Goal: Task Accomplishment & Management: Manage account settings

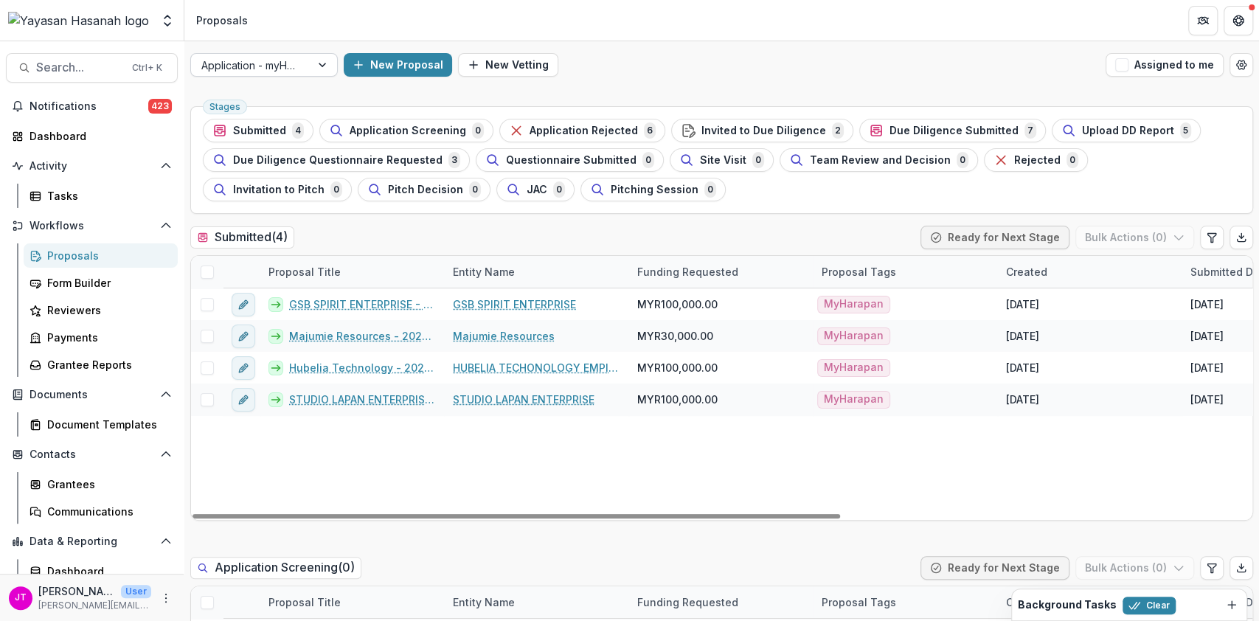
click at [271, 56] on div at bounding box center [250, 65] width 99 height 18
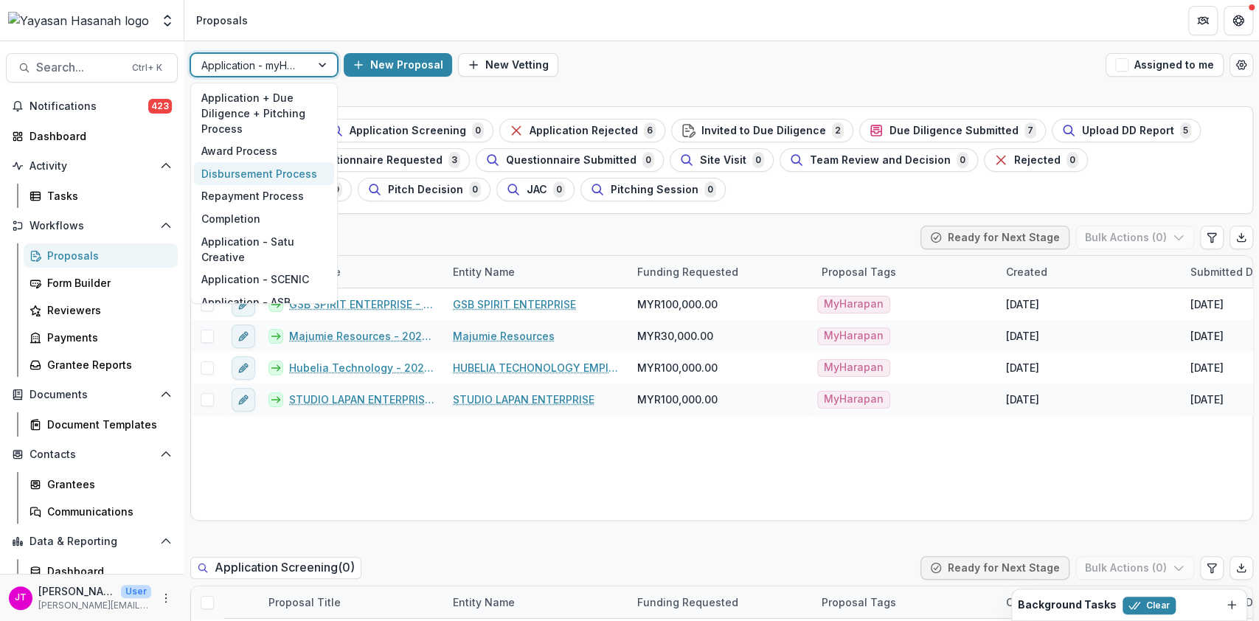
click at [282, 162] on div "Disbursement Process" at bounding box center [264, 173] width 140 height 23
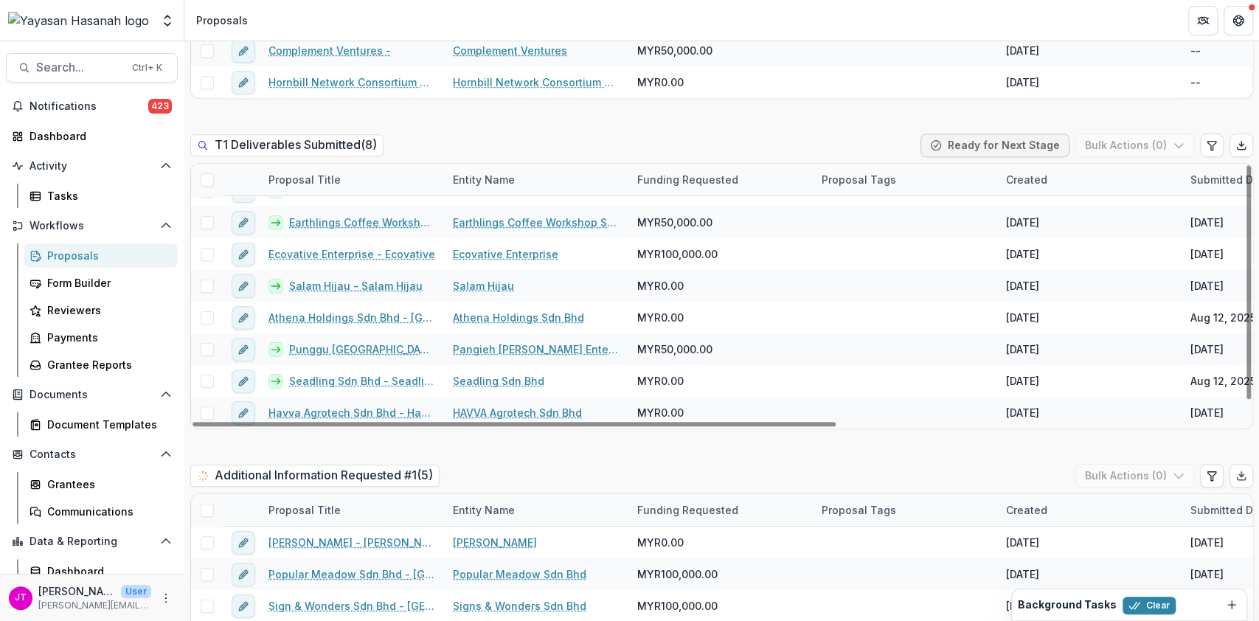
scroll to position [786, 0]
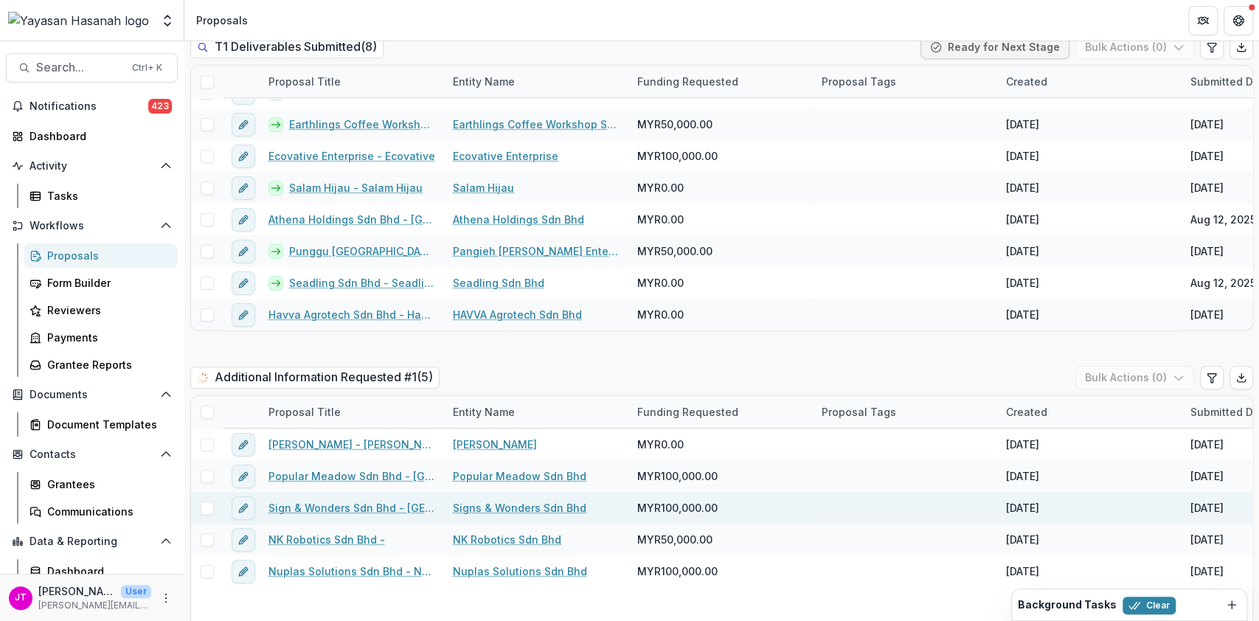
click at [382, 500] on link "Sign & Wonders Sdn Bhd - [GEOGRAPHIC_DATA]" at bounding box center [351, 507] width 167 height 15
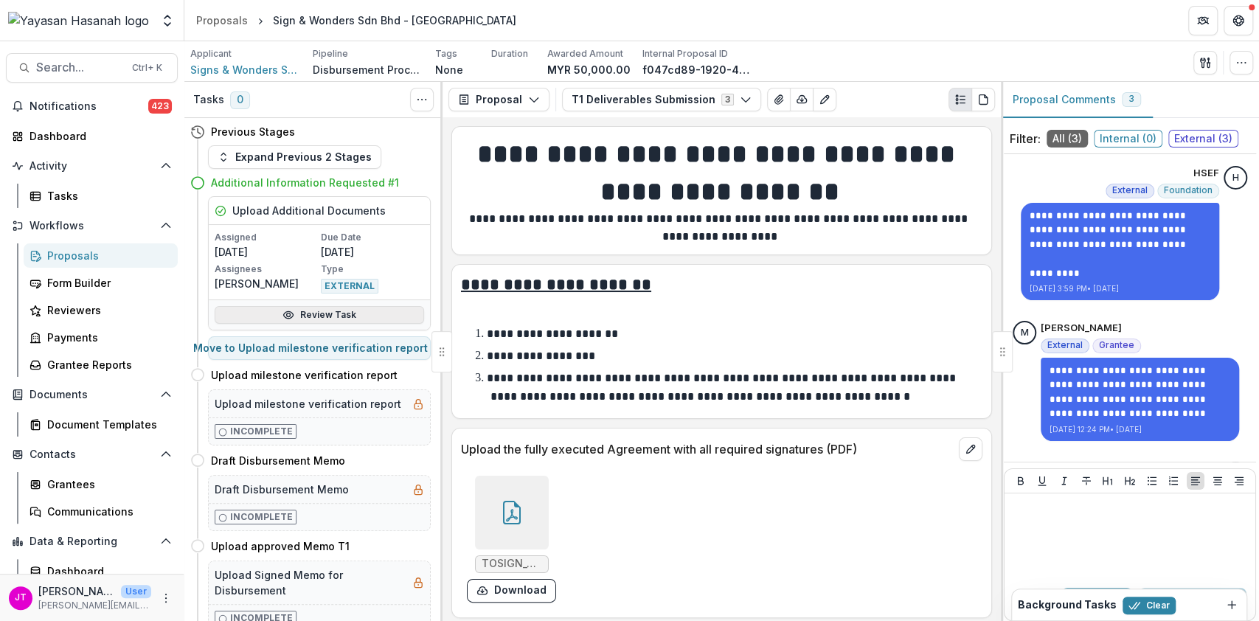
click at [342, 312] on link "Review Task" at bounding box center [319, 315] width 209 height 18
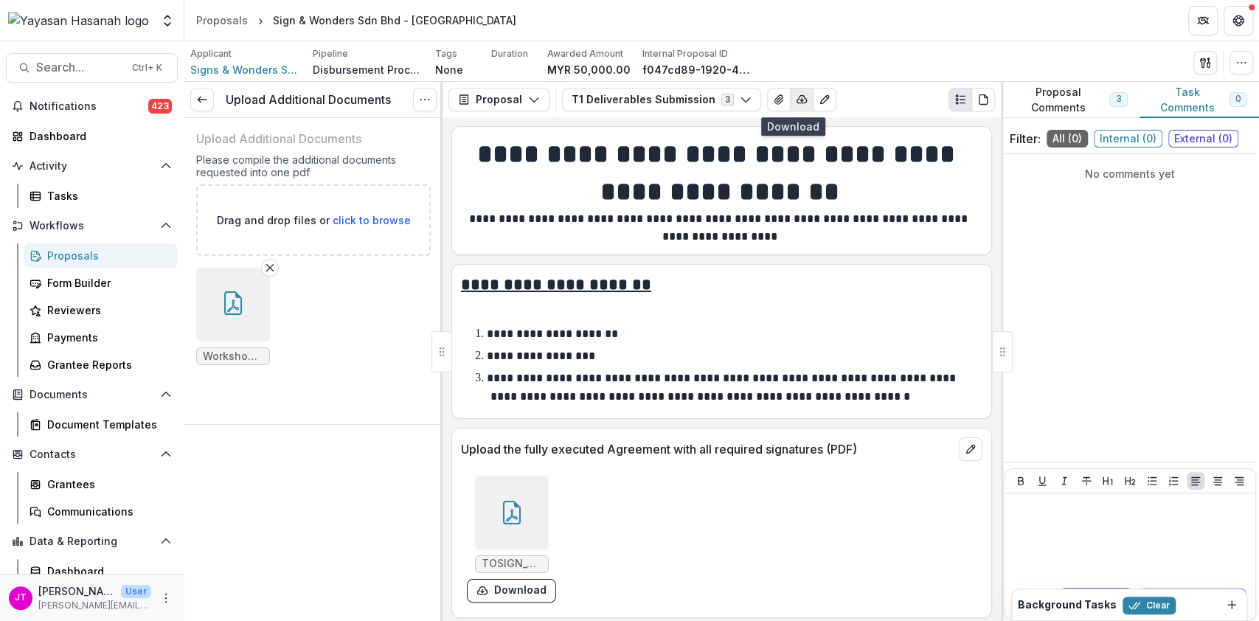
click at [796, 94] on icon "button" at bounding box center [802, 100] width 12 height 12
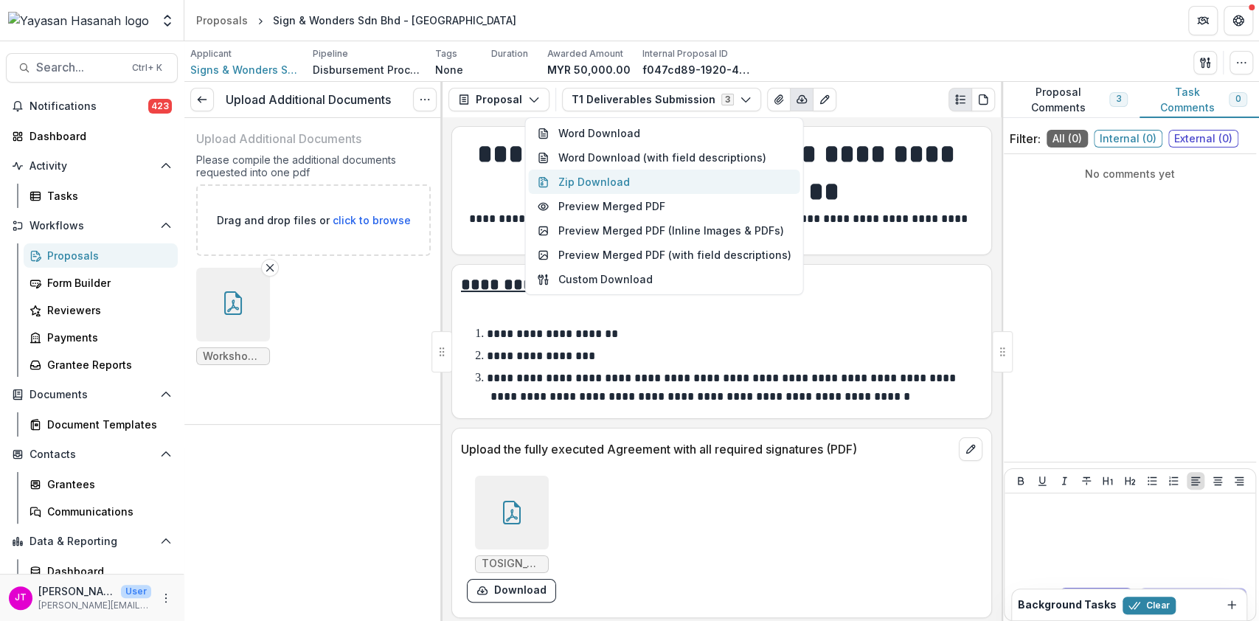
click at [643, 175] on button "Zip Download" at bounding box center [663, 182] width 271 height 24
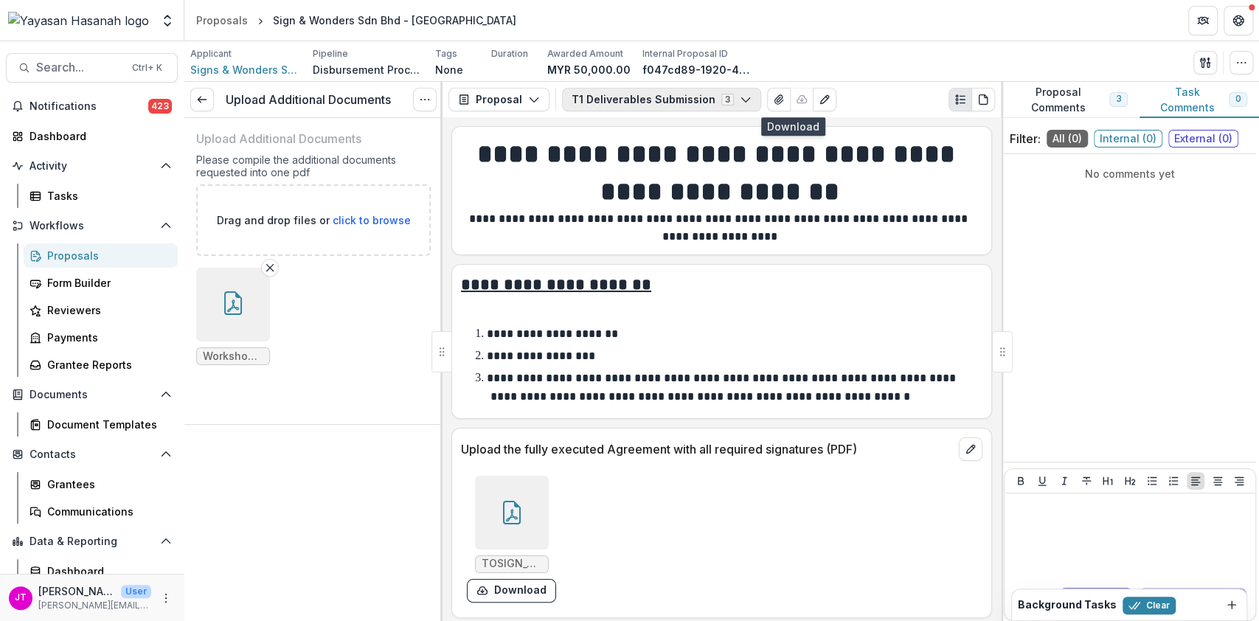
click at [719, 97] on button "T1 Deliverables Submission 3" at bounding box center [661, 100] width 199 height 24
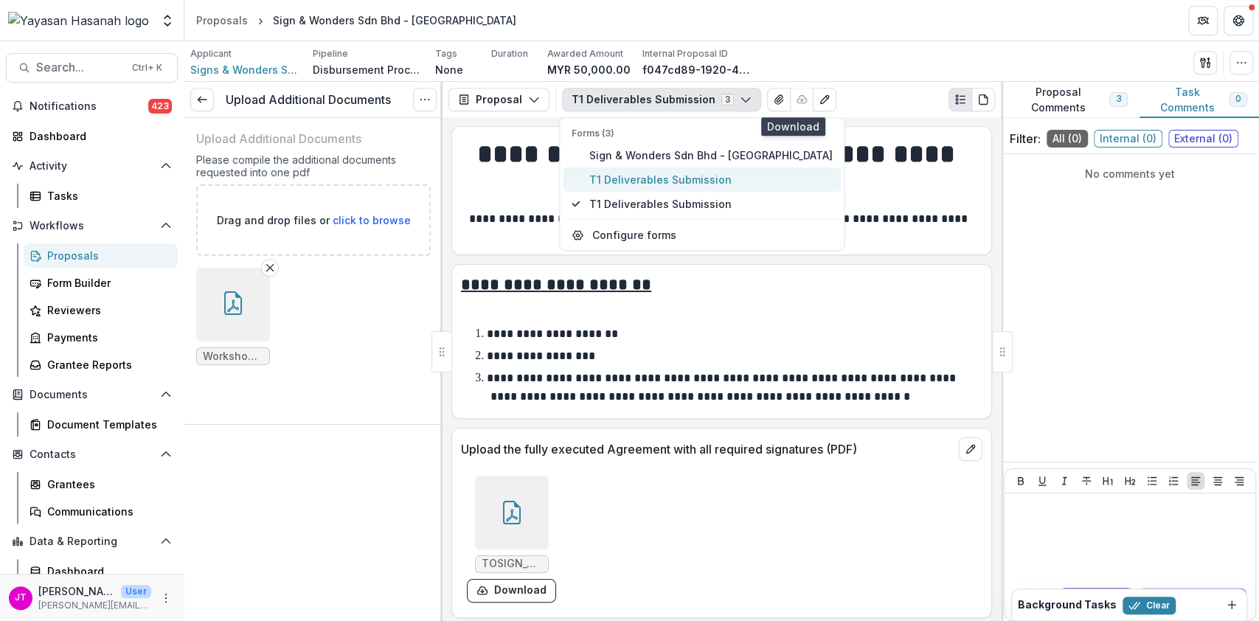
click at [681, 174] on span "T1 Deliverables Submission" at bounding box center [709, 179] width 243 height 15
click at [686, 147] on span "Sign & Wonders Sdn Bhd - [GEOGRAPHIC_DATA]" at bounding box center [709, 154] width 243 height 15
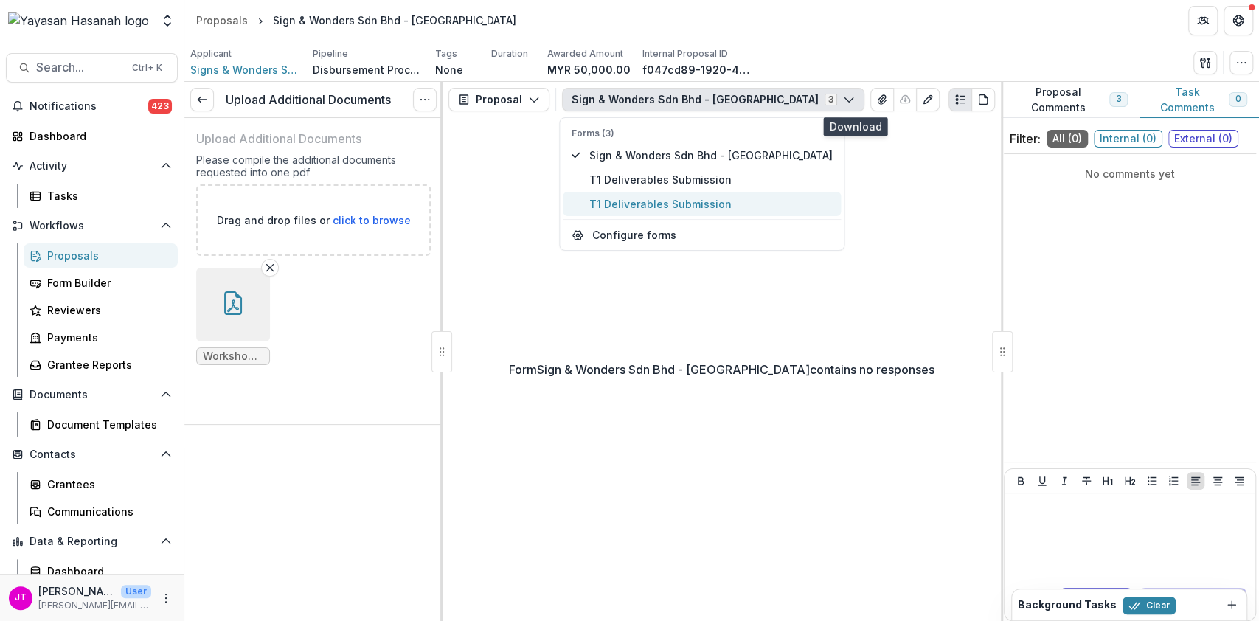
click at [669, 200] on span "T1 Deliverables Submission" at bounding box center [709, 203] width 243 height 15
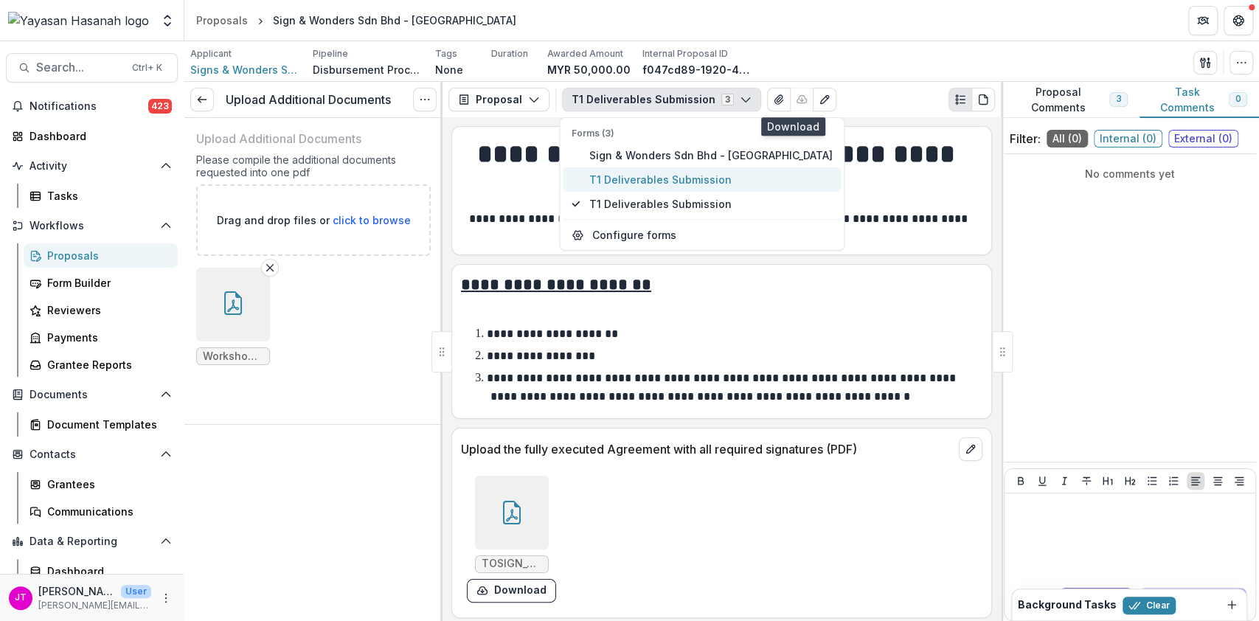
click at [673, 174] on span "T1 Deliverables Submission" at bounding box center [709, 179] width 243 height 15
click at [246, 294] on button "button" at bounding box center [233, 305] width 74 height 74
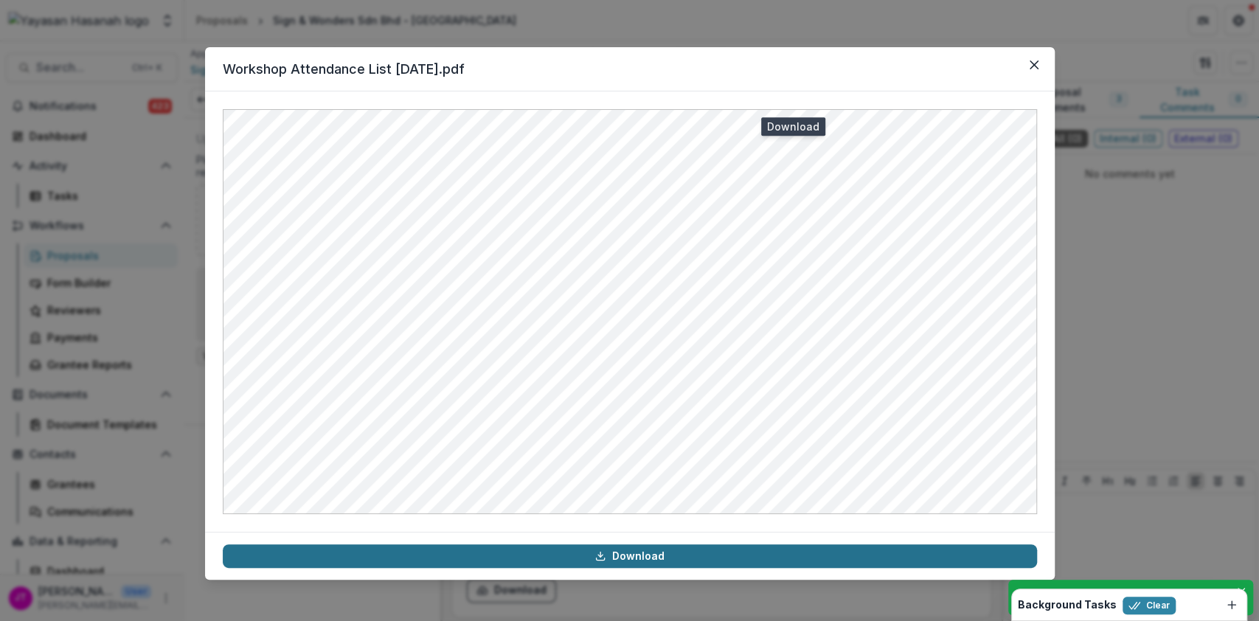
click at [717, 555] on link "Download" at bounding box center [630, 556] width 814 height 24
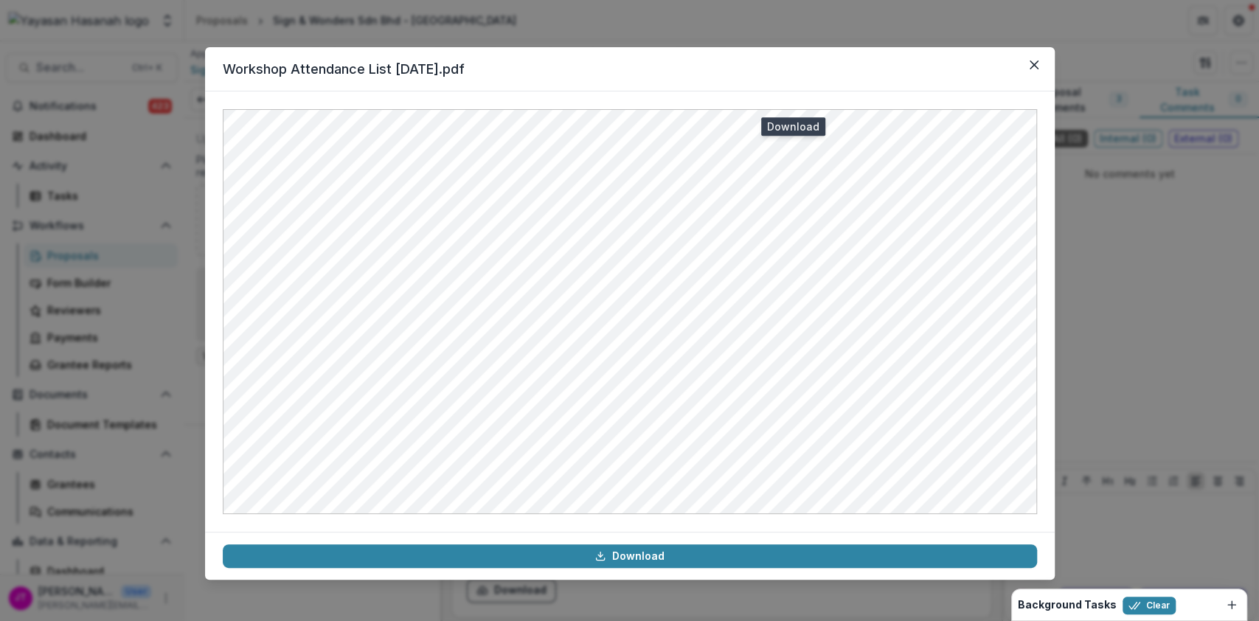
drag, startPoint x: 1042, startPoint y: 64, endPoint x: 1032, endPoint y: 72, distance: 12.1
click at [1042, 64] on button "Close" at bounding box center [1034, 65] width 24 height 24
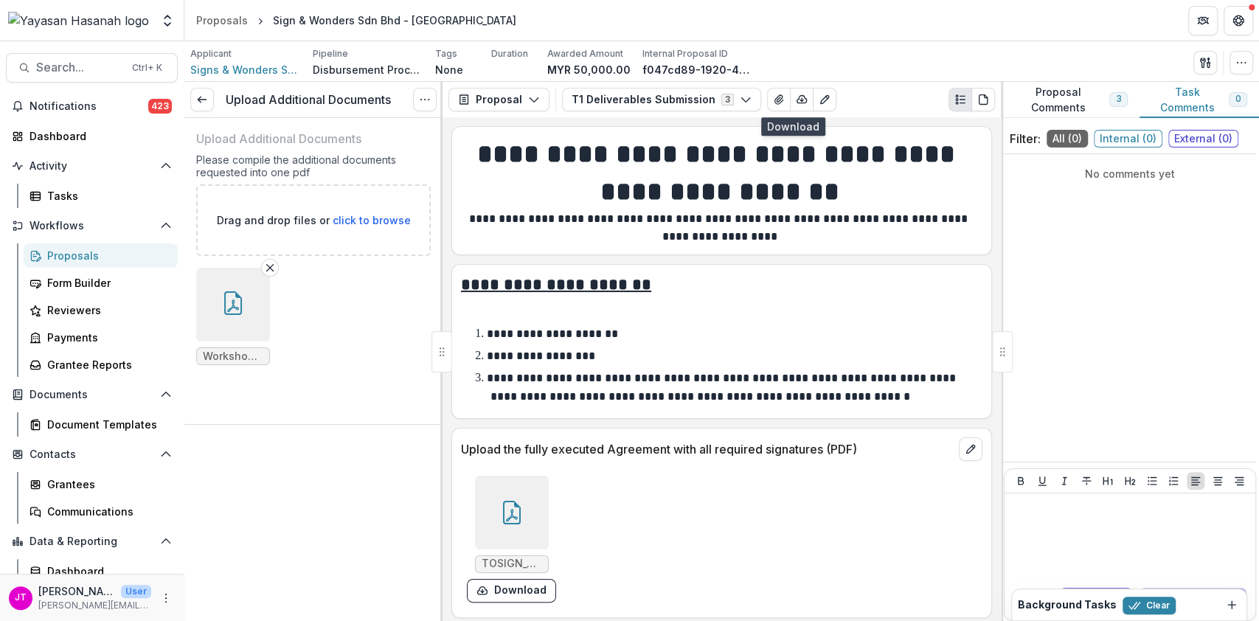
drag, startPoint x: 209, startPoint y: 102, endPoint x: 247, endPoint y: 81, distance: 43.9
click at [208, 102] on link at bounding box center [202, 100] width 24 height 24
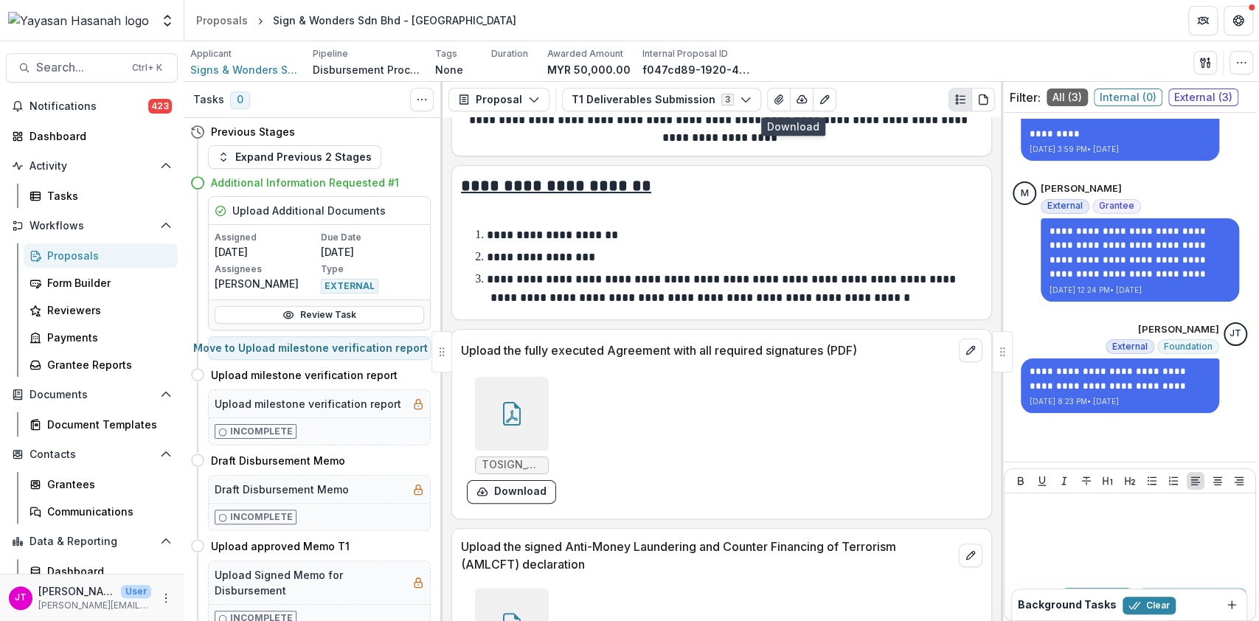
scroll to position [196, 0]
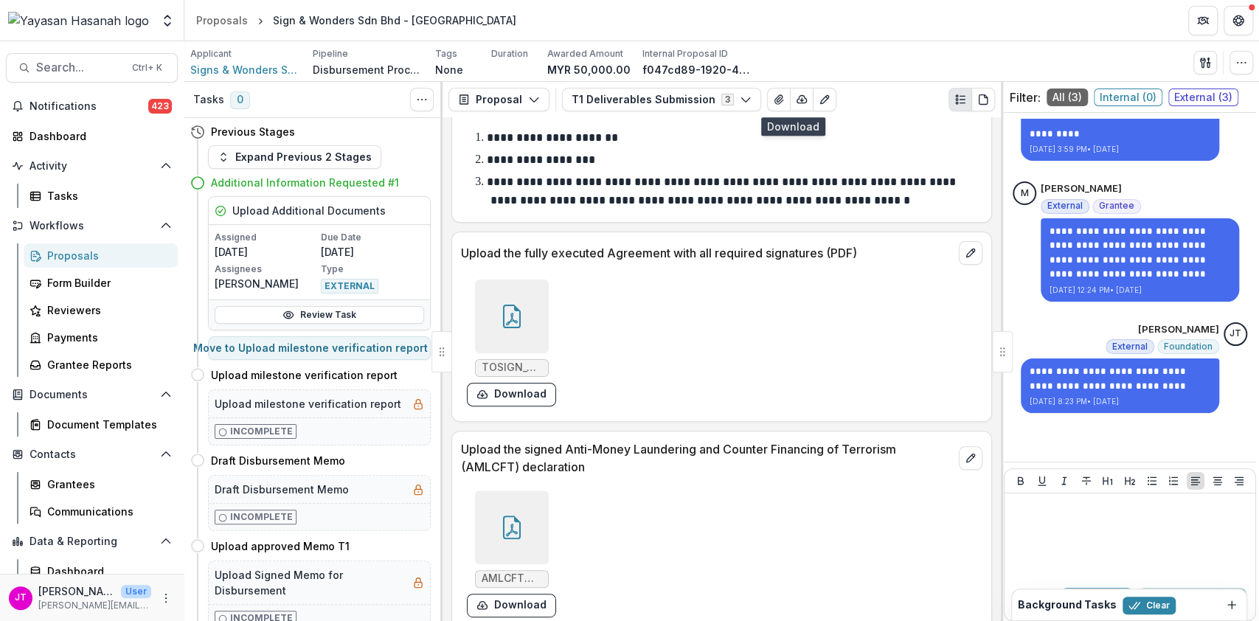
click at [518, 327] on div at bounding box center [512, 316] width 74 height 74
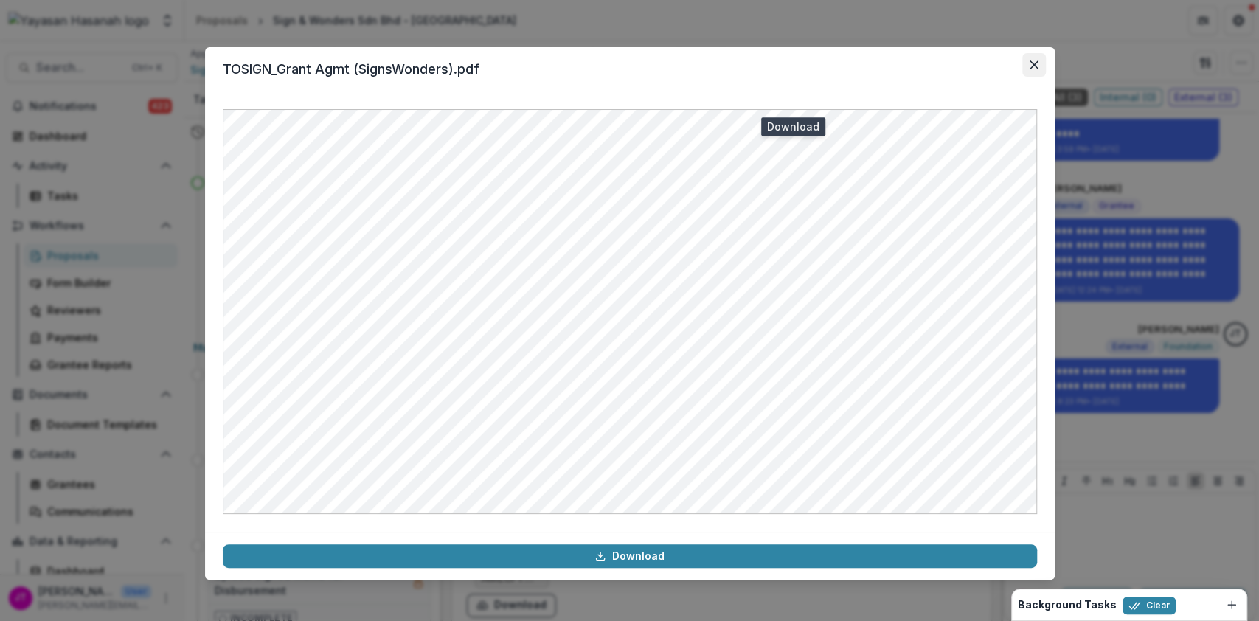
click at [1026, 73] on button "Close" at bounding box center [1034, 65] width 24 height 24
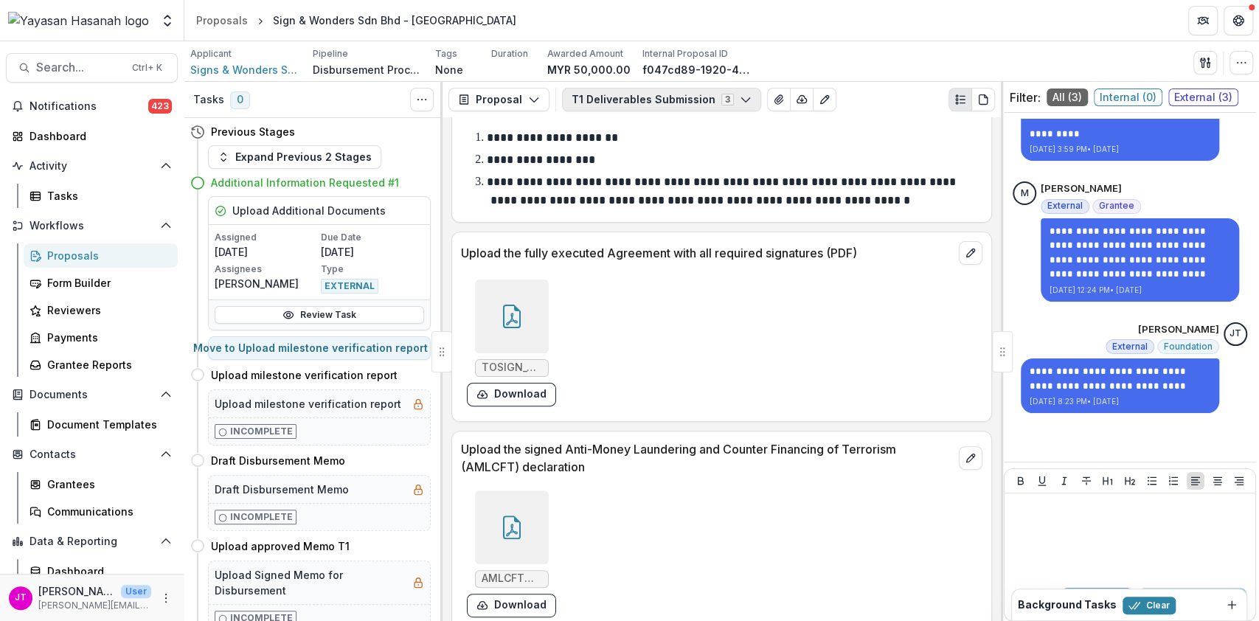
click at [703, 101] on button "T1 Deliverables Submission 3" at bounding box center [661, 100] width 199 height 24
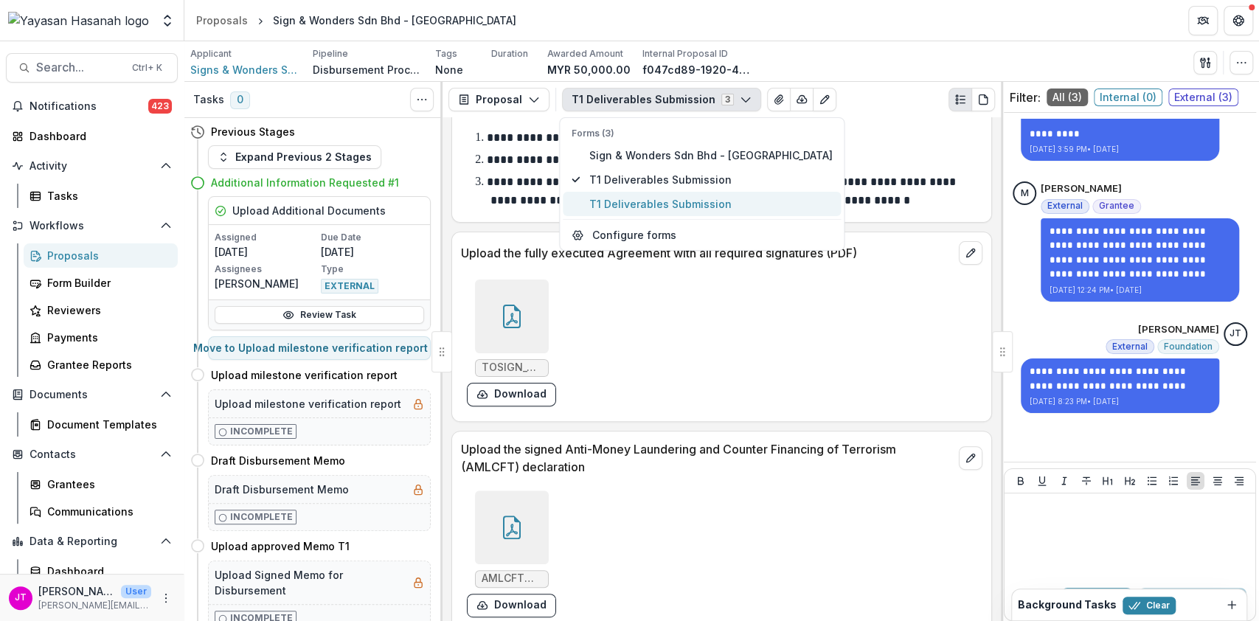
click at [664, 198] on span "T1 Deliverables Submission" at bounding box center [709, 203] width 243 height 15
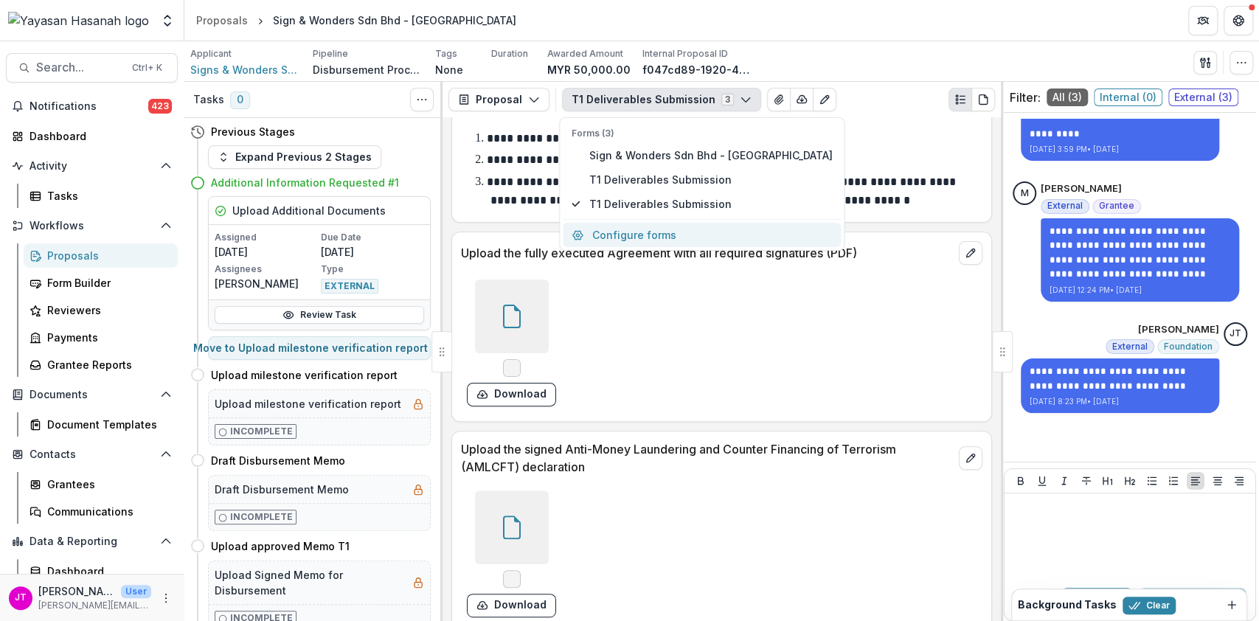
scroll to position [442, 0]
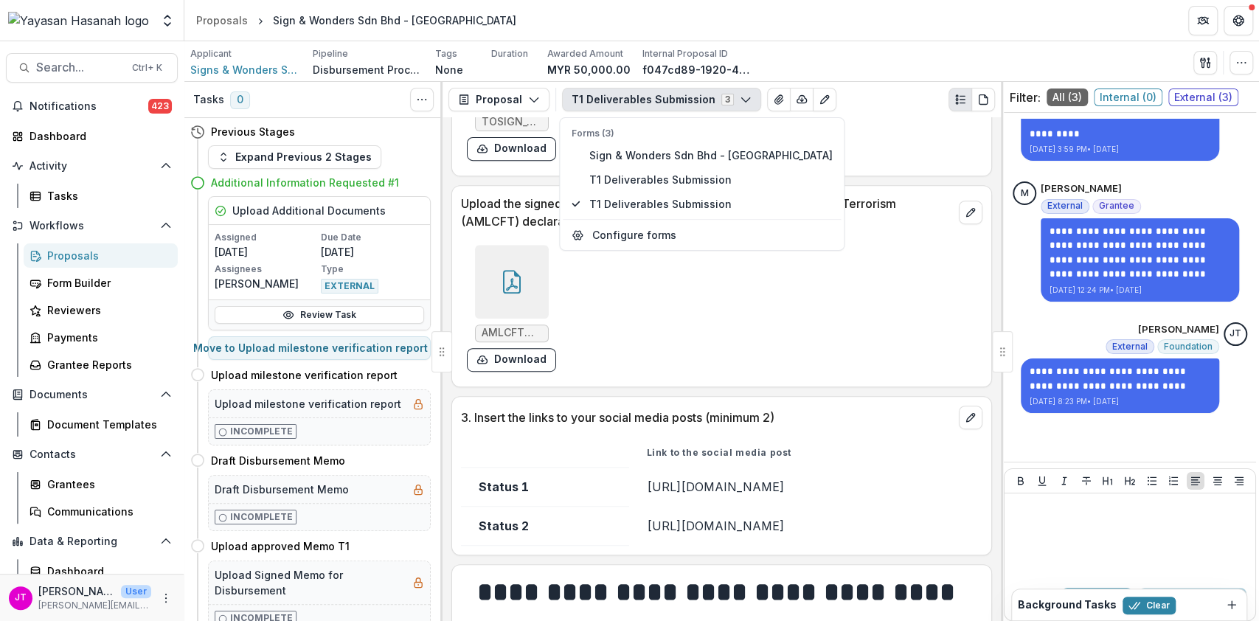
click at [708, 325] on div "AMLCFT Declaration Form.pdf Download" at bounding box center [682, 308] width 442 height 139
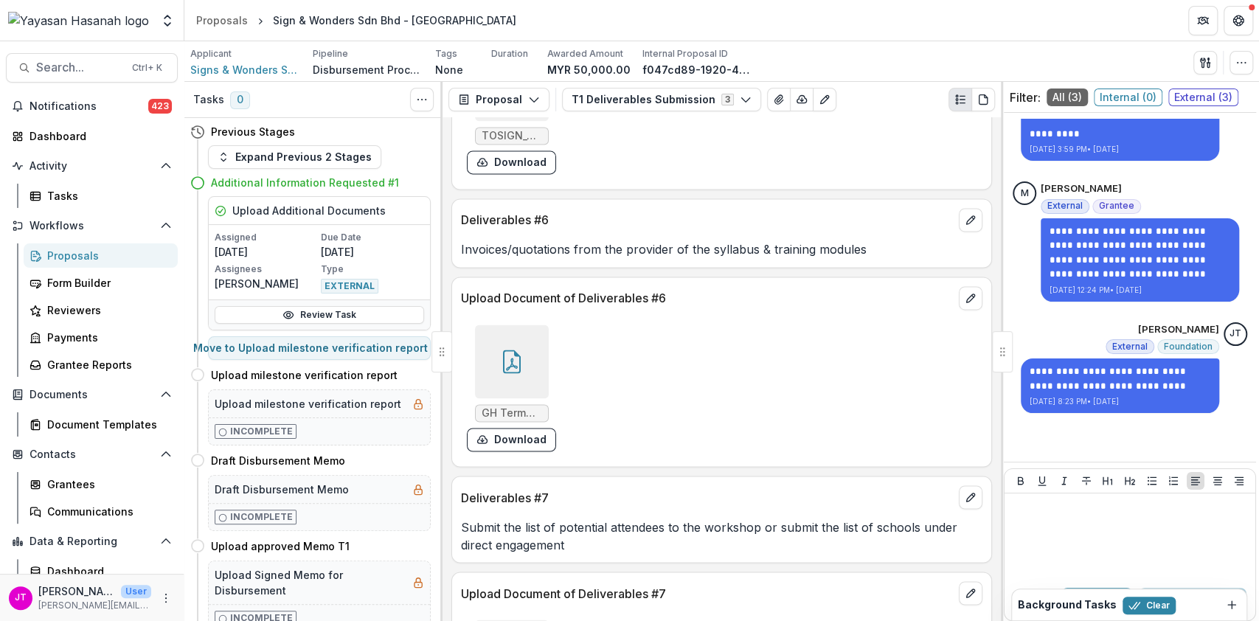
scroll to position [1538, 0]
click at [535, 433] on button "Download" at bounding box center [511, 440] width 89 height 24
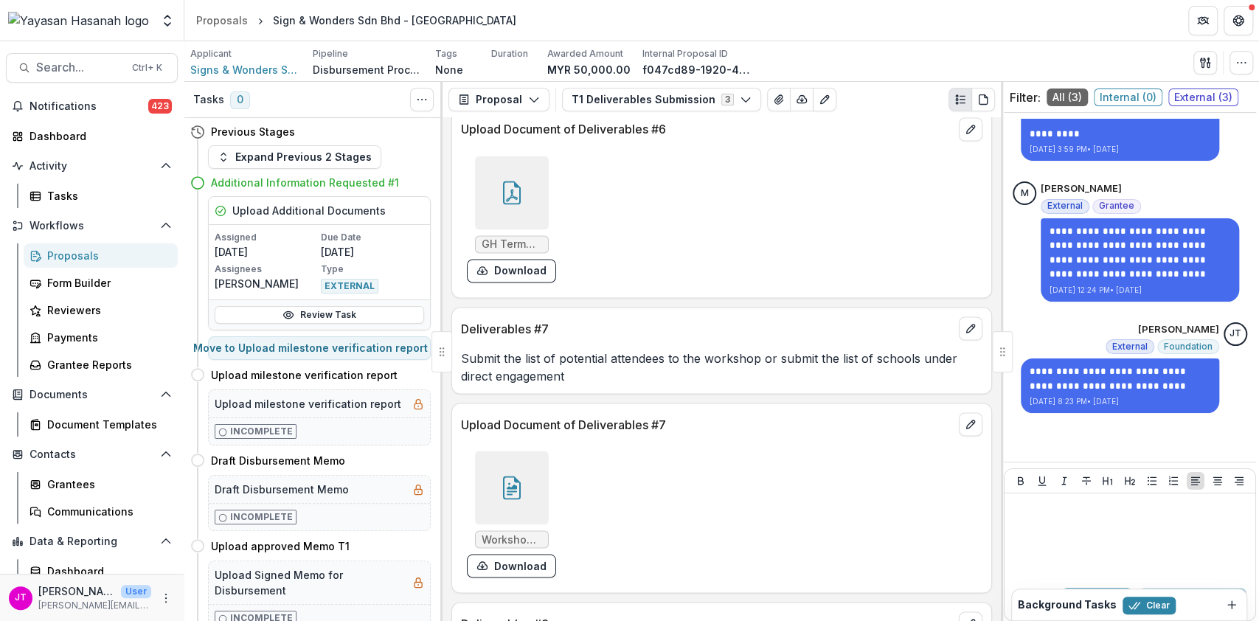
scroll to position [1796, 0]
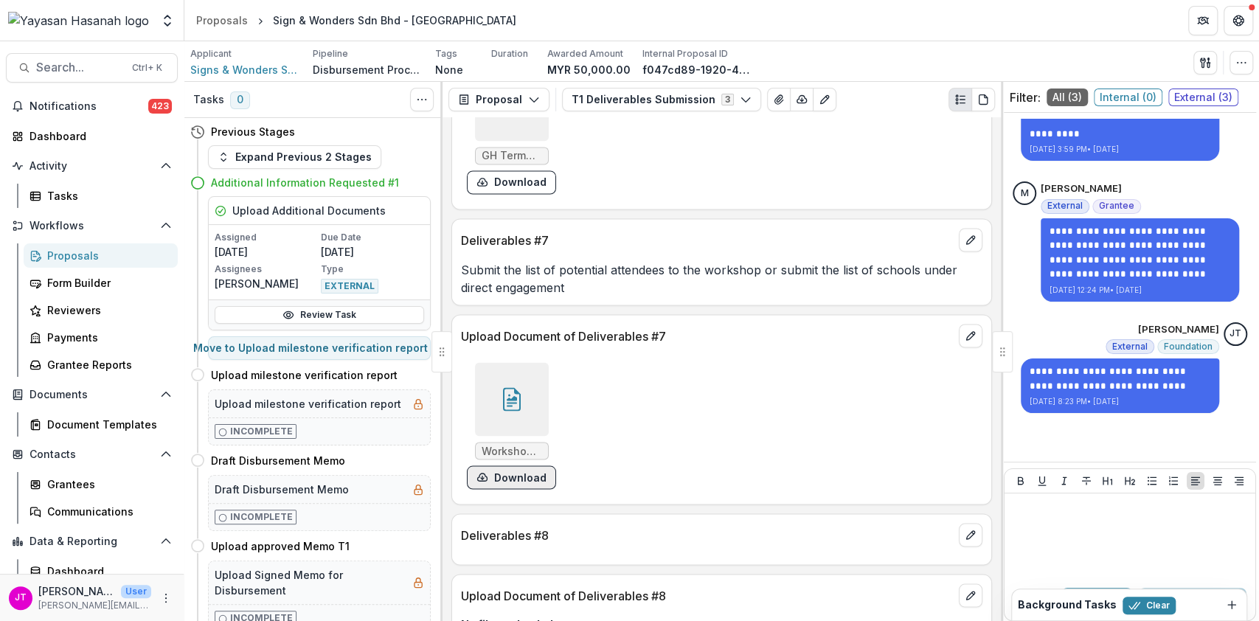
click at [519, 476] on button "Download" at bounding box center [511, 477] width 89 height 24
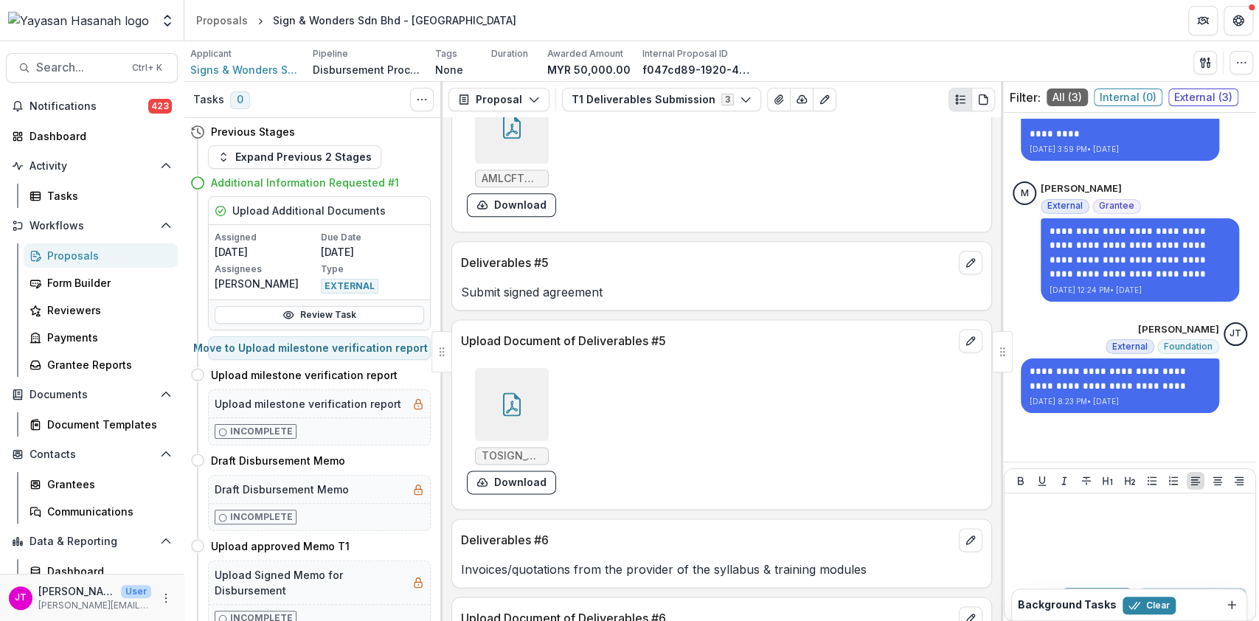
scroll to position [1235, 0]
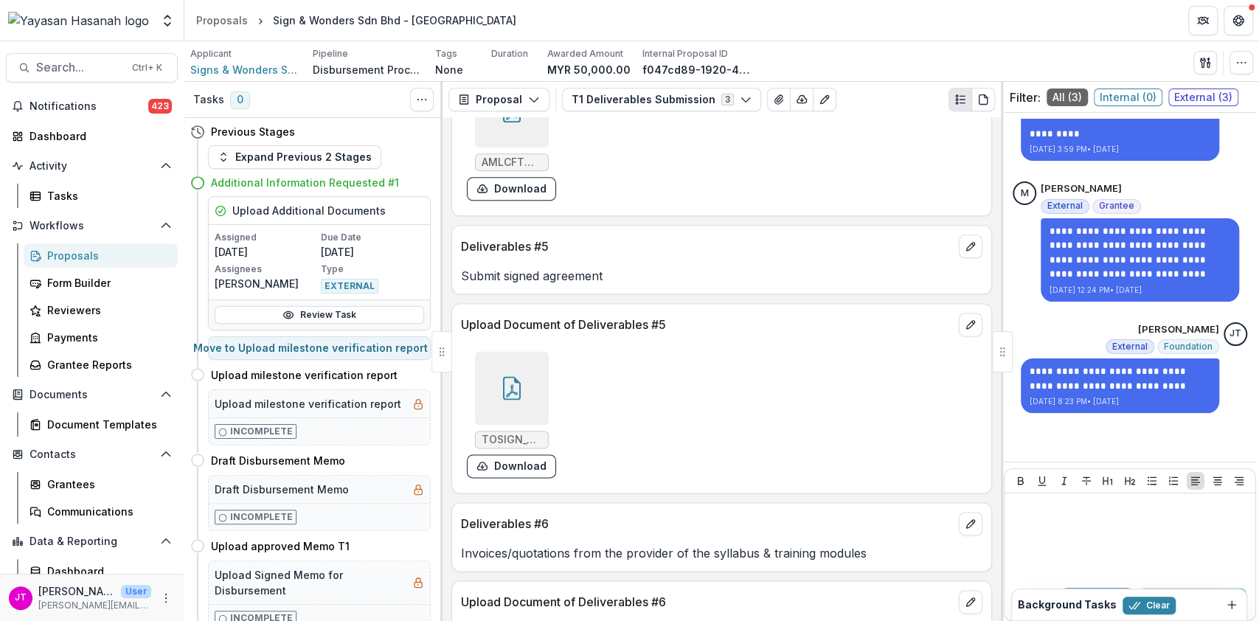
click at [525, 383] on div at bounding box center [512, 388] width 74 height 74
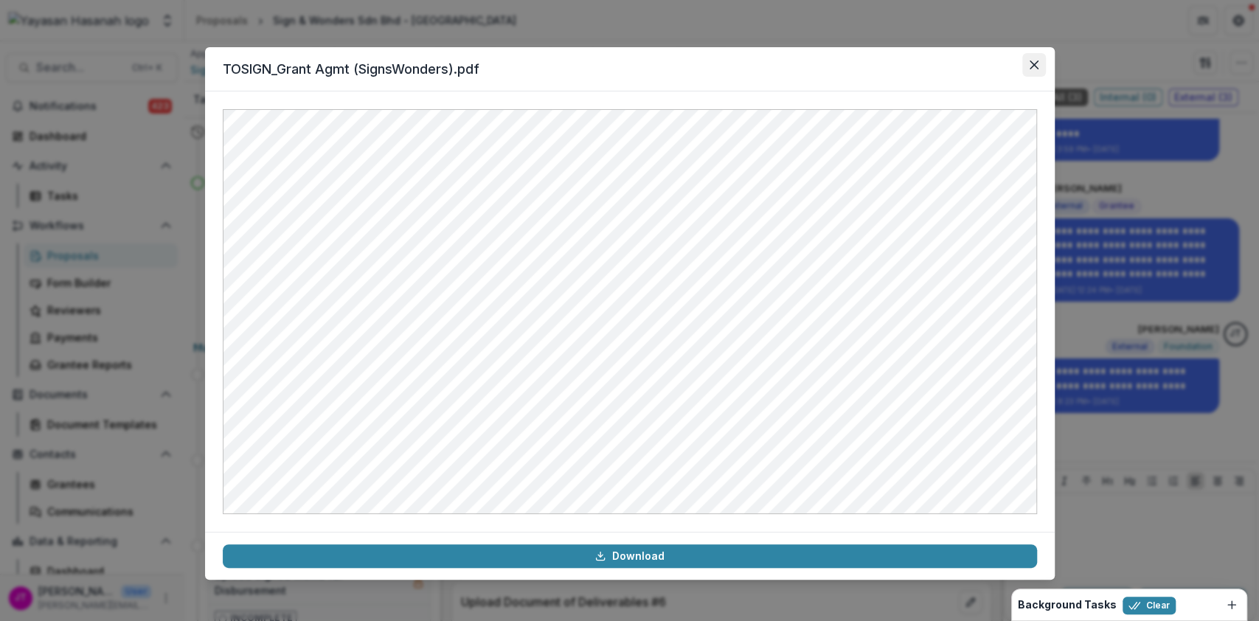
click at [1029, 66] on icon "Close" at bounding box center [1033, 64] width 9 height 9
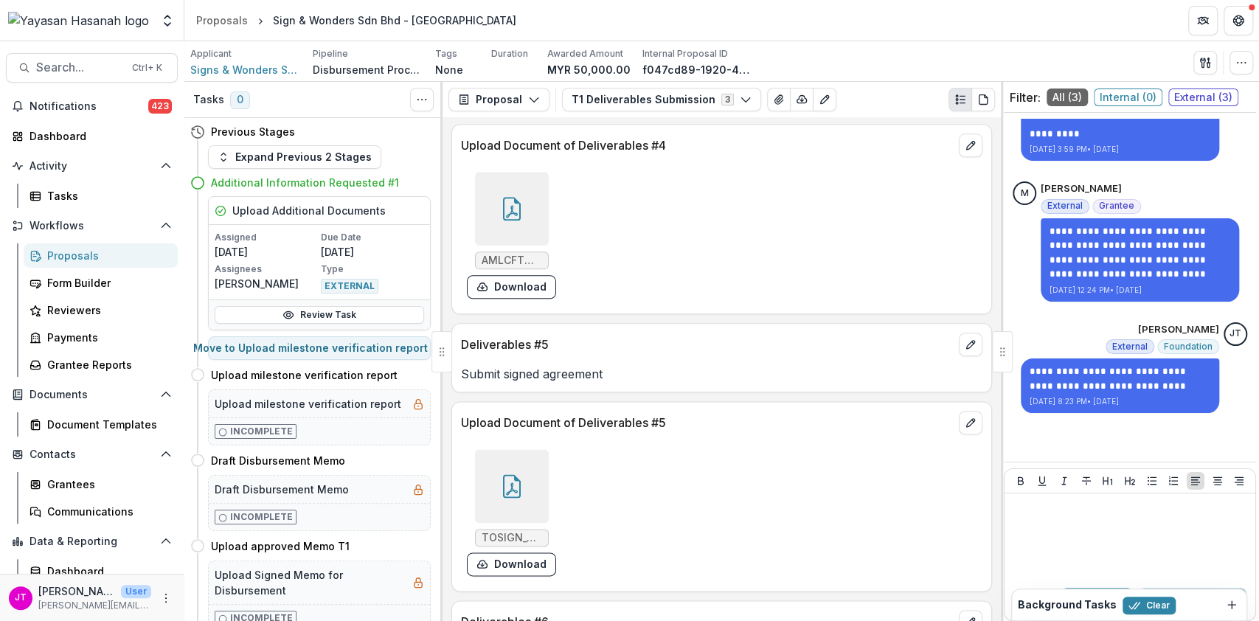
scroll to position [1530, 0]
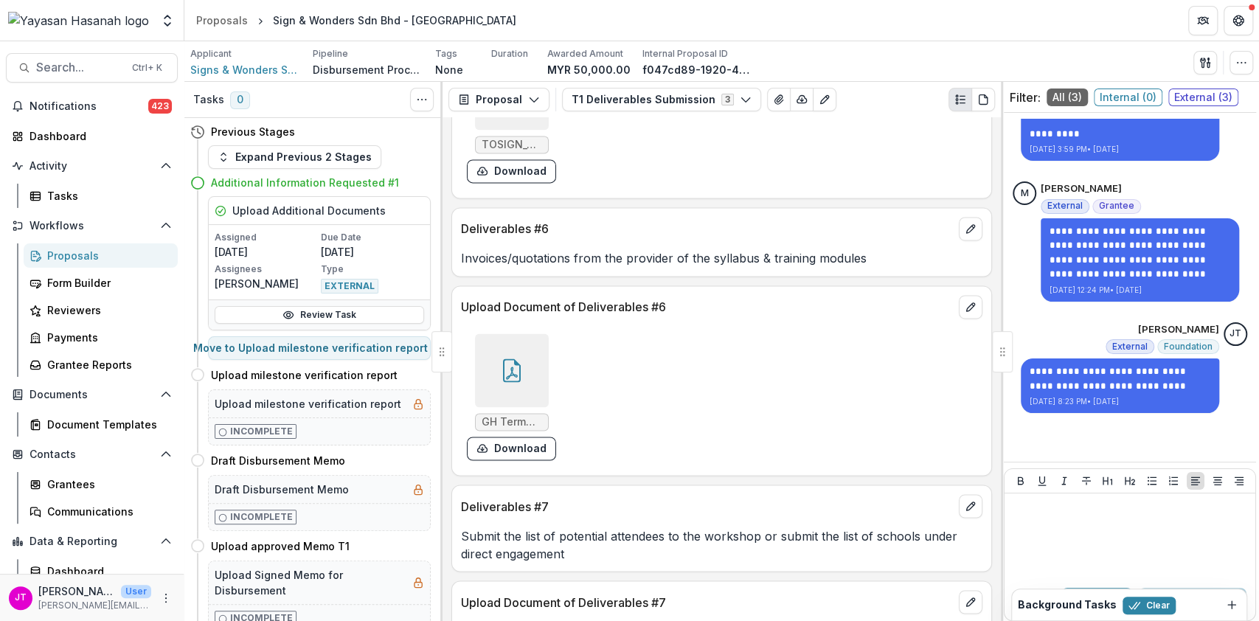
click at [524, 355] on div at bounding box center [512, 370] width 74 height 74
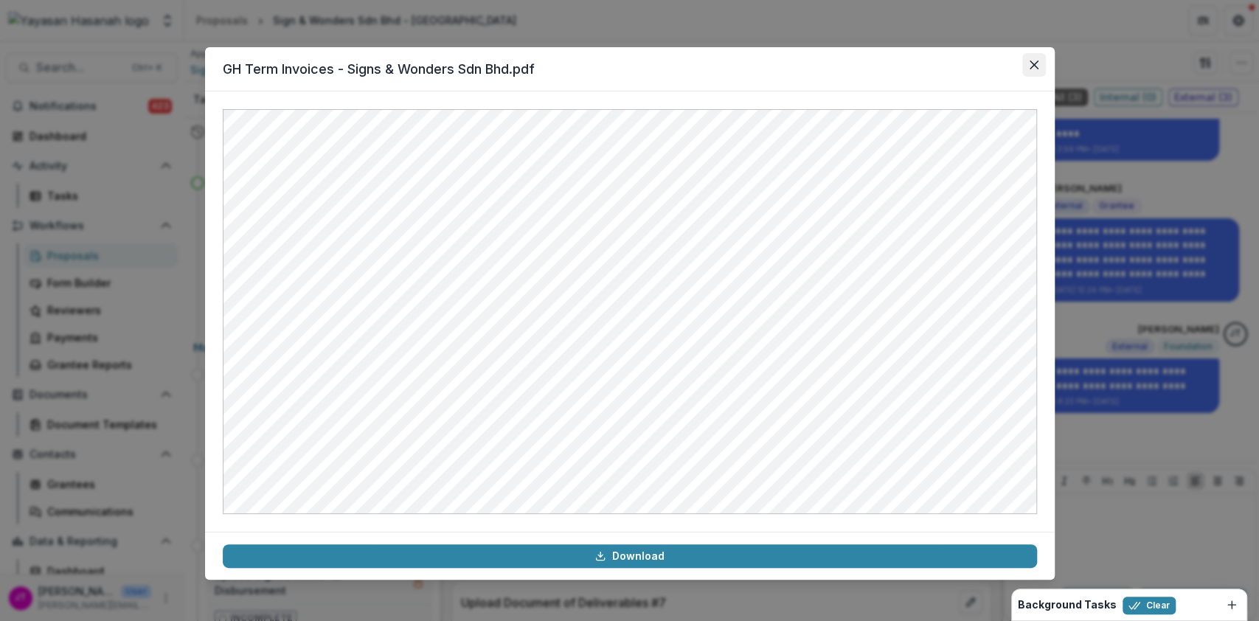
click at [1029, 63] on icon "Close" at bounding box center [1033, 64] width 9 height 9
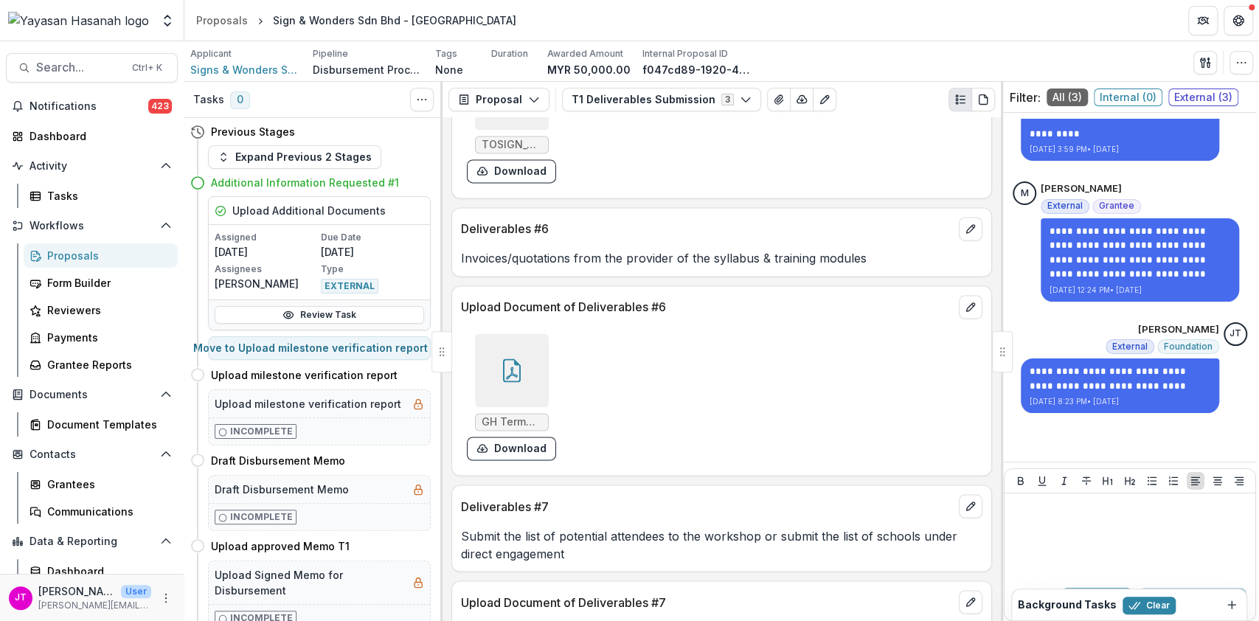
click at [1208, 93] on span "External ( 3 )" at bounding box center [1203, 97] width 70 height 18
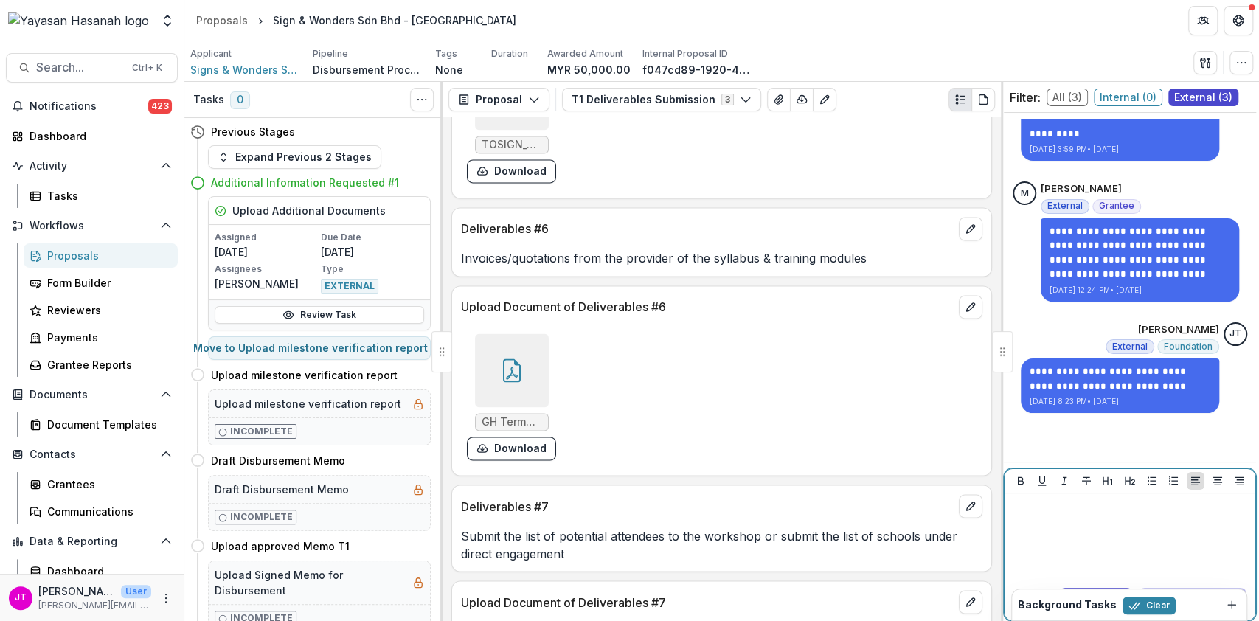
click at [1076, 510] on p at bounding box center [1129, 507] width 239 height 16
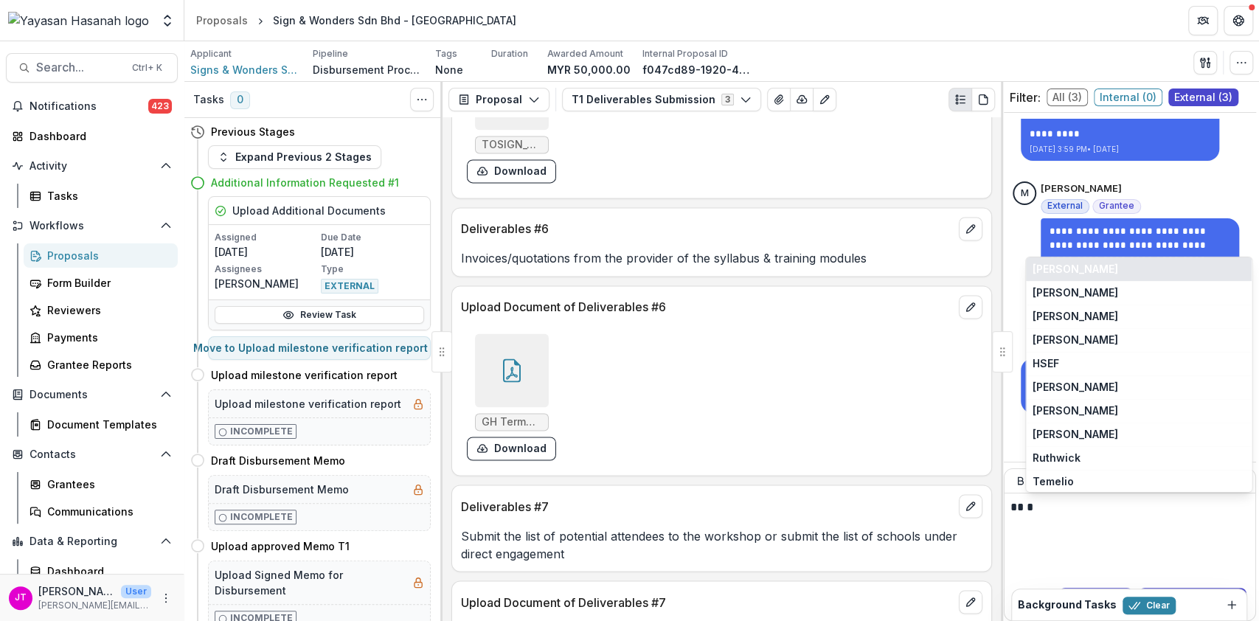
click at [1095, 268] on button "[PERSON_NAME]" at bounding box center [1139, 269] width 226 height 24
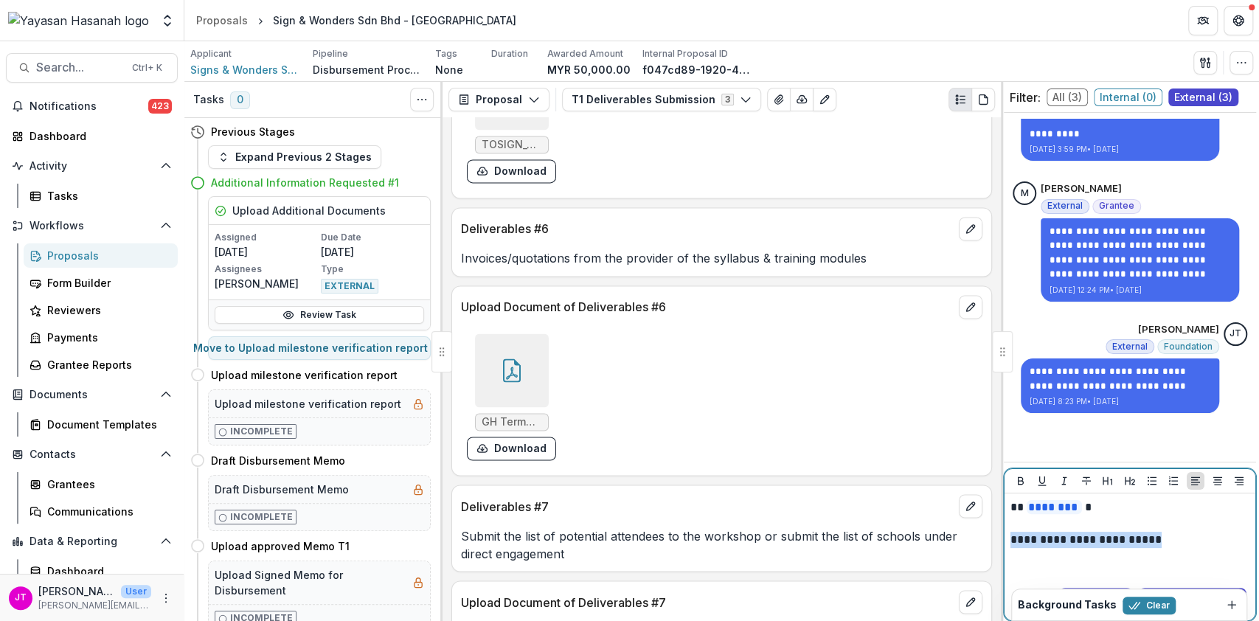
drag, startPoint x: 1188, startPoint y: 540, endPoint x: 1003, endPoint y: 536, distance: 185.8
click at [1003, 536] on div "**********" at bounding box center [1129, 544] width 252 height 153
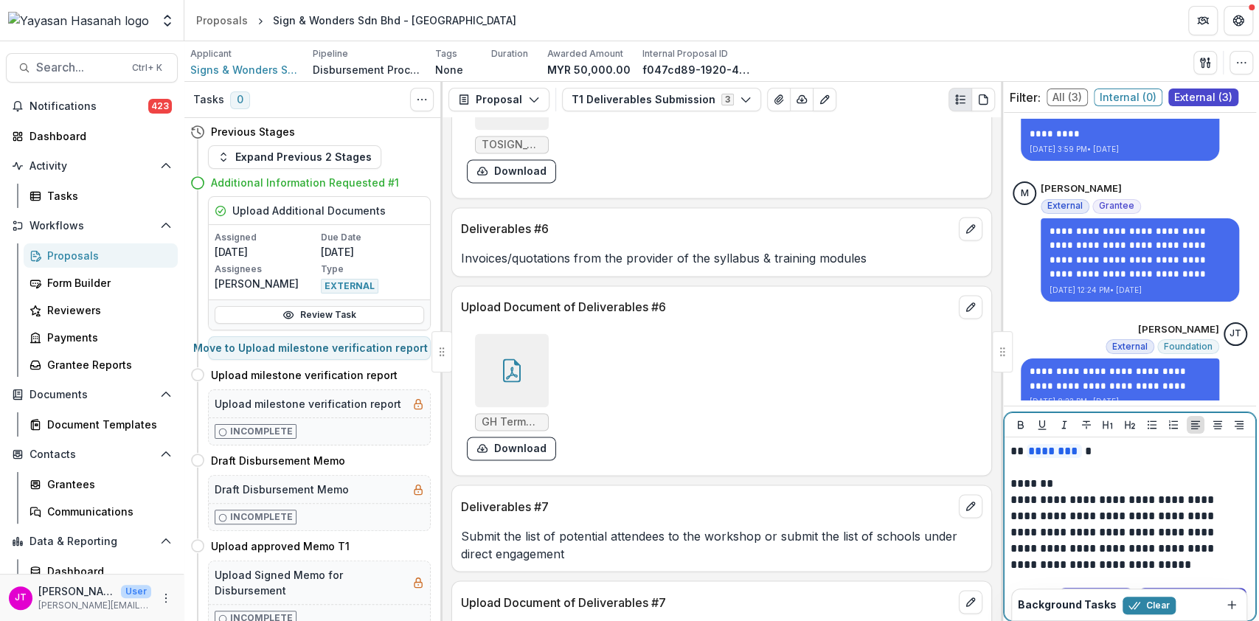
click at [1073, 483] on p "*******" at bounding box center [1127, 484] width 235 height 16
click at [1113, 487] on div "**********" at bounding box center [1129, 508] width 239 height 130
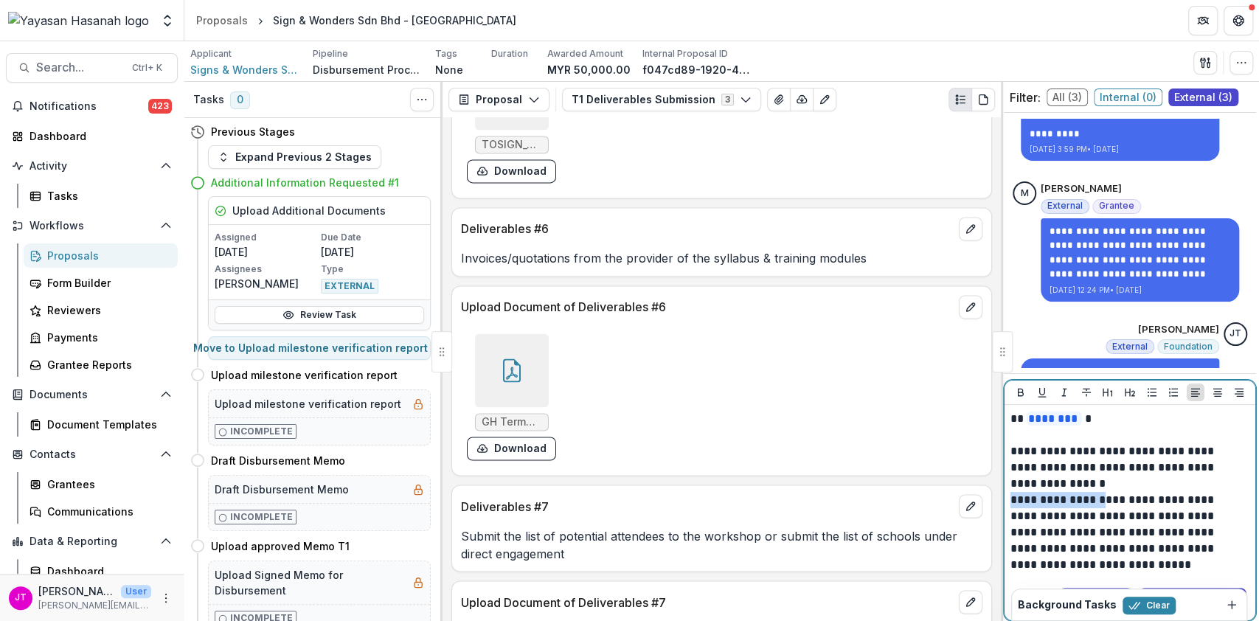
click at [1124, 474] on p "**********" at bounding box center [1127, 467] width 235 height 49
click at [1104, 481] on p "**********" at bounding box center [1127, 467] width 235 height 49
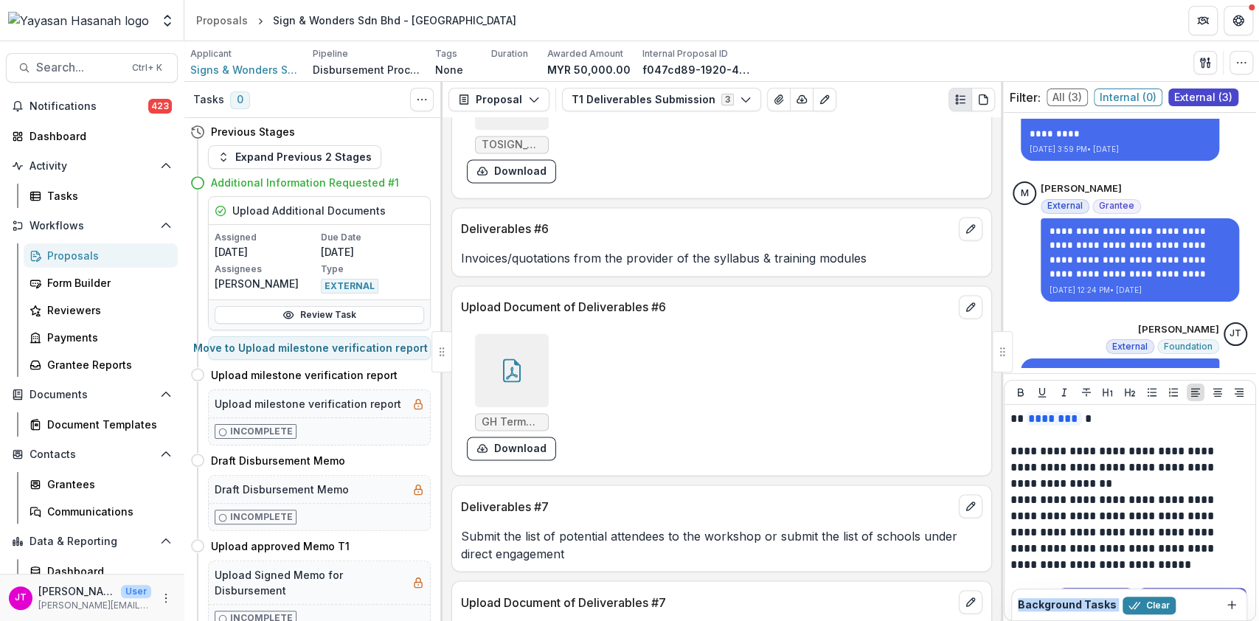
drag, startPoint x: 1205, startPoint y: 600, endPoint x: 1038, endPoint y: 660, distance: 177.0
click at [1038, 620] on html "Skip to content Foundations Yayasan Hasanah Nonprofits TESTING ABC Team Setting…" at bounding box center [629, 310] width 1259 height 621
click at [1085, 612] on div "Background Tasks Clear" at bounding box center [1129, 604] width 234 height 31
click at [1149, 608] on button "Clear" at bounding box center [1148, 605] width 53 height 18
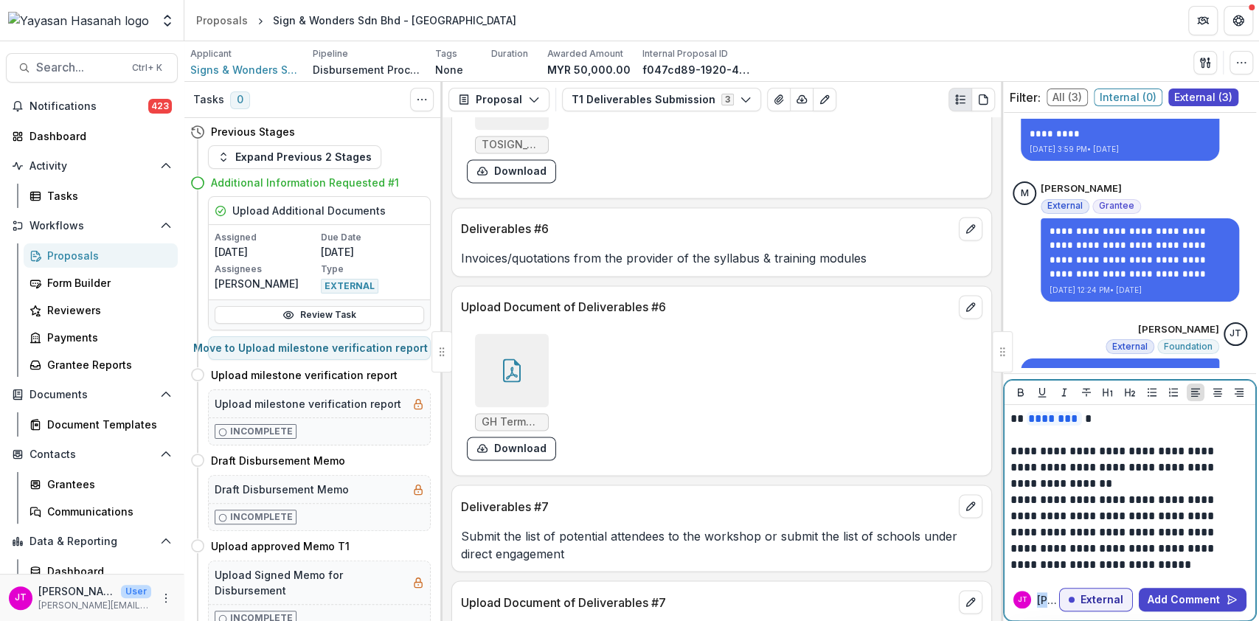
click at [1132, 568] on p "**********" at bounding box center [1127, 532] width 235 height 81
click at [1173, 599] on button "Add Comment" at bounding box center [1192, 600] width 108 height 24
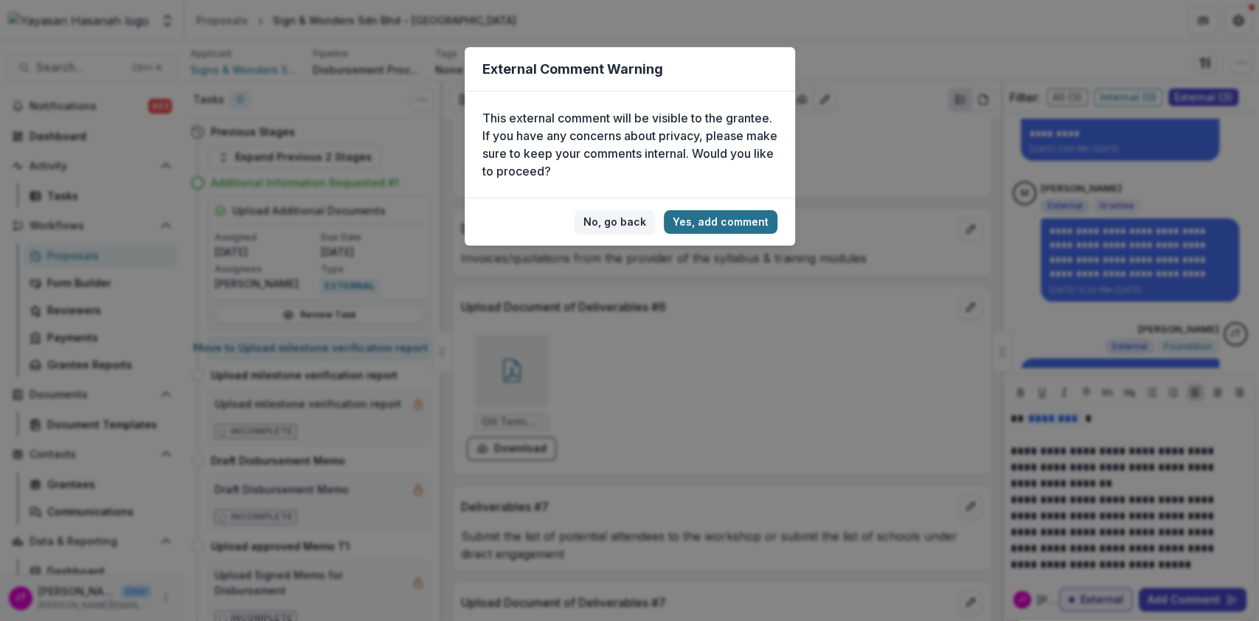
click at [755, 221] on button "Yes, add comment" at bounding box center [721, 222] width 114 height 24
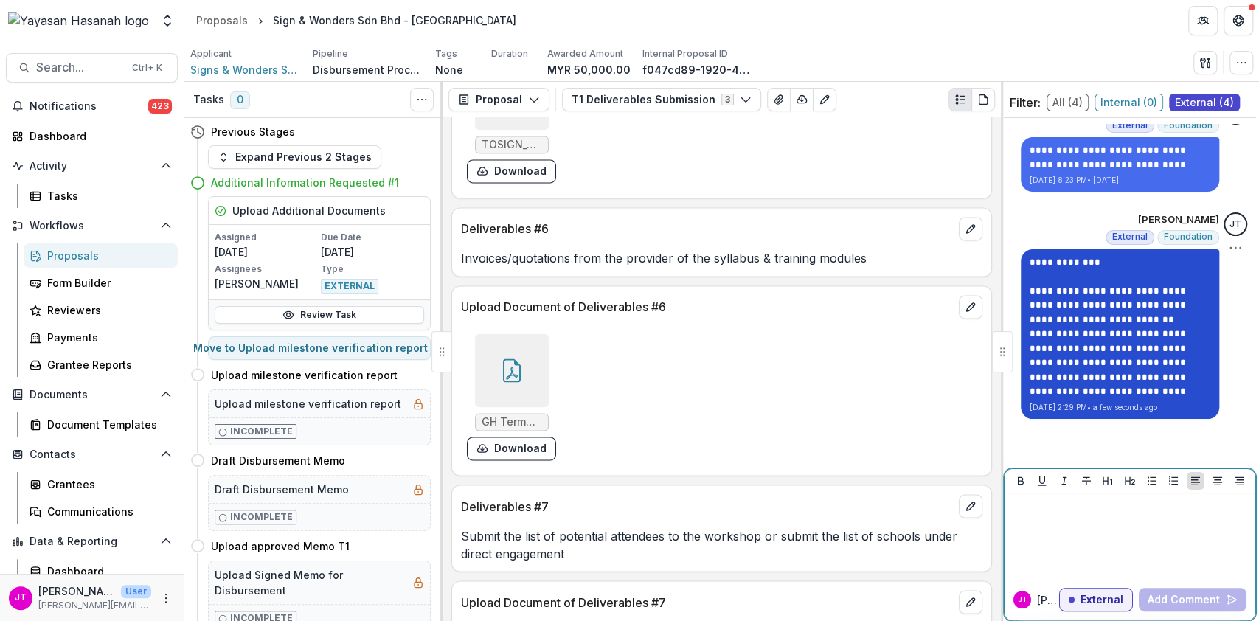
scroll to position [41, 0]
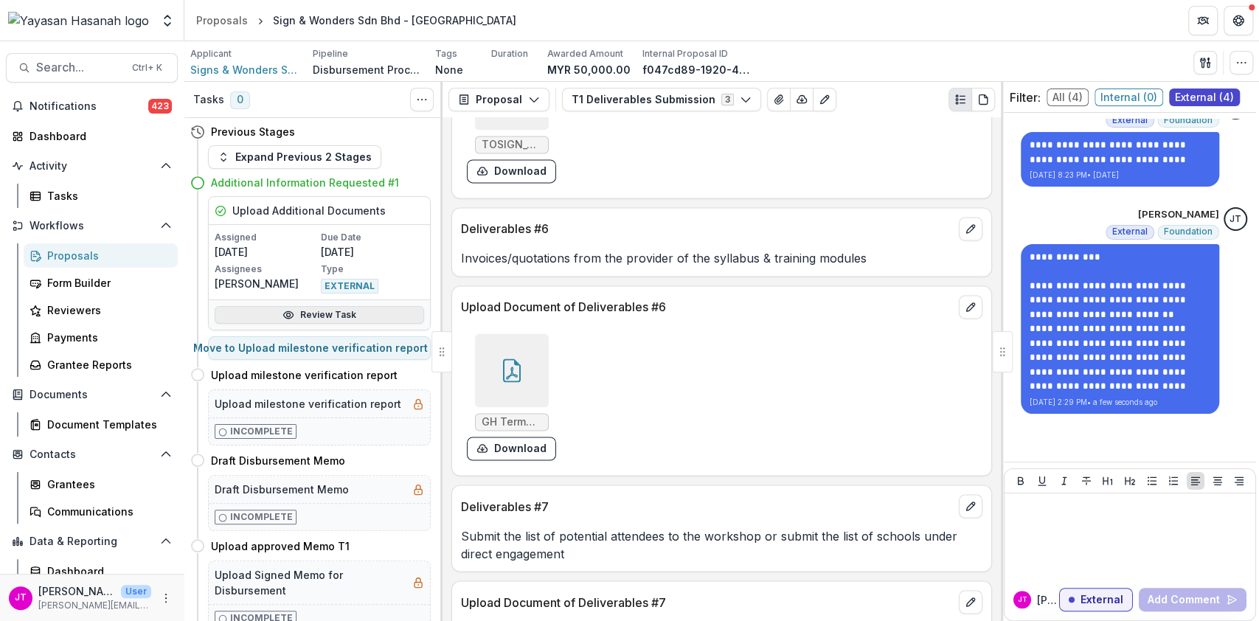
click at [324, 313] on link "Review Task" at bounding box center [319, 315] width 209 height 18
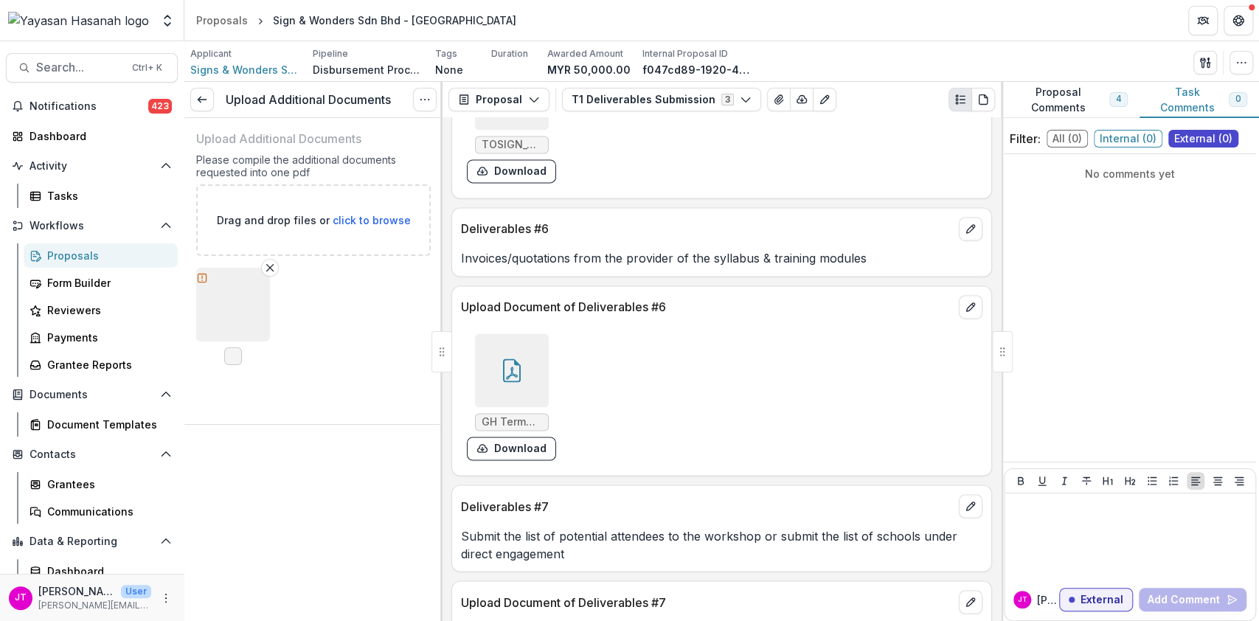
click at [429, 99] on icon "Options" at bounding box center [425, 100] width 12 height 12
click at [336, 161] on button "Reopen Task" at bounding box center [354, 164] width 158 height 24
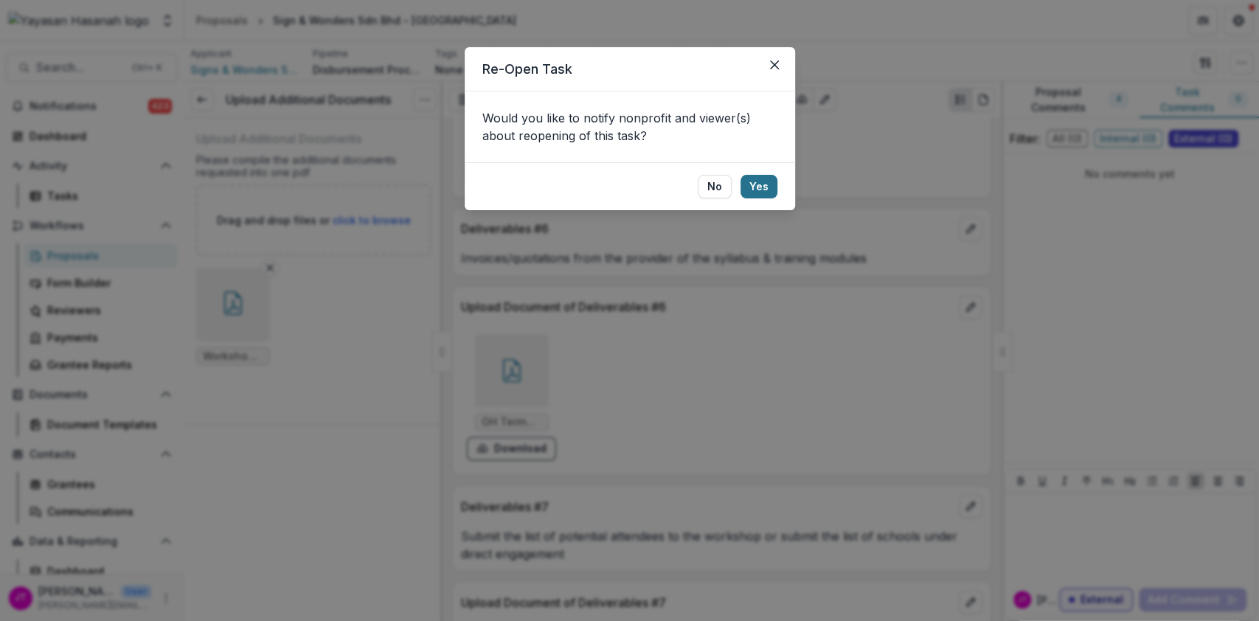
click at [754, 176] on button "Yes" at bounding box center [758, 187] width 37 height 24
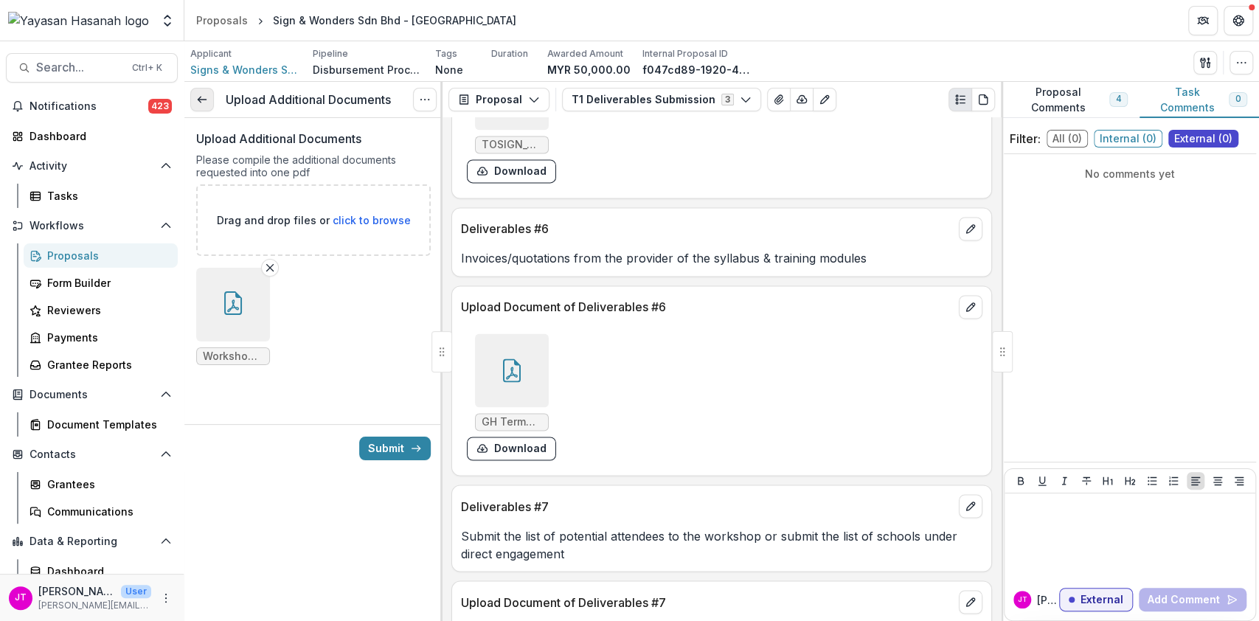
click at [201, 102] on icon at bounding box center [202, 100] width 12 height 12
click at [415, 97] on button "Options" at bounding box center [425, 100] width 24 height 24
click at [352, 135] on link "View task" at bounding box center [354, 133] width 158 height 24
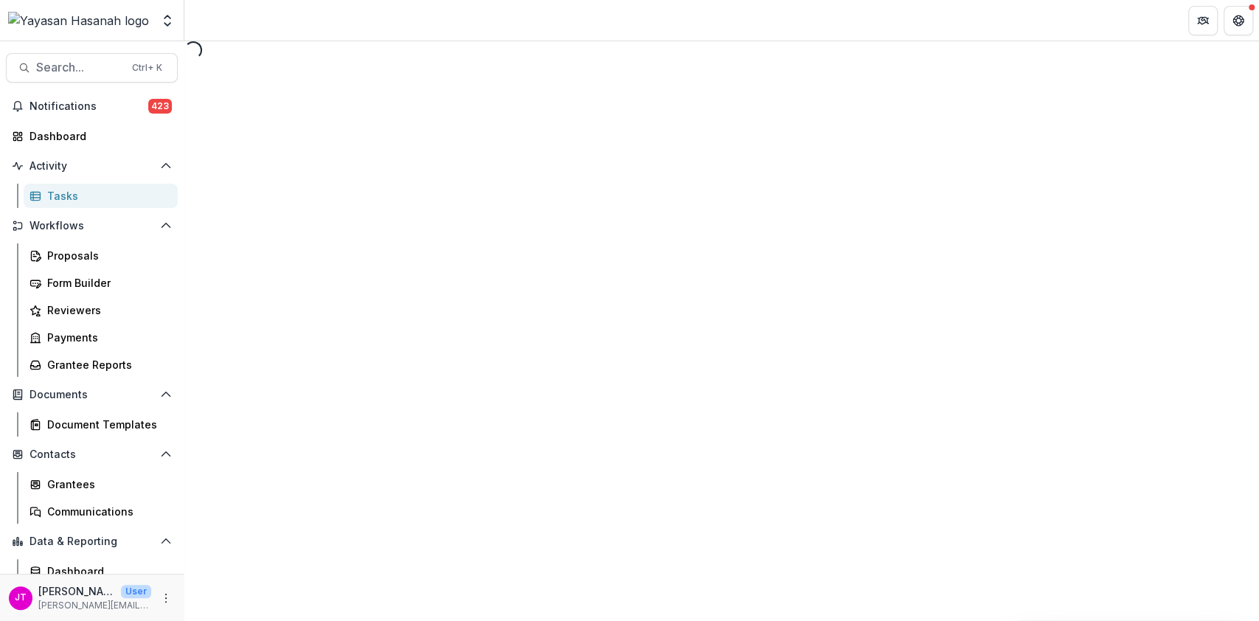
select select "********"
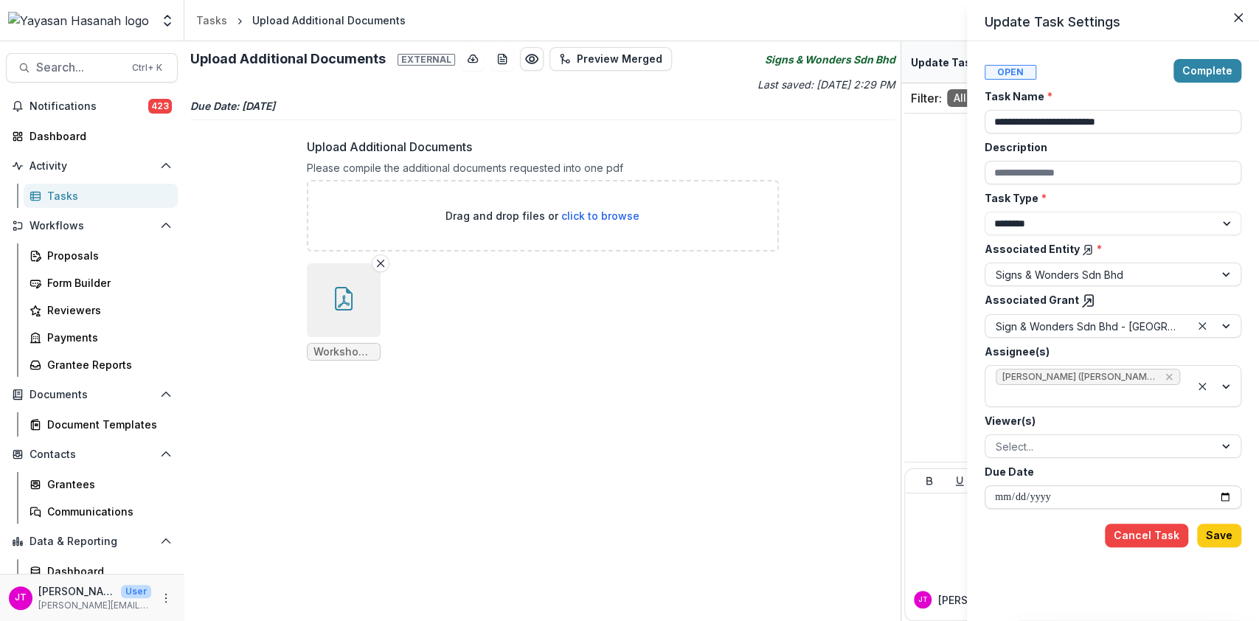
click at [1228, 499] on input "**********" at bounding box center [1112, 497] width 257 height 24
type input "**********"
click at [1222, 527] on button "Save" at bounding box center [1219, 535] width 44 height 24
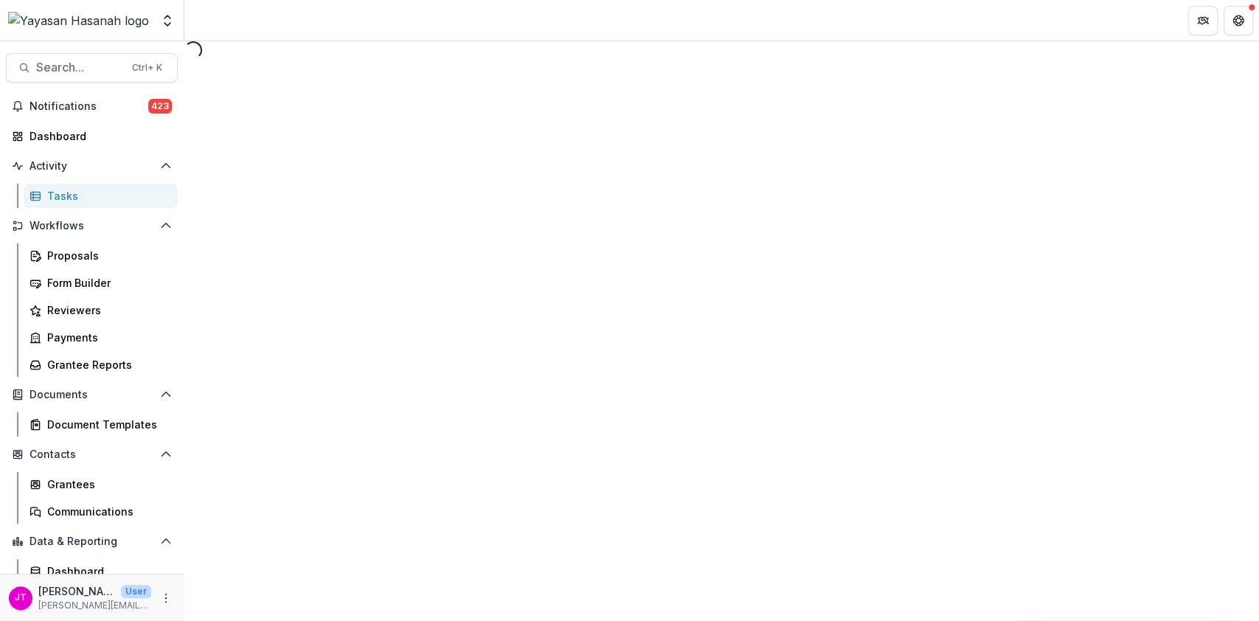
select select "********"
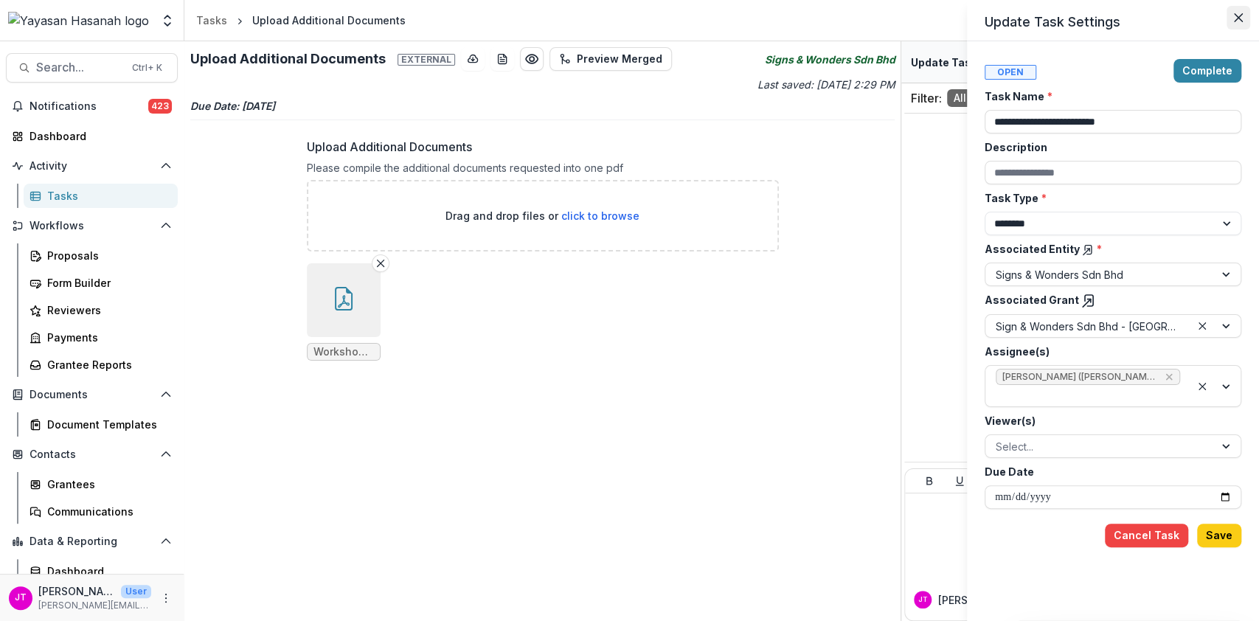
click at [1241, 15] on icon "Close" at bounding box center [1237, 17] width 9 height 9
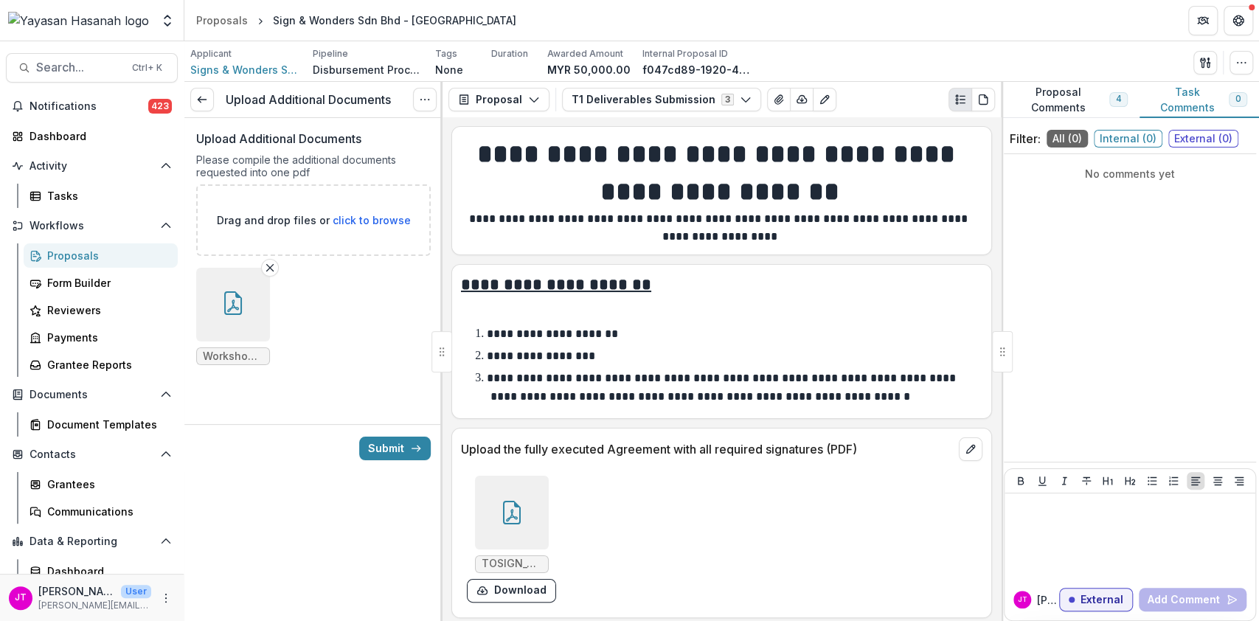
click at [223, 99] on div "Upload Additional Documents View task Cancel Task" at bounding box center [313, 100] width 258 height 36
click at [198, 90] on link at bounding box center [202, 100] width 24 height 24
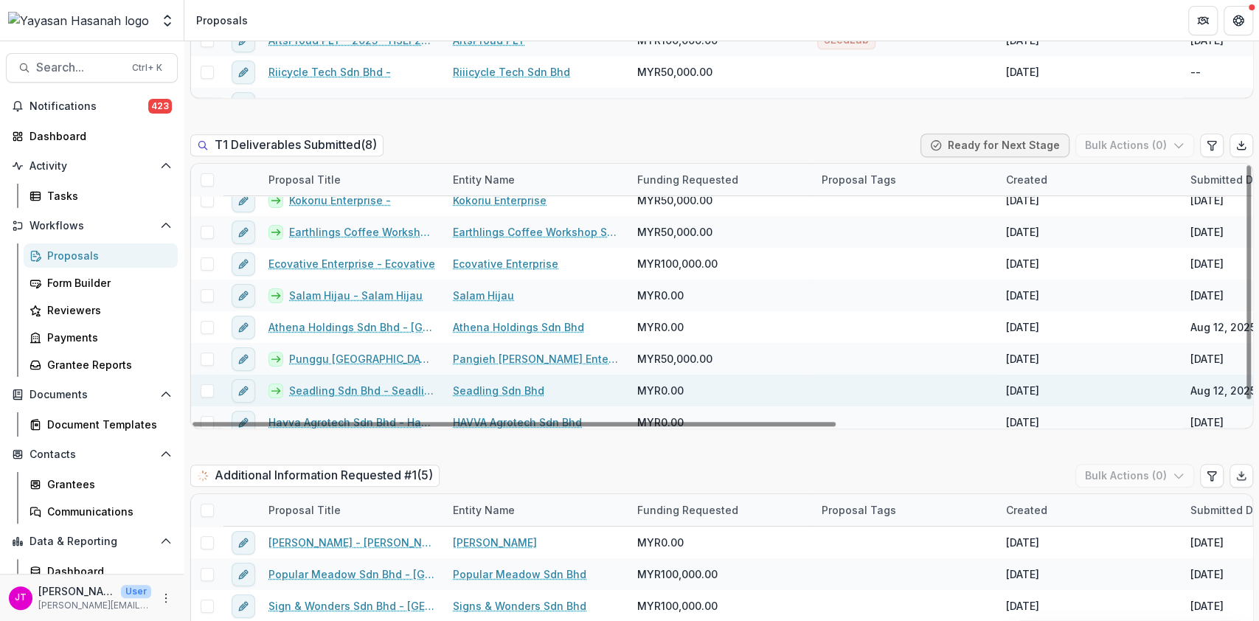
scroll to position [21, 0]
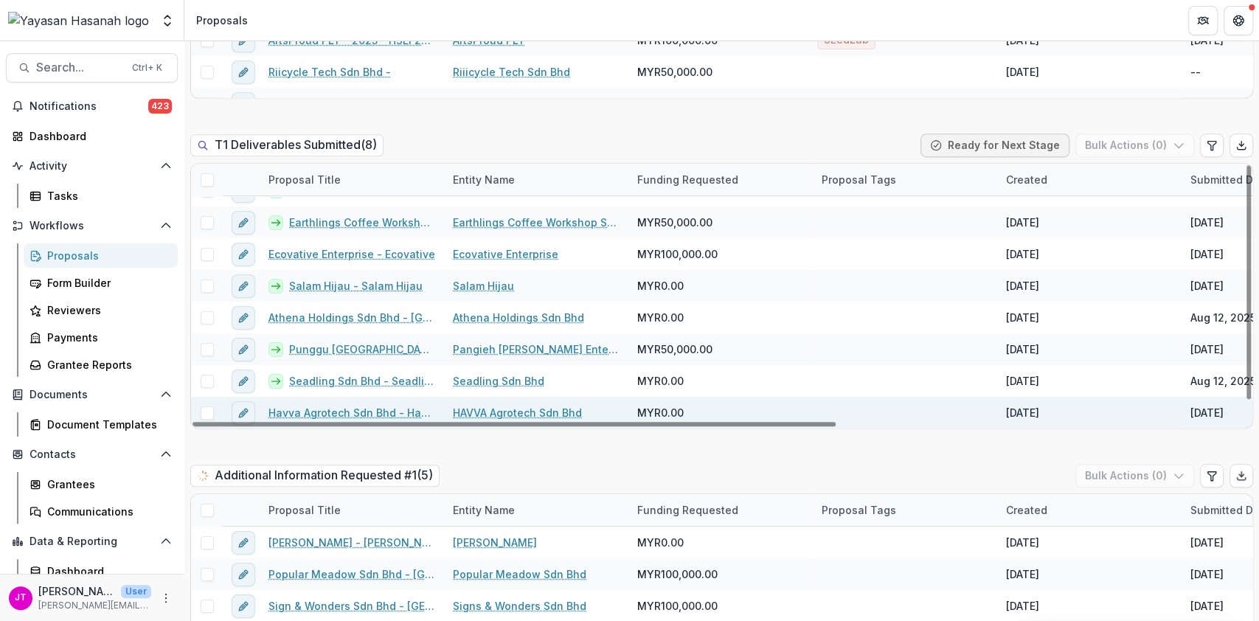
click at [465, 405] on link "HAVVA Agrotech Sdn Bhd" at bounding box center [517, 412] width 129 height 15
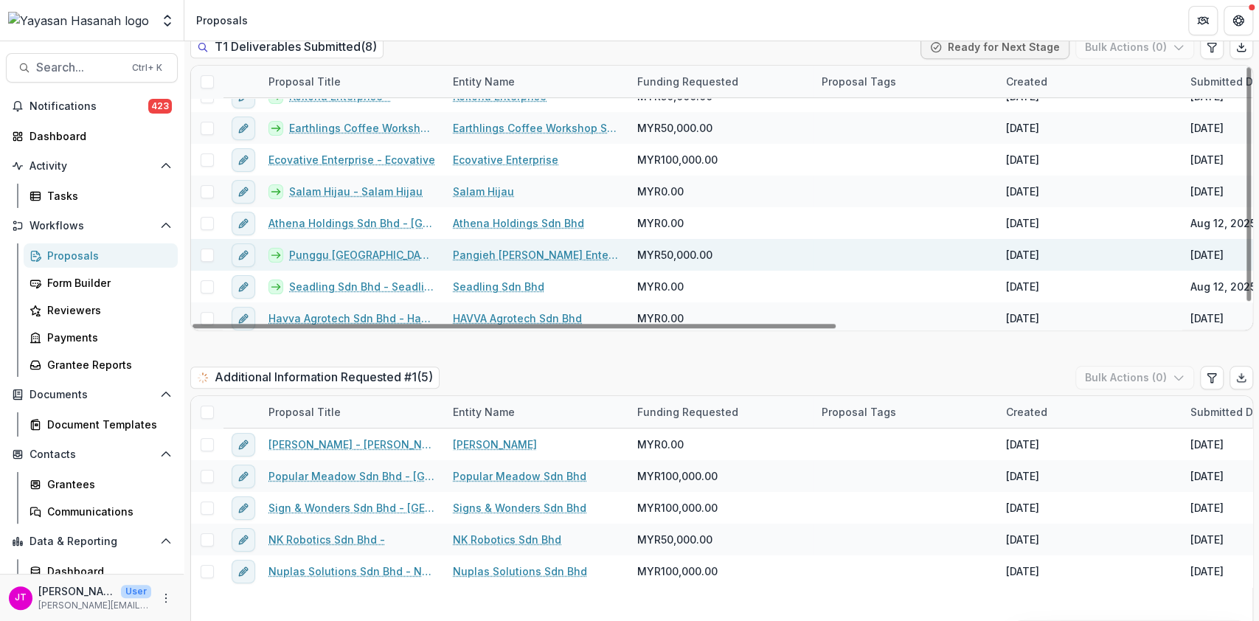
scroll to position [21, 0]
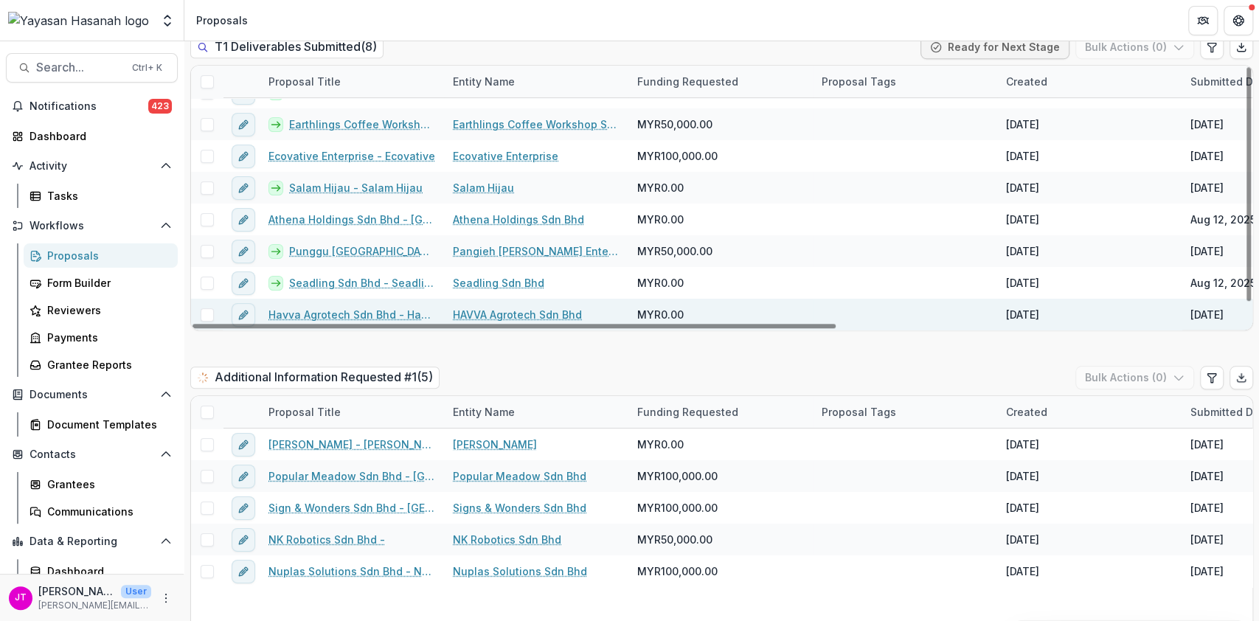
click at [483, 307] on link "HAVVA Agrotech Sdn Bhd" at bounding box center [517, 314] width 129 height 15
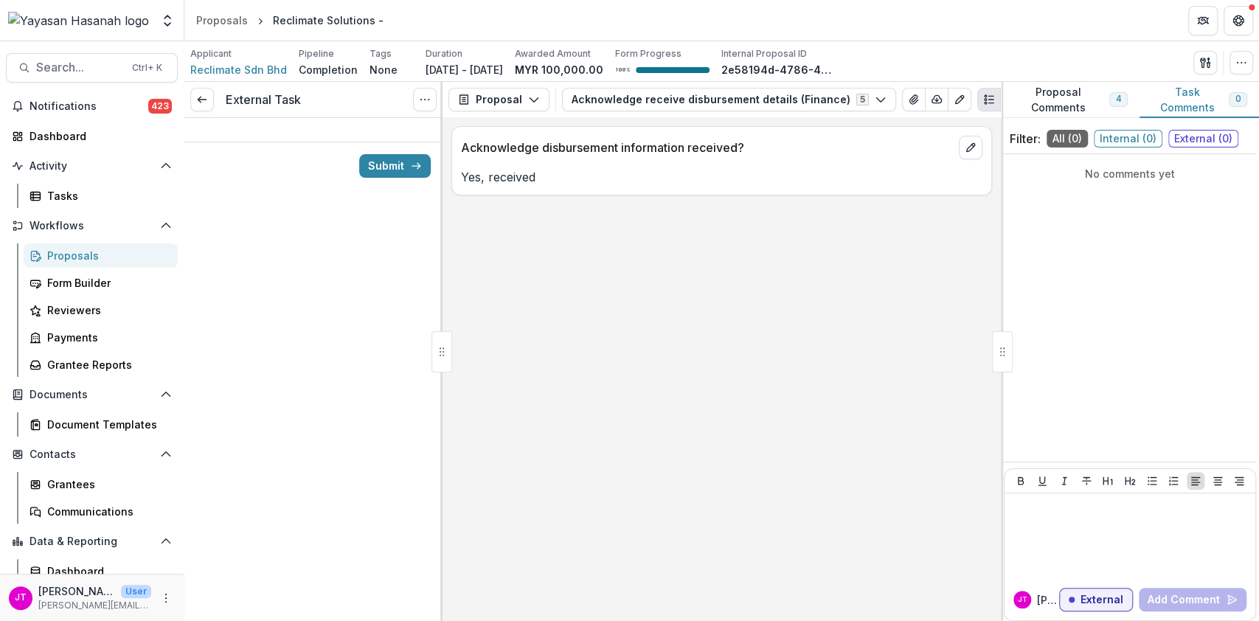
click at [59, 254] on div "Proposals" at bounding box center [106, 255] width 119 height 15
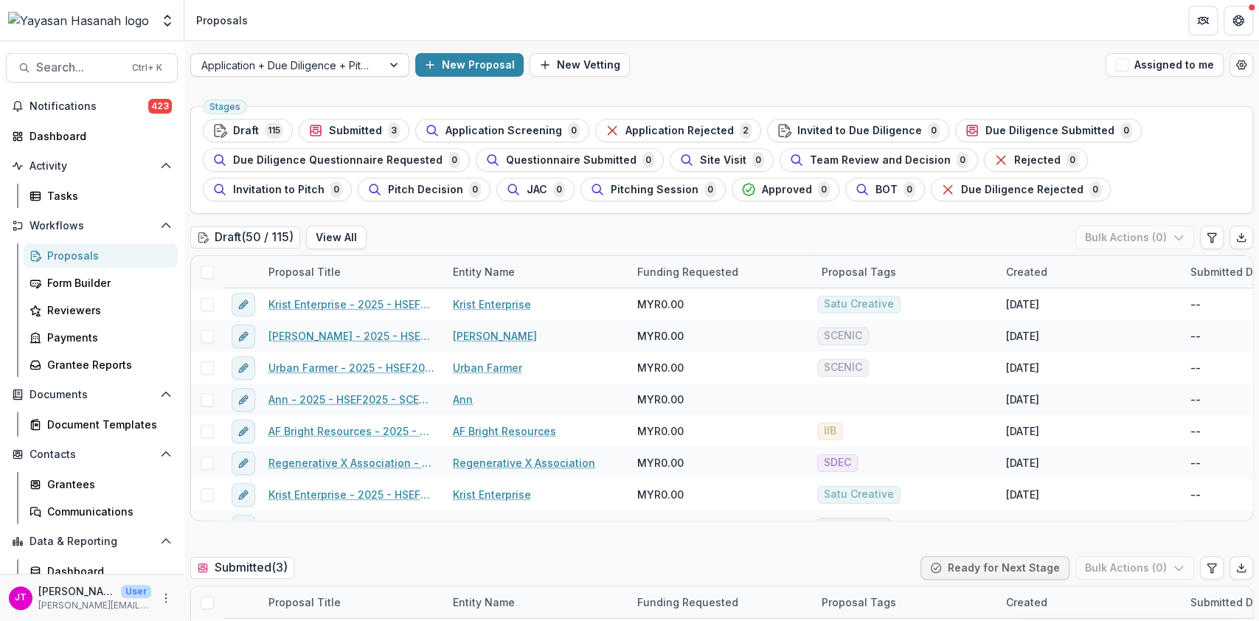
click at [333, 72] on div at bounding box center [286, 65] width 170 height 18
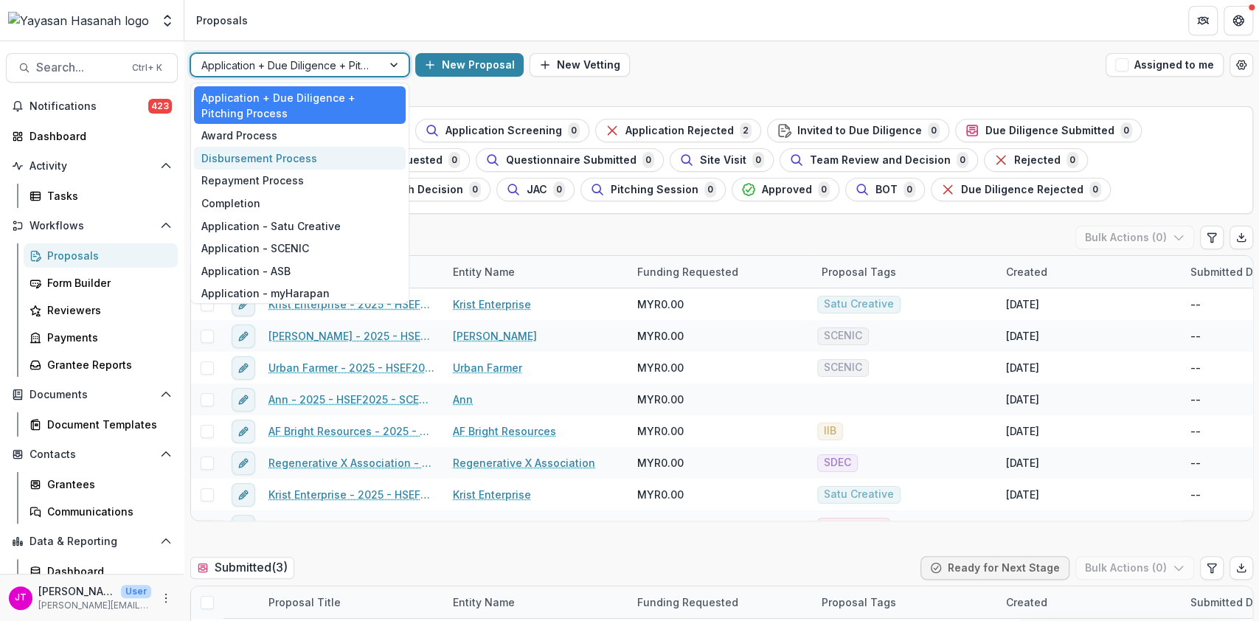
click at [271, 166] on div "Disbursement Process" at bounding box center [300, 158] width 212 height 23
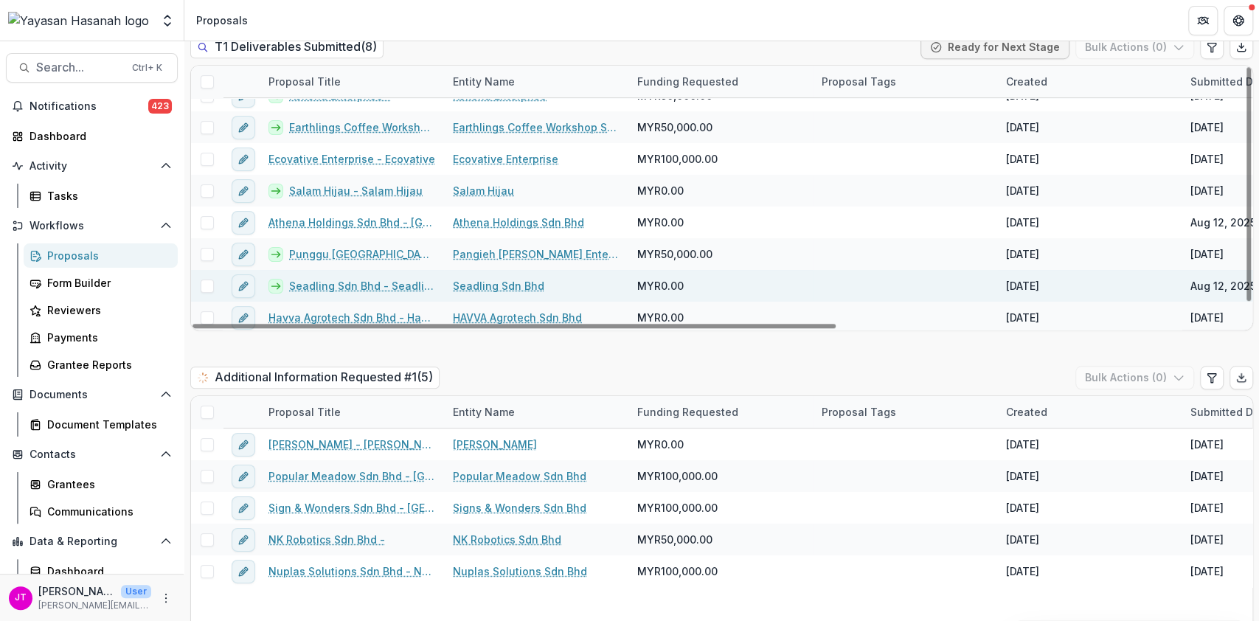
scroll to position [21, 0]
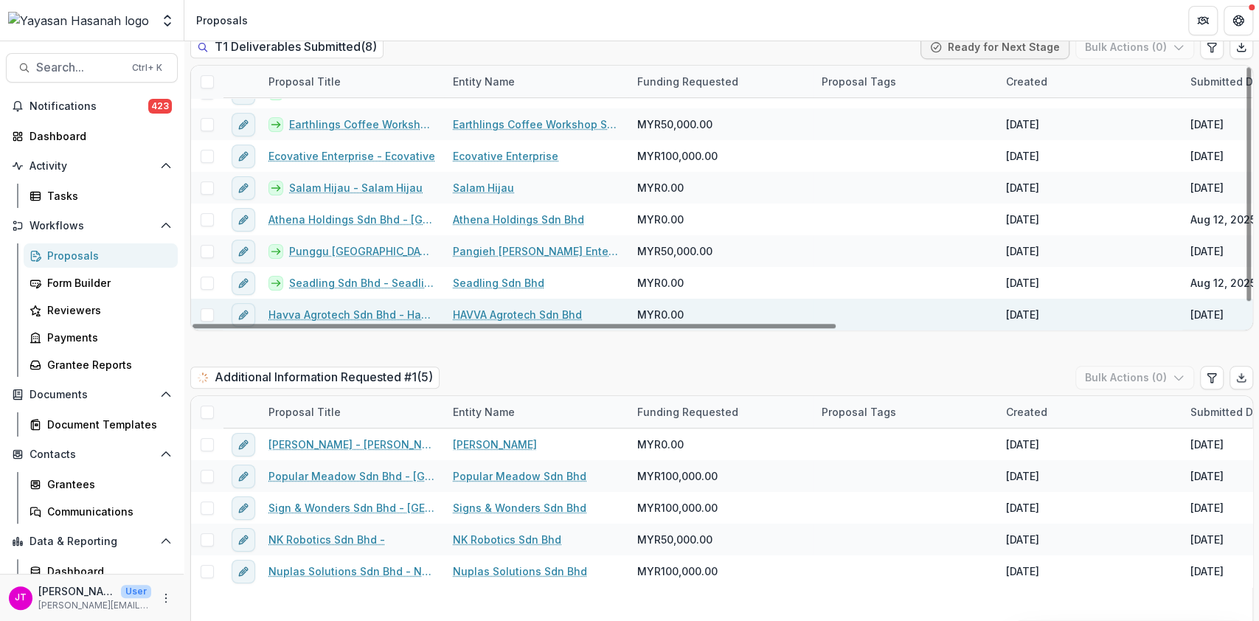
click at [341, 307] on link "Havva Agrotech Sdn Bhd - Havva" at bounding box center [351, 314] width 167 height 15
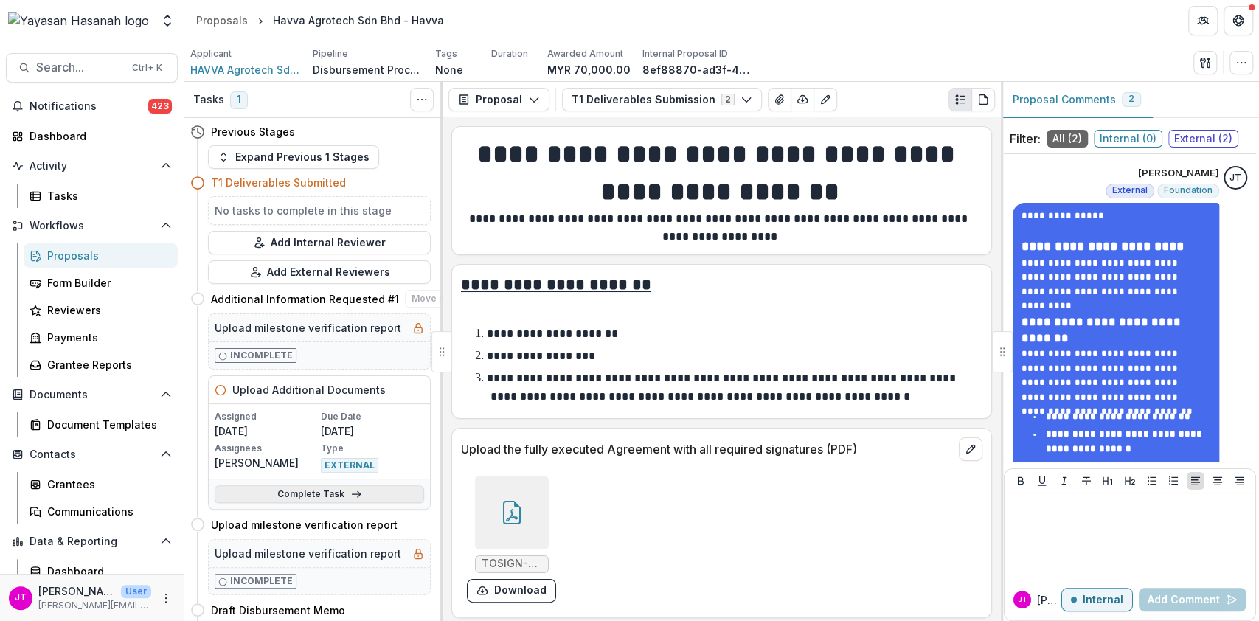
click at [350, 490] on icon at bounding box center [356, 494] width 12 height 12
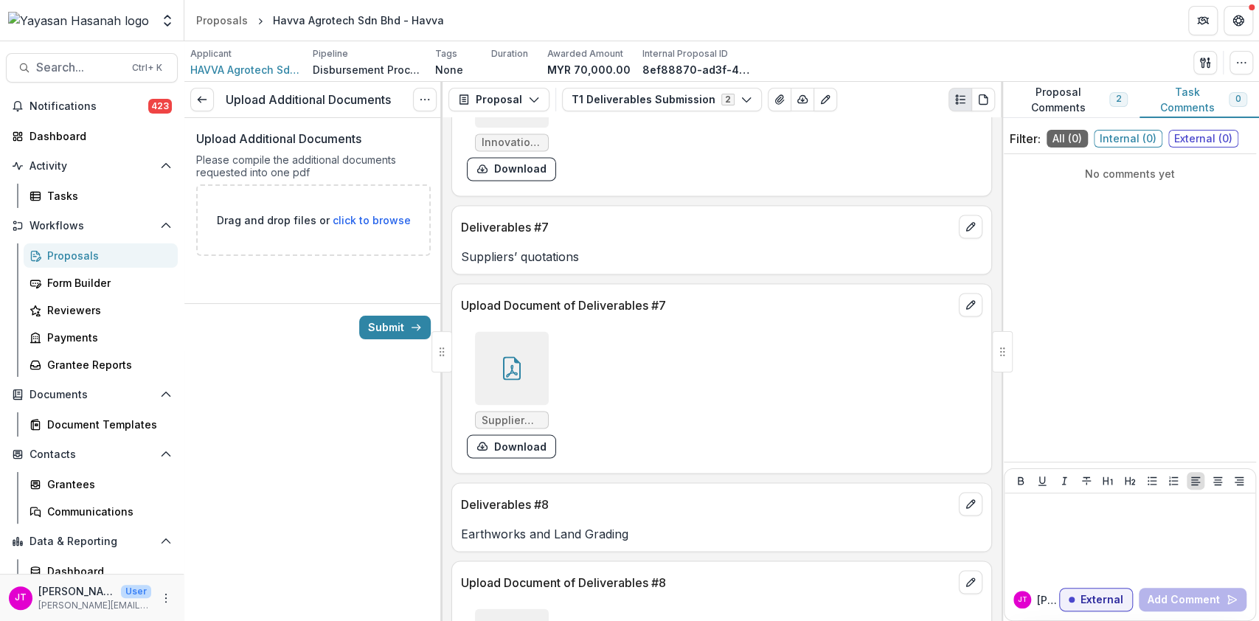
scroll to position [1868, 0]
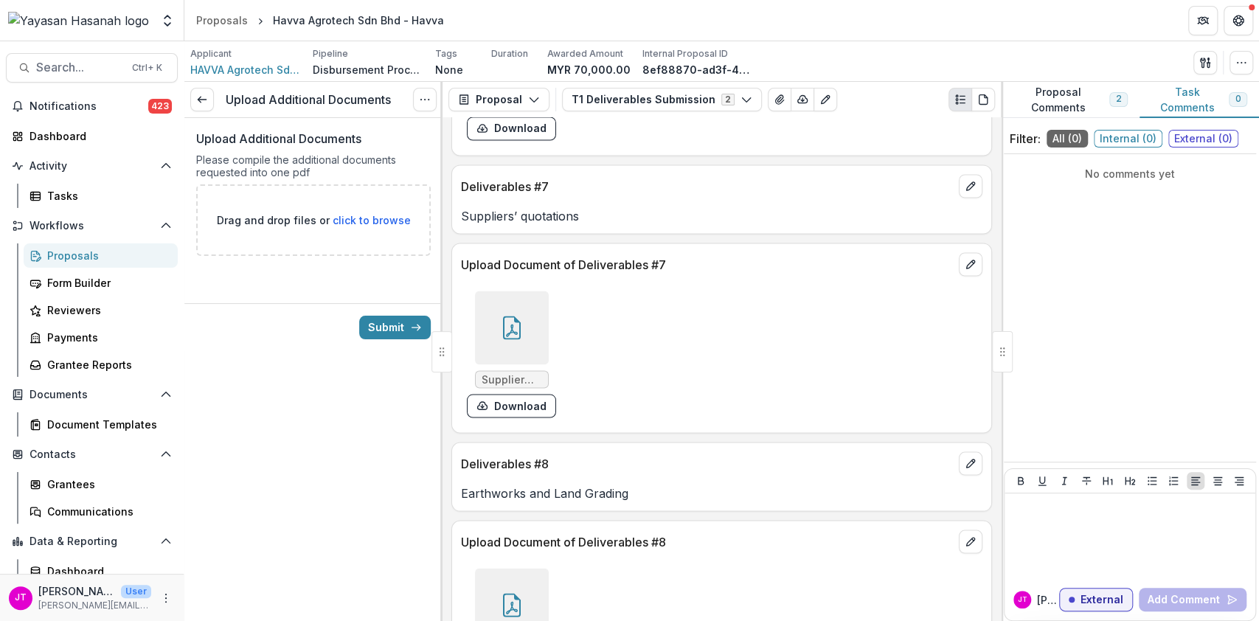
click at [521, 339] on icon at bounding box center [512, 328] width 24 height 24
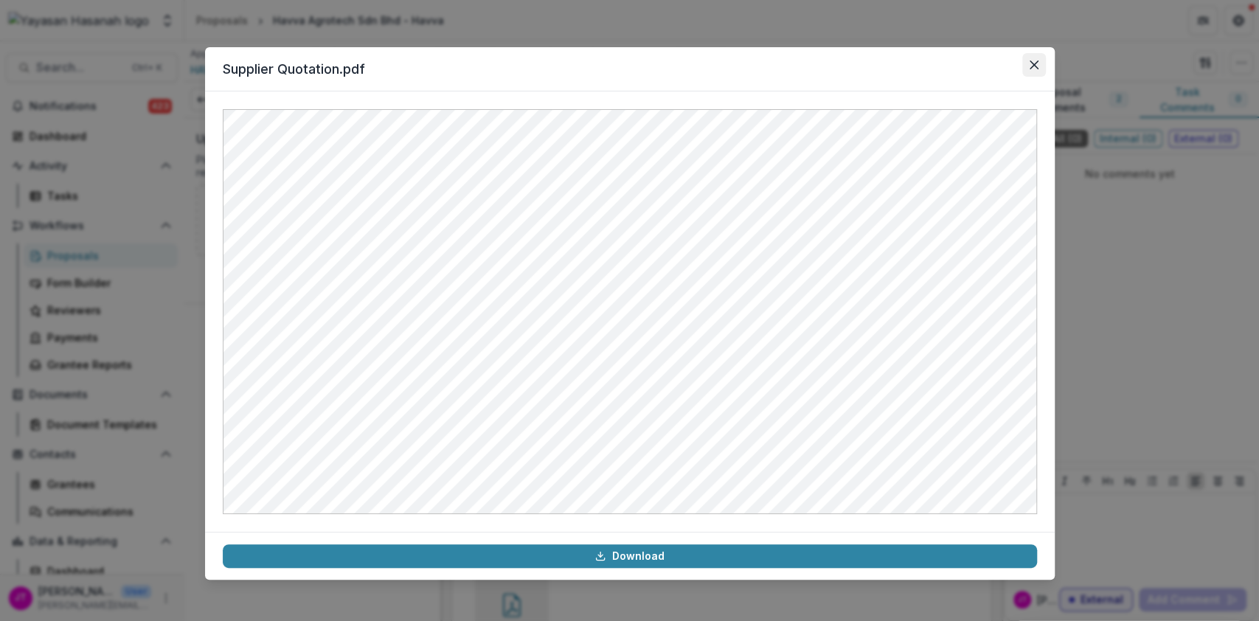
click at [1023, 62] on button "Close" at bounding box center [1034, 65] width 24 height 24
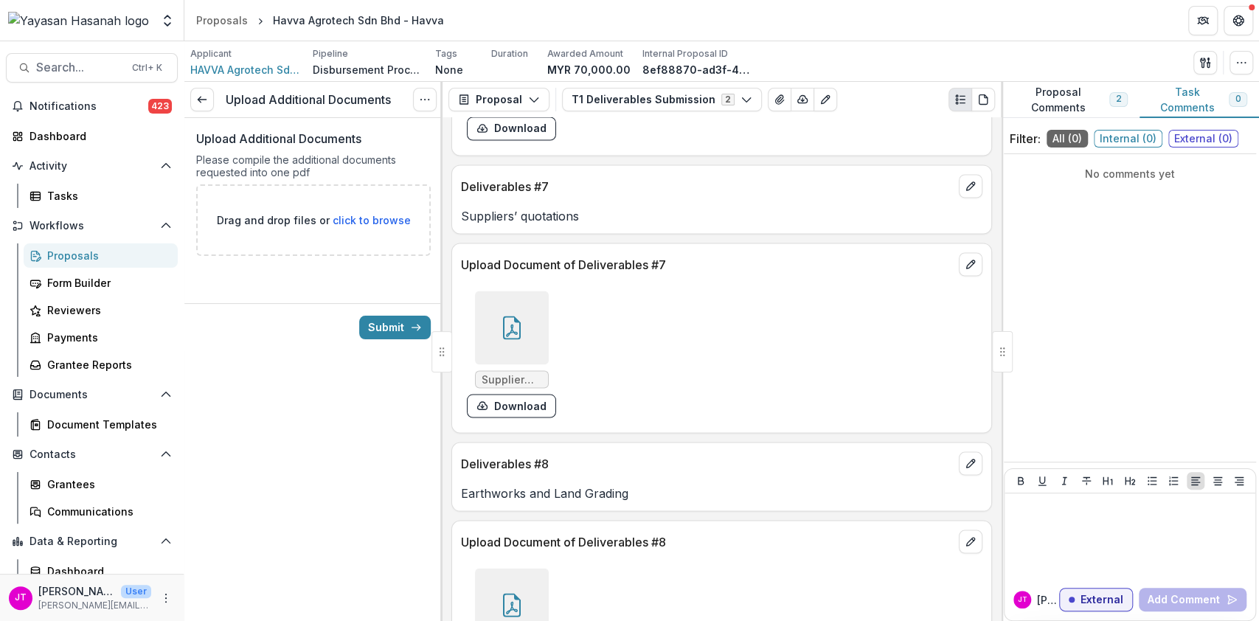
click at [1065, 96] on button "Proposal Comments 2" at bounding box center [1069, 100] width 139 height 36
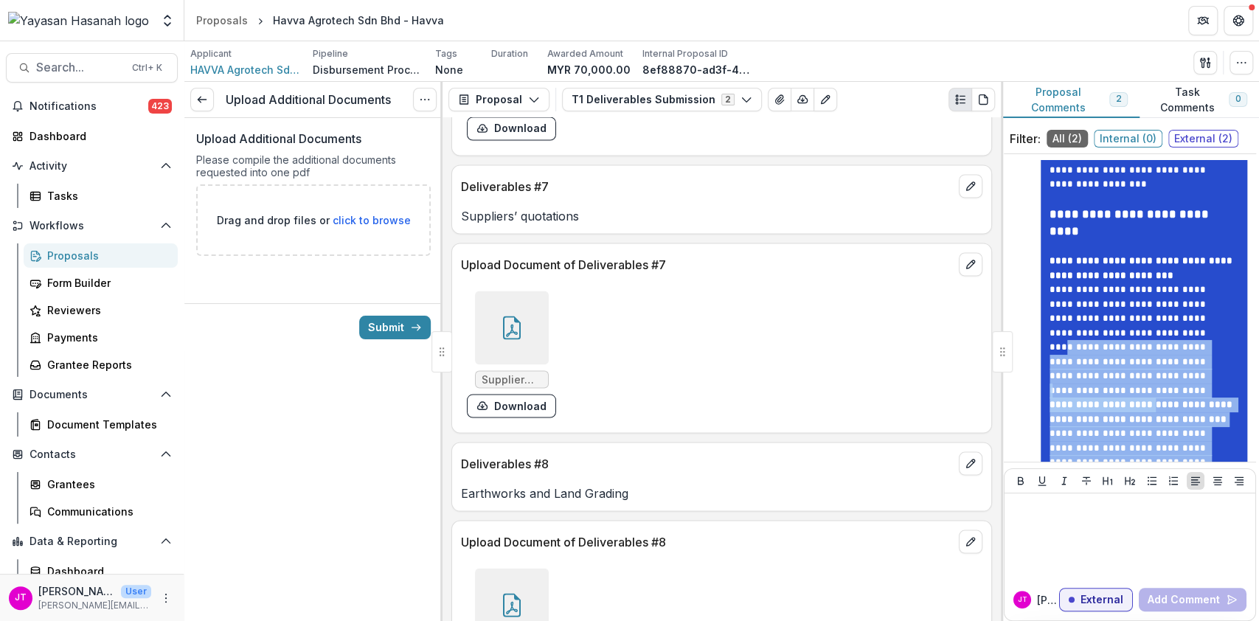
scroll to position [1029, 0]
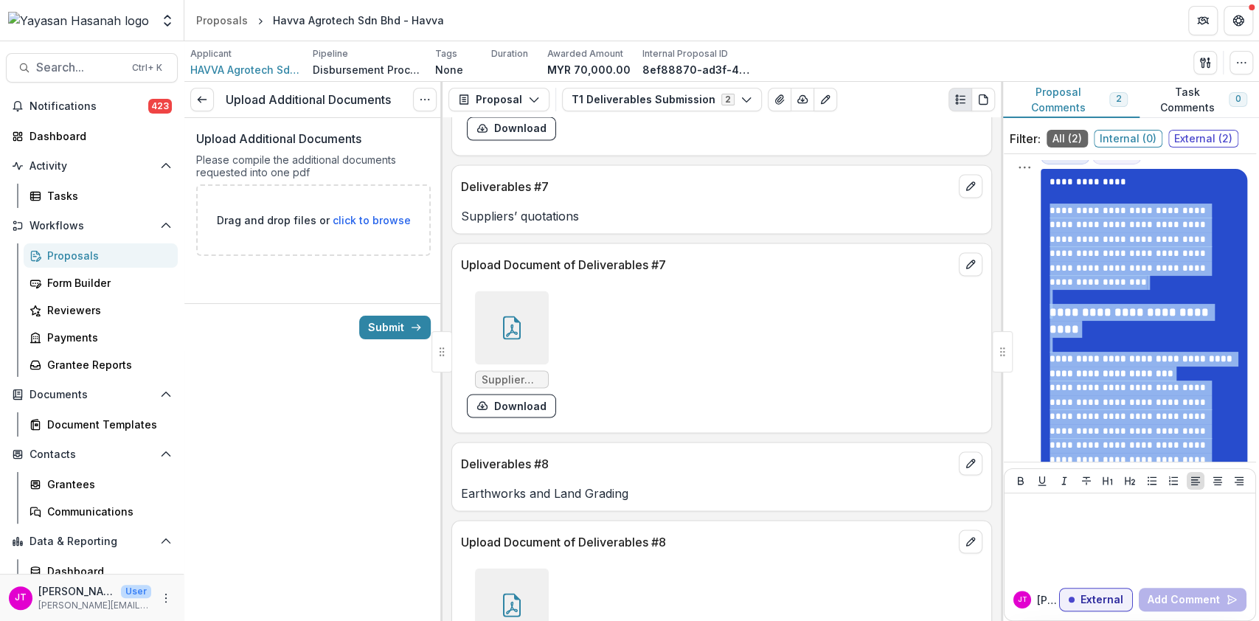
drag, startPoint x: 1162, startPoint y: 422, endPoint x: 1049, endPoint y: 208, distance: 241.7
copy div "**********"
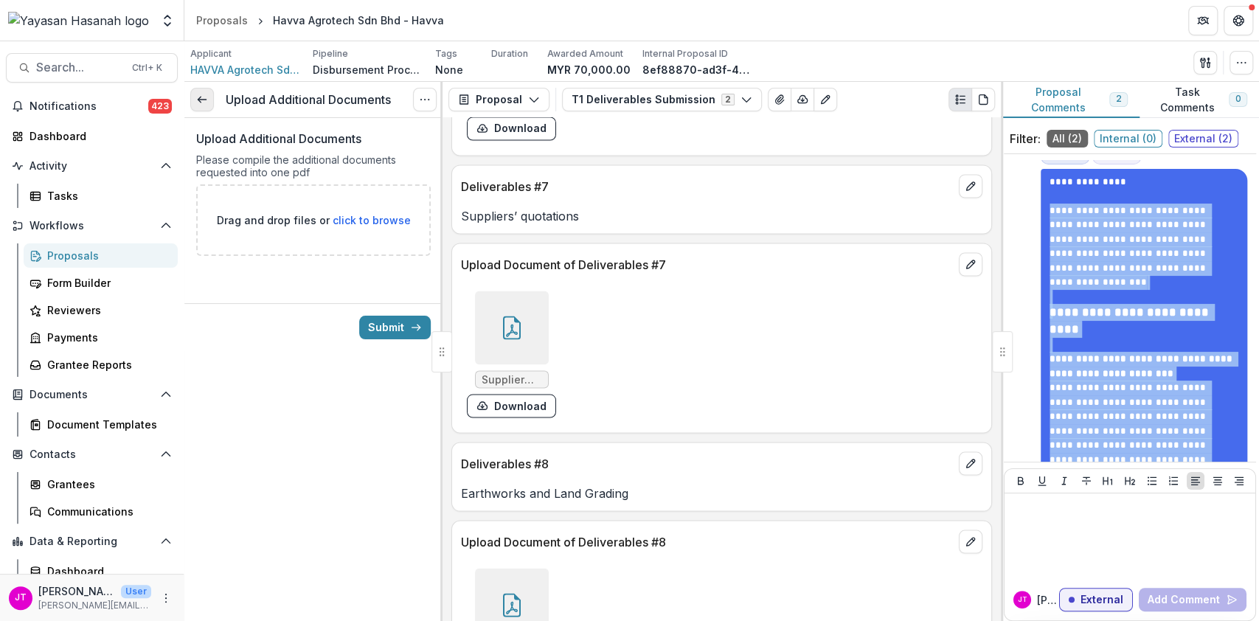
click at [203, 94] on icon at bounding box center [202, 100] width 12 height 12
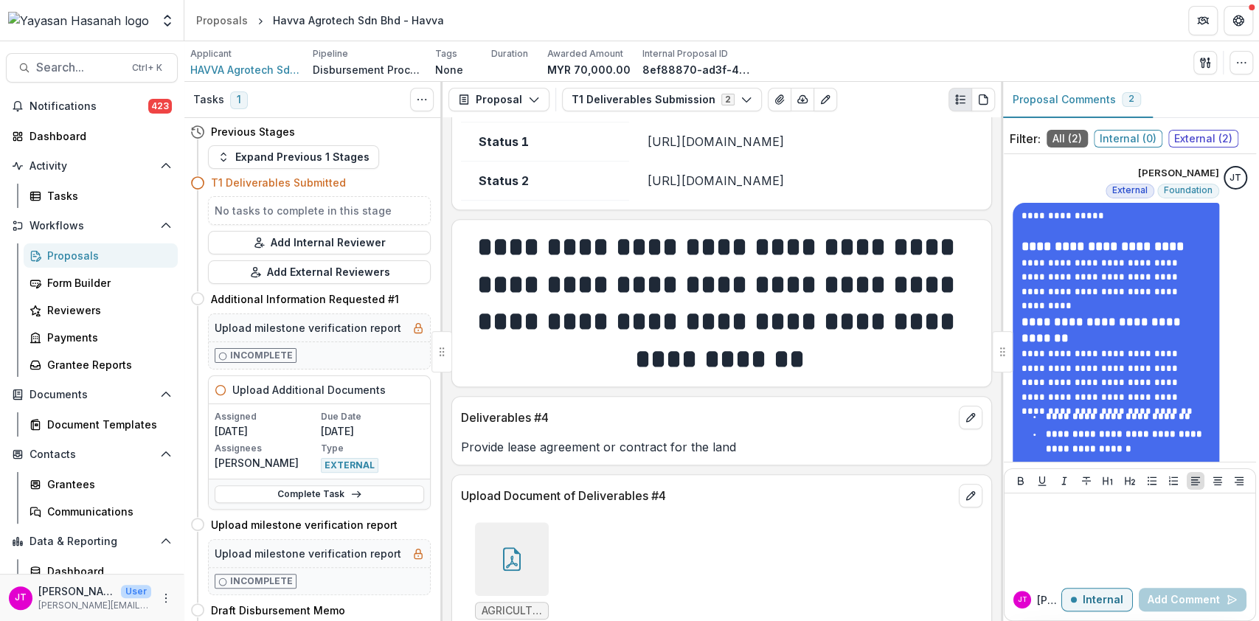
scroll to position [786, 0]
click at [1110, 609] on button "Internal" at bounding box center [1097, 600] width 72 height 24
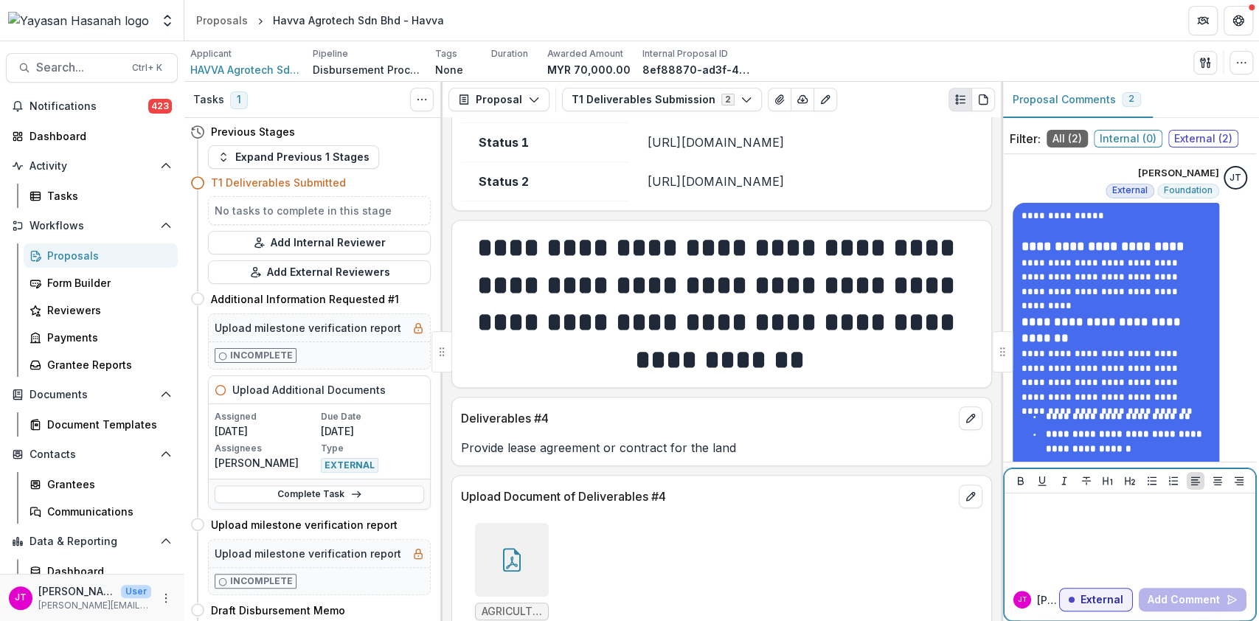
click at [1069, 509] on p at bounding box center [1129, 507] width 239 height 16
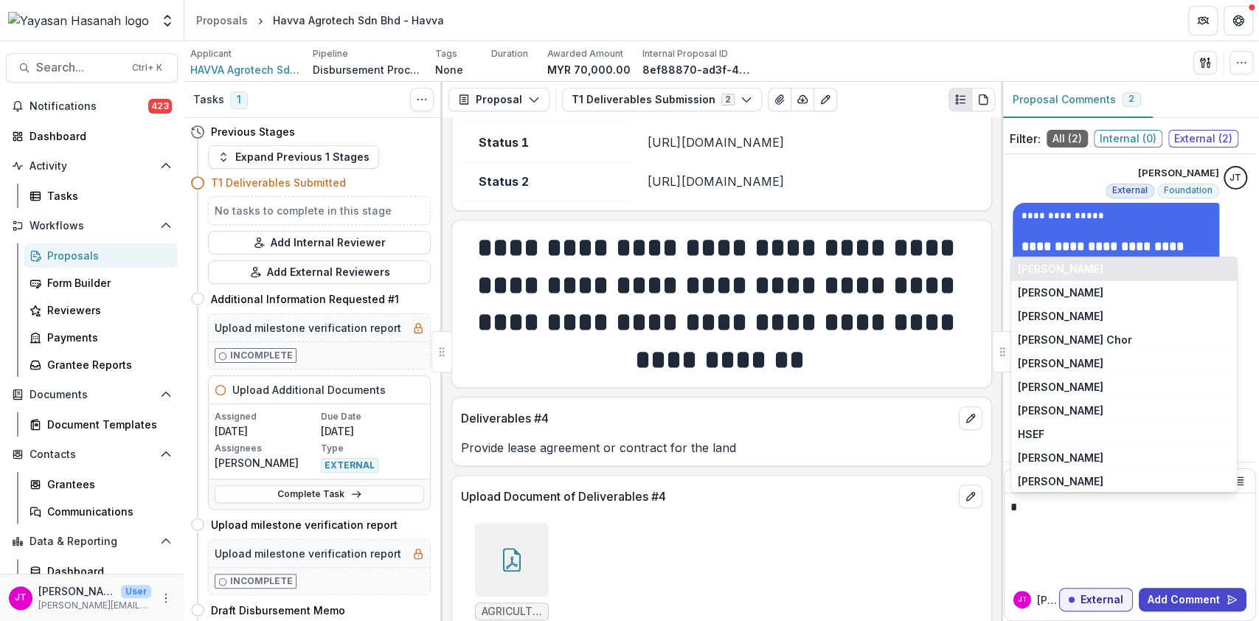
click at [1116, 271] on button "[PERSON_NAME]" at bounding box center [1124, 269] width 226 height 24
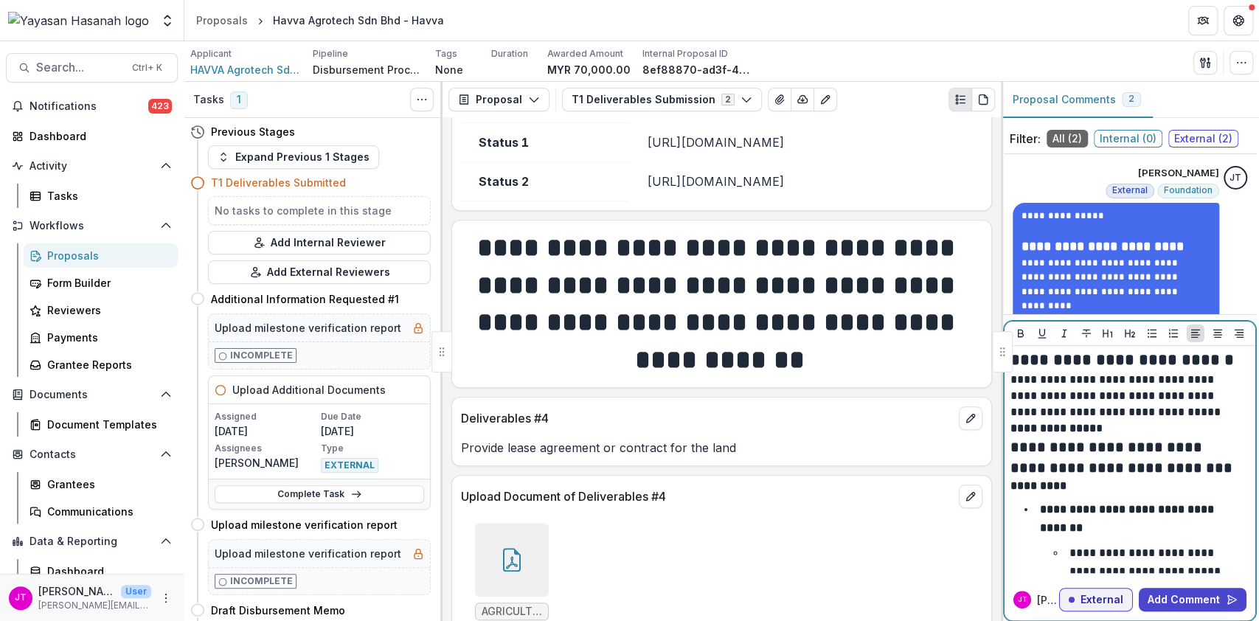
scroll to position [98, 0]
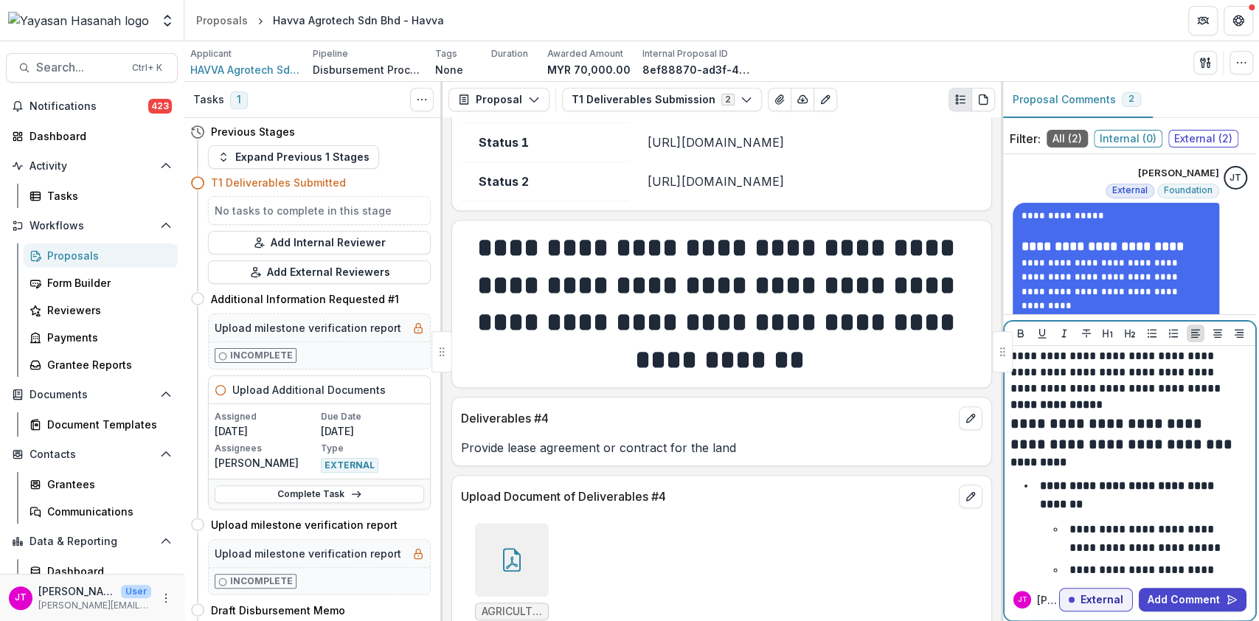
click at [1155, 588] on button "Add Comment" at bounding box center [1192, 600] width 108 height 24
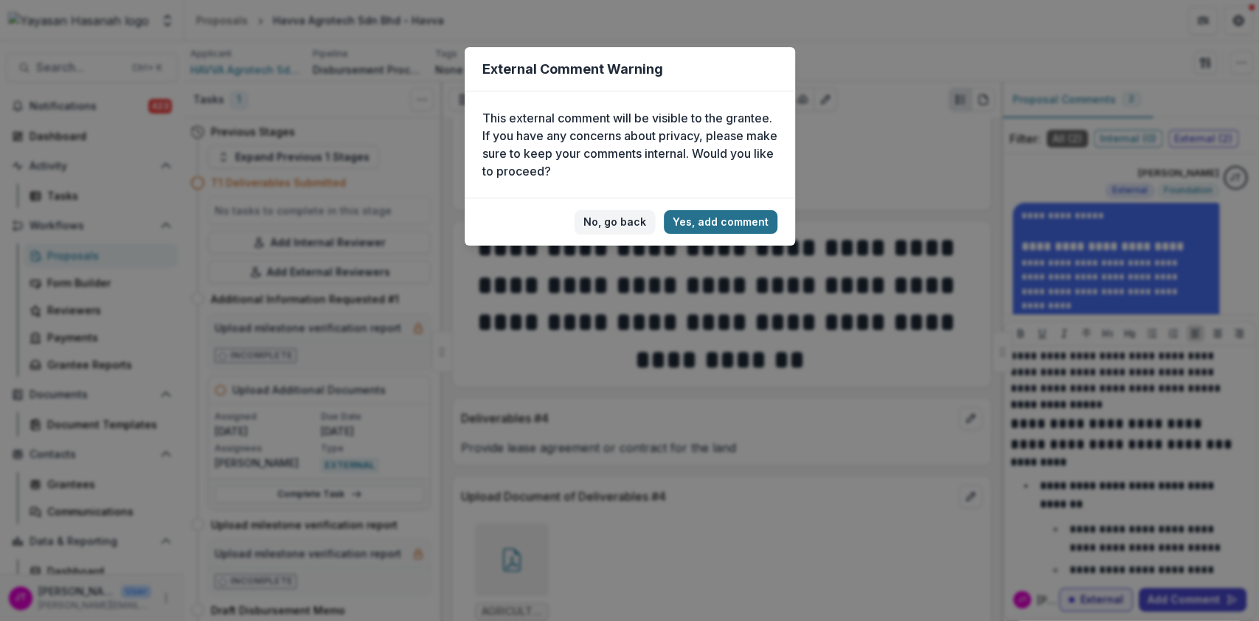
click at [700, 223] on button "Yes, add comment" at bounding box center [721, 222] width 114 height 24
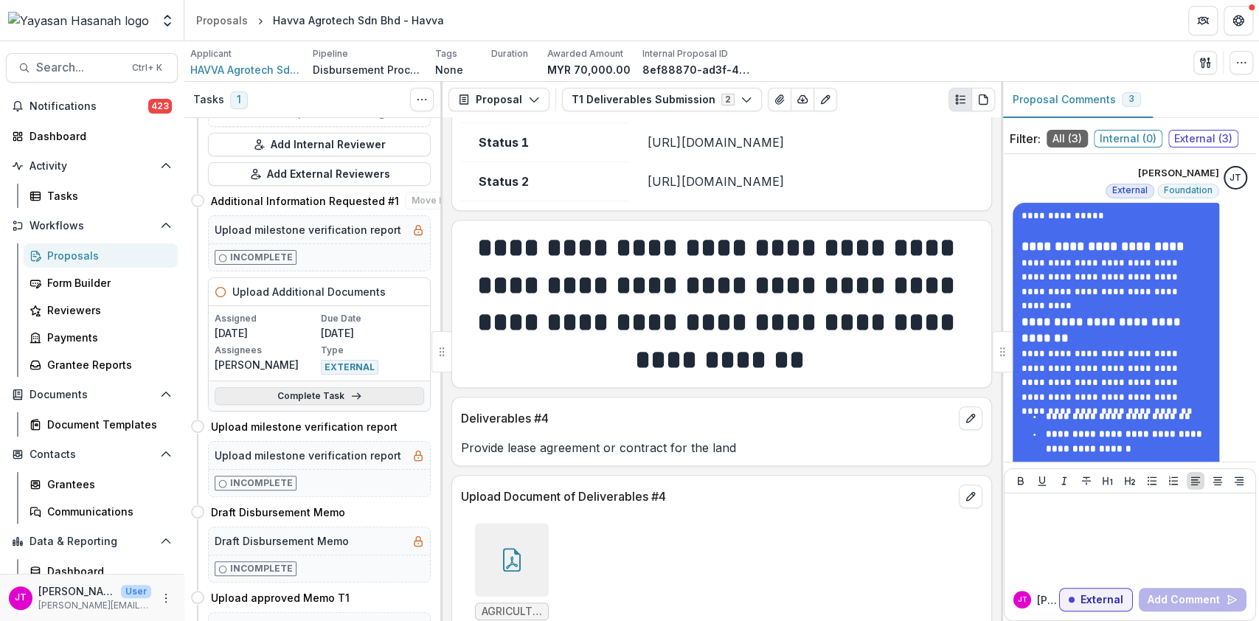
click at [335, 391] on link "Complete Task" at bounding box center [319, 396] width 209 height 18
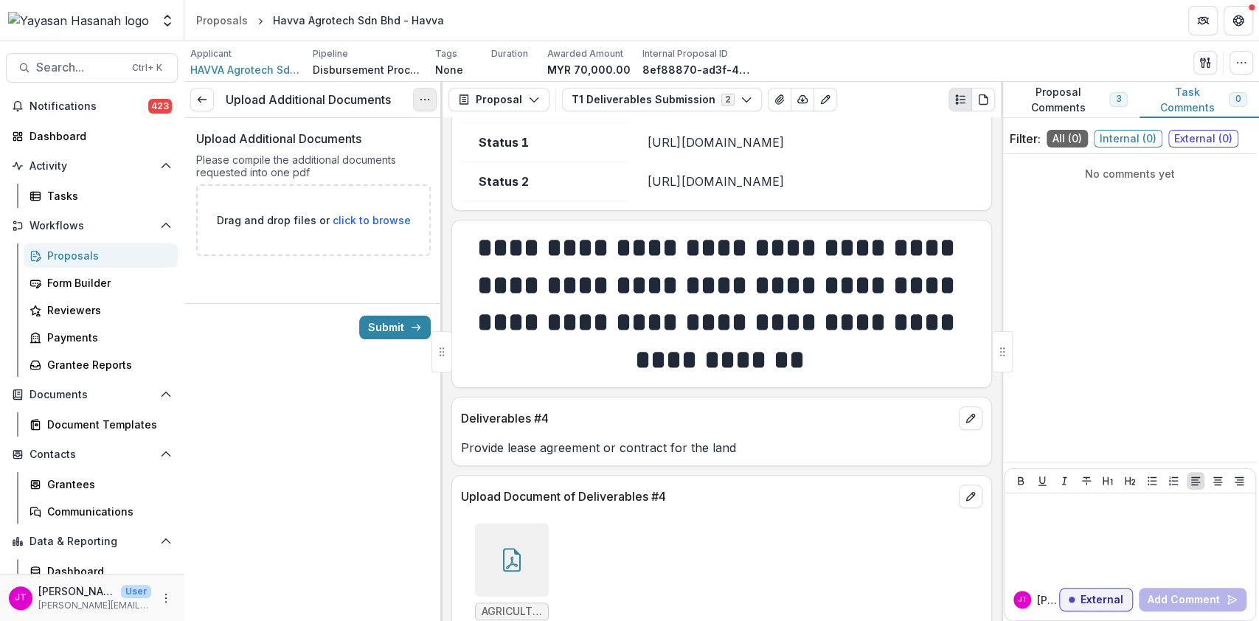
click at [417, 100] on button "Options" at bounding box center [425, 100] width 24 height 24
click at [386, 162] on button "Cancel Task" at bounding box center [354, 164] width 158 height 24
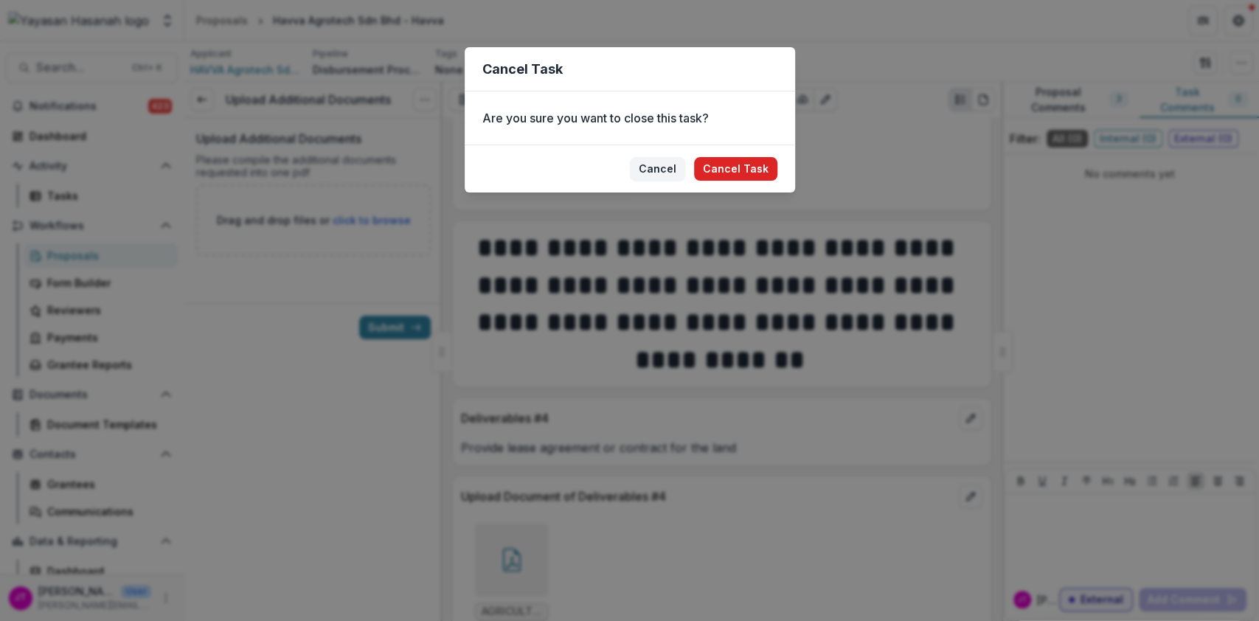
click at [737, 169] on button "Cancel Task" at bounding box center [735, 169] width 83 height 24
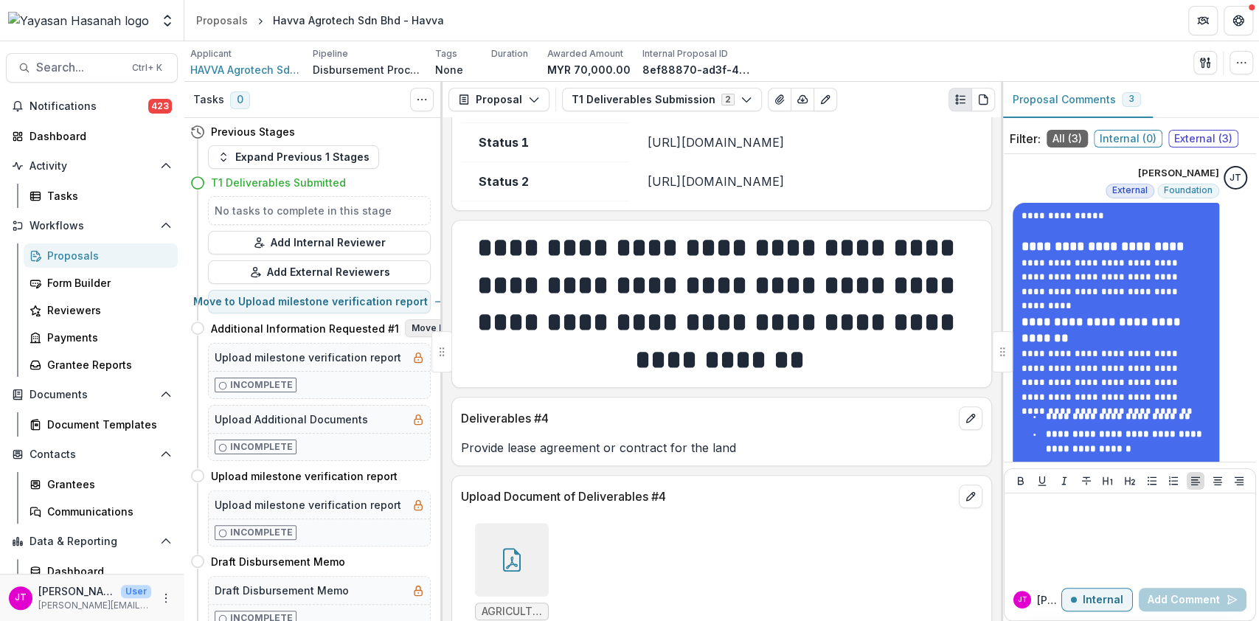
click at [414, 325] on button "Move here" at bounding box center [435, 328] width 61 height 18
select select "**********"
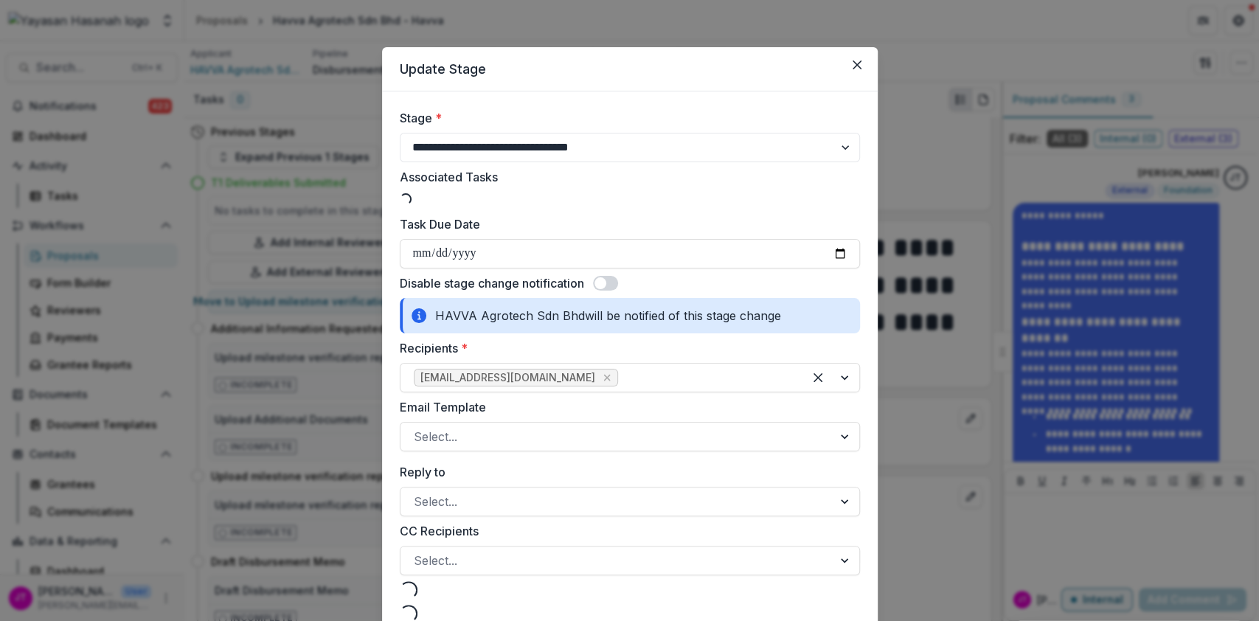
select select "**********"
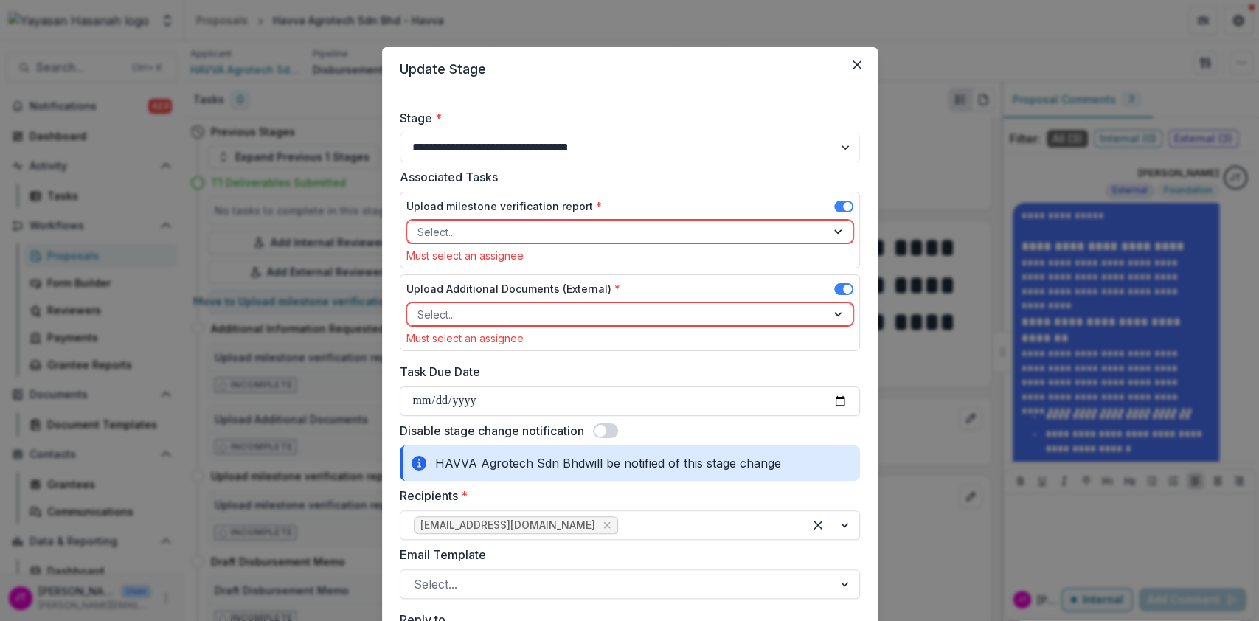
click at [616, 230] on div at bounding box center [616, 232] width 398 height 18
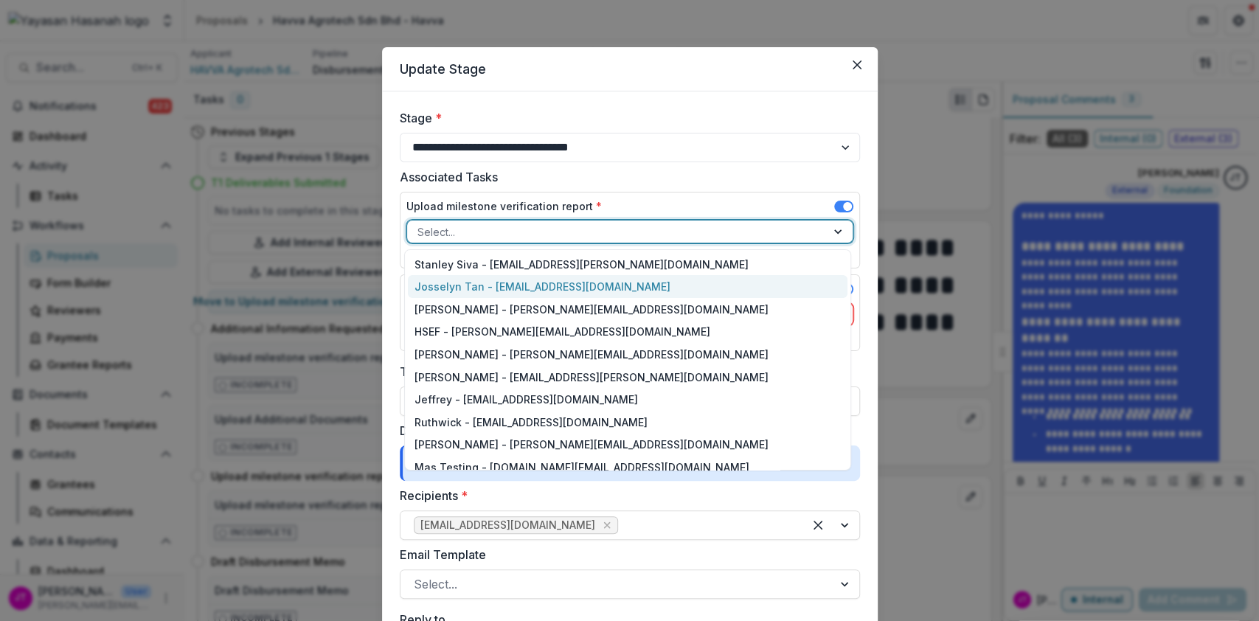
click at [838, 203] on span at bounding box center [843, 207] width 19 height 12
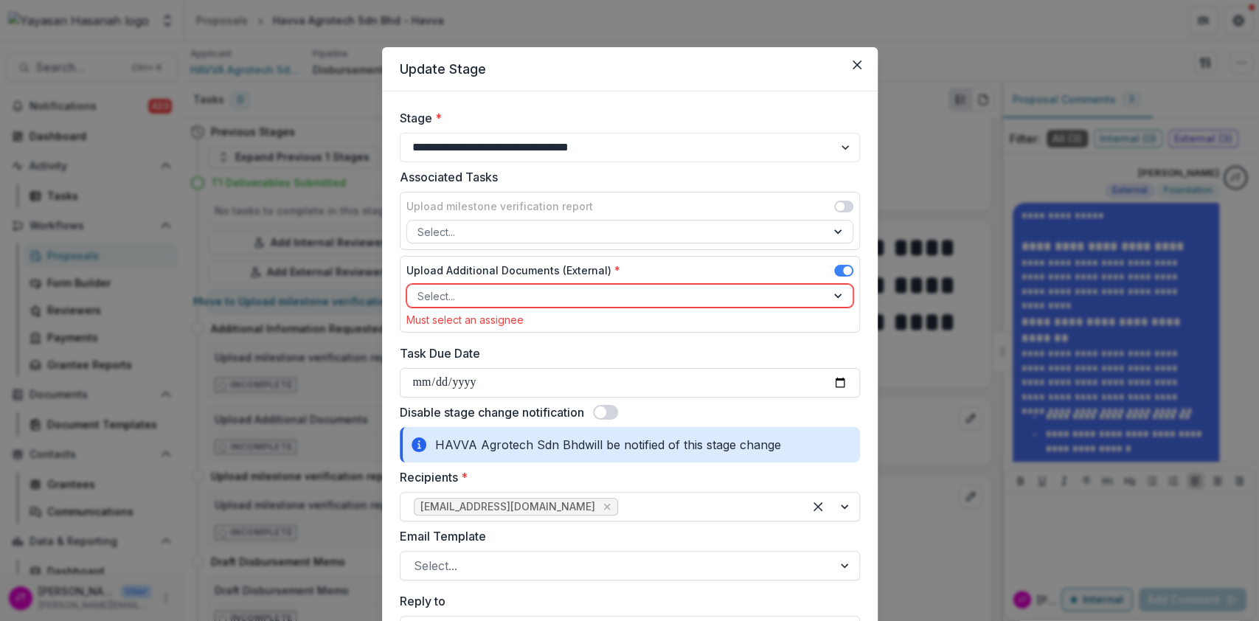
click at [749, 290] on div at bounding box center [616, 296] width 398 height 18
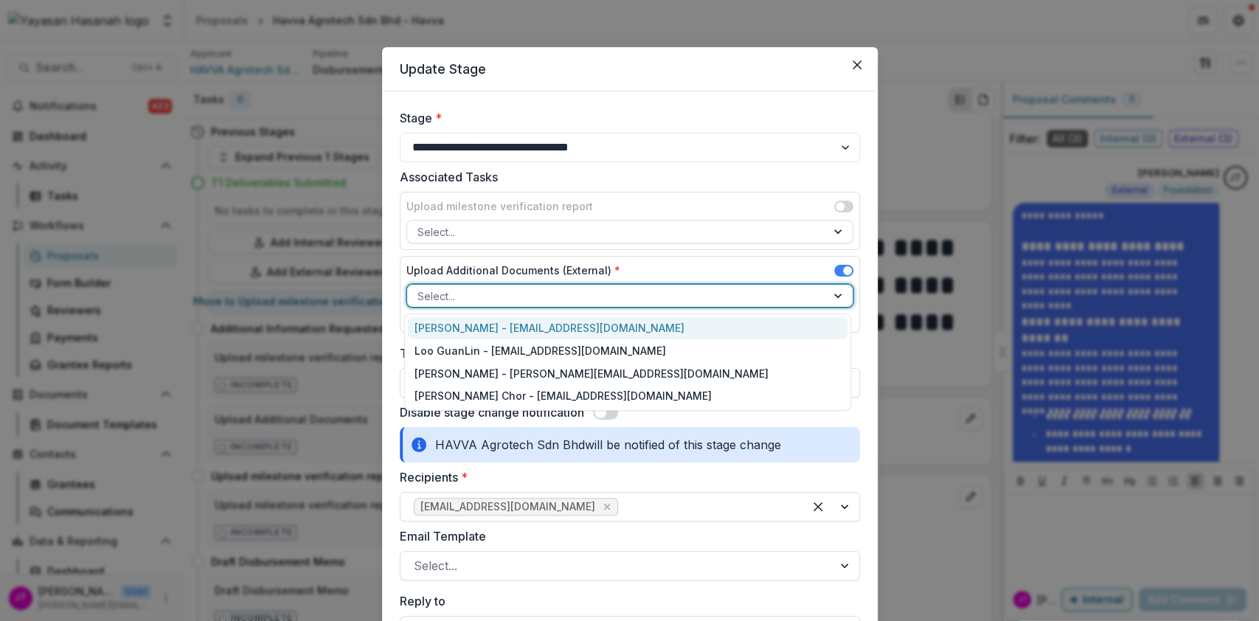
click at [678, 326] on div "[PERSON_NAME] - [EMAIL_ADDRESS][DOMAIN_NAME]" at bounding box center [627, 328] width 439 height 23
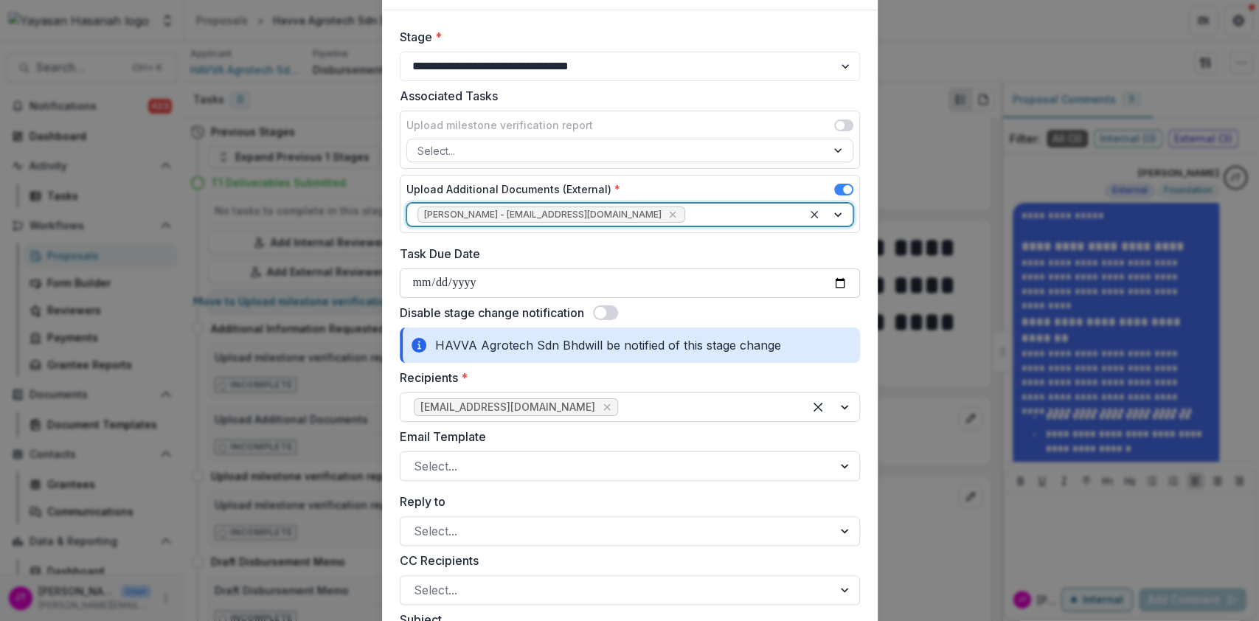
scroll to position [98, 0]
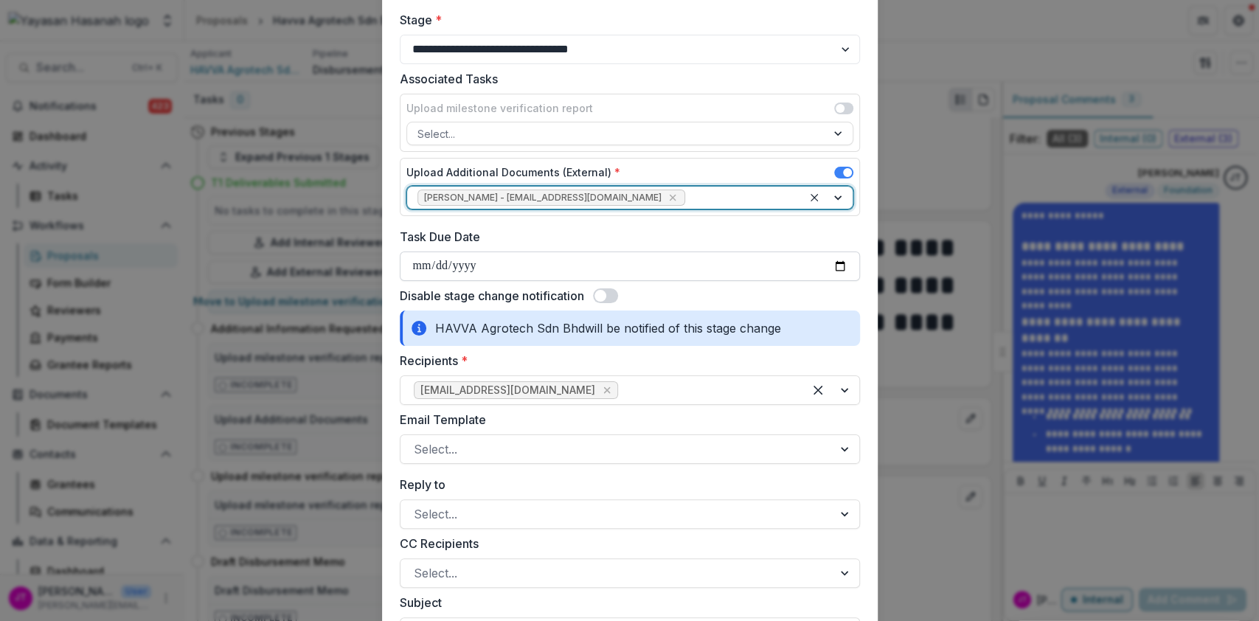
click at [755, 257] on input "Task Due Date" at bounding box center [630, 265] width 460 height 29
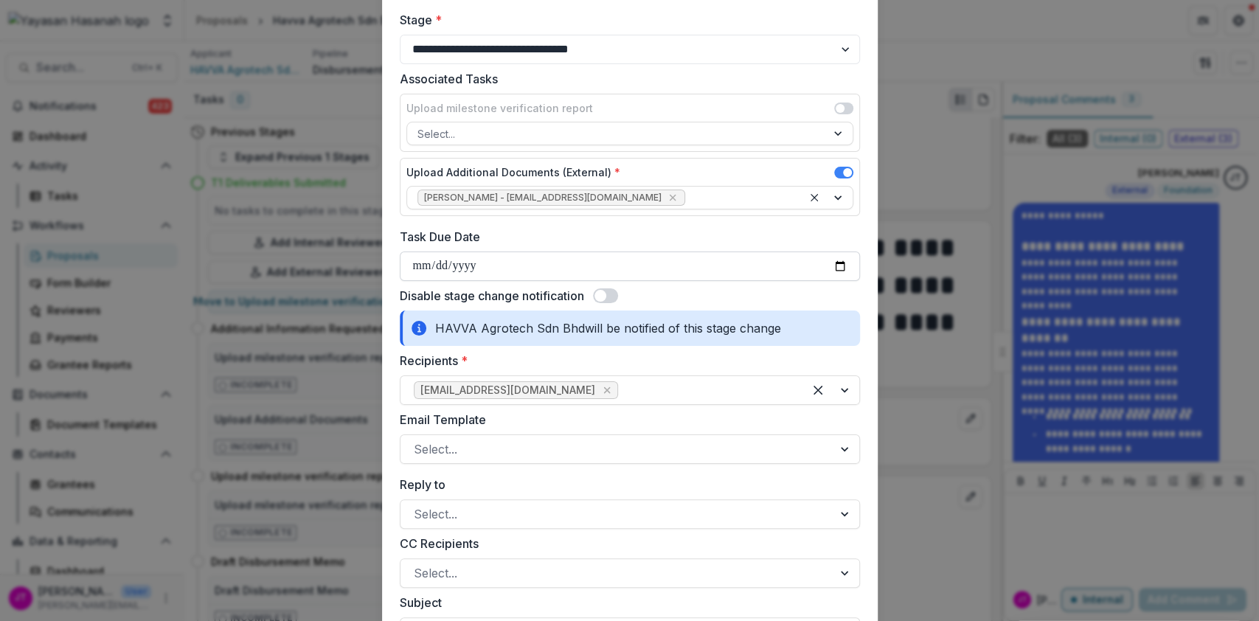
click at [843, 262] on input "Task Due Date" at bounding box center [630, 265] width 460 height 29
type input "**********"
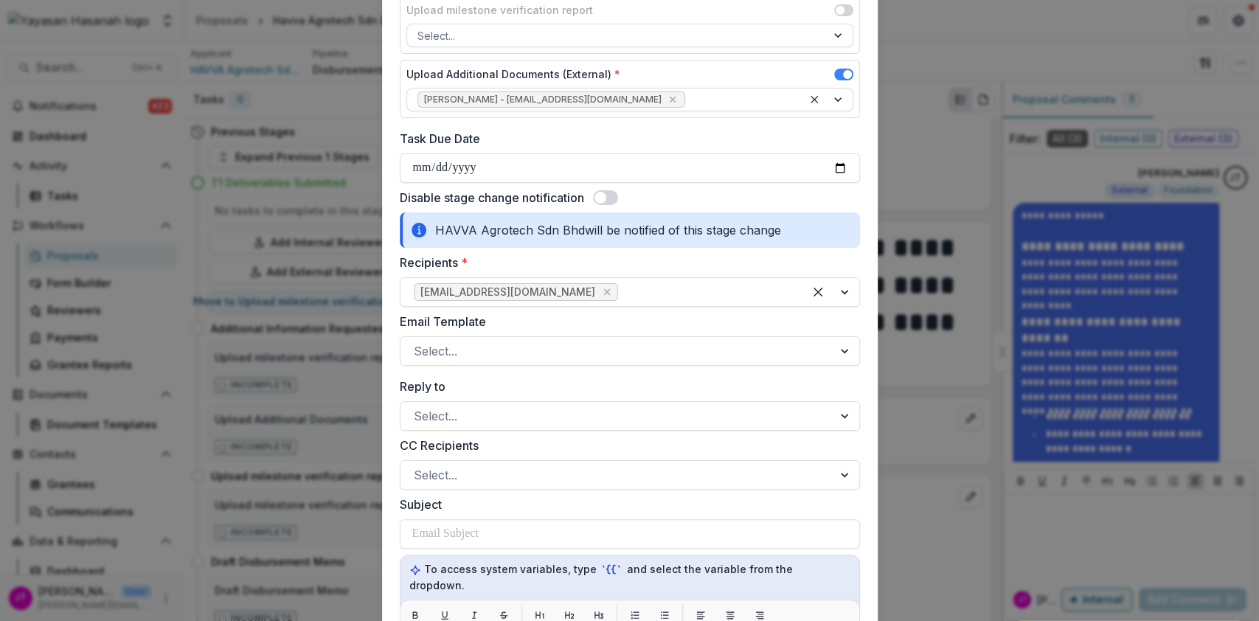
scroll to position [295, 0]
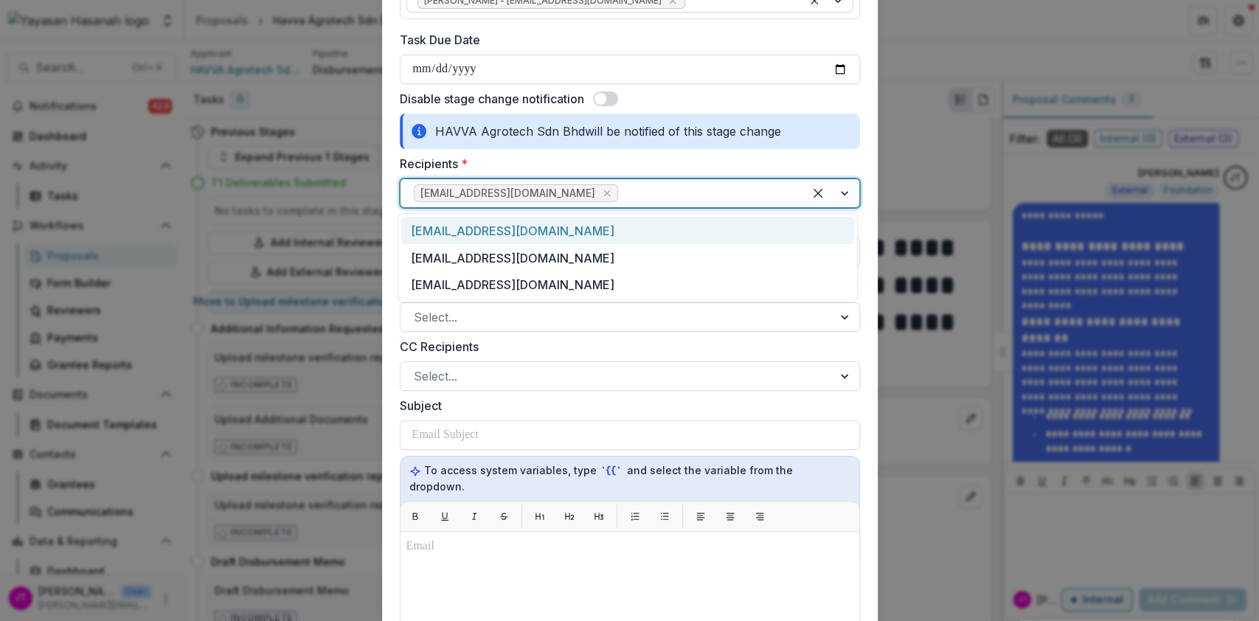
click at [660, 206] on div "[EMAIL_ADDRESS][DOMAIN_NAME]" at bounding box center [630, 192] width 460 height 29
click at [636, 230] on div "[EMAIL_ADDRESS][DOMAIN_NAME]" at bounding box center [627, 230] width 453 height 27
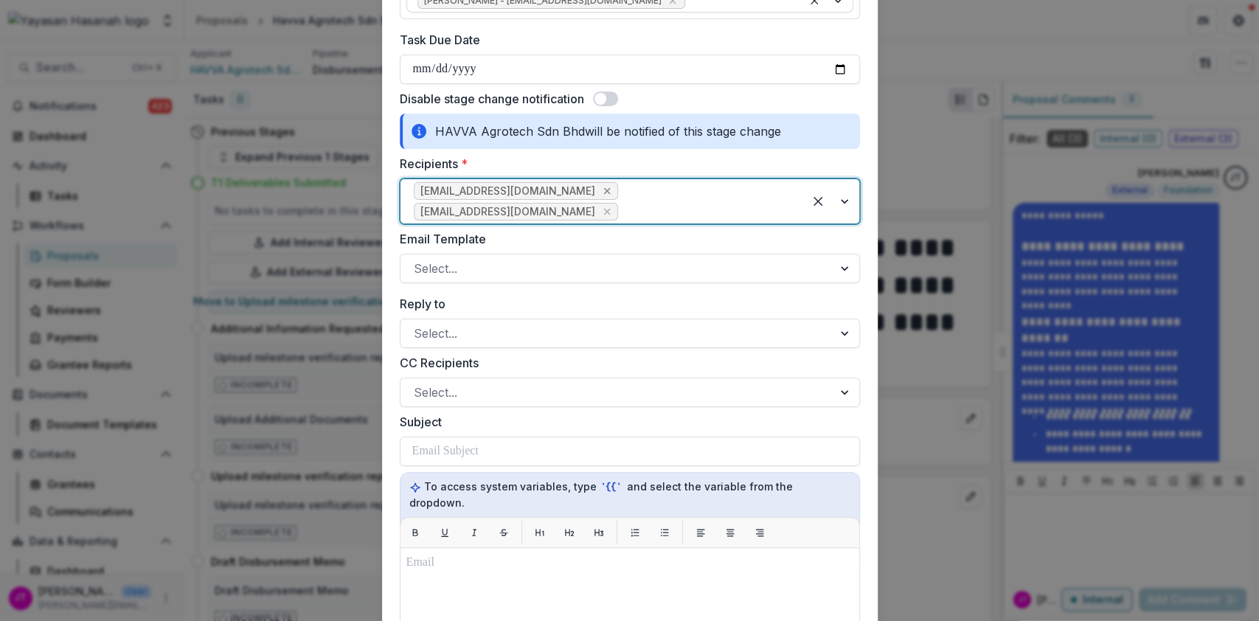
click at [601, 197] on icon "Remove kenzo@havva.my" at bounding box center [607, 191] width 12 height 12
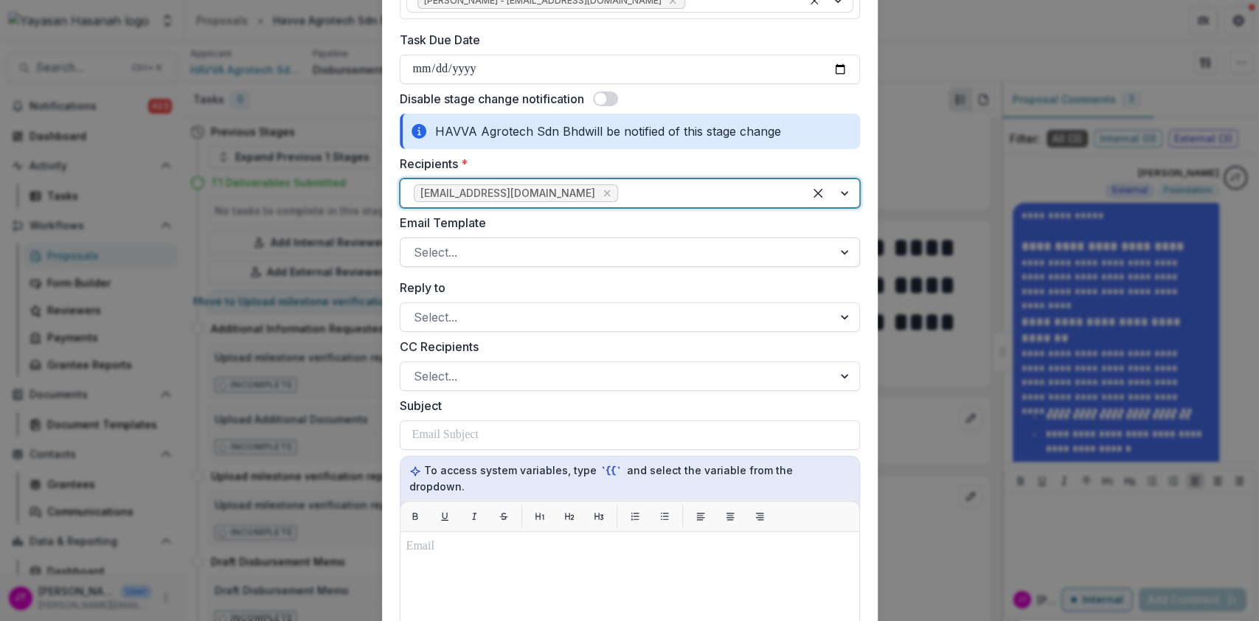
click at [521, 252] on div at bounding box center [617, 252] width 406 height 21
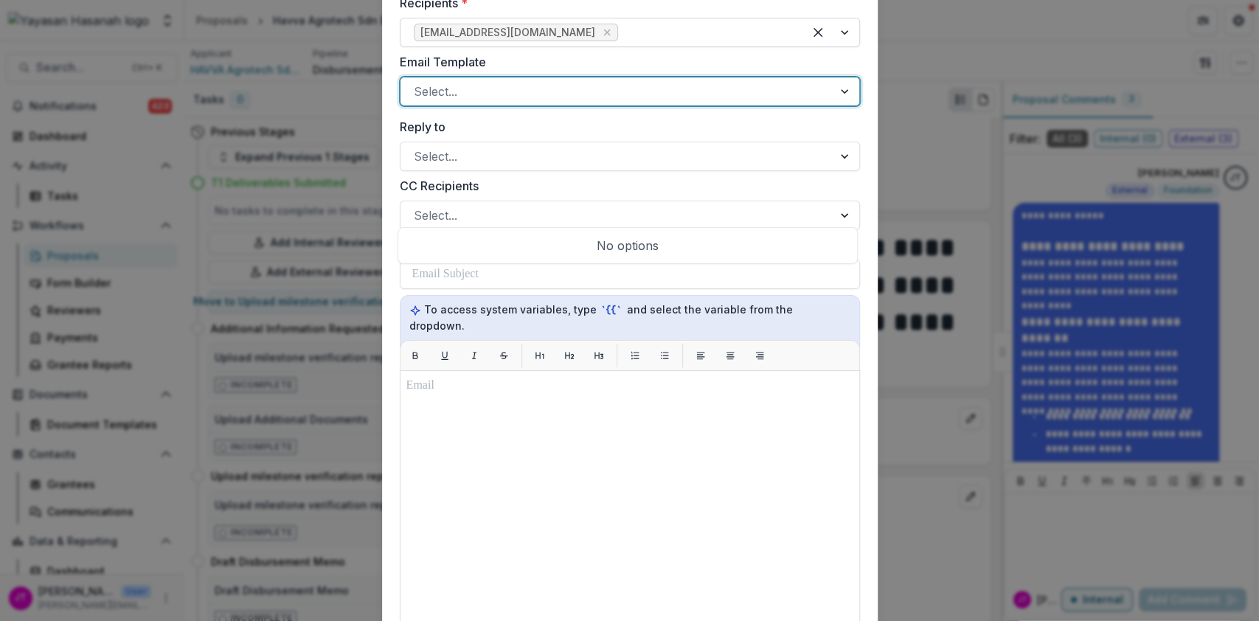
scroll to position [491, 0]
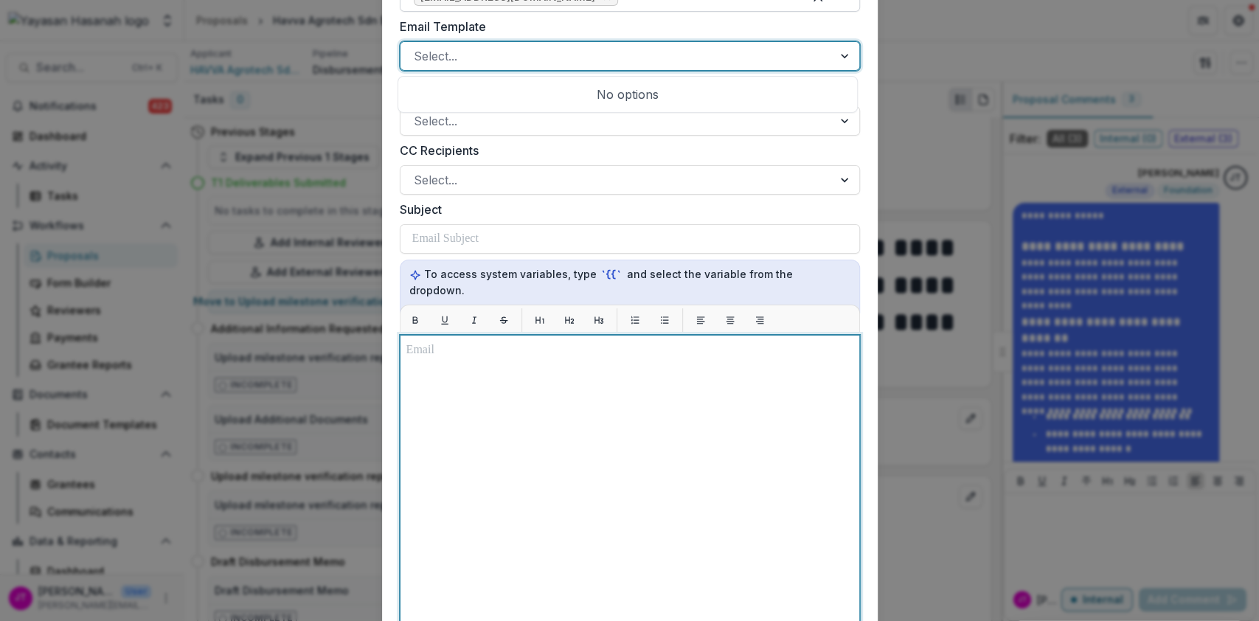
click at [537, 347] on div at bounding box center [629, 518] width 447 height 355
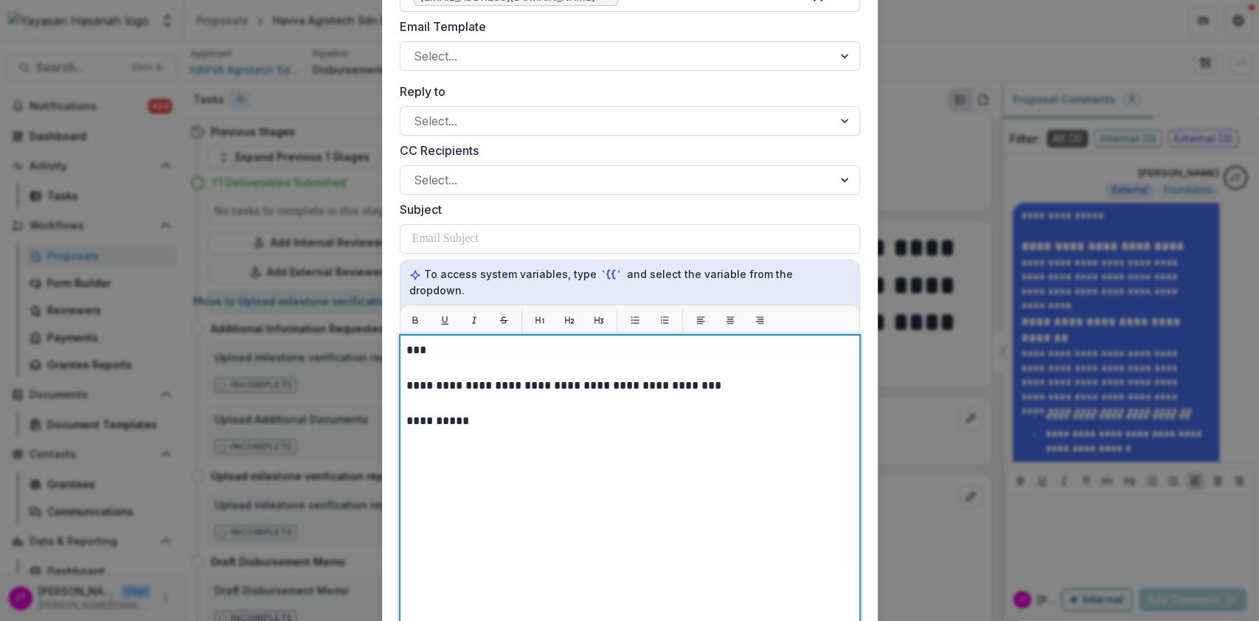
scroll to position [897, 0]
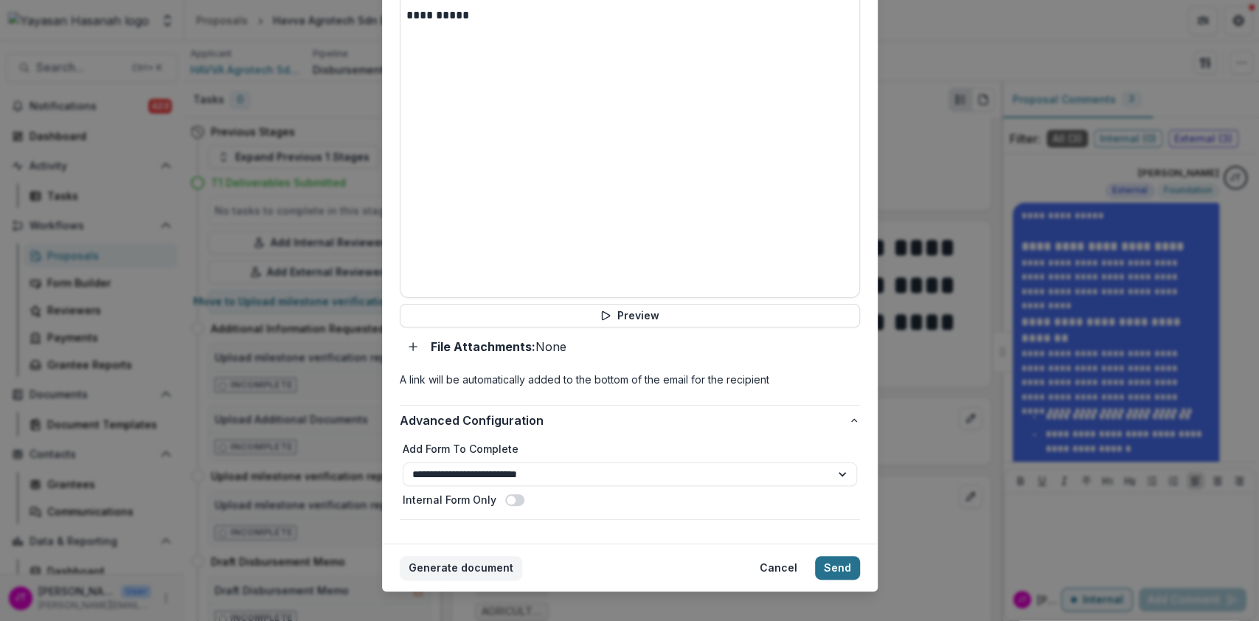
click at [823, 556] on button "Send" at bounding box center [837, 568] width 45 height 24
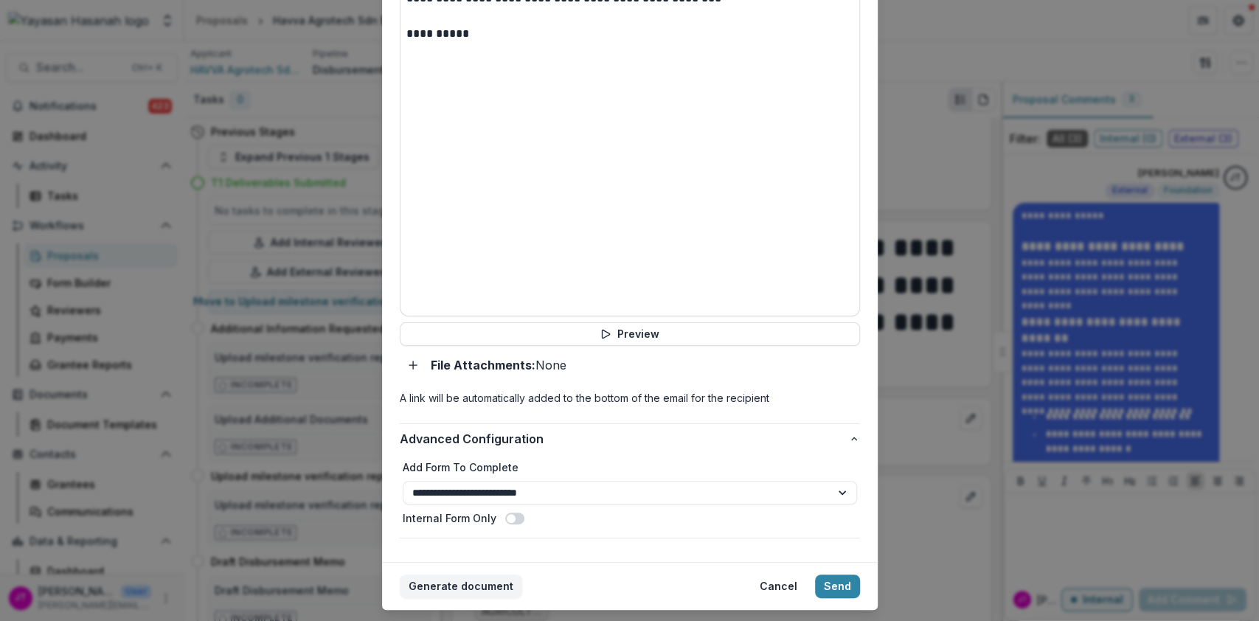
scroll to position [915, 0]
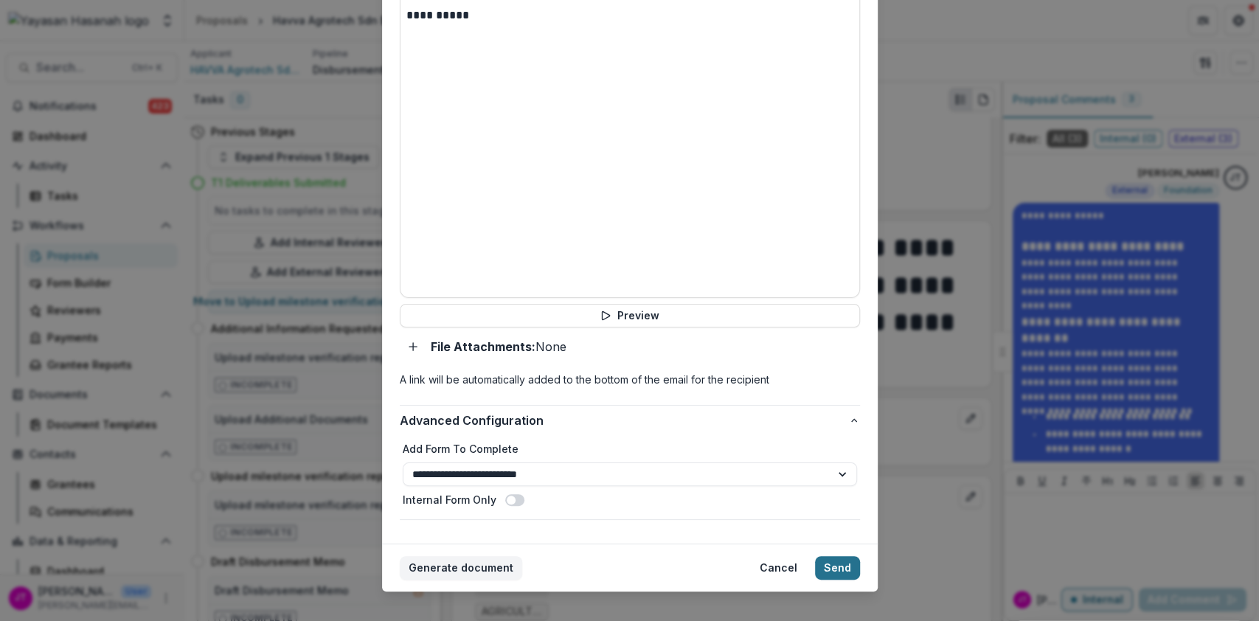
click at [840, 556] on button "Send" at bounding box center [837, 568] width 45 height 24
click at [838, 556] on button "Send" at bounding box center [837, 568] width 45 height 24
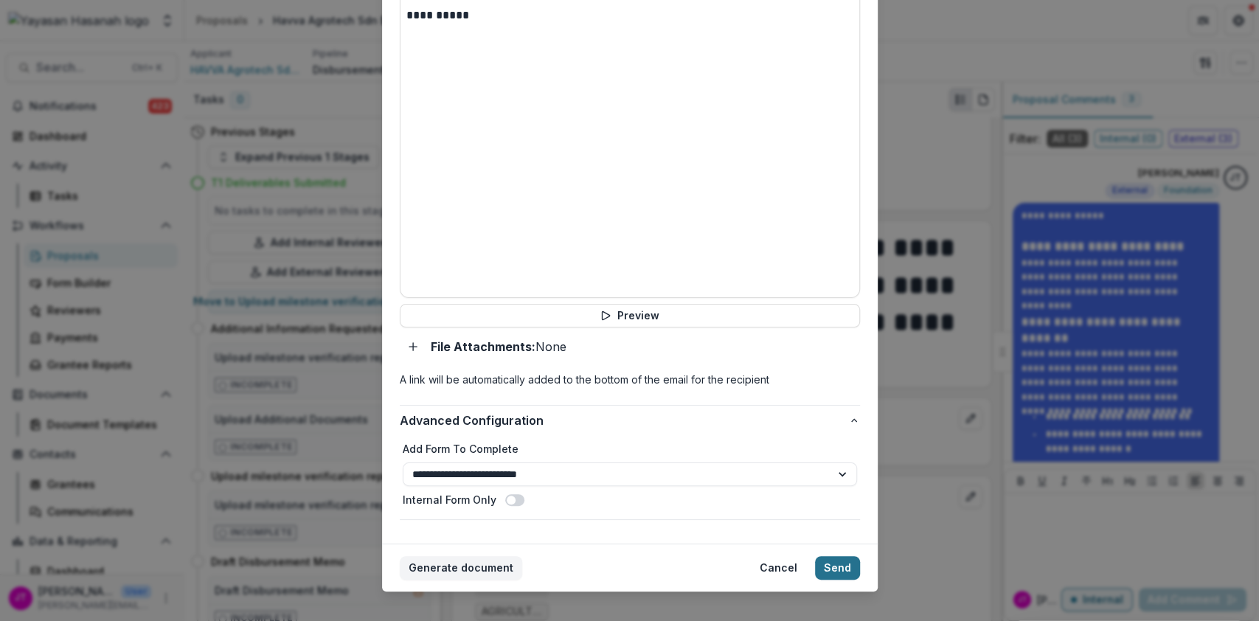
drag, startPoint x: 838, startPoint y: 553, endPoint x: 843, endPoint y: 546, distance: 9.0
click at [838, 556] on button "Send" at bounding box center [837, 568] width 45 height 24
click at [845, 556] on button "Send" at bounding box center [837, 568] width 45 height 24
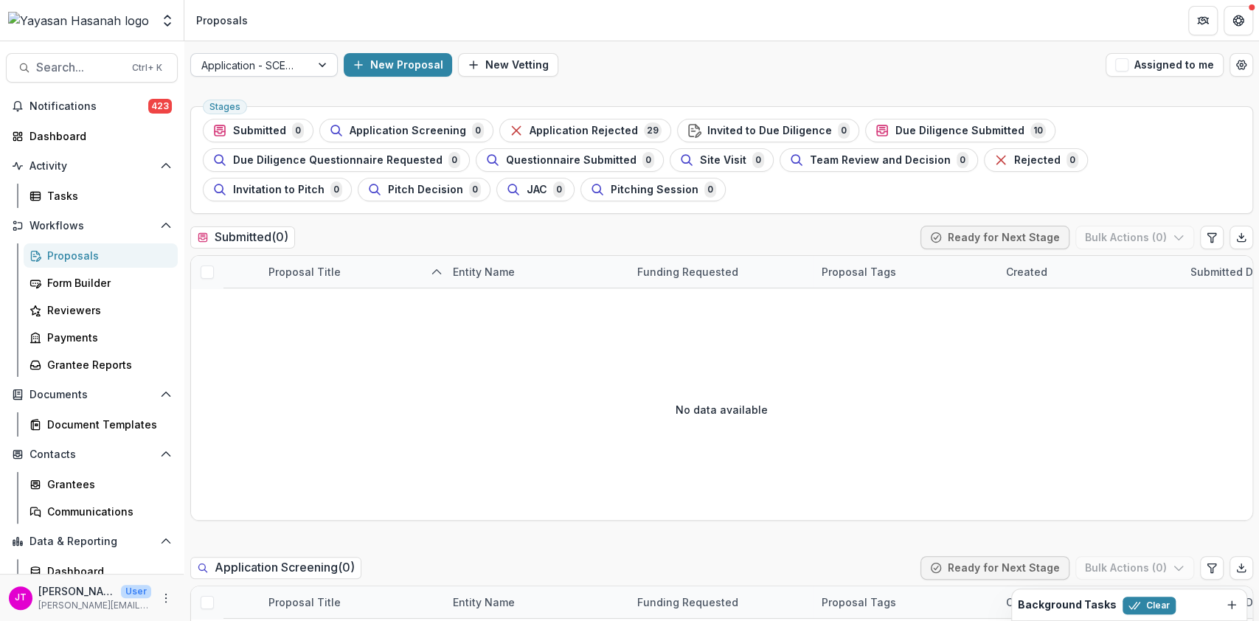
click at [308, 63] on div "Application - SCENIC" at bounding box center [250, 65] width 119 height 21
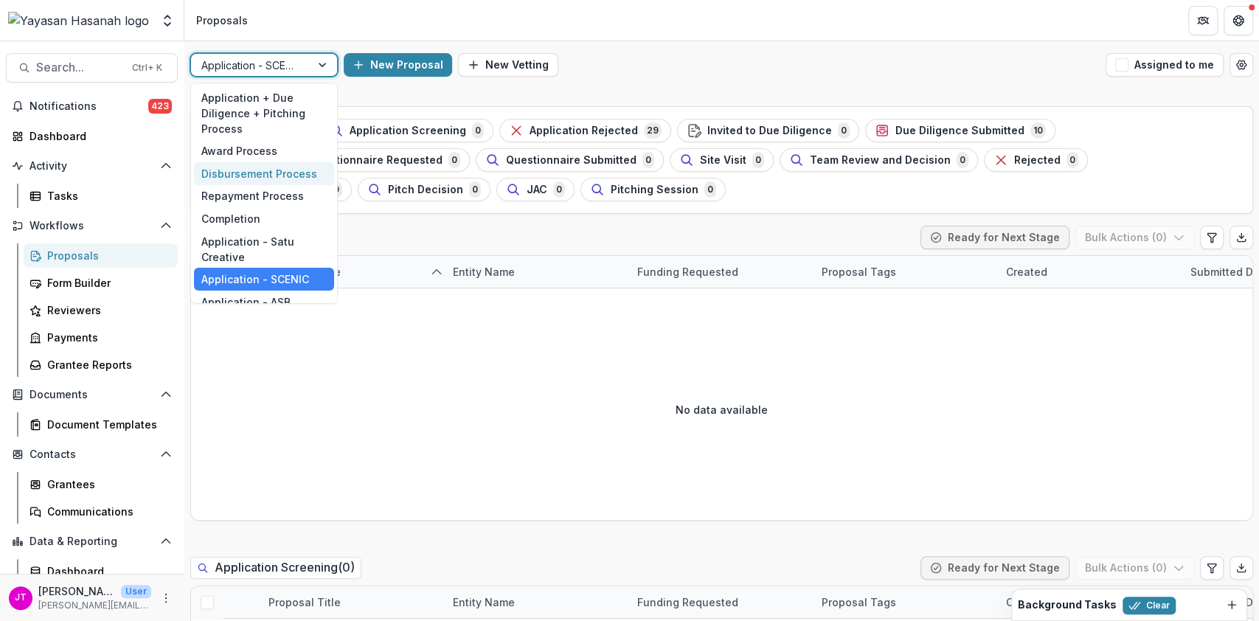
click at [267, 173] on div "Disbursement Process" at bounding box center [264, 173] width 140 height 23
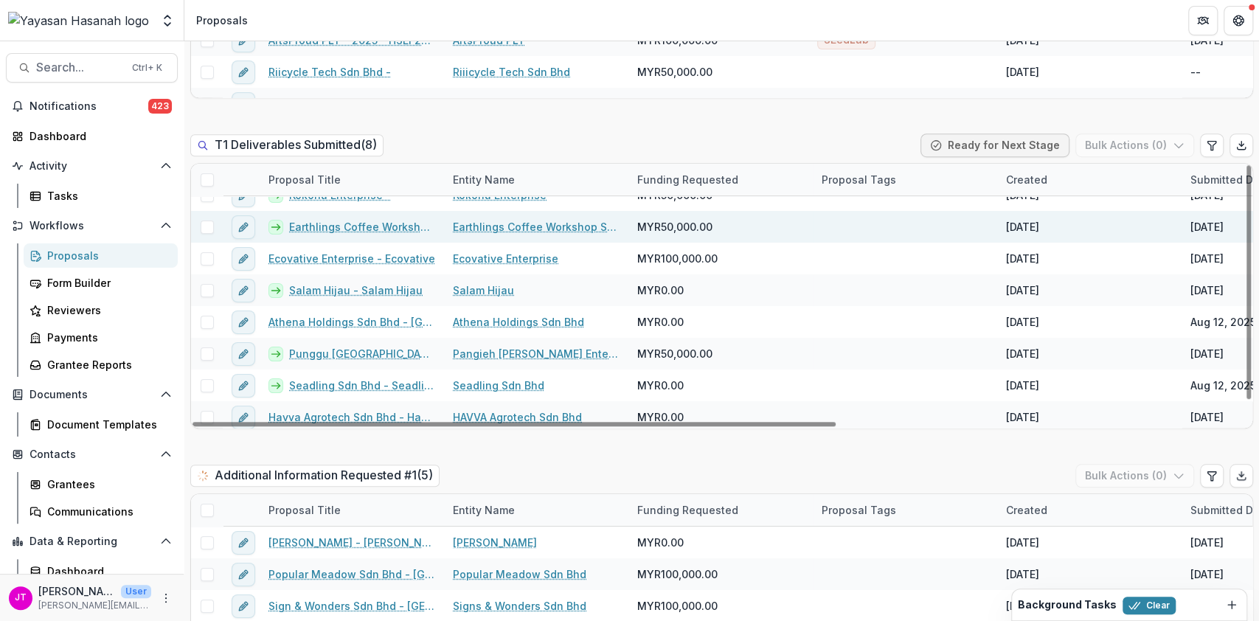
scroll to position [21, 0]
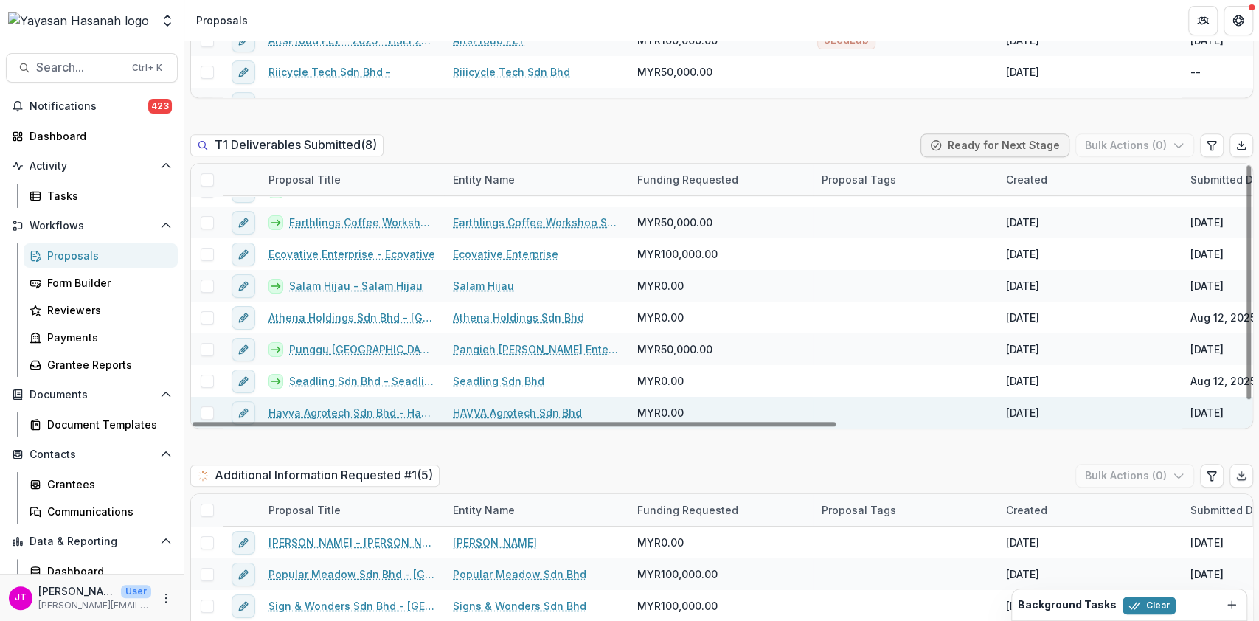
click at [503, 405] on link "HAVVA Agrotech Sdn Bhd" at bounding box center [517, 412] width 129 height 15
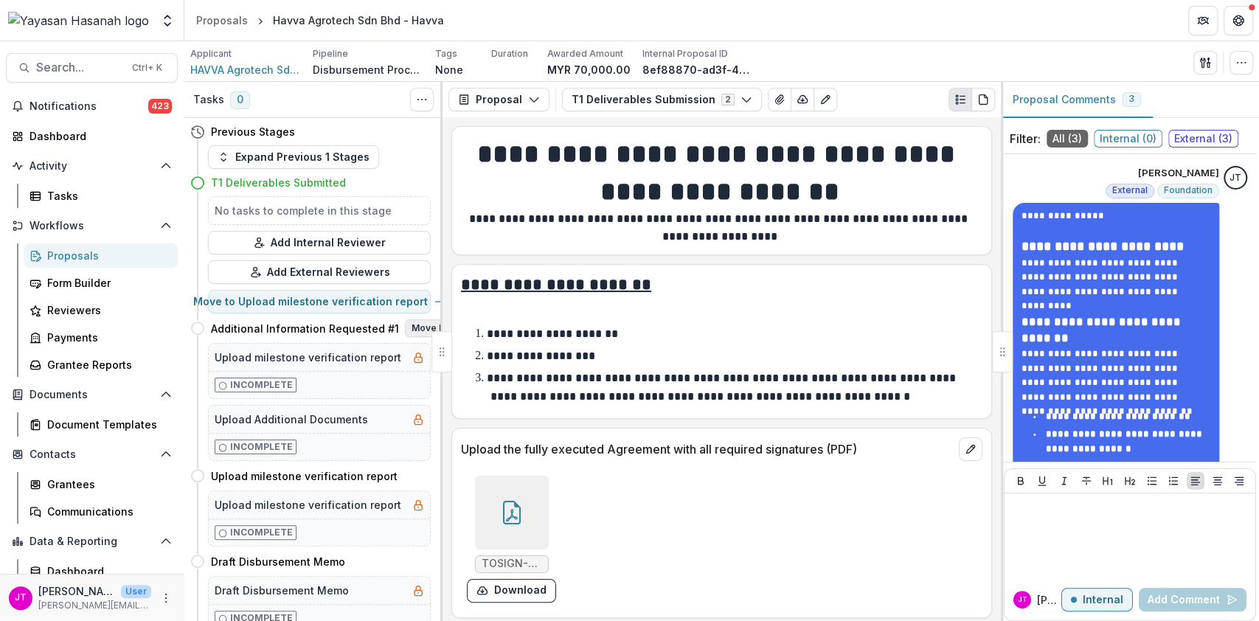
click at [405, 327] on button "Move here" at bounding box center [435, 328] width 61 height 18
select select "**********"
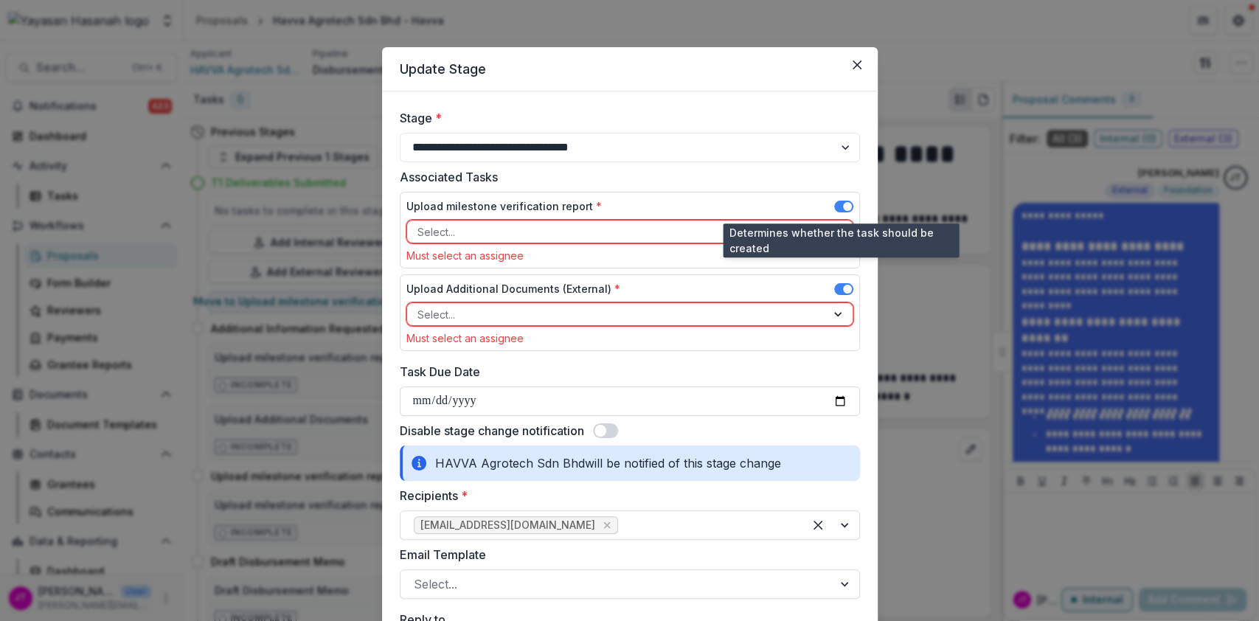
click at [843, 208] on span at bounding box center [847, 206] width 9 height 9
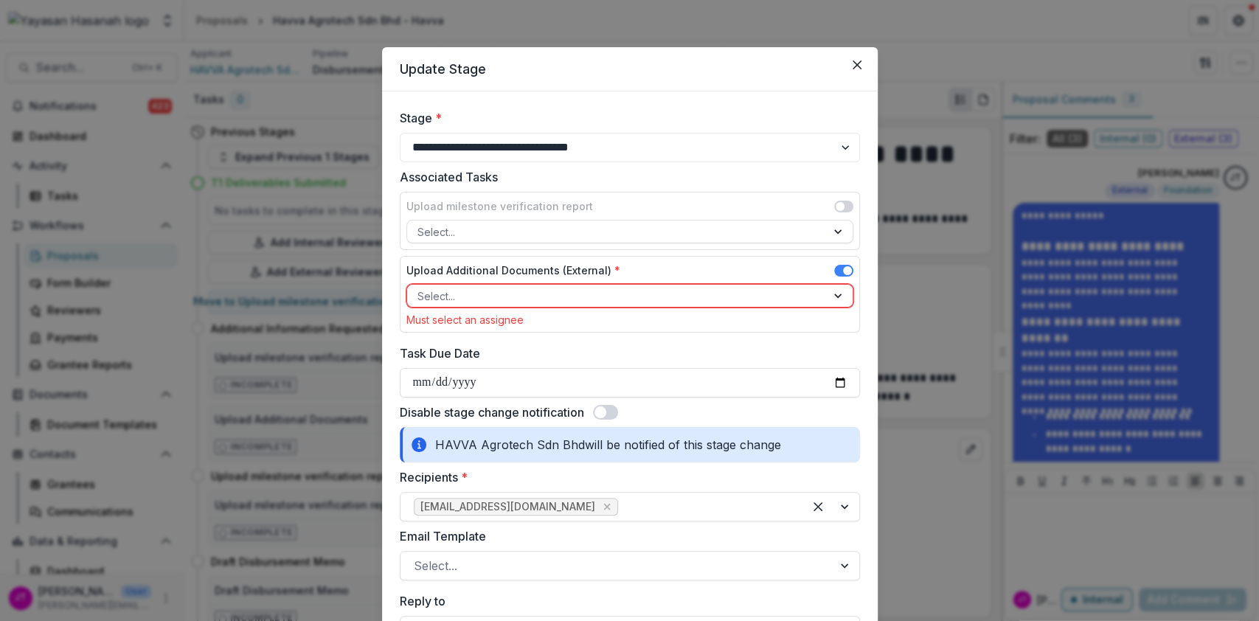
click at [790, 285] on div "Select..." at bounding box center [616, 295] width 419 height 21
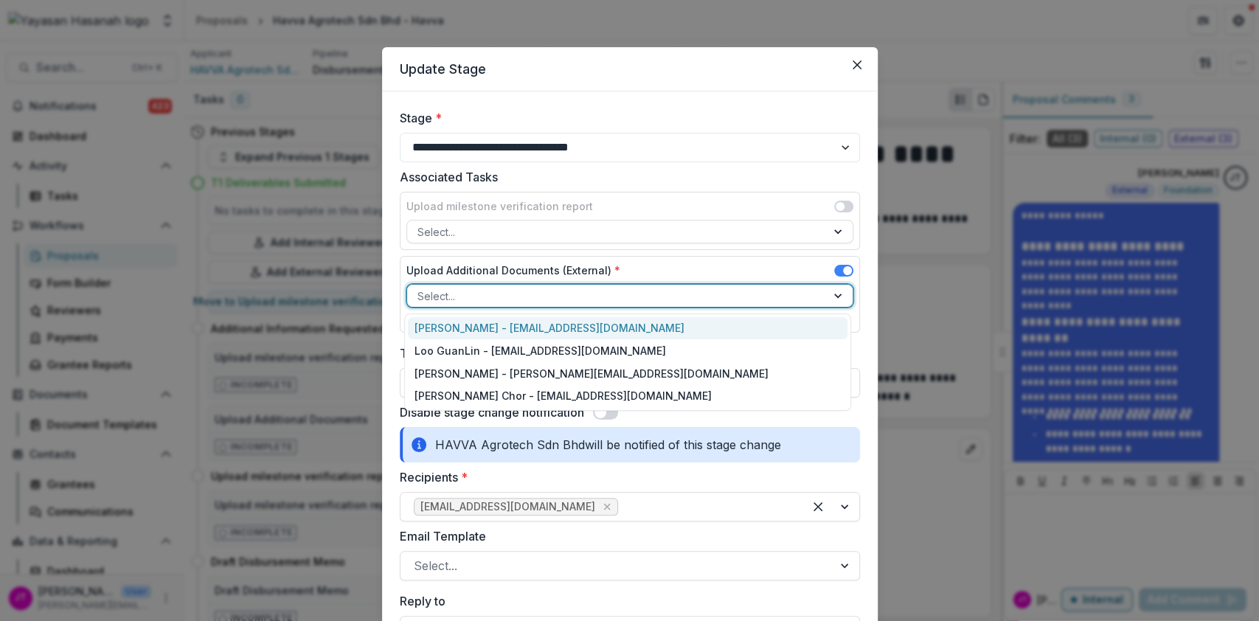
click at [678, 336] on div "[PERSON_NAME] - [EMAIL_ADDRESS][DOMAIN_NAME]" at bounding box center [627, 328] width 439 height 23
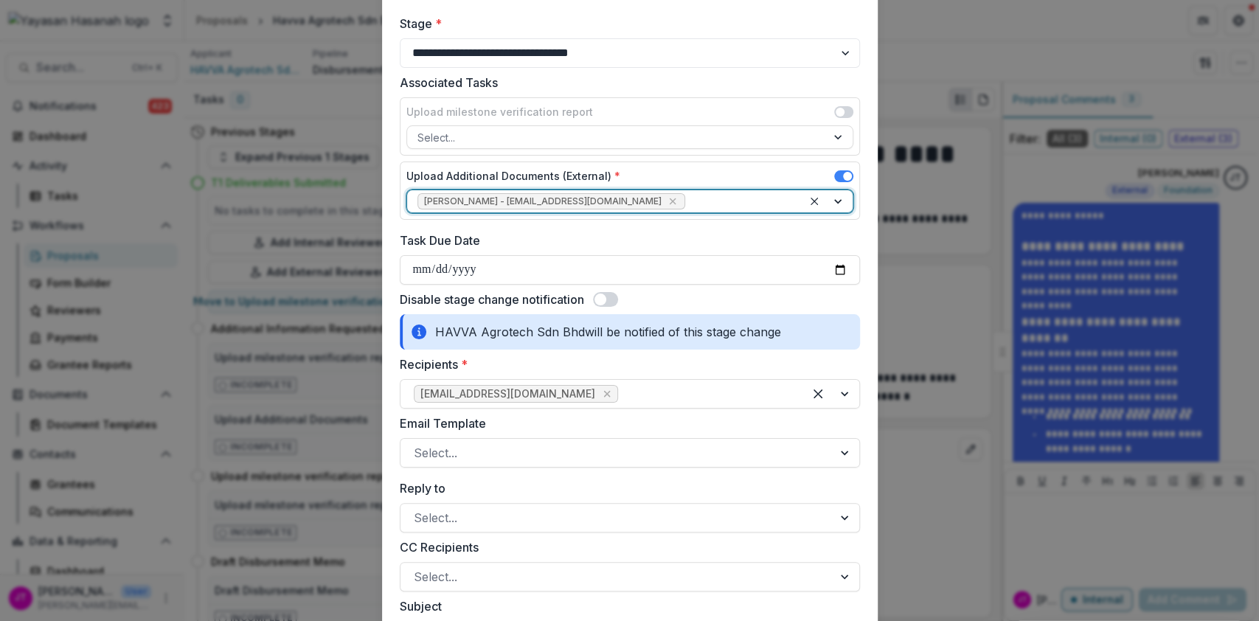
scroll to position [98, 0]
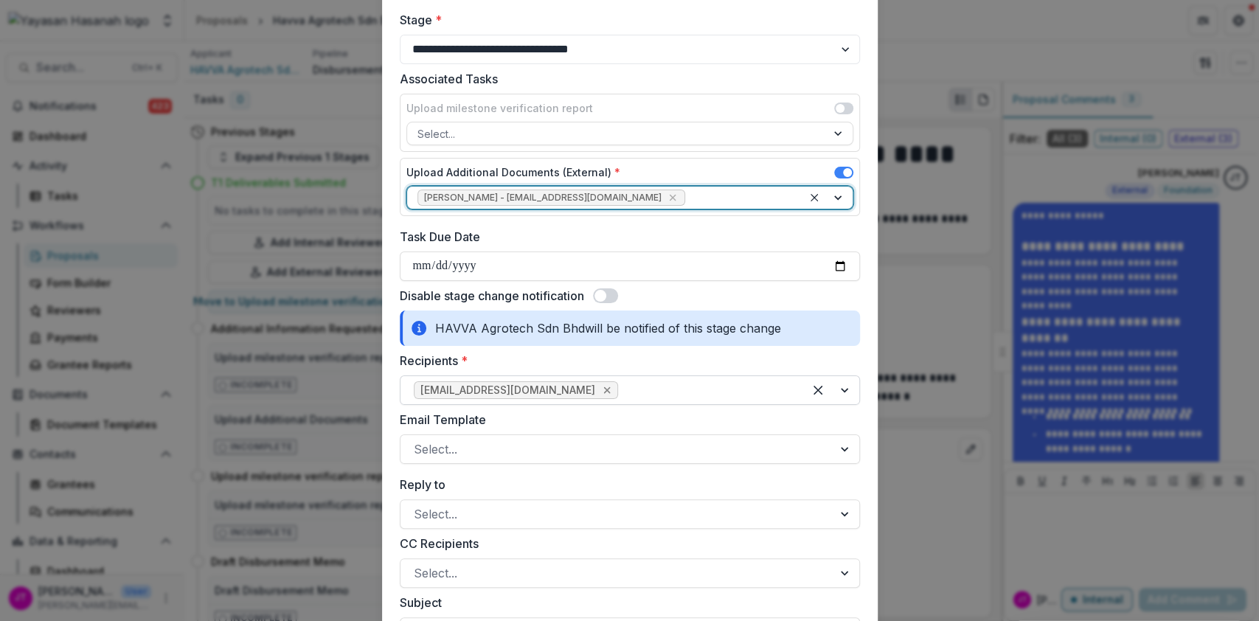
click at [601, 392] on icon "Remove kenzo@havva.my" at bounding box center [607, 390] width 12 height 12
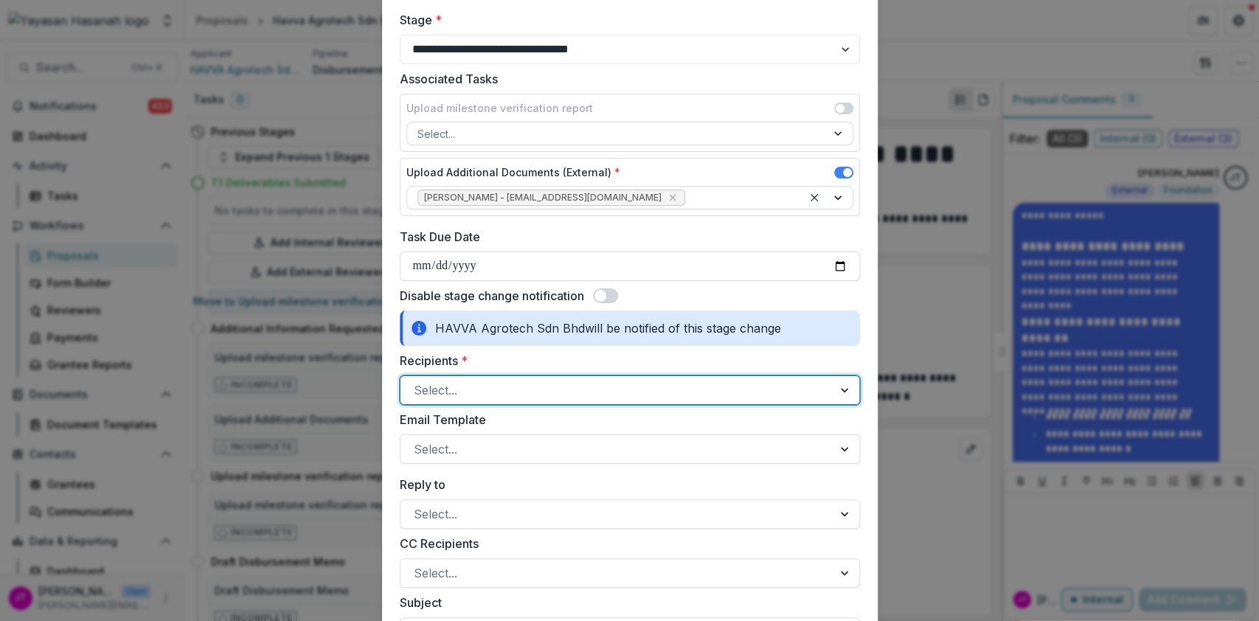
click at [538, 388] on div at bounding box center [617, 390] width 406 height 21
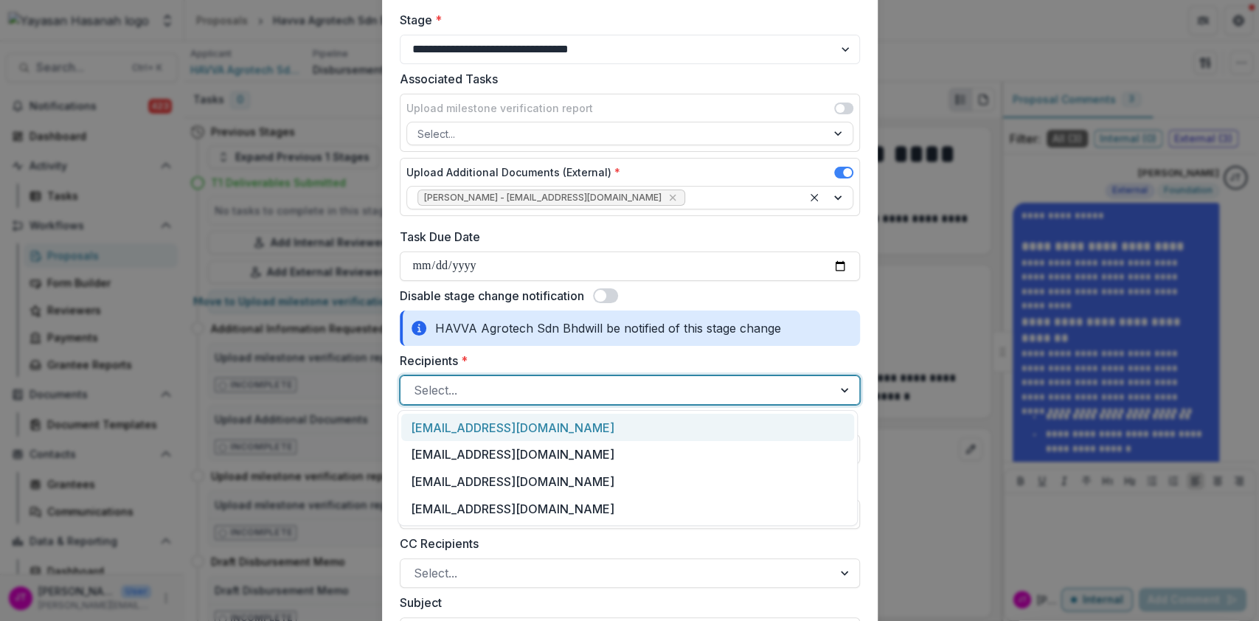
click at [532, 428] on div "[EMAIL_ADDRESS][DOMAIN_NAME]" at bounding box center [627, 427] width 453 height 27
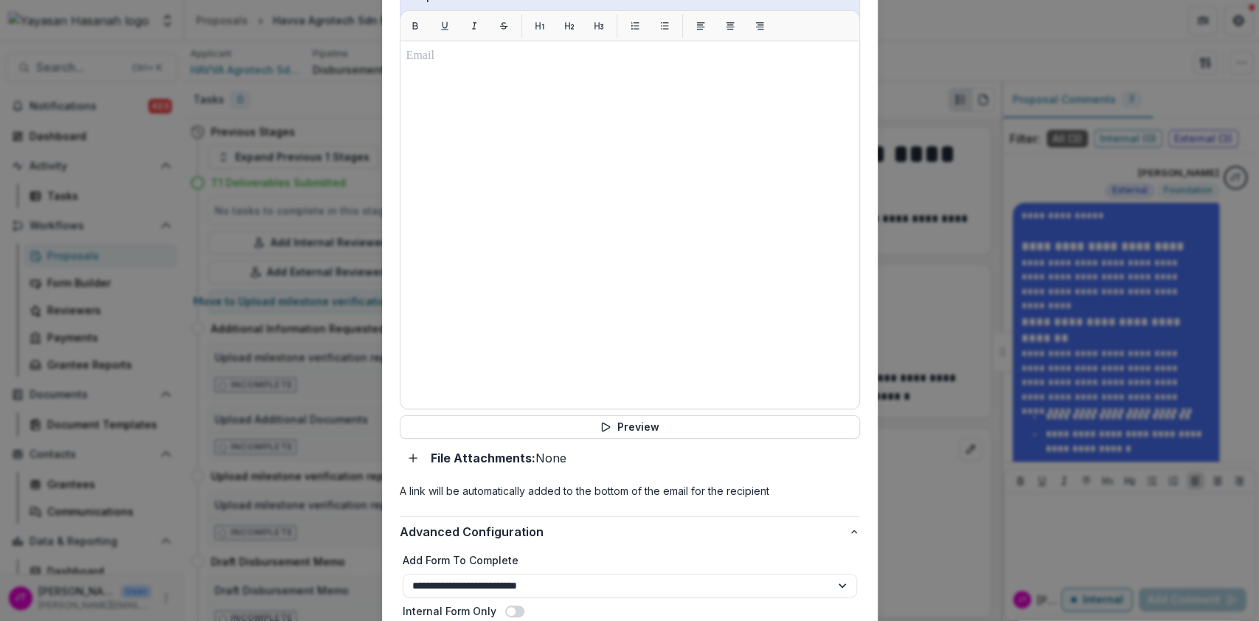
scroll to position [897, 0]
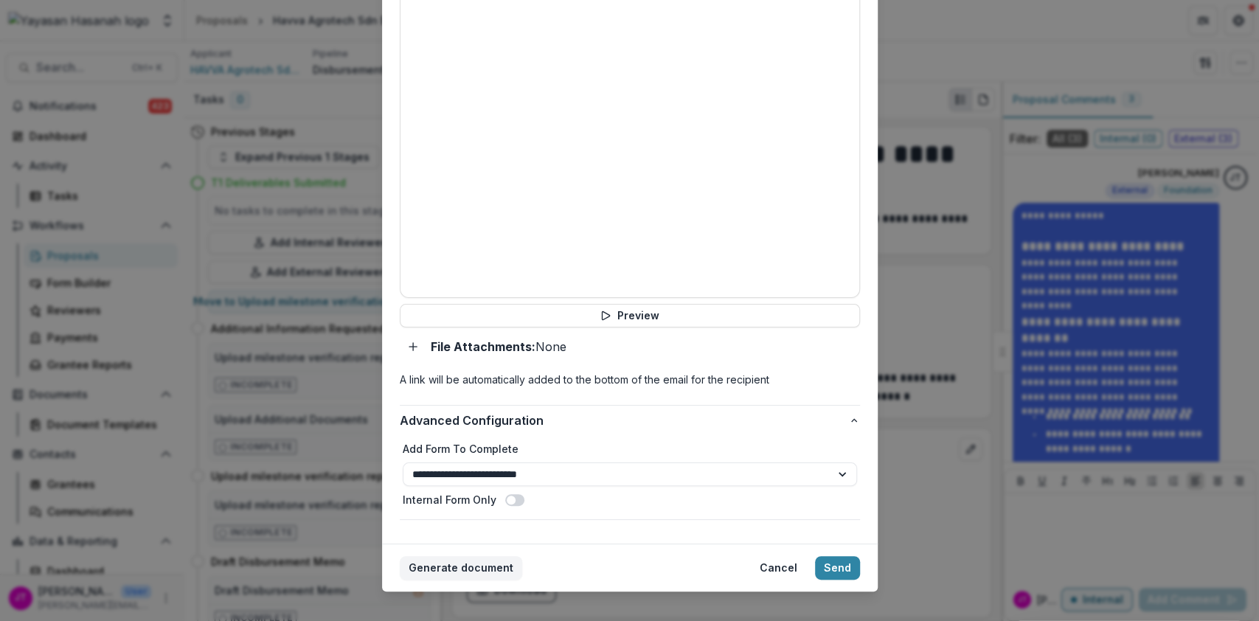
click at [836, 543] on footer "Generate document Cancel Send" at bounding box center [629, 567] width 495 height 48
click at [827, 556] on button "Send" at bounding box center [837, 568] width 45 height 24
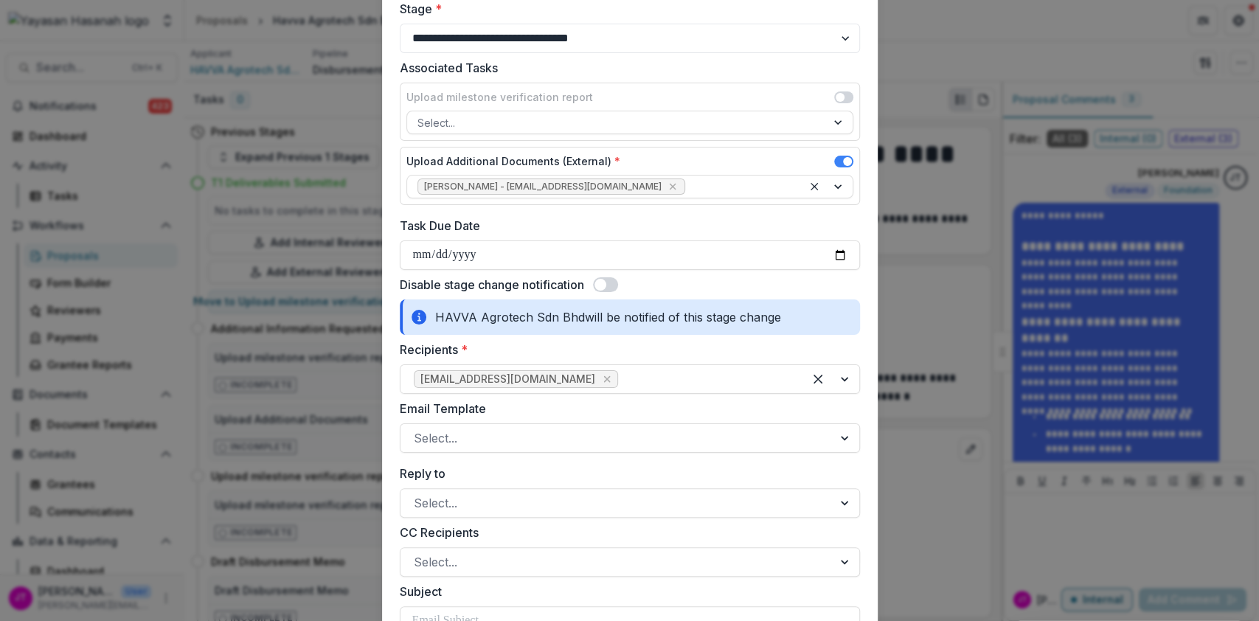
scroll to position [77, 0]
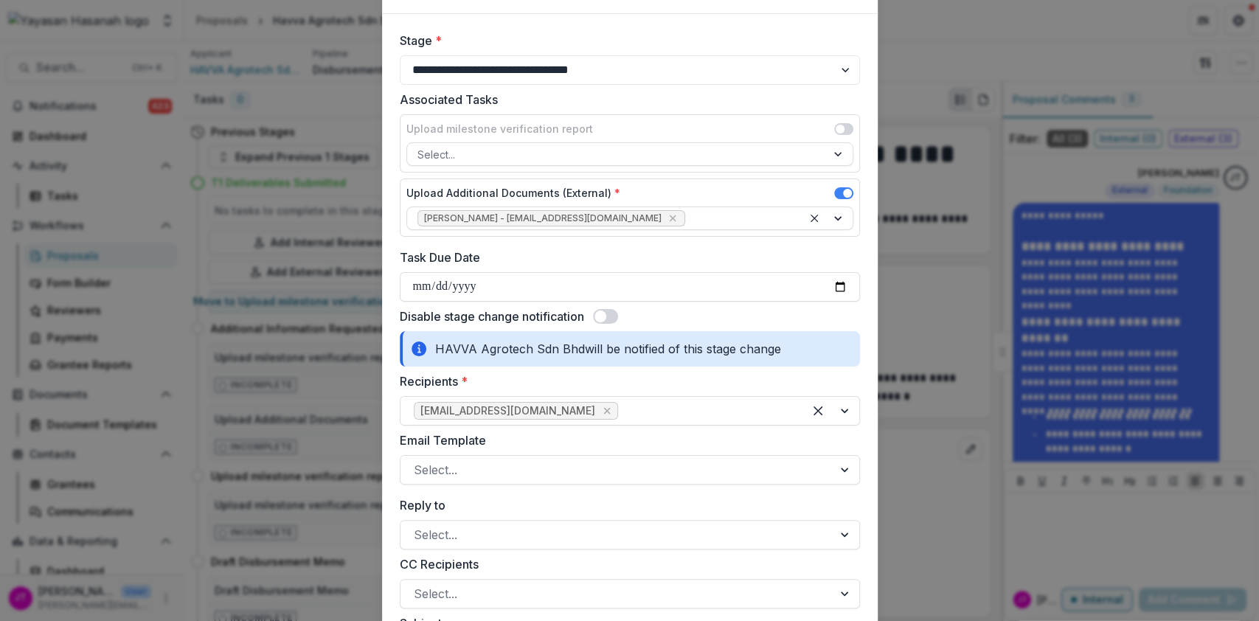
click at [609, 319] on span at bounding box center [605, 316] width 25 height 15
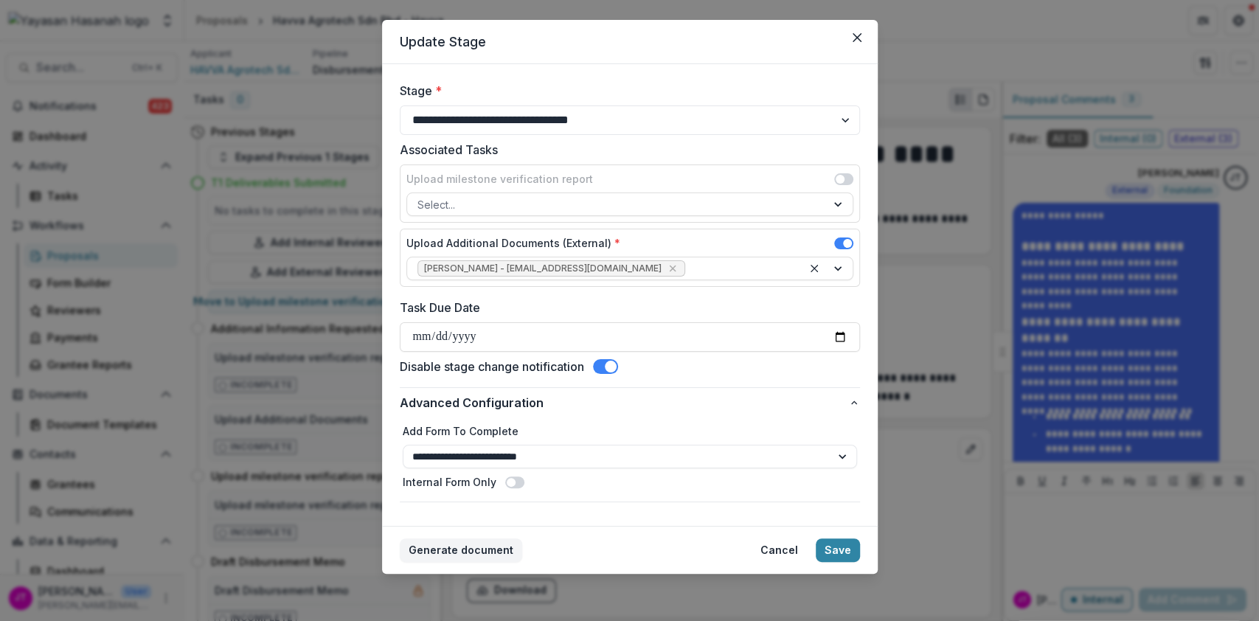
scroll to position [27, 0]
click at [838, 548] on button "Save" at bounding box center [837, 551] width 44 height 24
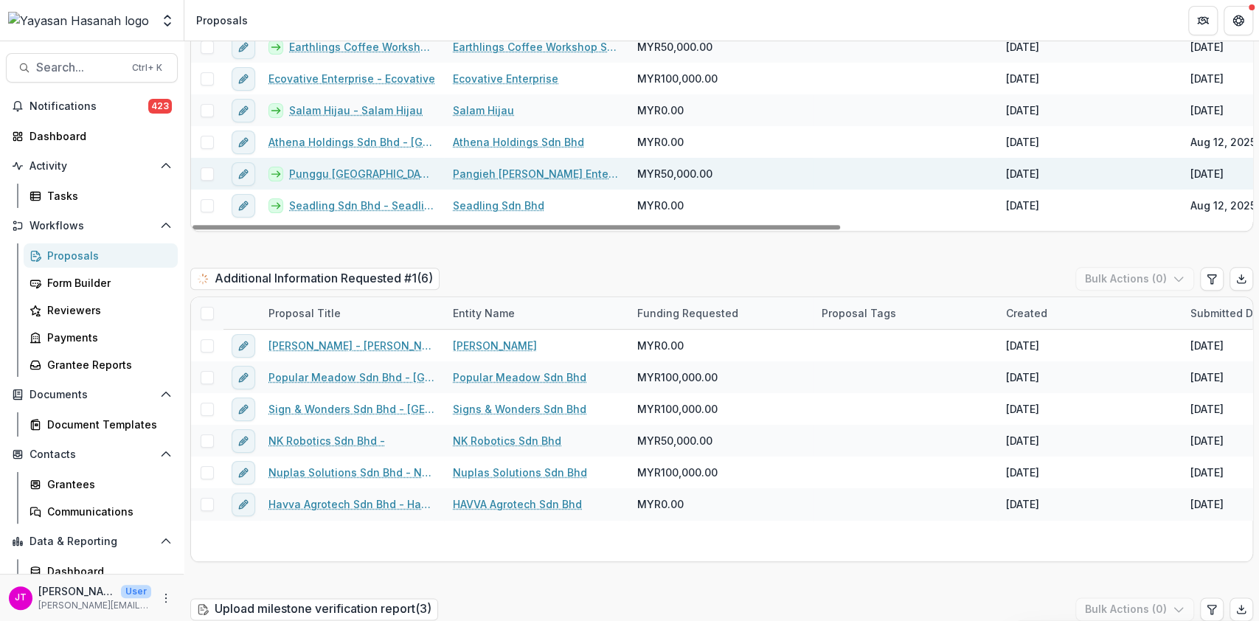
scroll to position [786, 0]
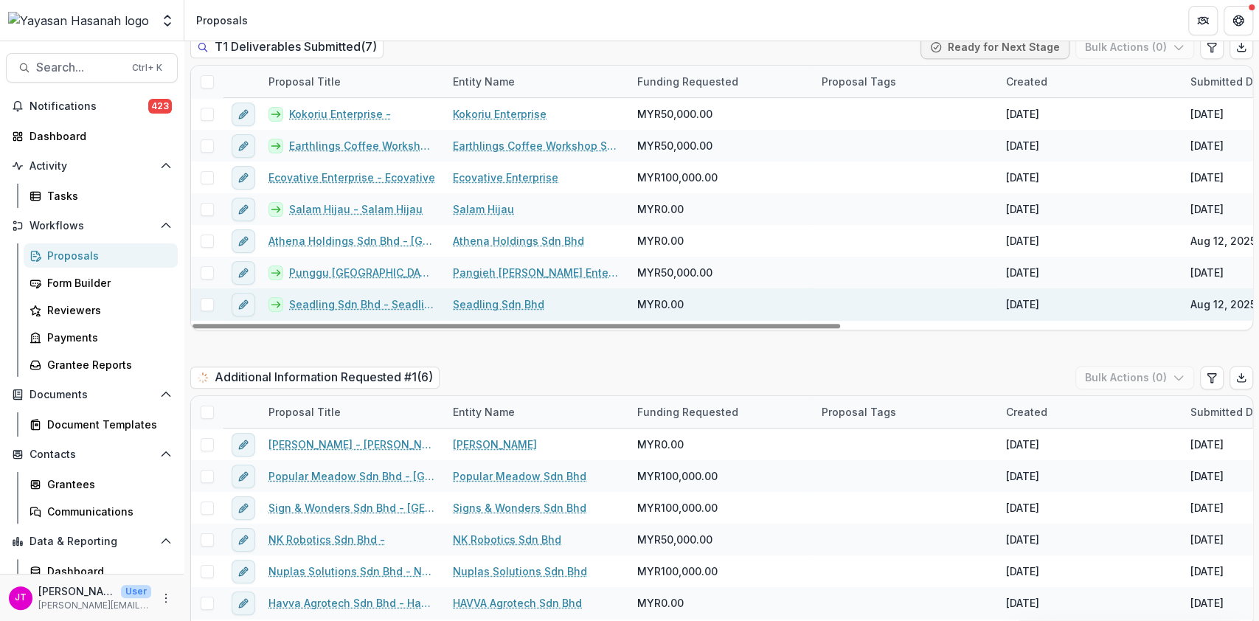
click at [471, 296] on link "Seadling Sdn Bhd" at bounding box center [498, 303] width 91 height 15
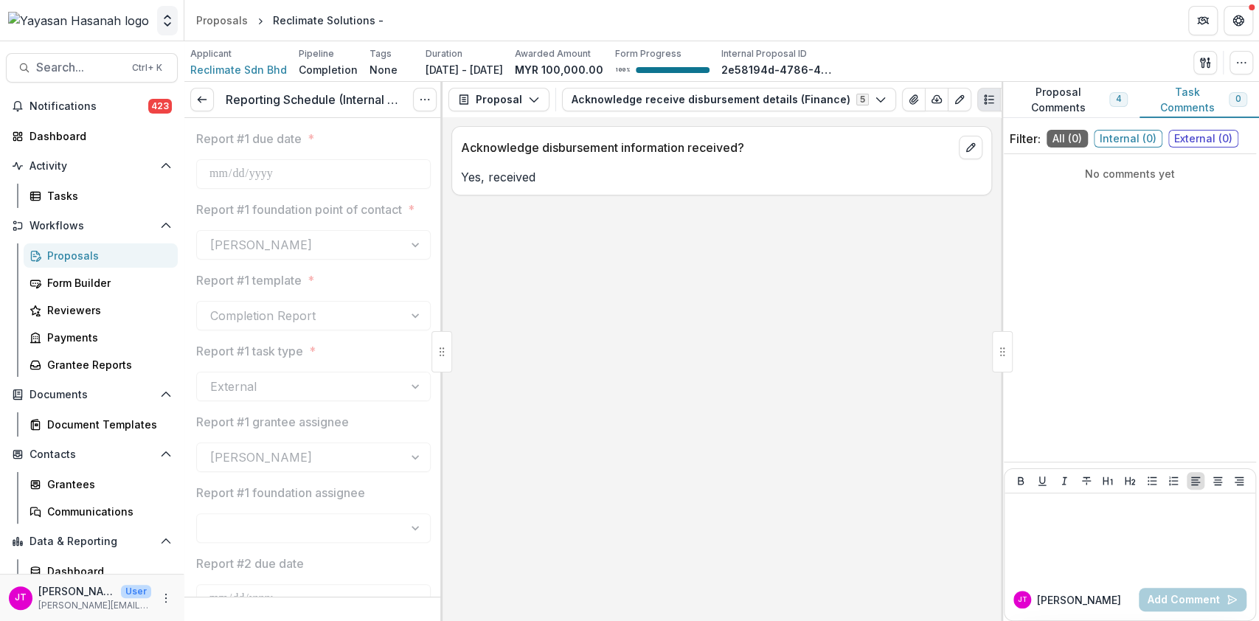
click at [171, 27] on icon "Open entity switcher" at bounding box center [167, 20] width 15 height 15
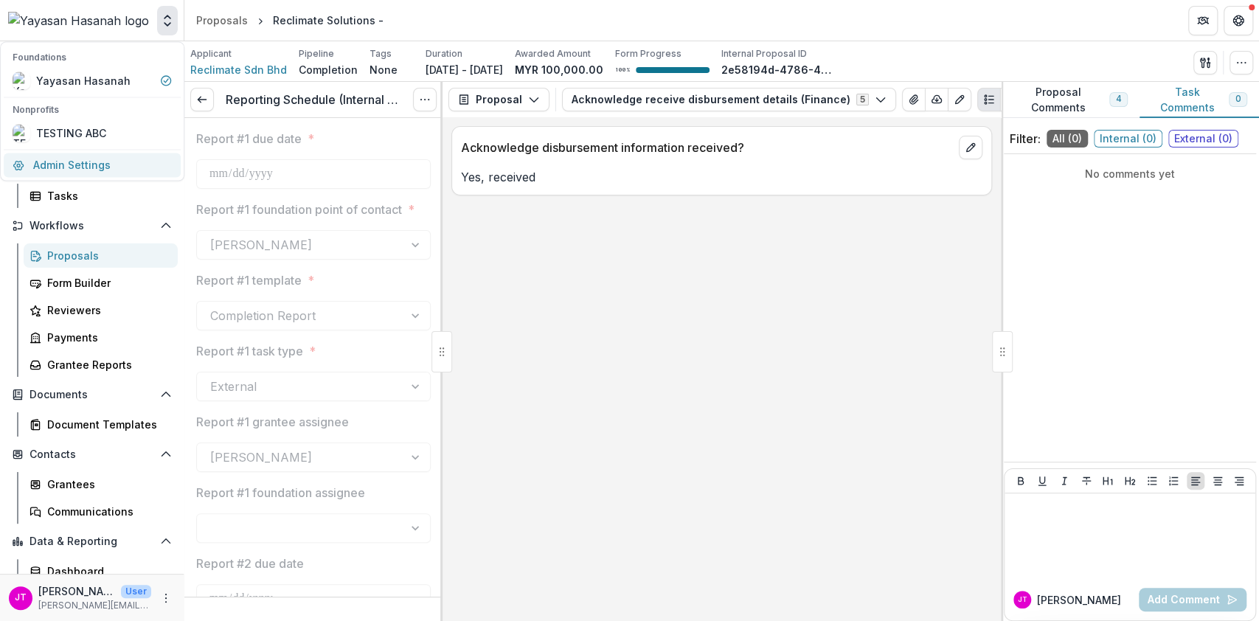
click at [88, 154] on link "Admin Settings" at bounding box center [92, 165] width 177 height 24
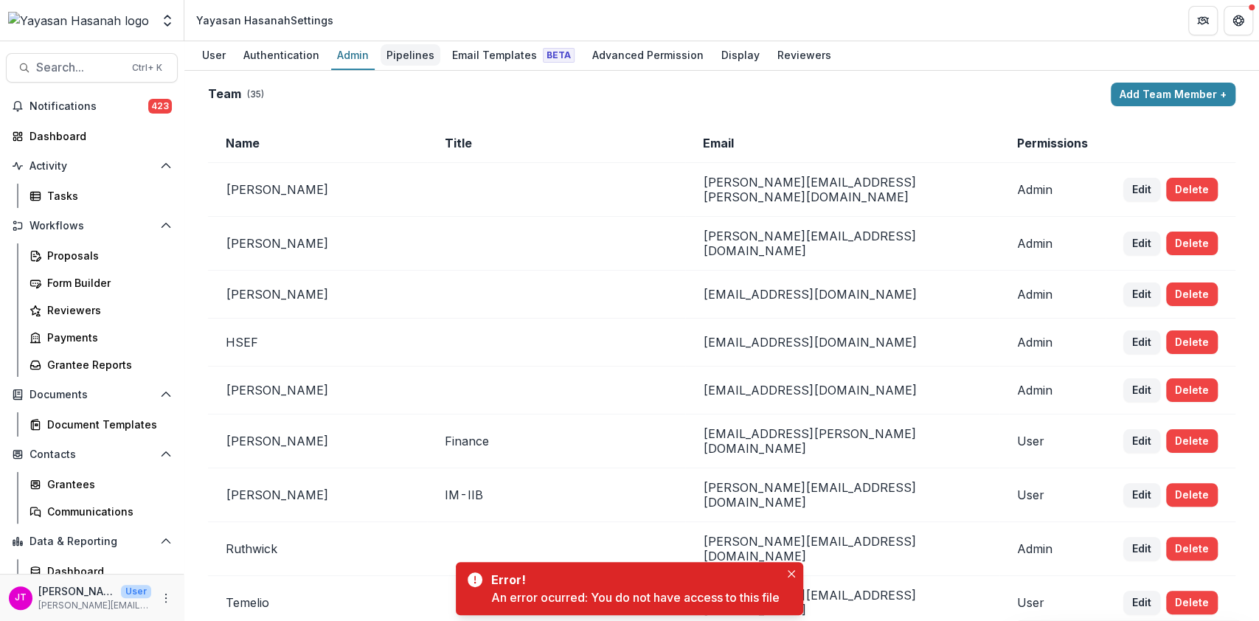
click at [411, 62] on div "Pipelines" at bounding box center [410, 54] width 60 height 21
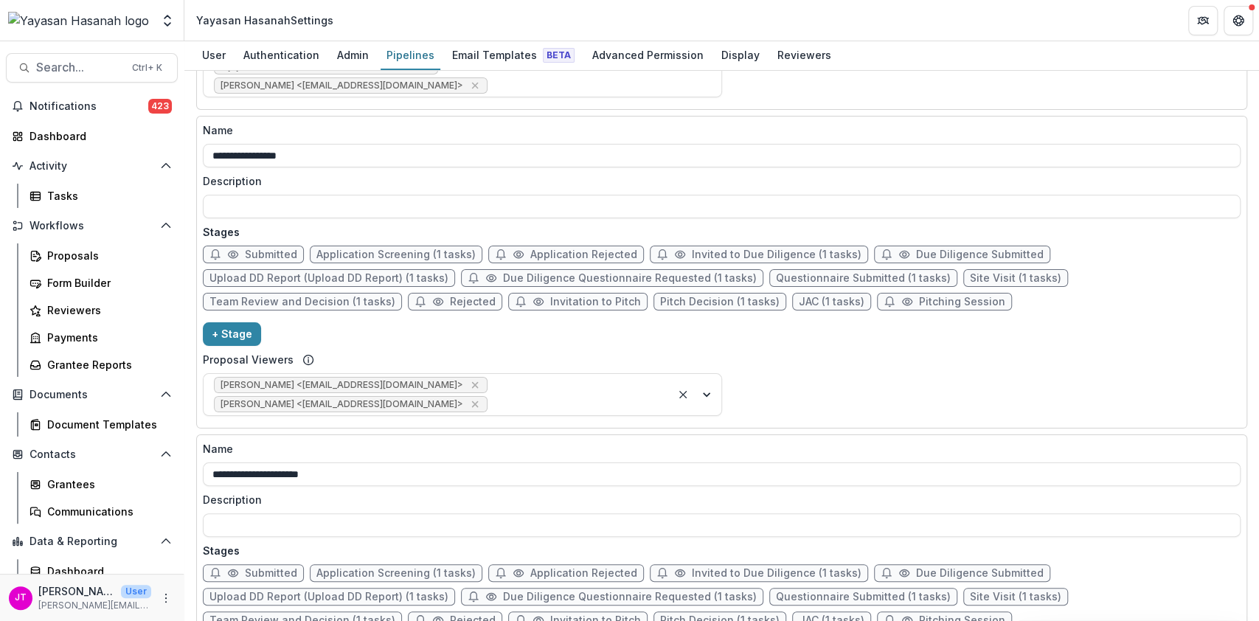
scroll to position [2654, 0]
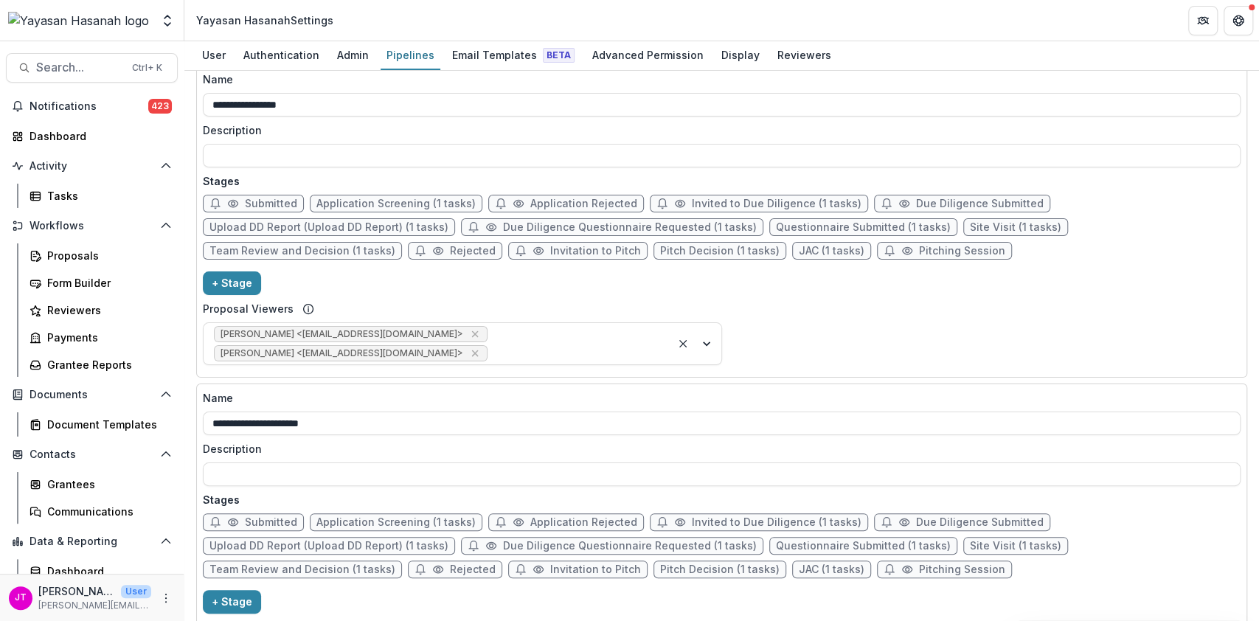
click at [584, 516] on span "Application Rejected" at bounding box center [583, 522] width 107 height 13
select select "******"
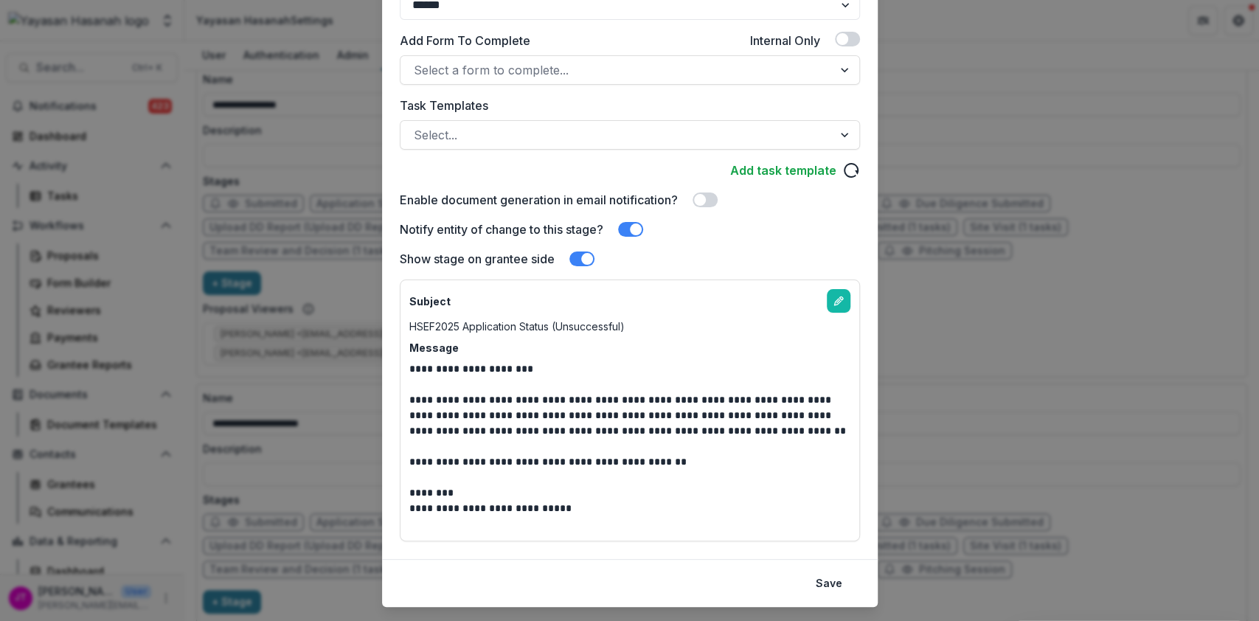
scroll to position [370, 0]
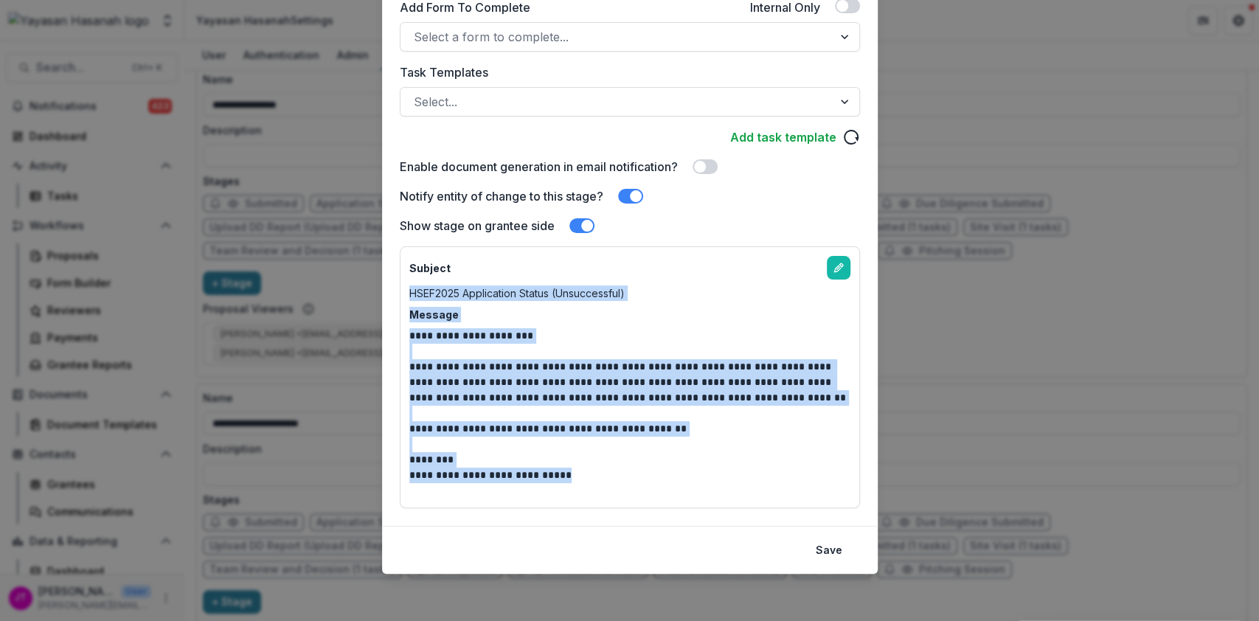
drag, startPoint x: 404, startPoint y: 289, endPoint x: 588, endPoint y: 467, distance: 256.0
click at [588, 467] on div "**********" at bounding box center [630, 377] width 460 height 262
copy div "**********"
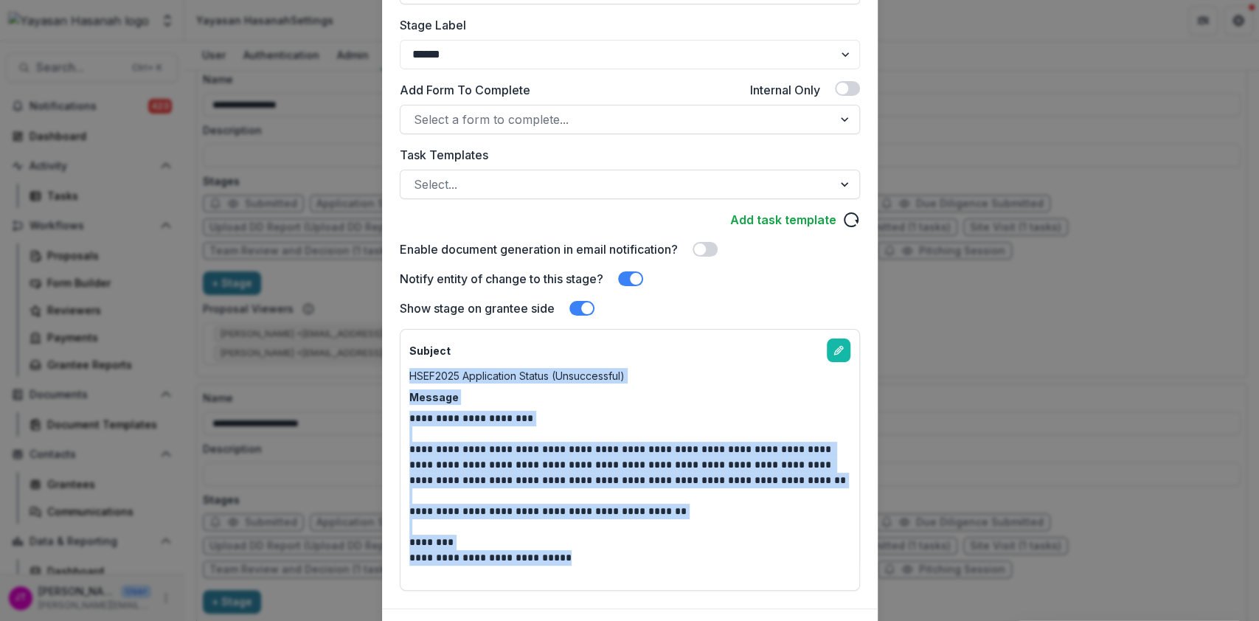
scroll to position [271, 0]
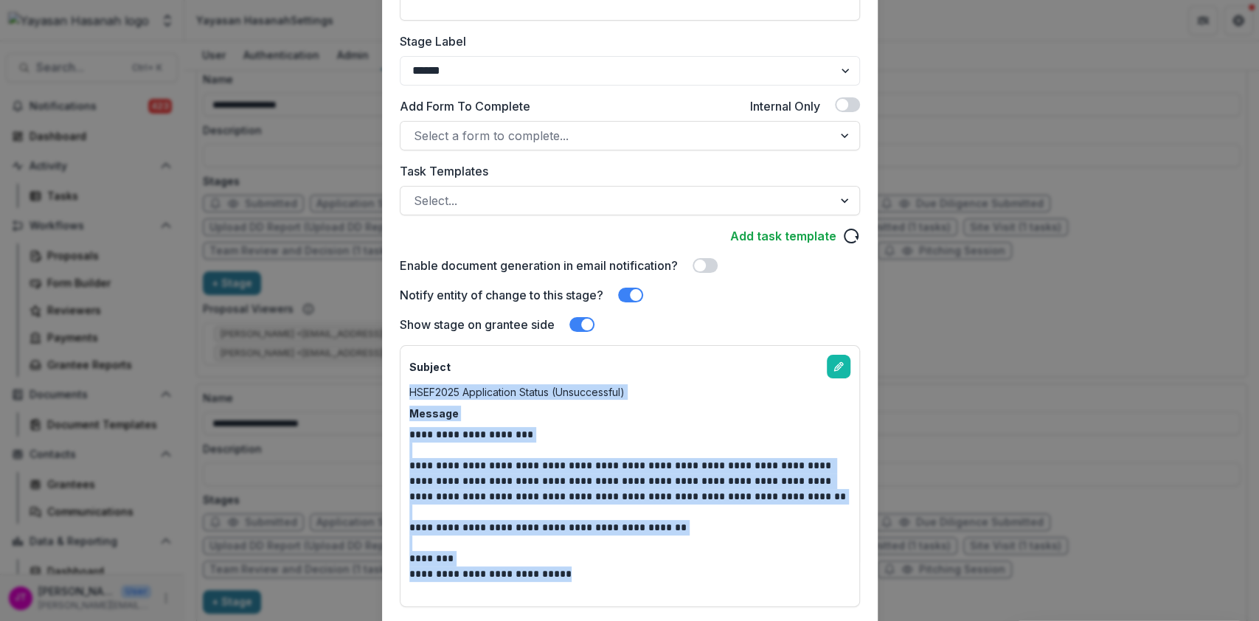
copy div "**********"
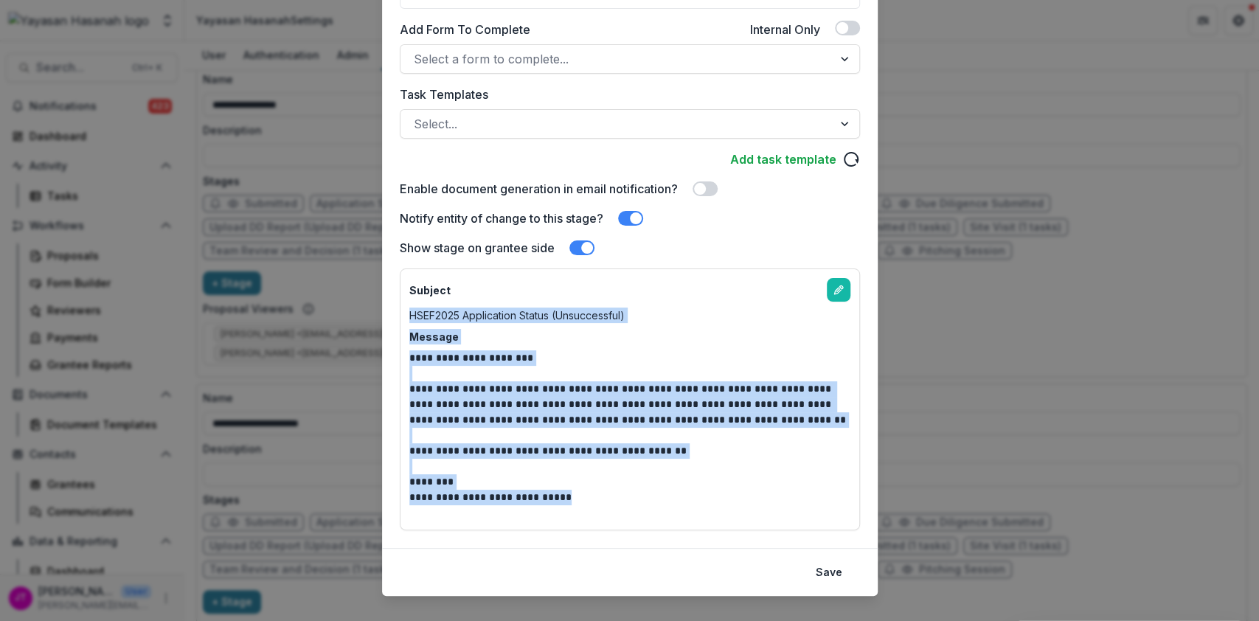
scroll to position [370, 0]
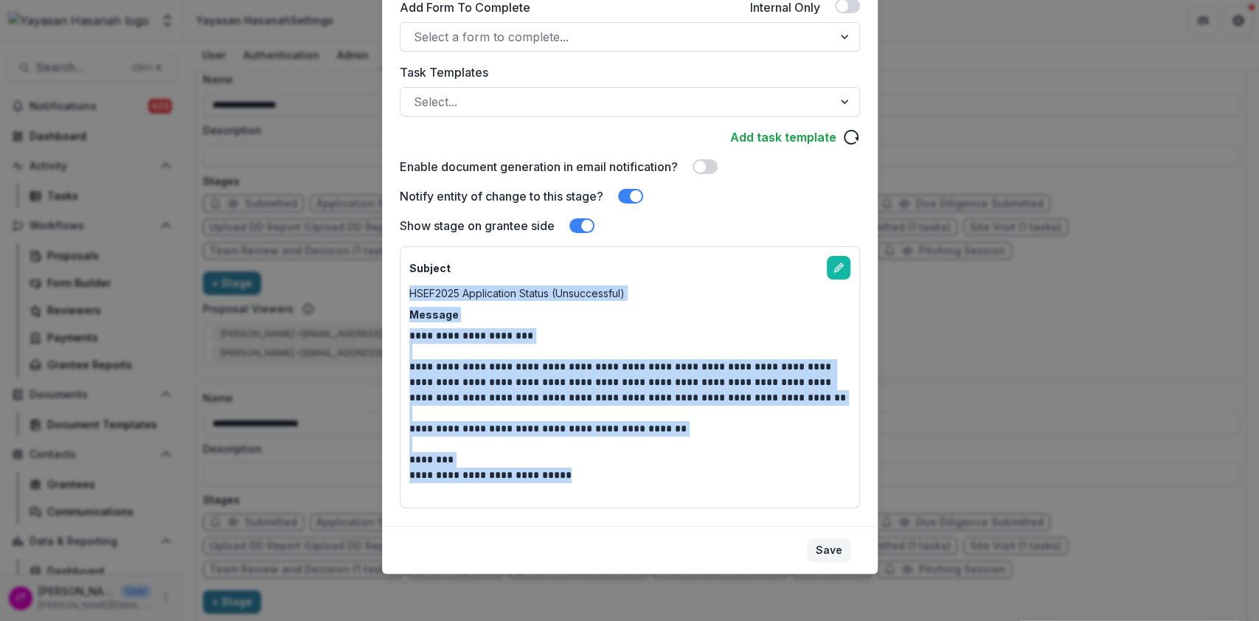
click at [811, 547] on button "Save" at bounding box center [829, 550] width 44 height 24
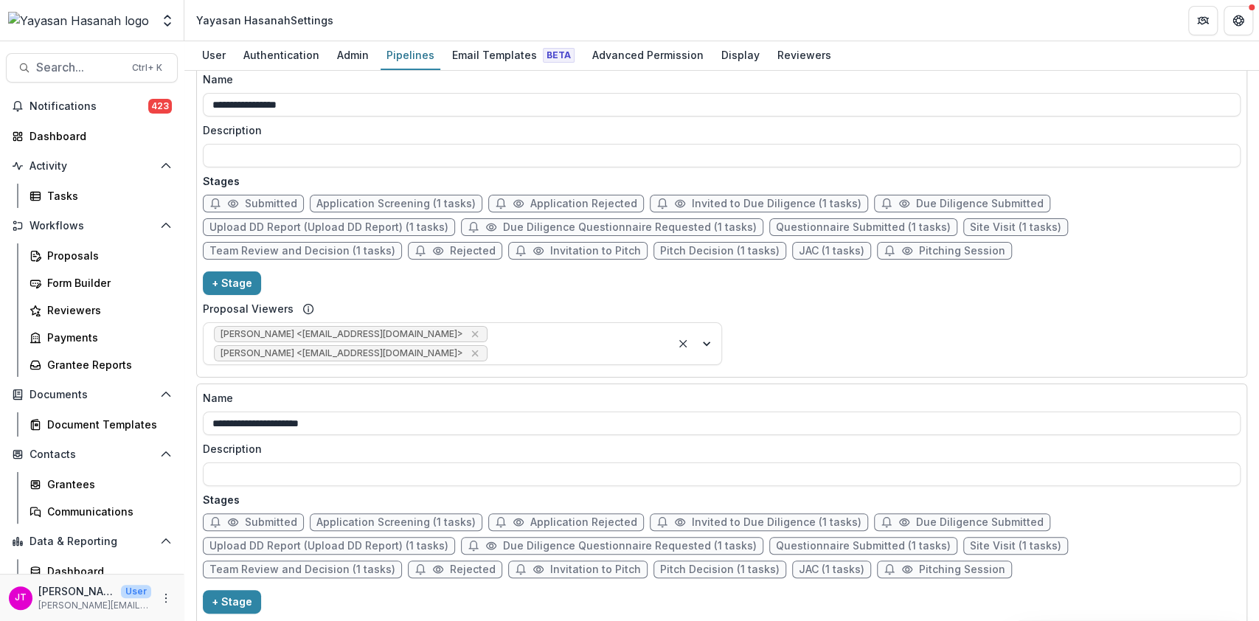
click at [450, 563] on span "Rejected" at bounding box center [473, 569] width 46 height 13
select select "******"
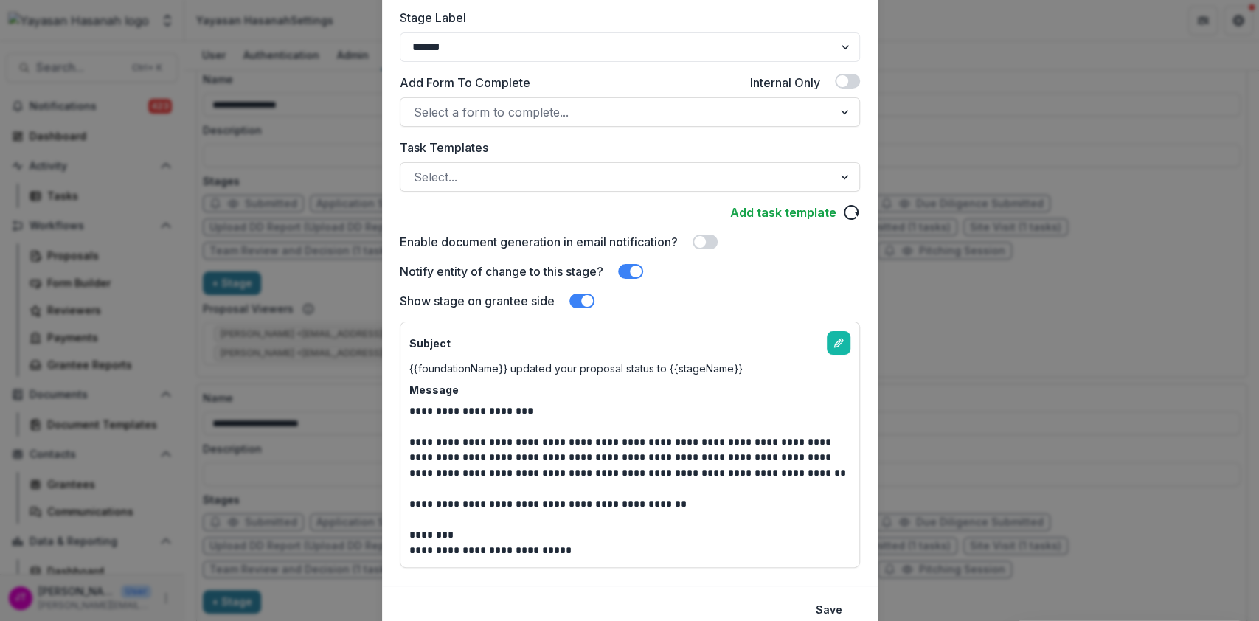
scroll to position [354, 0]
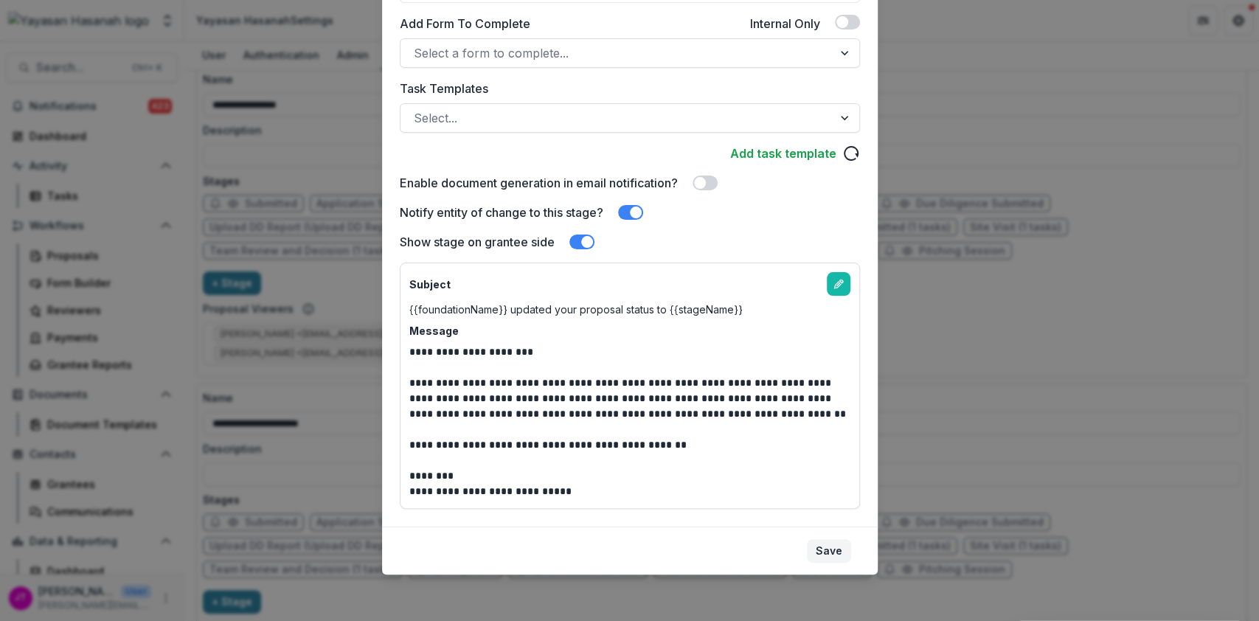
click at [832, 554] on button "Save" at bounding box center [829, 551] width 44 height 24
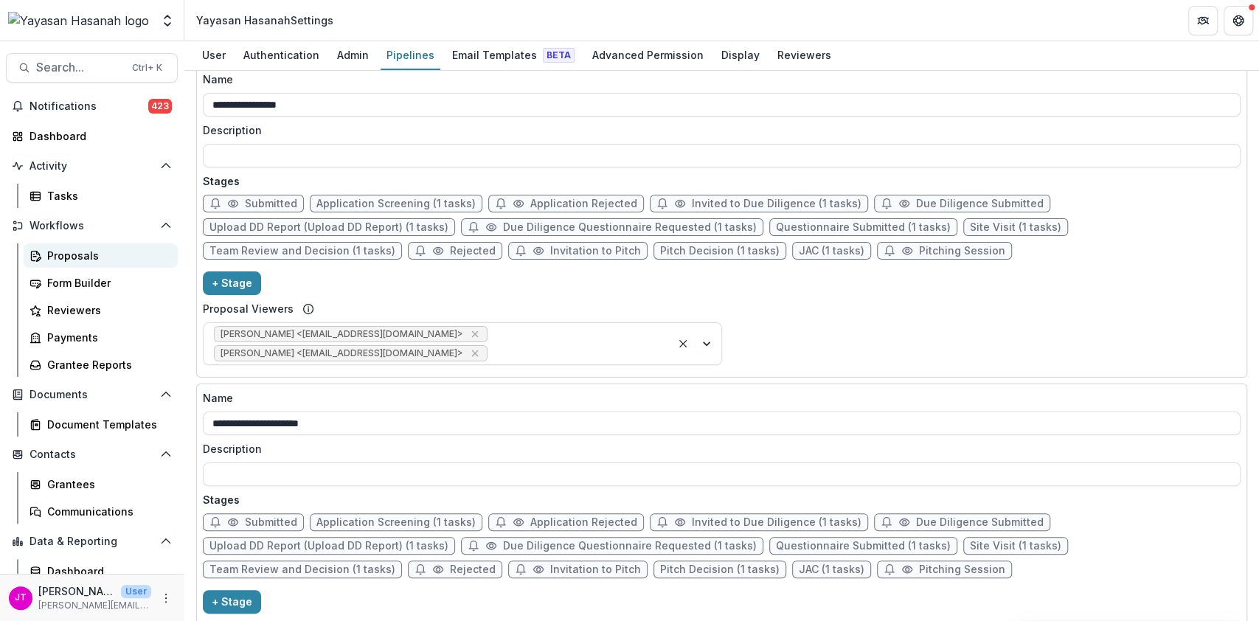
click at [77, 252] on div "Proposals" at bounding box center [106, 255] width 119 height 15
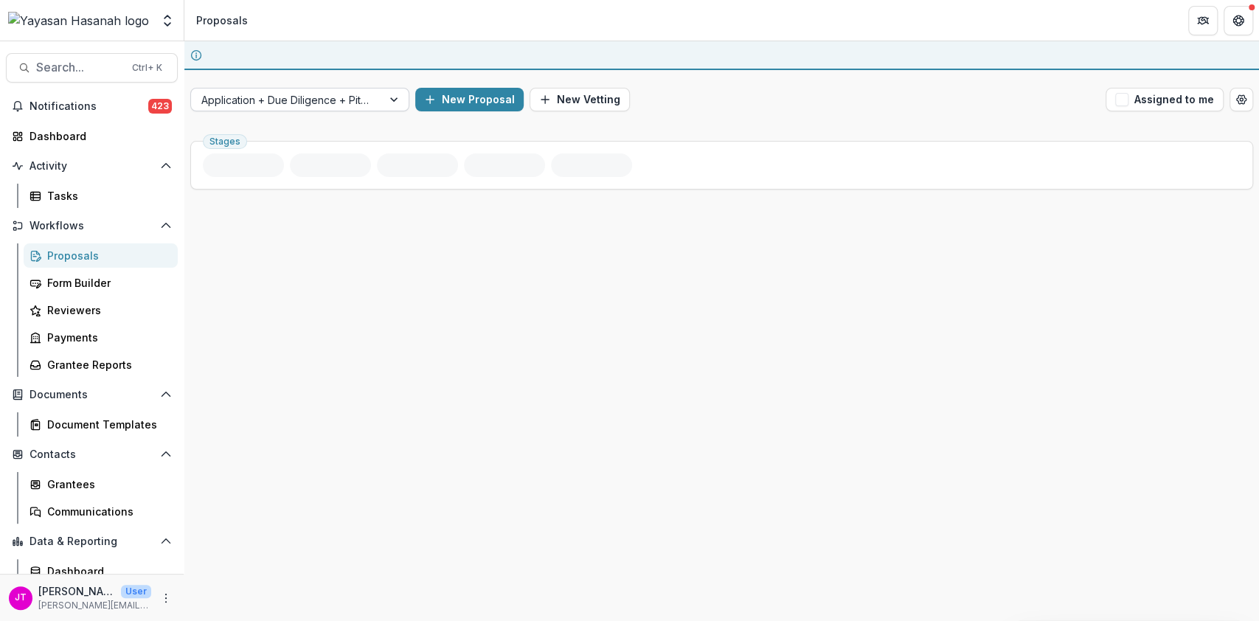
click at [302, 96] on div at bounding box center [286, 100] width 170 height 18
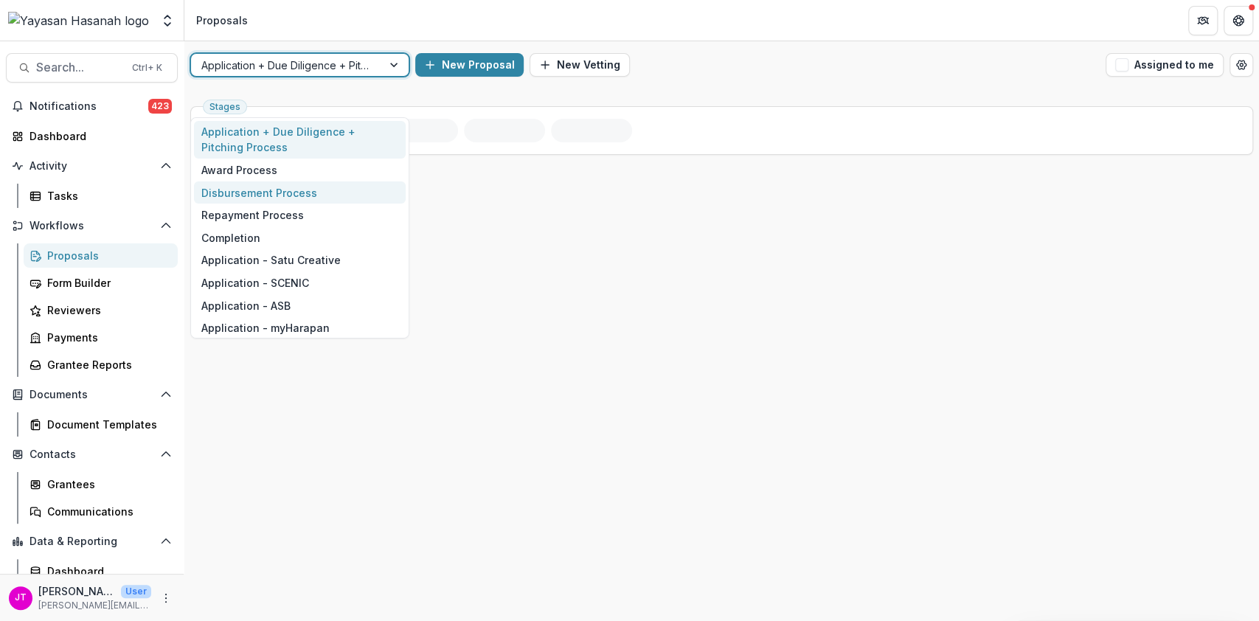
click at [258, 198] on div "Disbursement Process" at bounding box center [300, 192] width 212 height 23
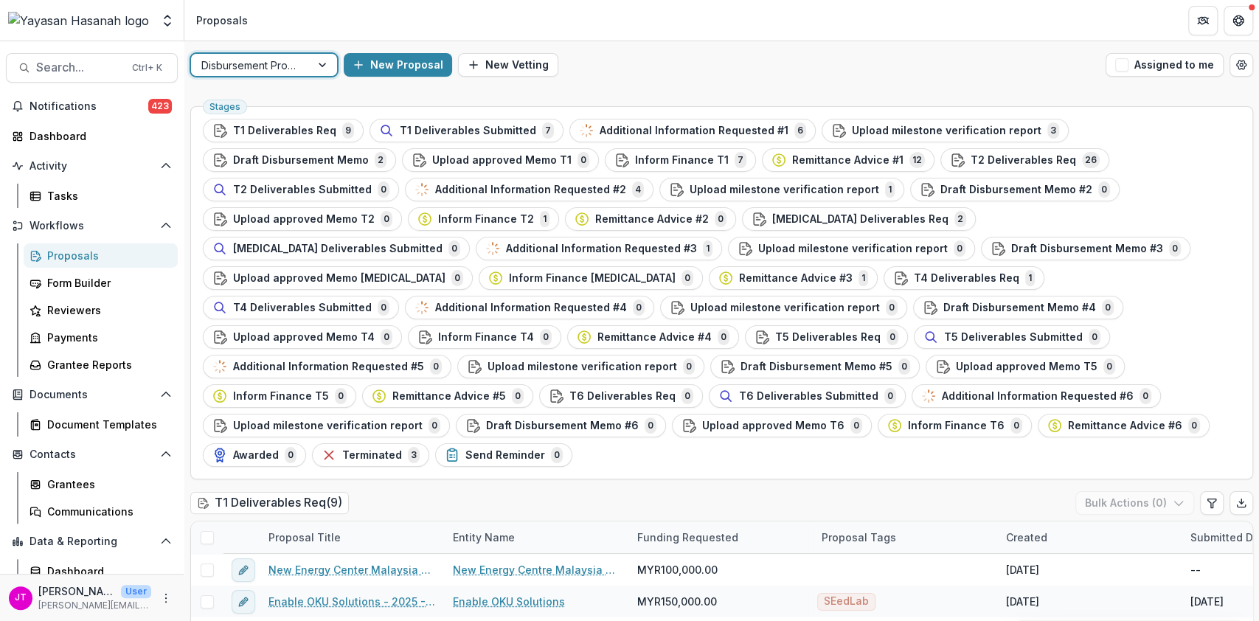
scroll to position [688, 0]
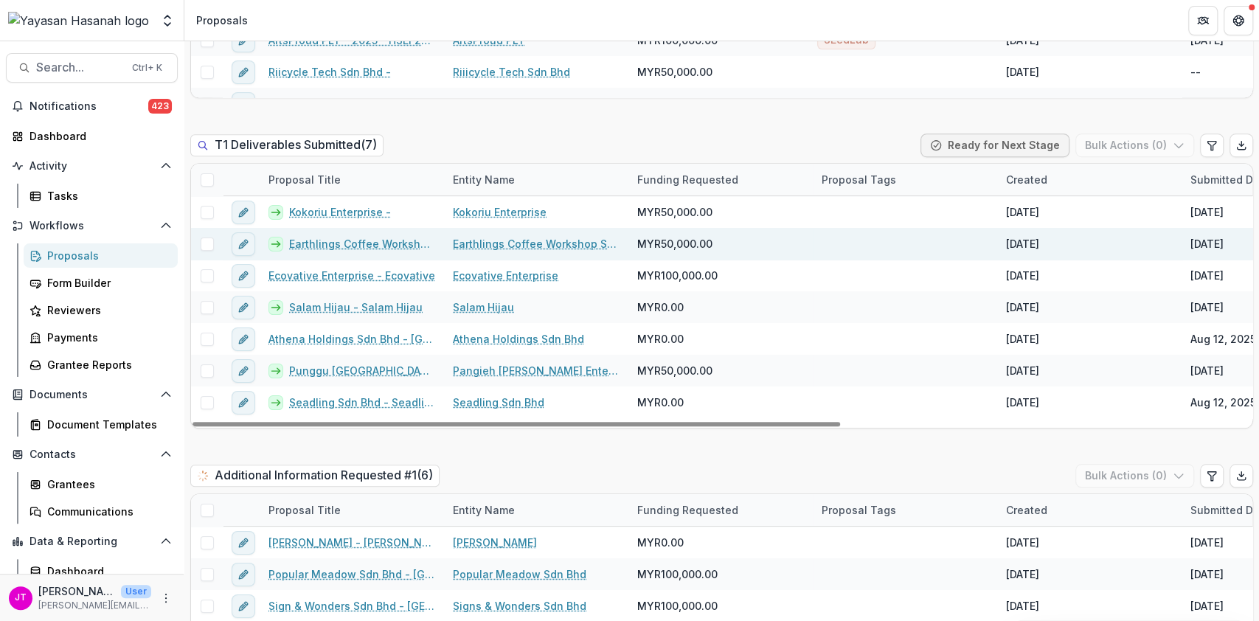
click at [336, 236] on link "Earthlings Coffee Workshop Sdn Bhd - Earthlings Coffee Workshop Sdn Bhd" at bounding box center [362, 243] width 146 height 15
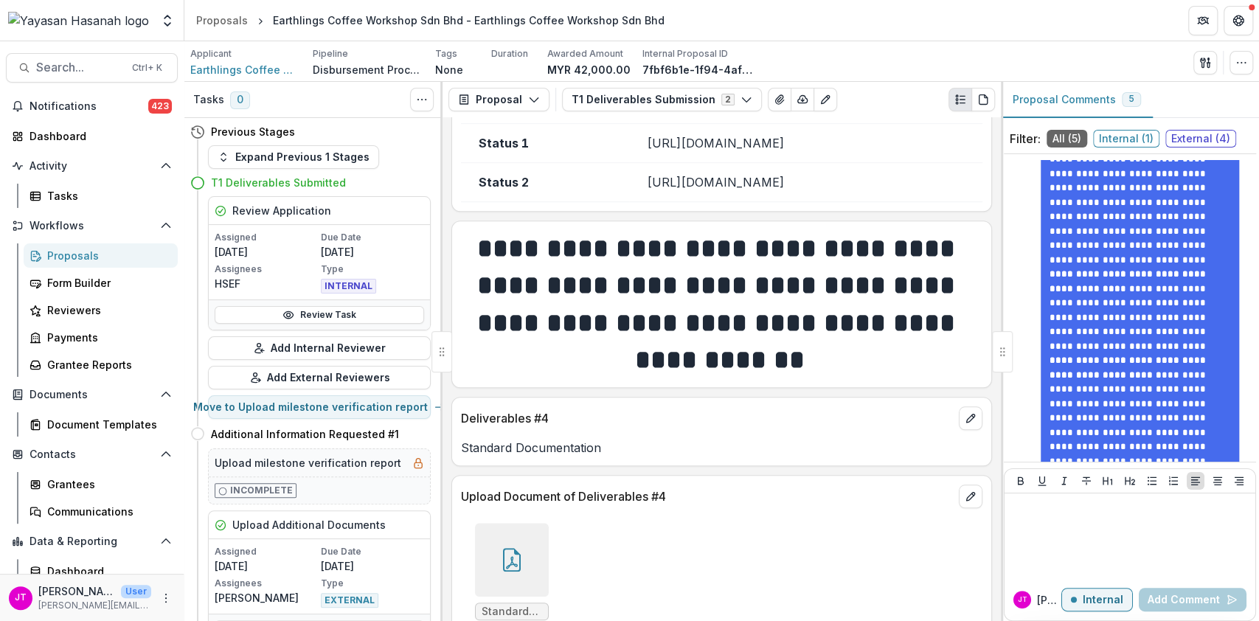
scroll to position [41, 0]
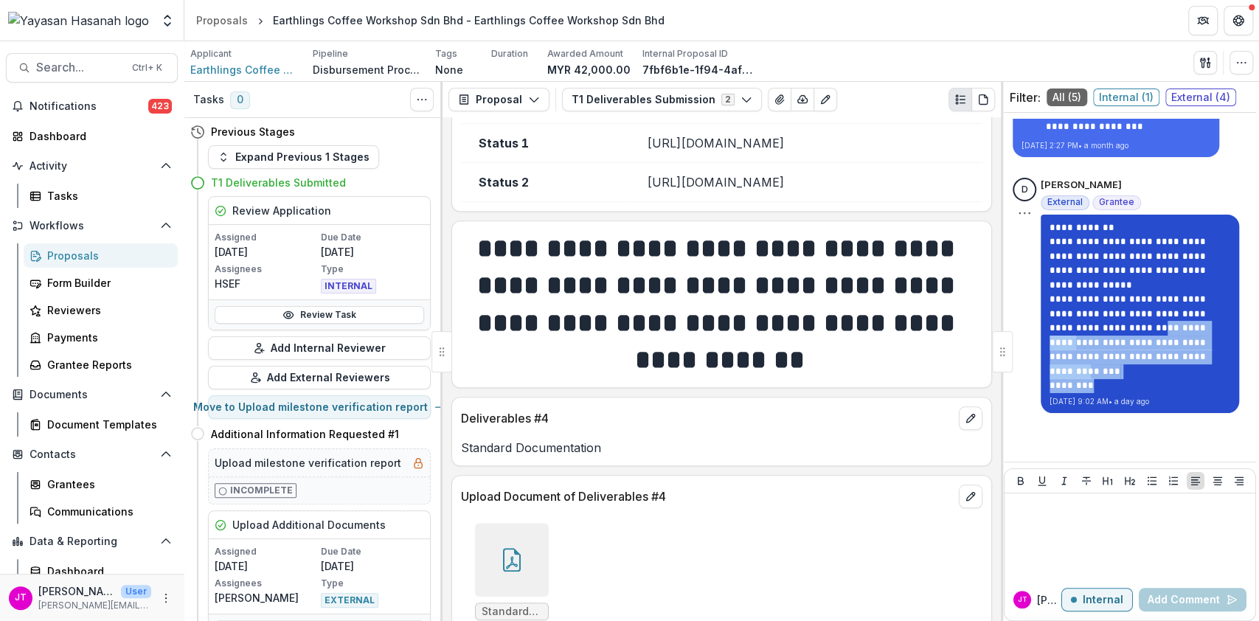
drag, startPoint x: 1096, startPoint y: 385, endPoint x: 1067, endPoint y: 333, distance: 59.1
click at [1067, 333] on div "**********" at bounding box center [1139, 306] width 181 height 173
click at [1082, 380] on p "**********" at bounding box center [1139, 378] width 181 height 29
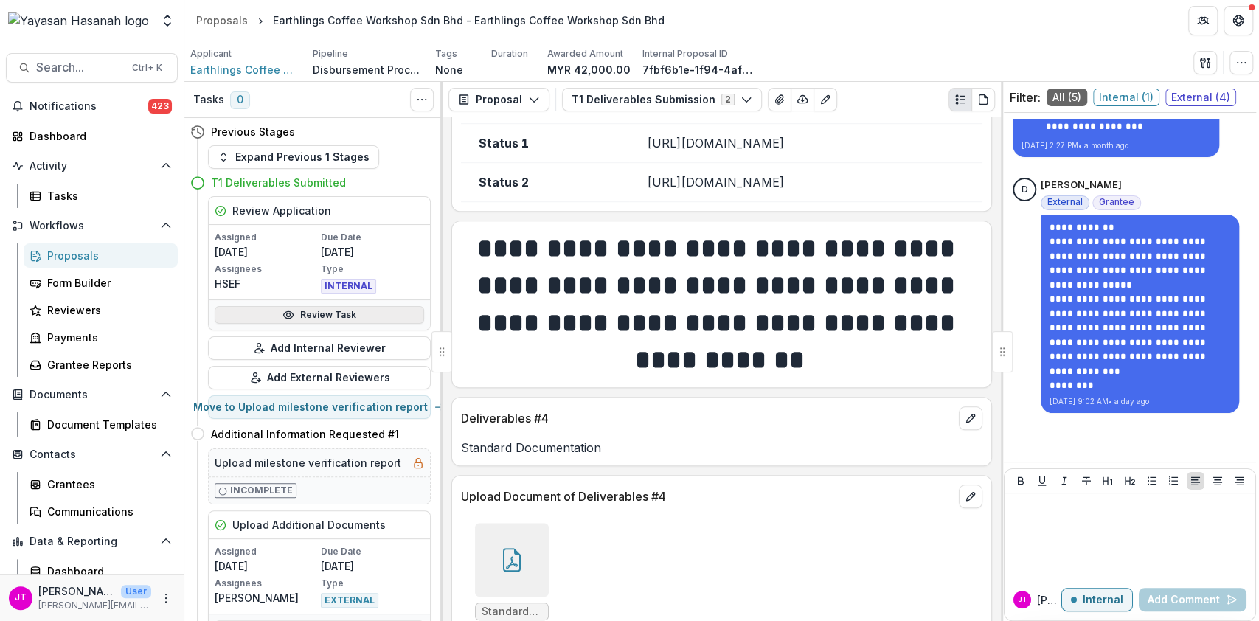
click at [317, 309] on link "Review Task" at bounding box center [319, 315] width 209 height 18
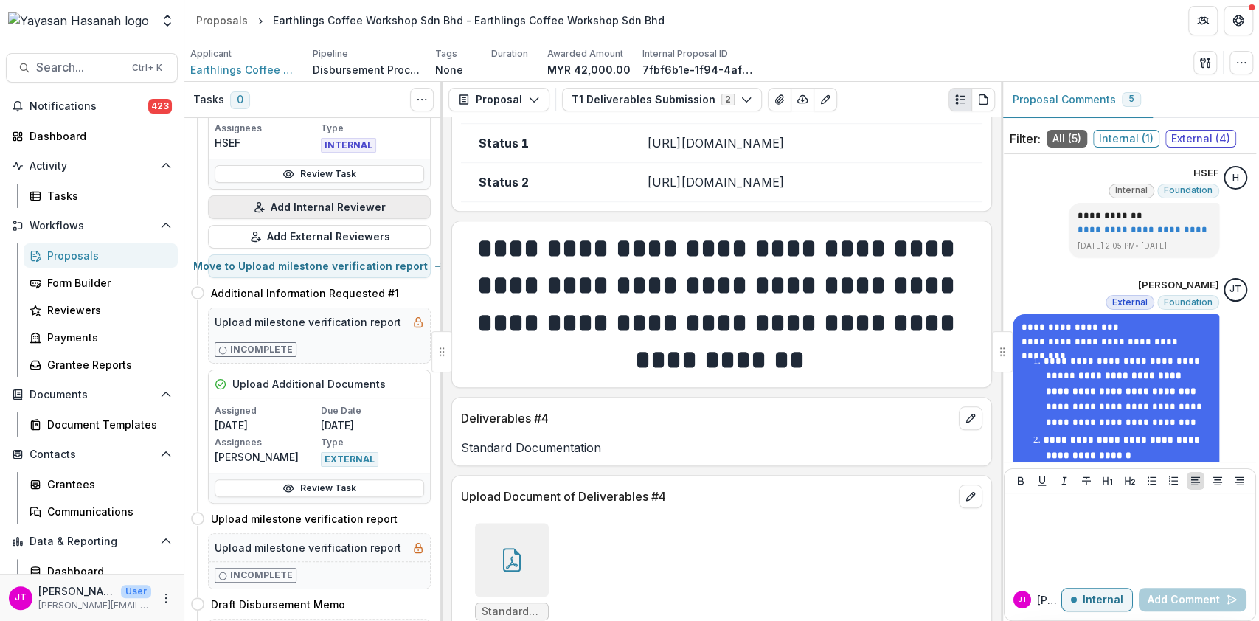
scroll to position [196, 0]
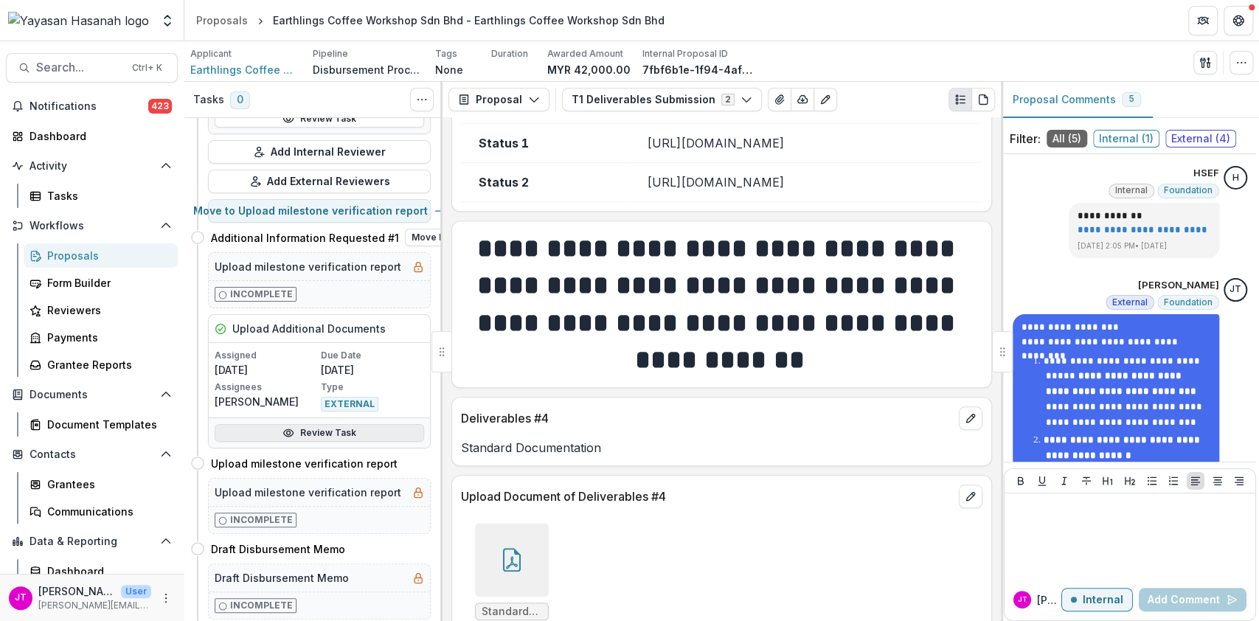
click at [319, 438] on link "Review Task" at bounding box center [319, 433] width 209 height 18
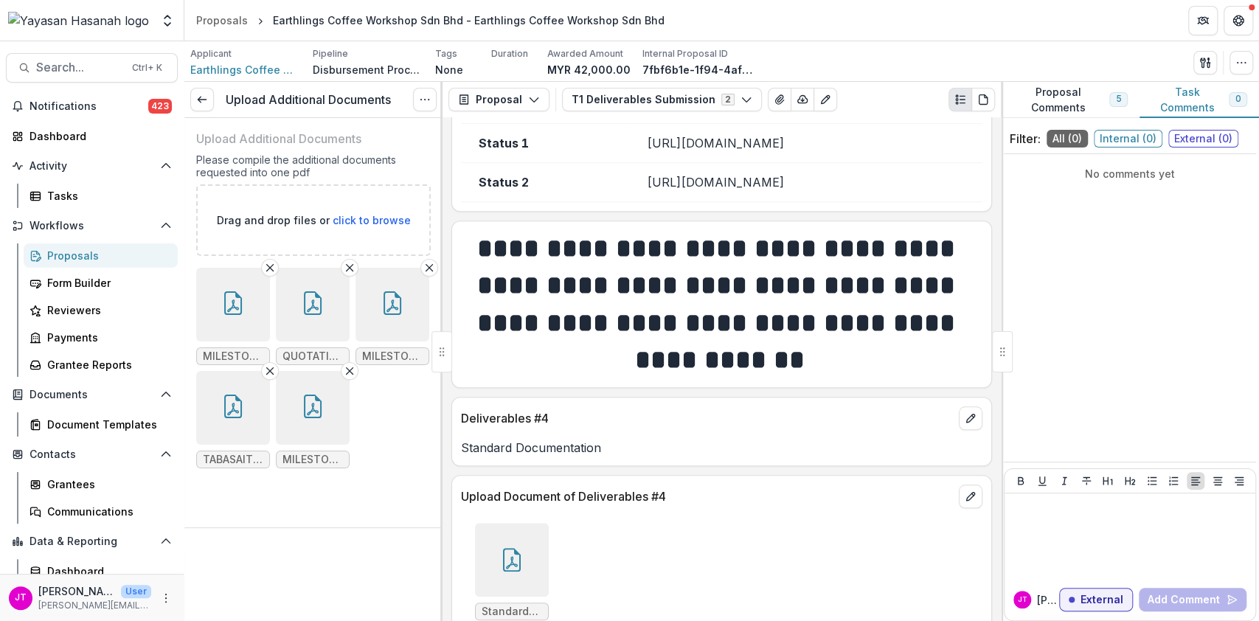
click at [229, 307] on icon "button" at bounding box center [233, 305] width 12 height 13
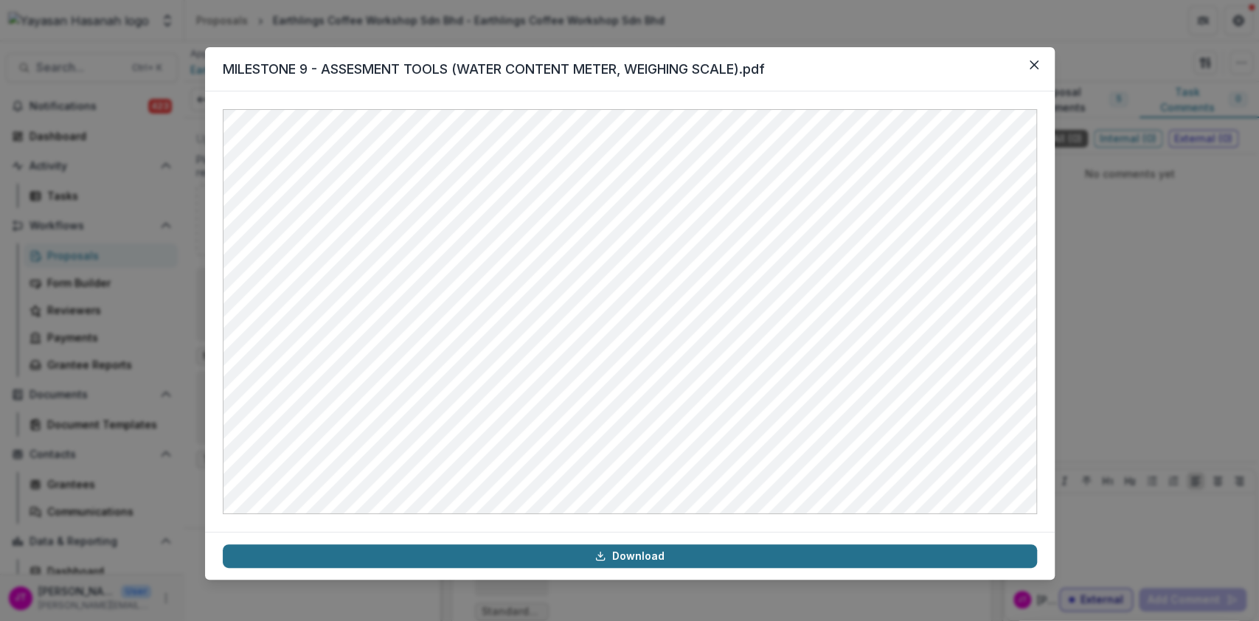
click at [689, 552] on link "Download" at bounding box center [630, 556] width 814 height 24
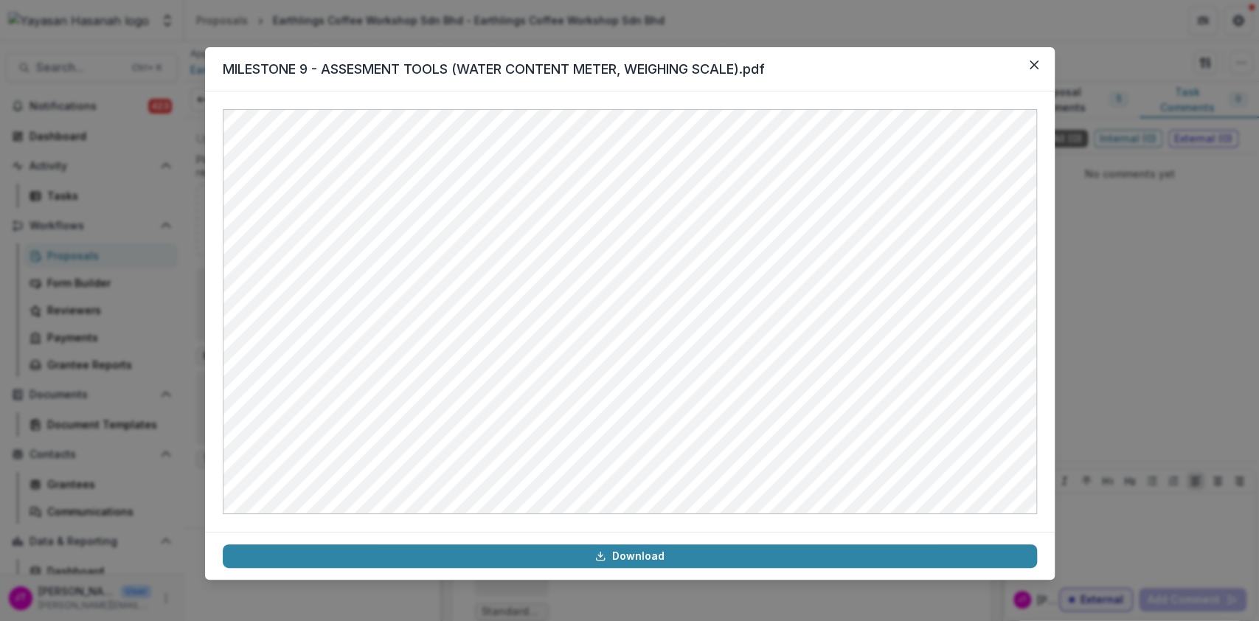
click at [773, 81] on header "MILESTONE 9 - ASSESMENT TOOLS (WATER CONTENT METER, WEIGHING SCALE).pdf" at bounding box center [629, 69] width 849 height 44
click at [1040, 69] on button "Close" at bounding box center [1034, 65] width 24 height 24
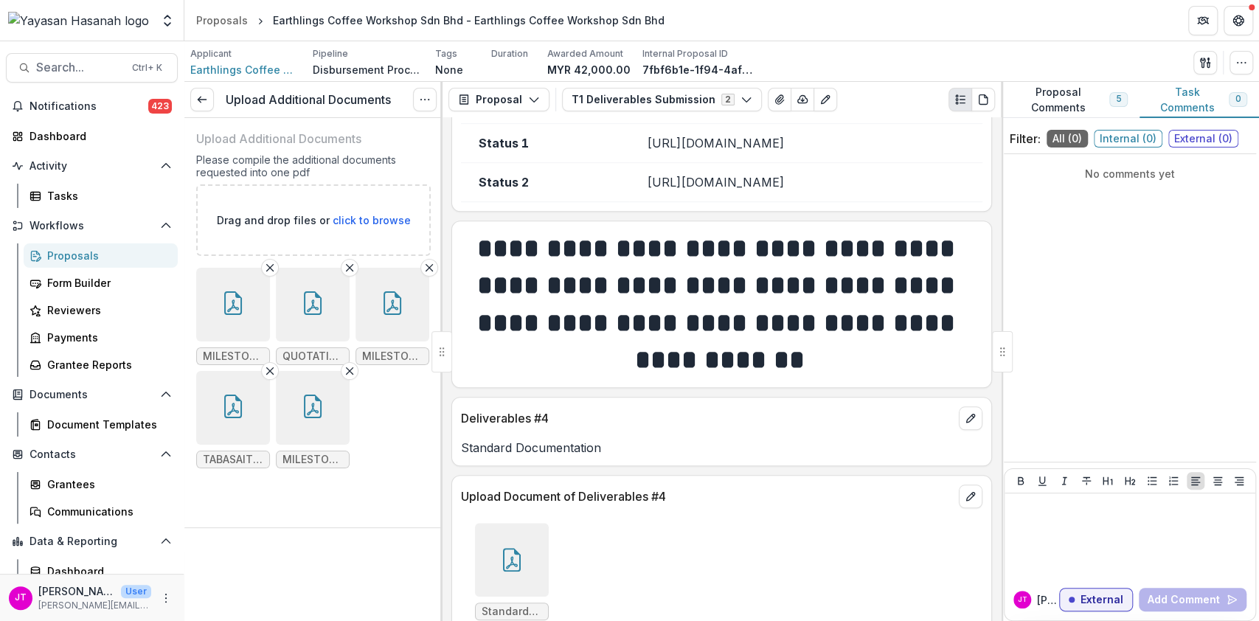
click at [319, 309] on icon "button" at bounding box center [313, 303] width 24 height 24
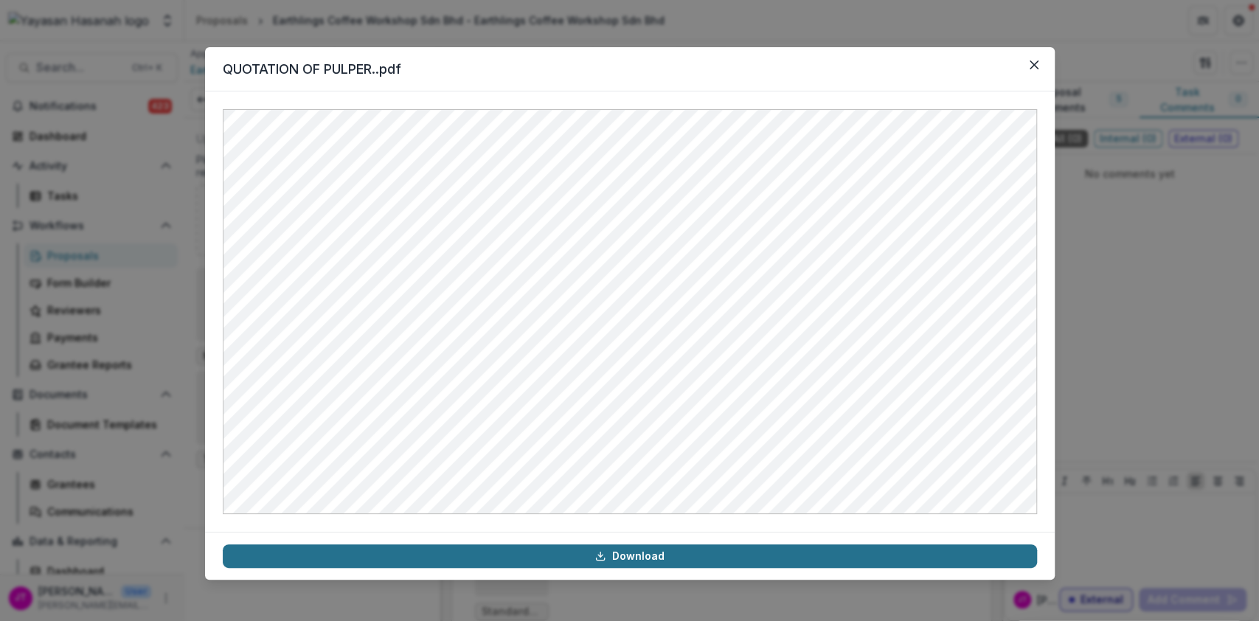
click at [630, 548] on link "Download" at bounding box center [630, 556] width 814 height 24
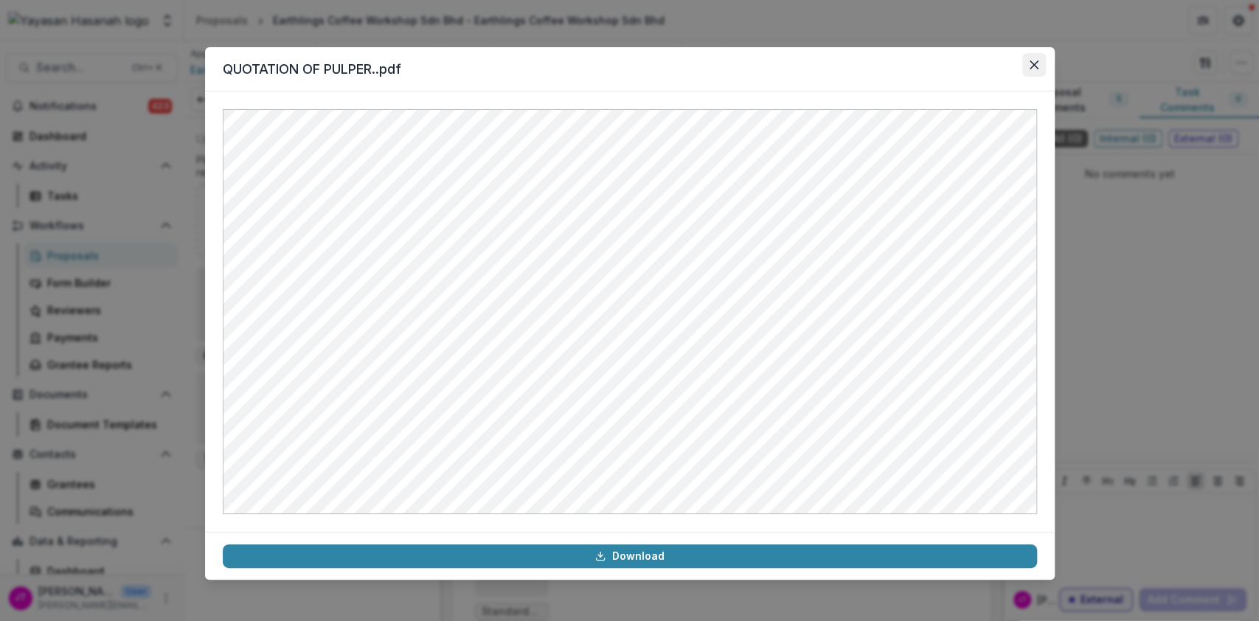
click at [1037, 62] on icon "Close" at bounding box center [1033, 64] width 9 height 9
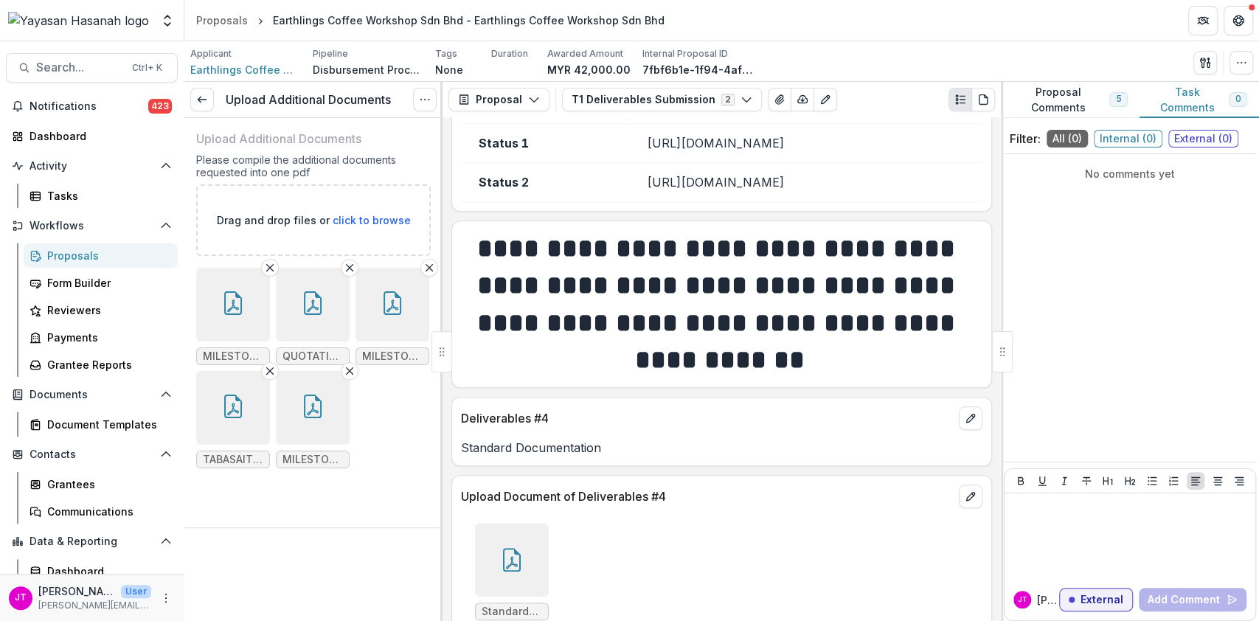
click at [401, 309] on icon "button" at bounding box center [392, 303] width 24 height 24
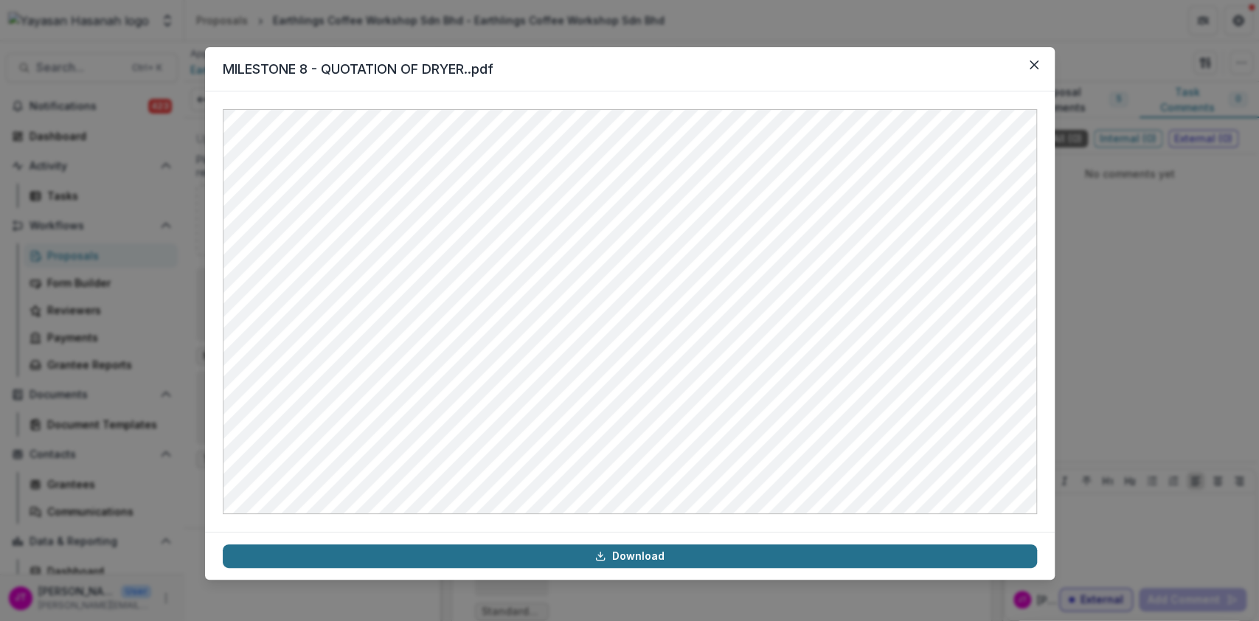
click at [645, 554] on link "Download" at bounding box center [630, 556] width 814 height 24
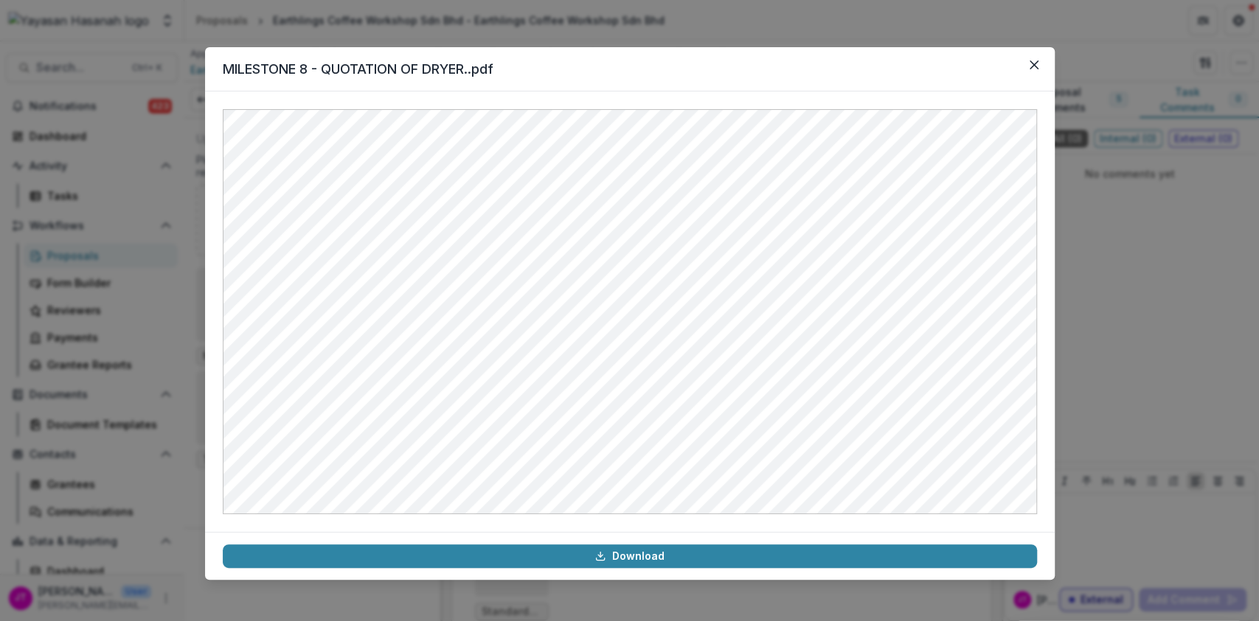
click at [826, 62] on header "MILESTONE 8 - QUOTATION OF DRYER..pdf" at bounding box center [629, 69] width 849 height 44
click at [1031, 65] on icon "Close" at bounding box center [1033, 64] width 9 height 9
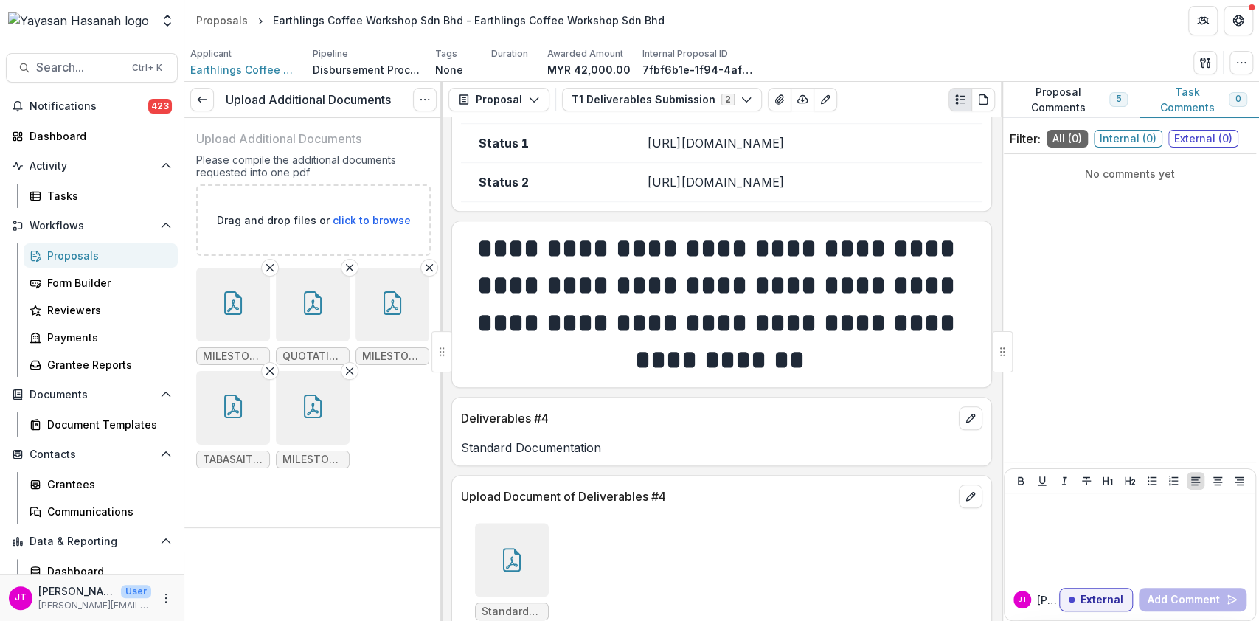
click at [246, 417] on button "button" at bounding box center [233, 408] width 74 height 74
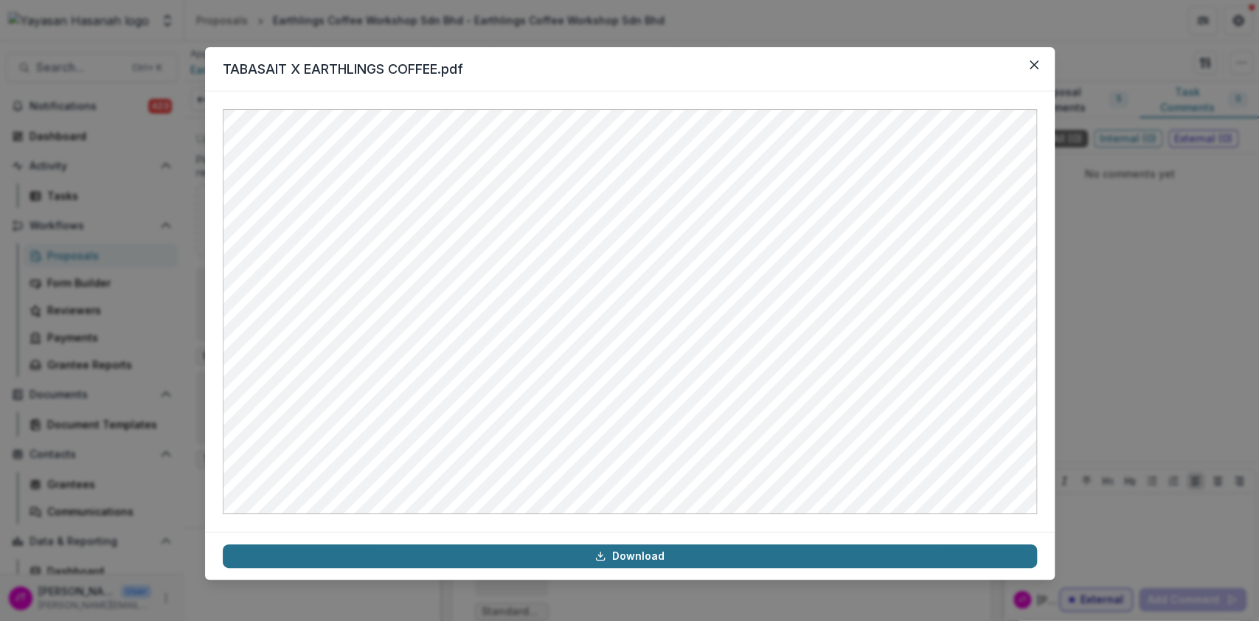
click at [591, 550] on link "Download" at bounding box center [630, 556] width 814 height 24
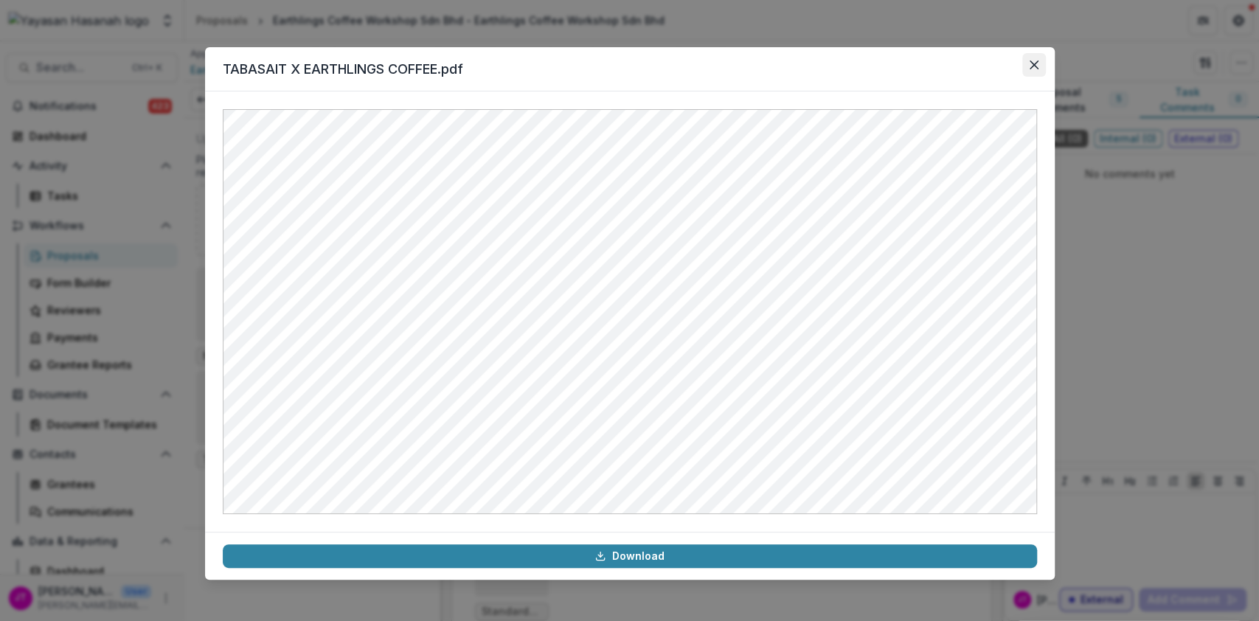
click at [1037, 56] on button "Close" at bounding box center [1034, 65] width 24 height 24
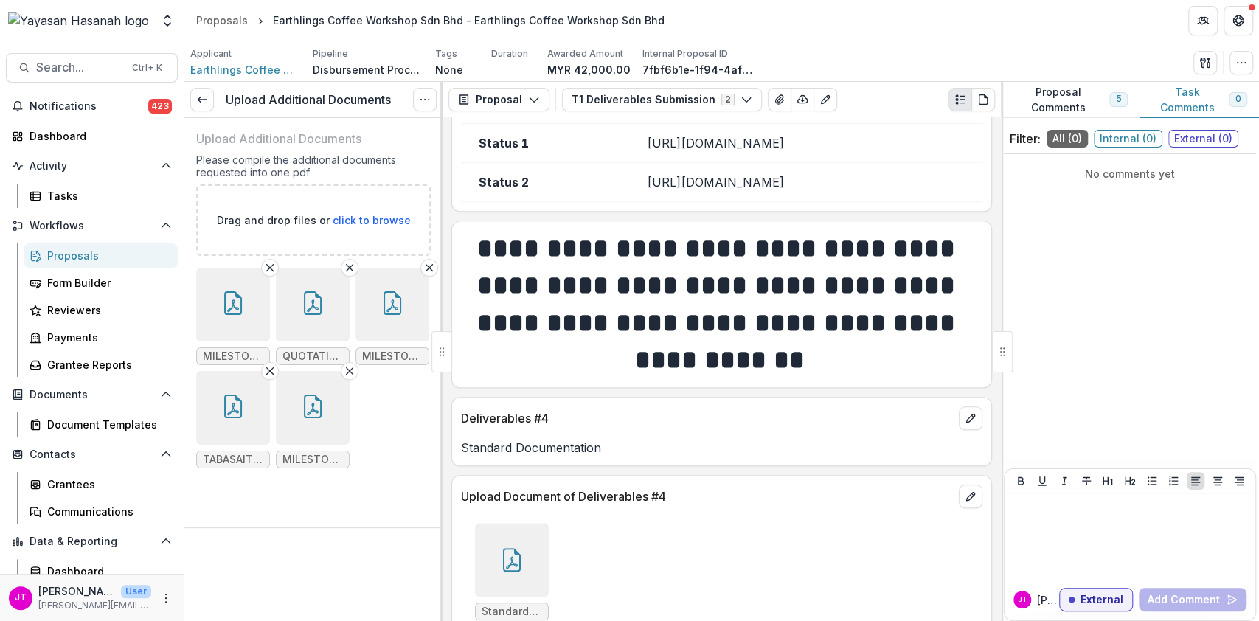
click at [308, 416] on icon "button" at bounding box center [313, 406] width 18 height 24
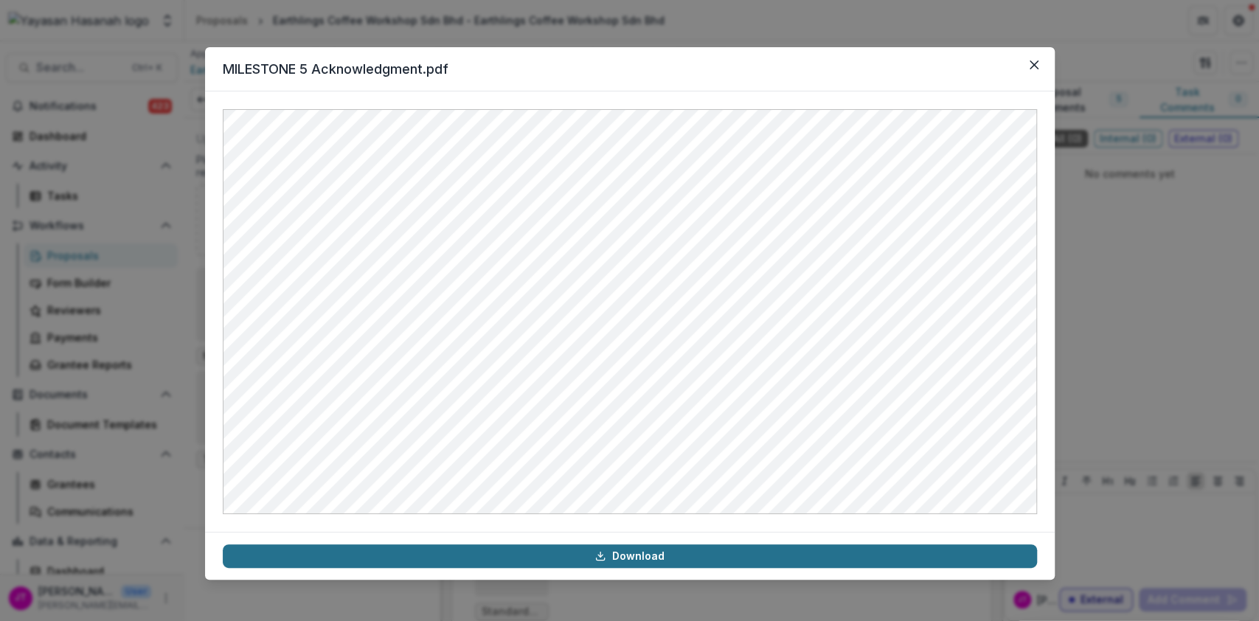
click at [594, 557] on link "Download" at bounding box center [630, 556] width 814 height 24
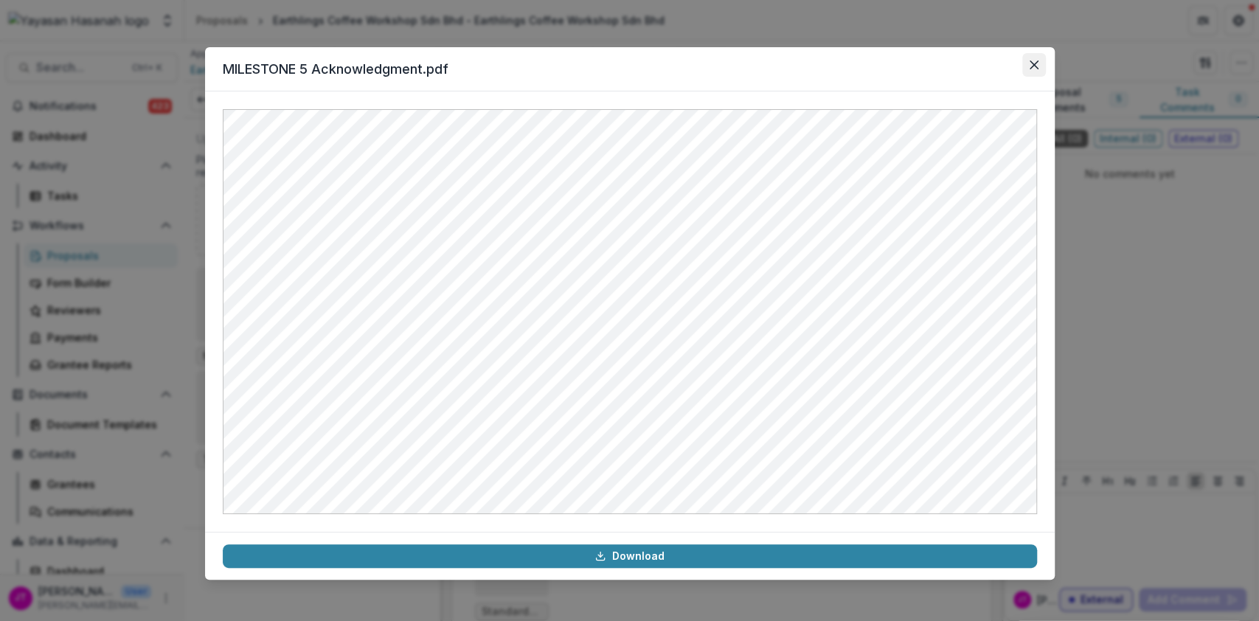
click at [1036, 69] on icon "Close" at bounding box center [1033, 64] width 9 height 9
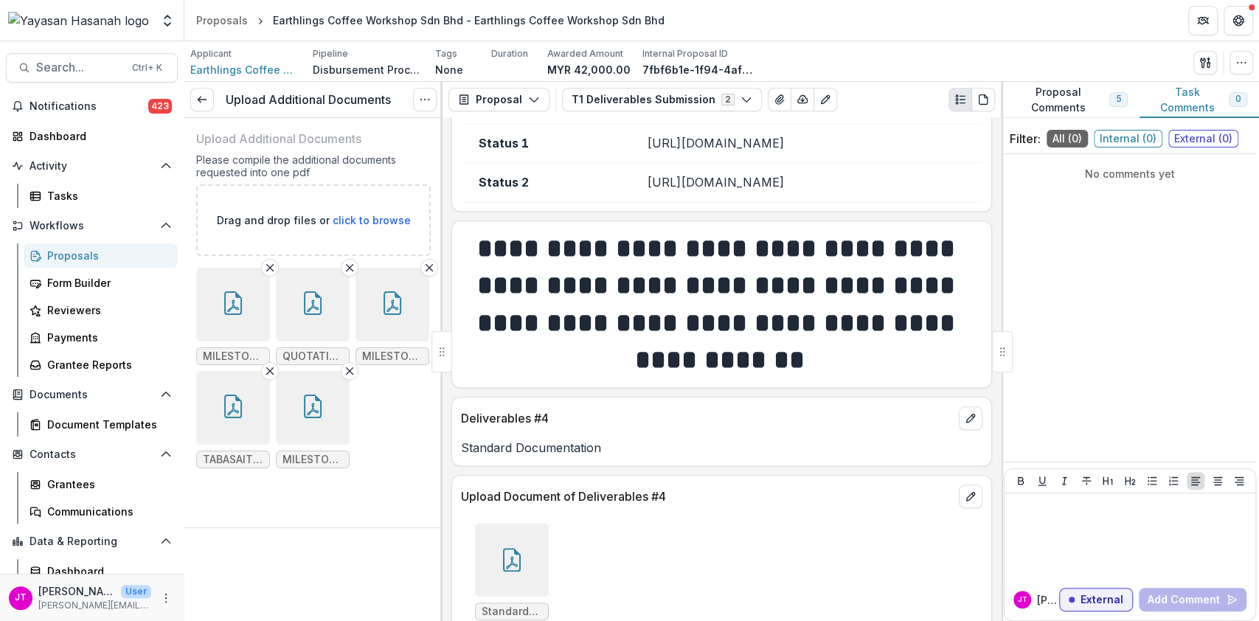
click at [1043, 101] on button "Proposal Comments 5" at bounding box center [1069, 100] width 139 height 36
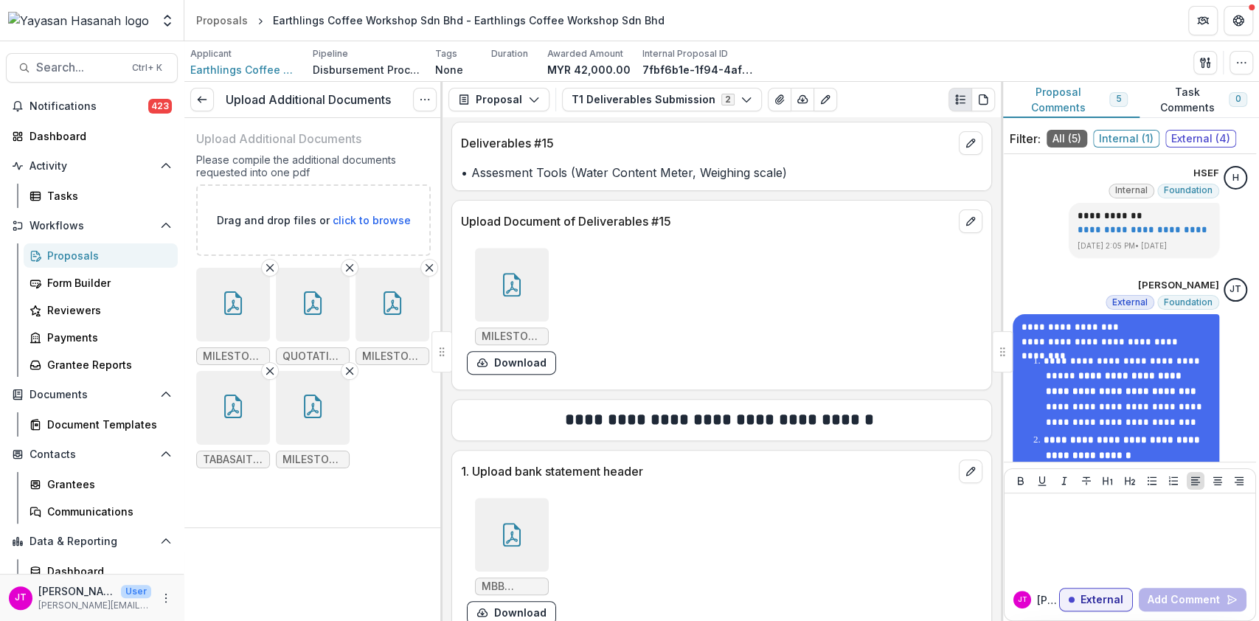
scroll to position [4129, 0]
click at [206, 102] on icon at bounding box center [202, 100] width 12 height 12
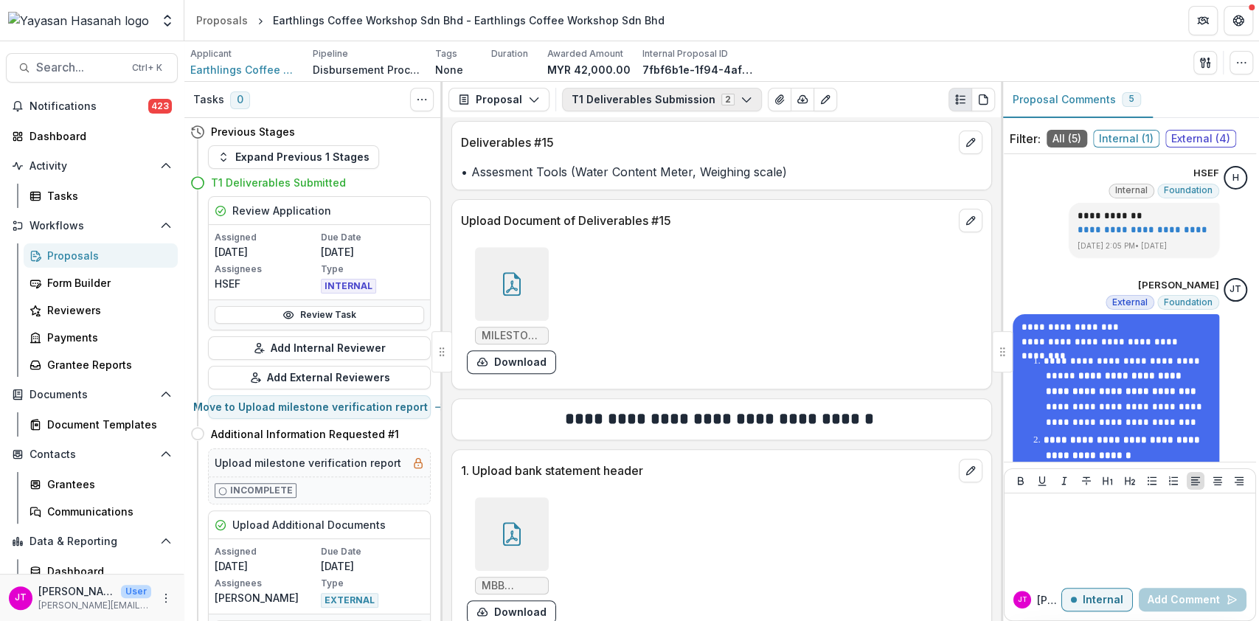
click at [711, 102] on button "T1 Deliverables Submission 2" at bounding box center [662, 100] width 200 height 24
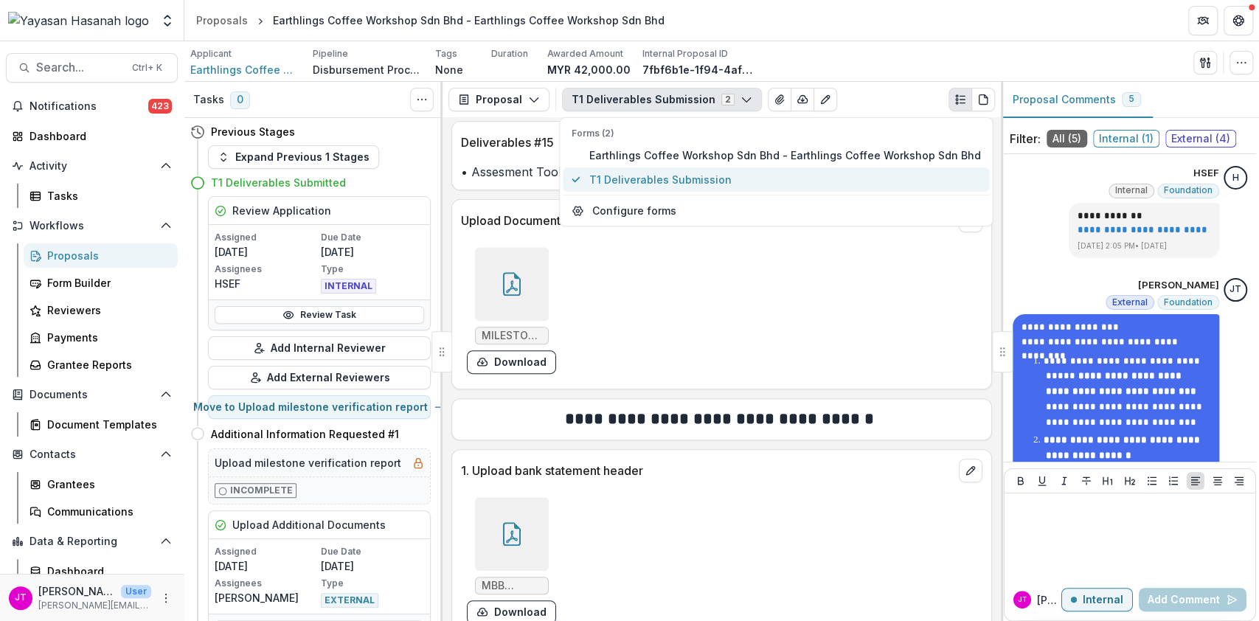
click at [687, 189] on button "T1 Deliverables Submission" at bounding box center [776, 179] width 426 height 24
click at [682, 357] on div "MILESTONE 9 - ASSESMENT TOOLS (WATER CONTENT METER, WEIGHING SCALE).pdf Download" at bounding box center [682, 310] width 442 height 139
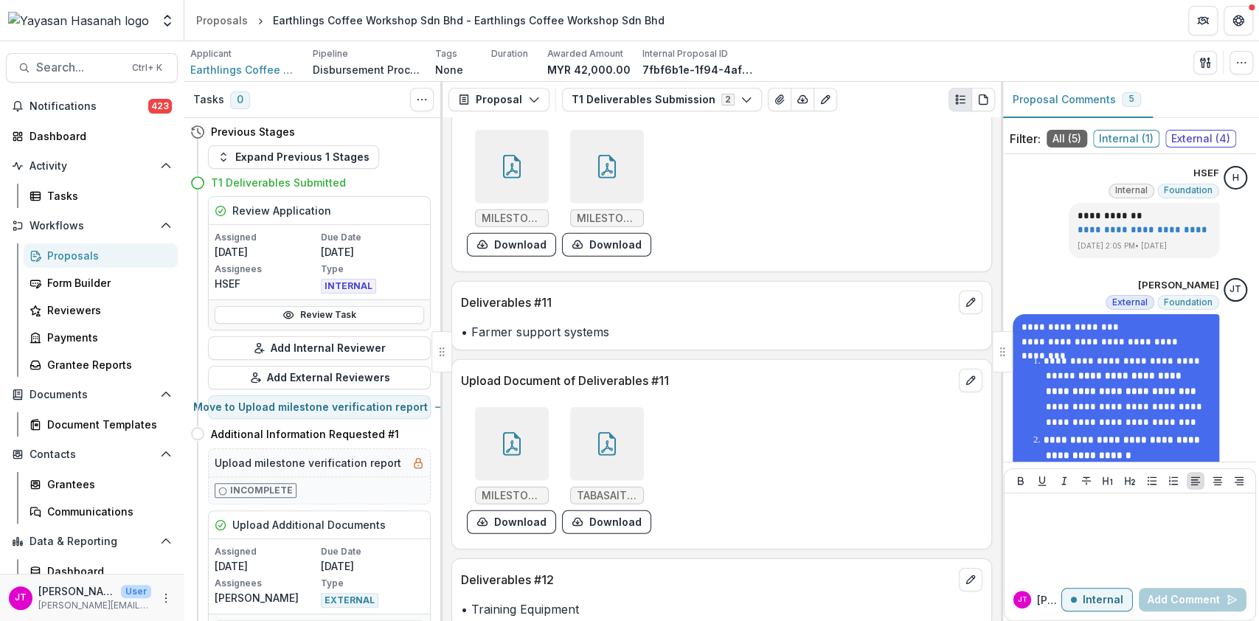
scroll to position [2766, 0]
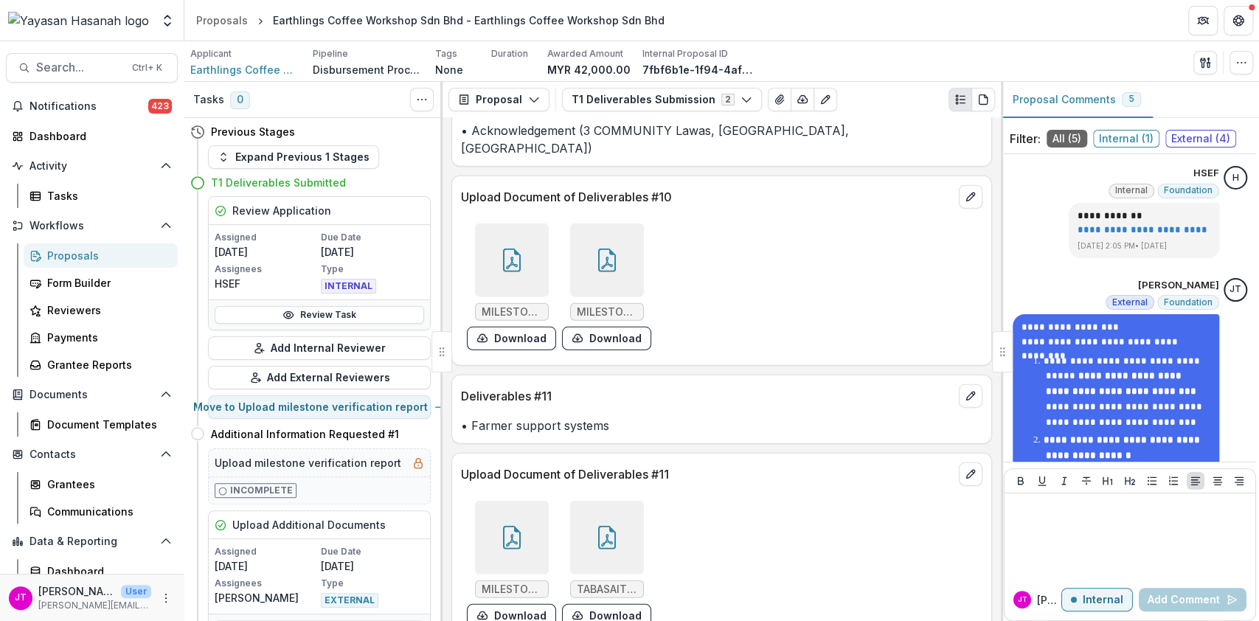
click at [582, 266] on div at bounding box center [607, 260] width 74 height 74
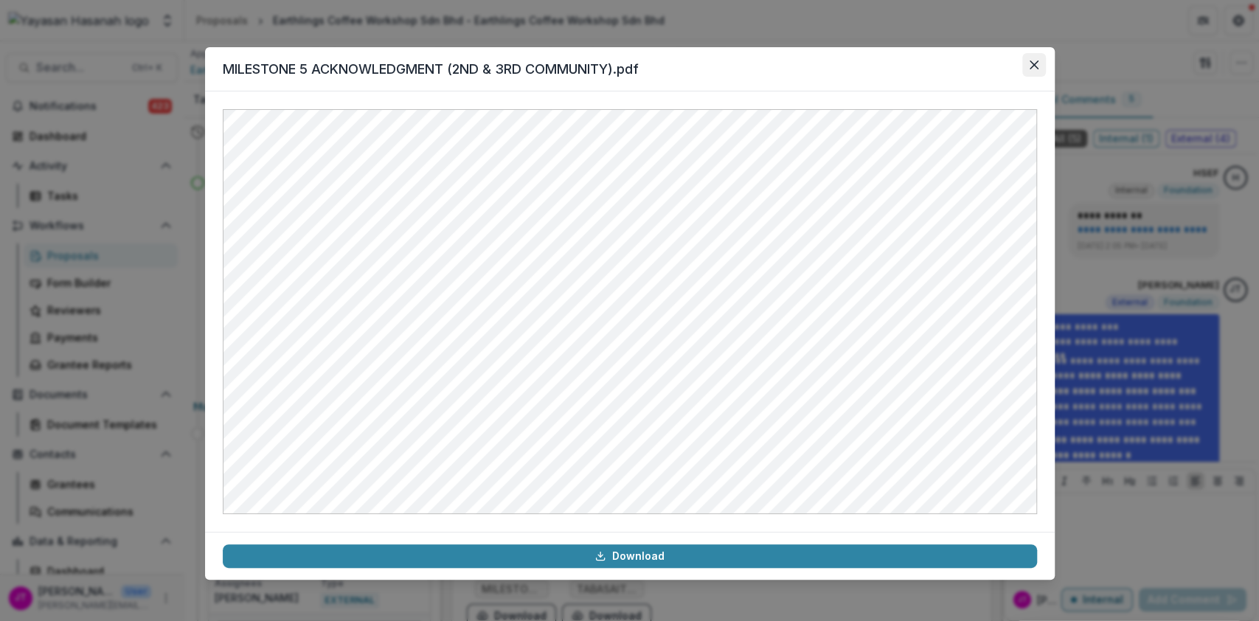
click at [1032, 60] on icon "Close" at bounding box center [1033, 64] width 9 height 9
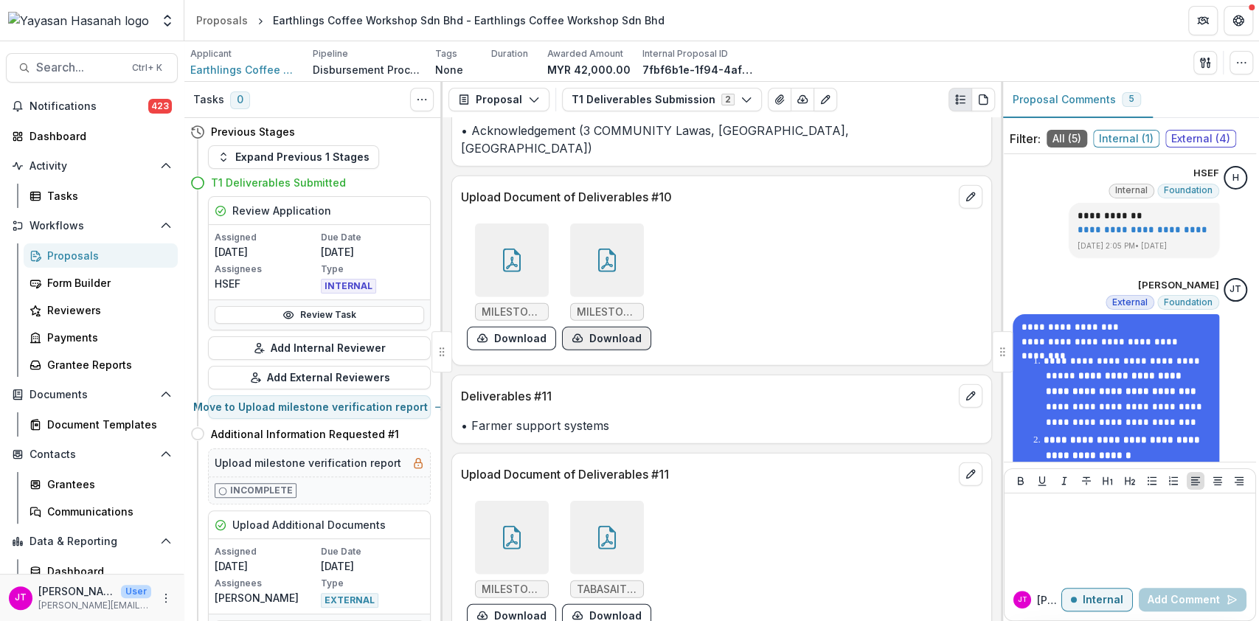
click at [582, 350] on button "Download" at bounding box center [606, 339] width 89 height 24
click at [523, 338] on button "Download" at bounding box center [511, 339] width 89 height 24
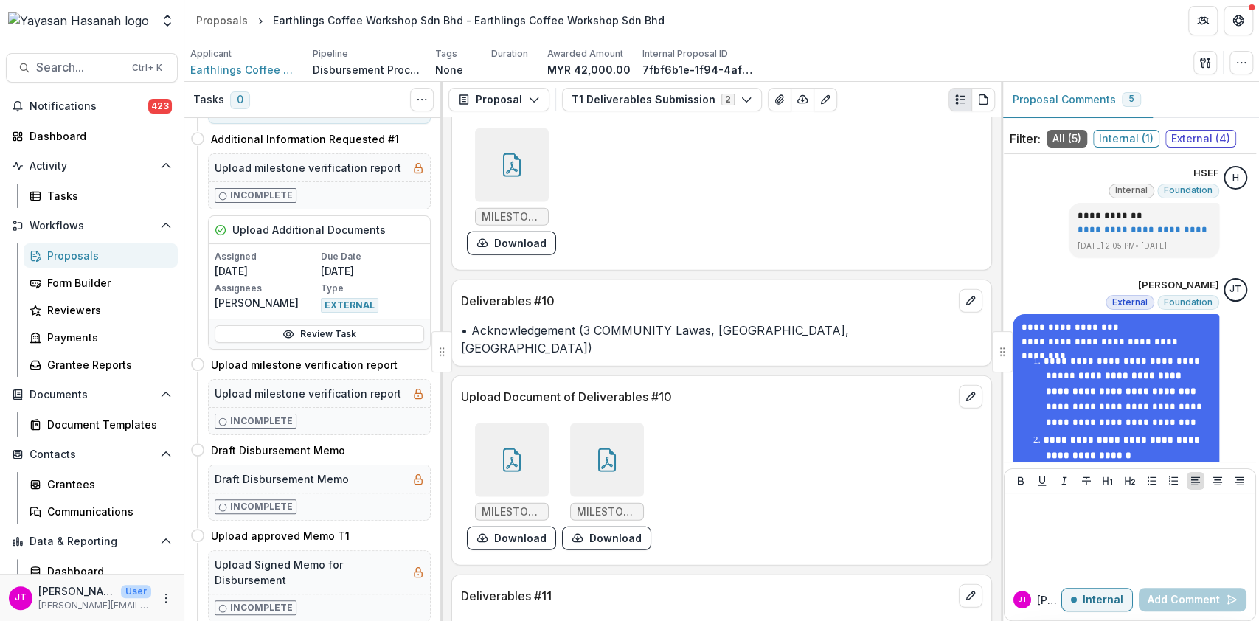
scroll to position [2668, 0]
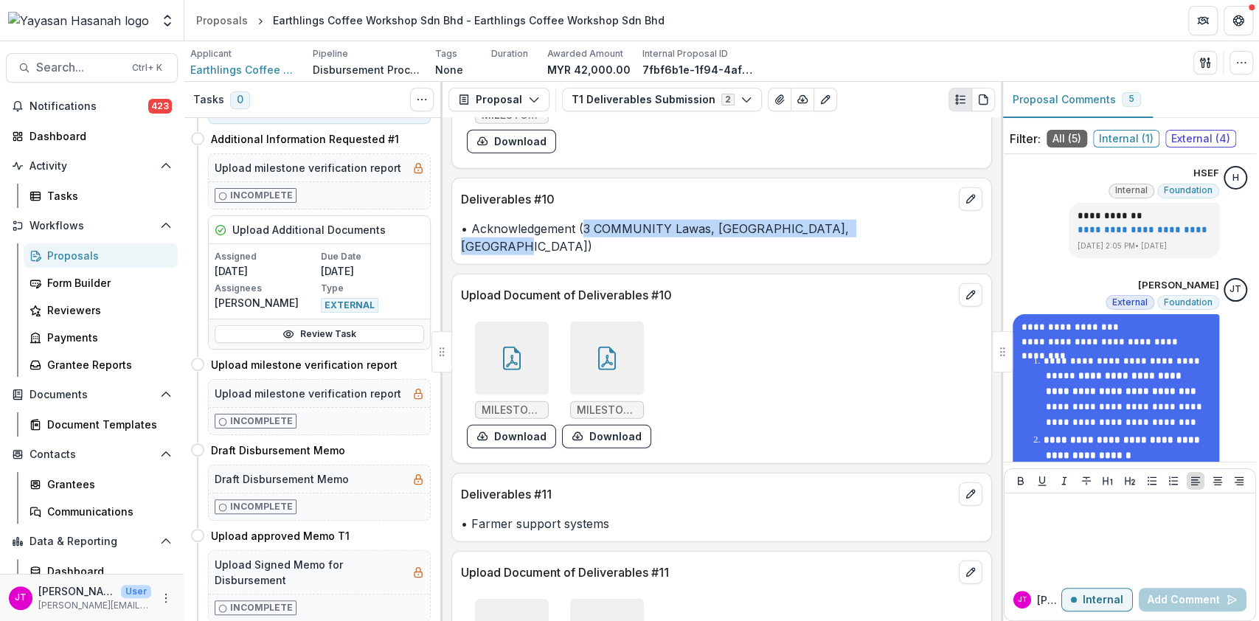
drag, startPoint x: 891, startPoint y: 252, endPoint x: 582, endPoint y: 270, distance: 310.2
click at [582, 265] on div "Deliverables #10 • Acknowledgement (3 COMMUNITY Lawas, Tabasait, Roxy Hotel Ser…" at bounding box center [721, 221] width 540 height 87
copy p "3 COMMUNITY Lawas, Tabasait, Roxy Hotel Serian)"
click at [415, 363] on button "Move here" at bounding box center [433, 364] width 61 height 18
select select "**********"
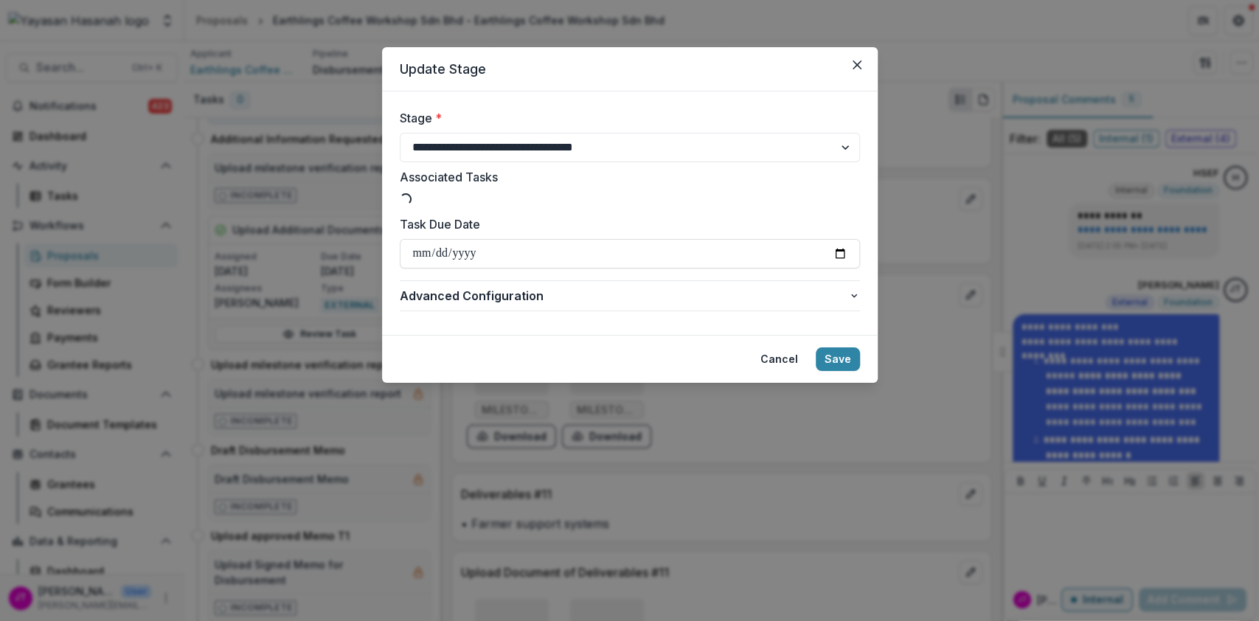
type input "**********"
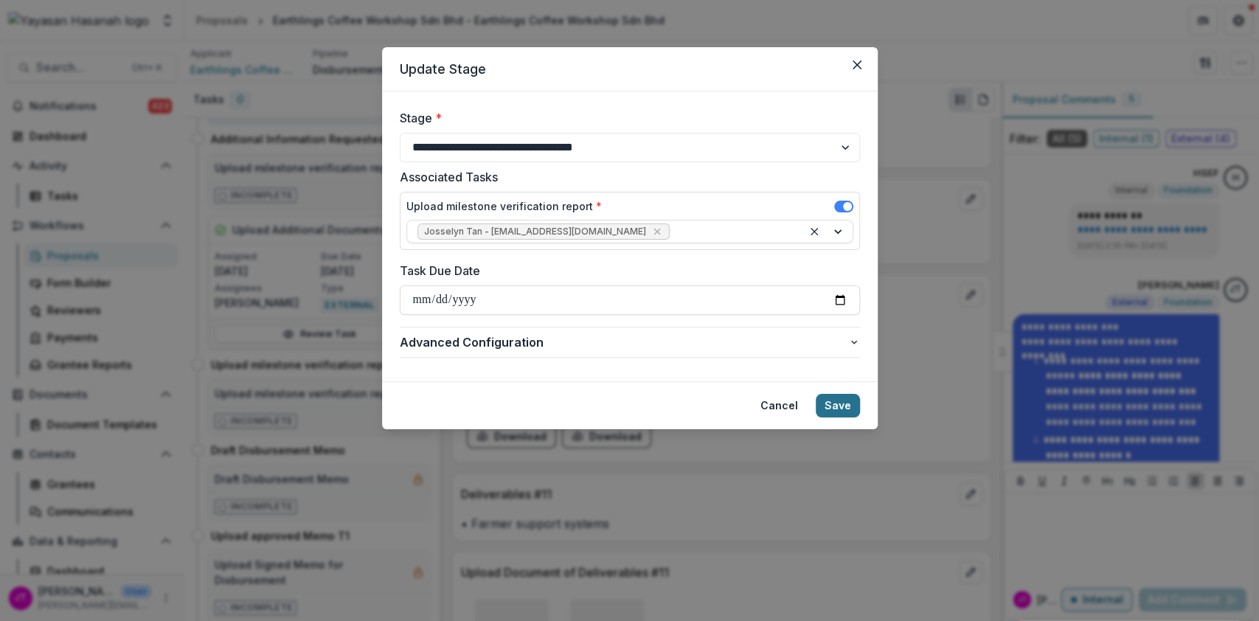
click at [845, 402] on button "Save" at bounding box center [837, 406] width 44 height 24
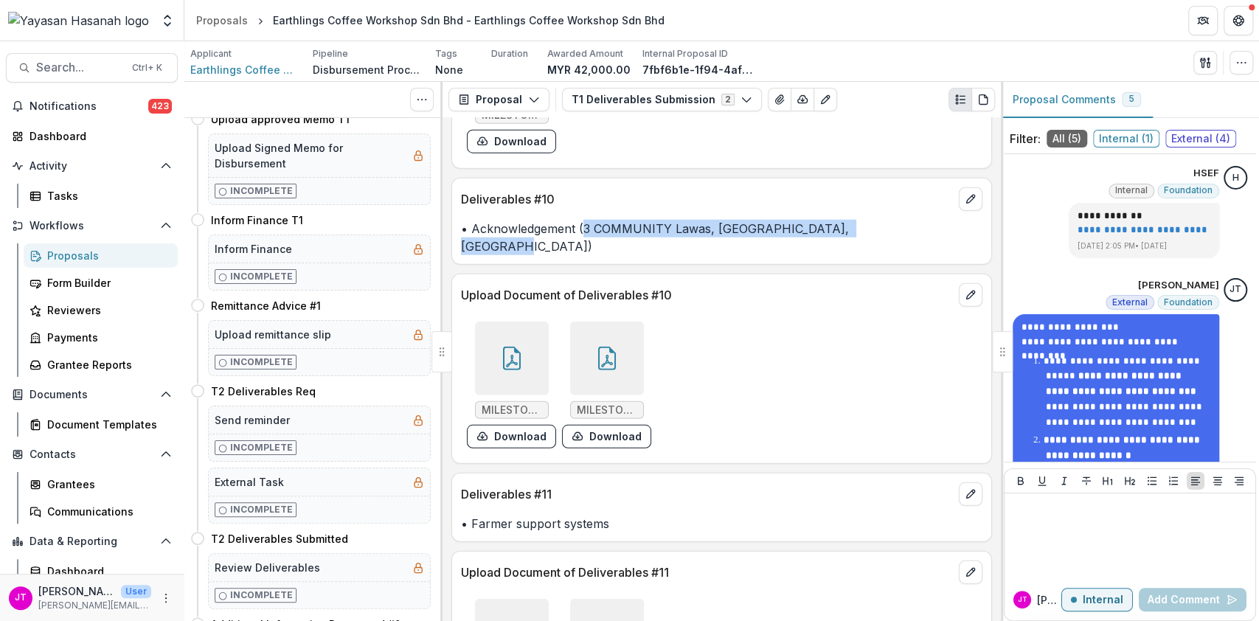
scroll to position [0, 0]
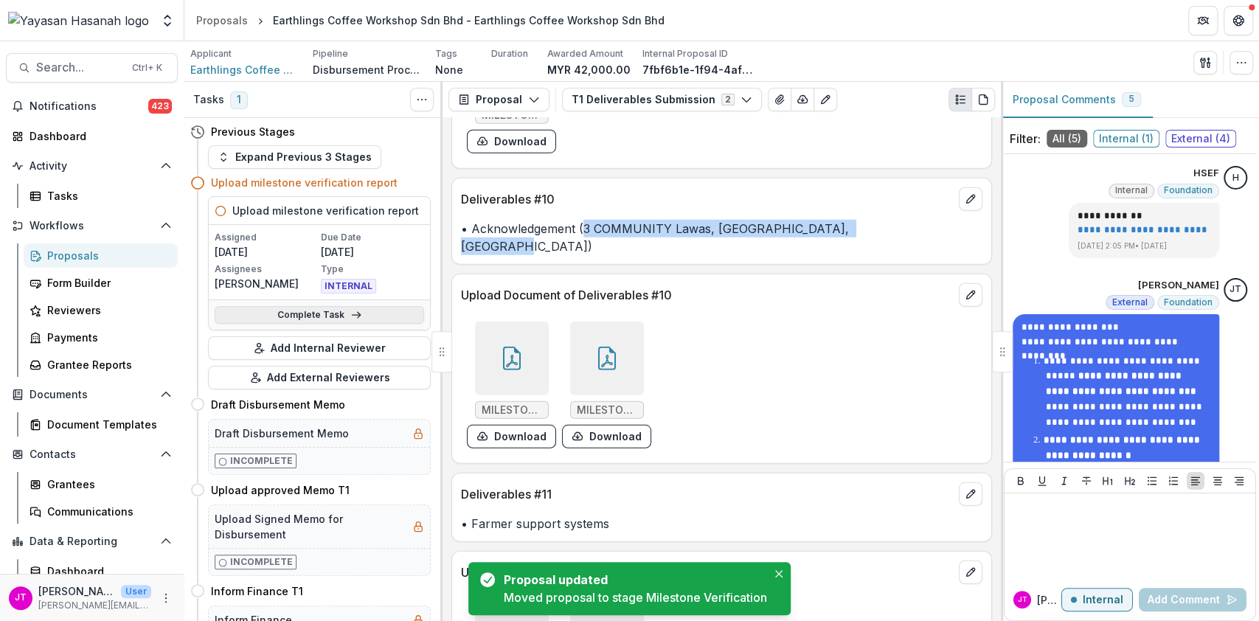
click at [352, 310] on icon at bounding box center [356, 315] width 12 height 12
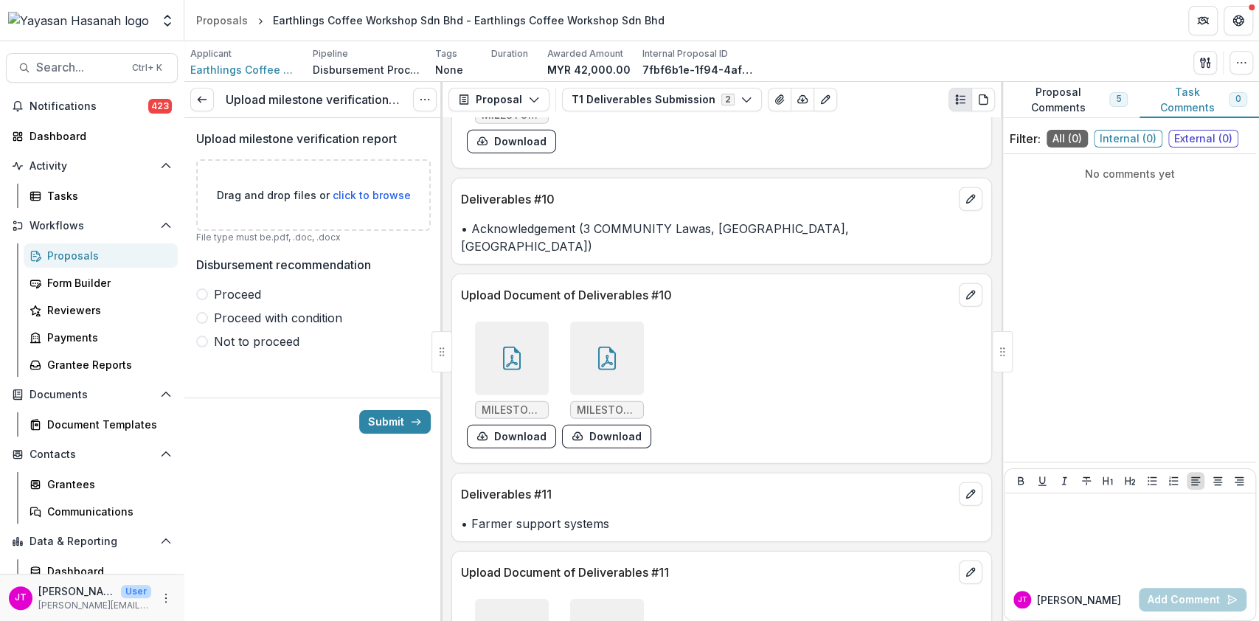
click at [369, 190] on span "click to browse" at bounding box center [372, 195] width 78 height 13
type input "**********"
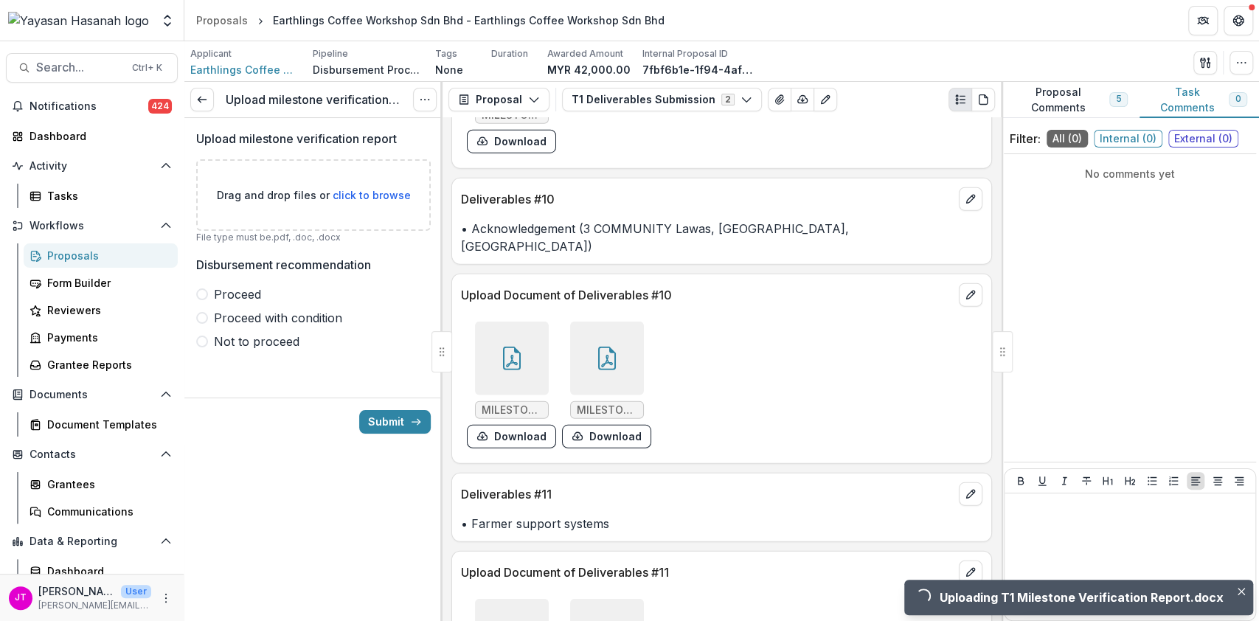
click at [236, 284] on div "Upload milestone verification report Drag and drop files or click to browse Fil…" at bounding box center [313, 246] width 234 height 256
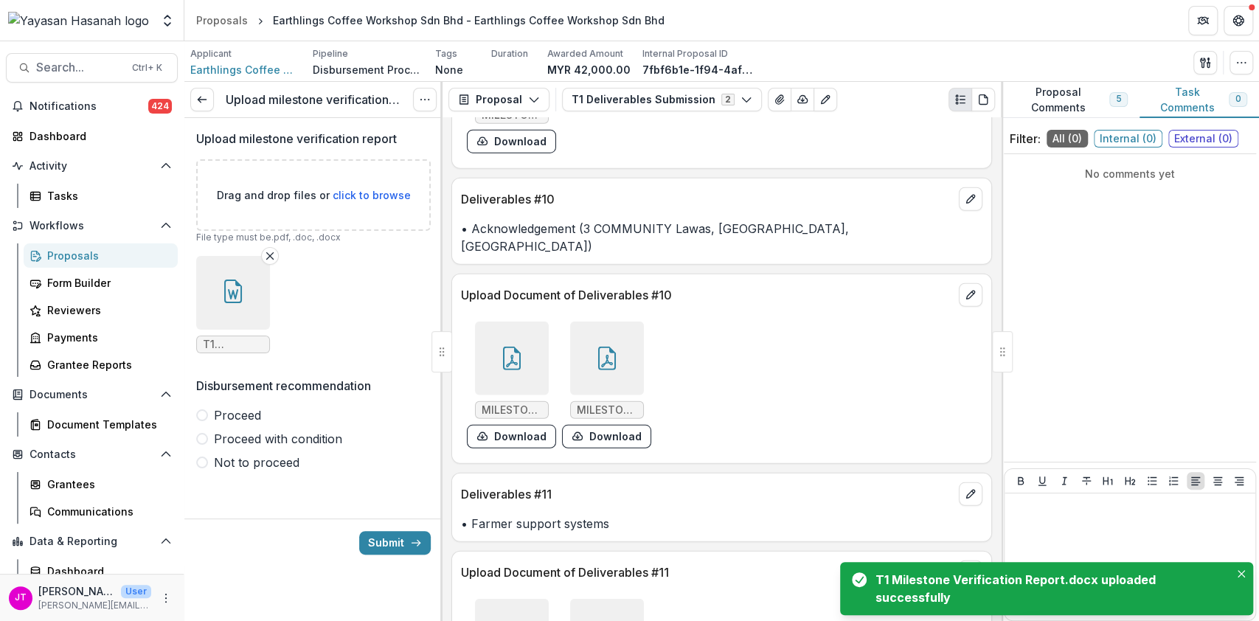
click at [222, 411] on span "Proceed" at bounding box center [237, 415] width 47 height 18
click at [368, 543] on button "Submit" at bounding box center [395, 543] width 72 height 24
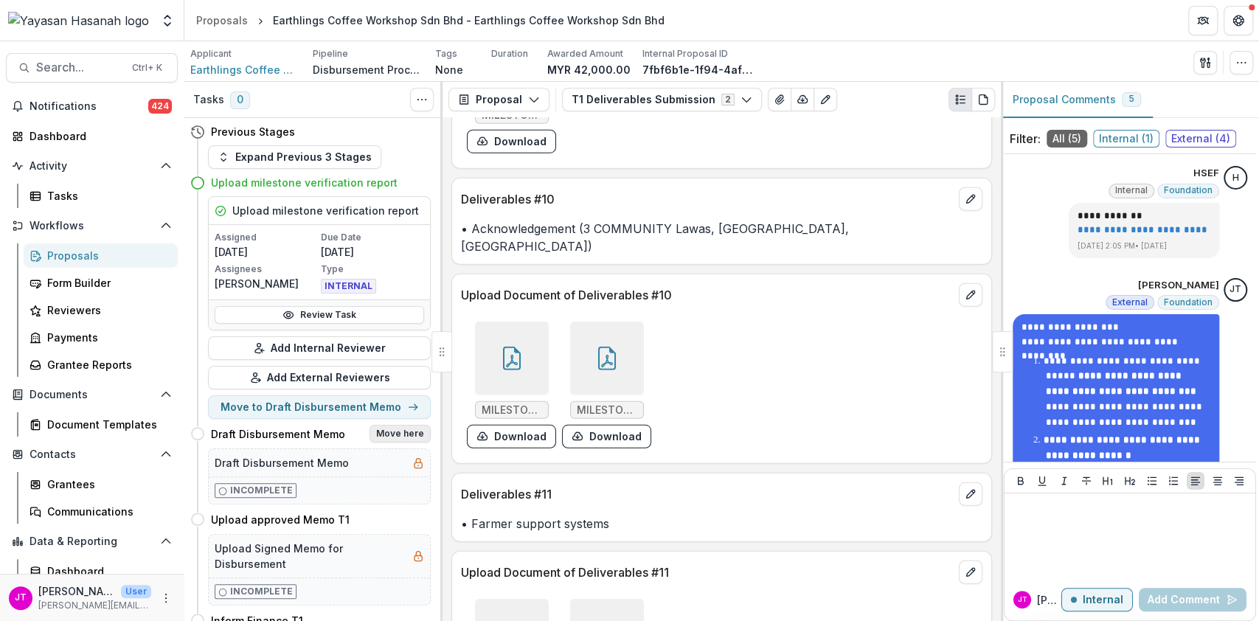
click at [400, 331] on div "Upload milestone verification report Assigned 08/27/2025 Due Date 08/30/2025 As…" at bounding box center [310, 307] width 240 height 223
click at [411, 435] on button "Move here" at bounding box center [399, 434] width 61 height 18
select select "**********"
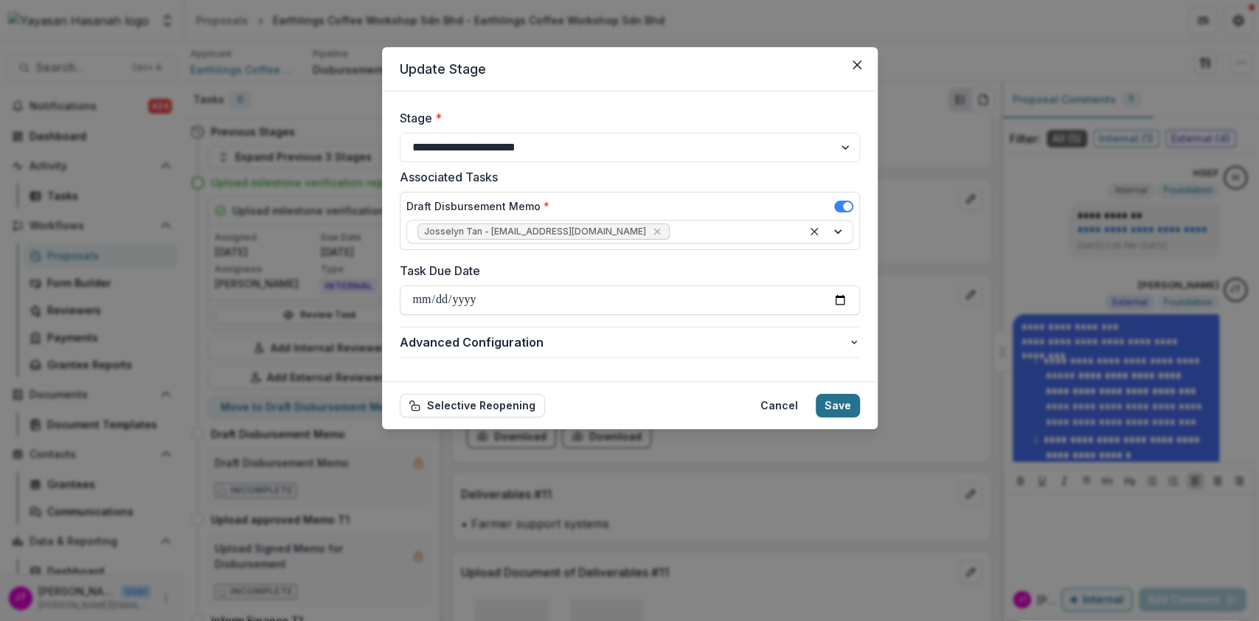
click at [826, 398] on button "Save" at bounding box center [837, 406] width 44 height 24
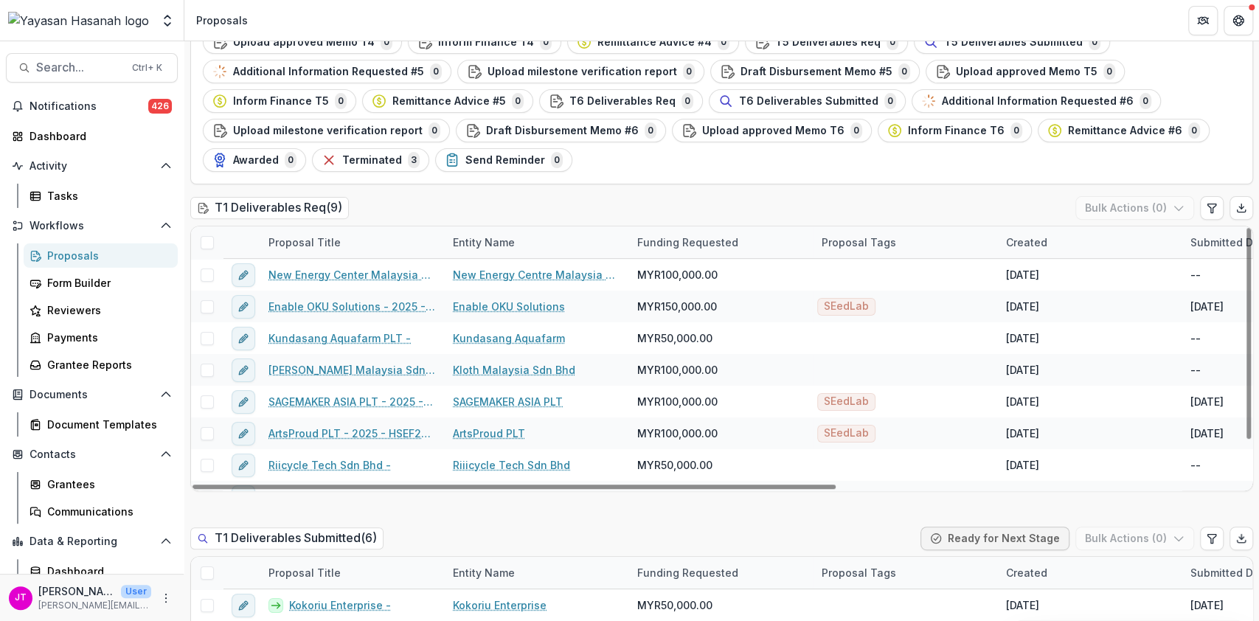
scroll to position [688, 0]
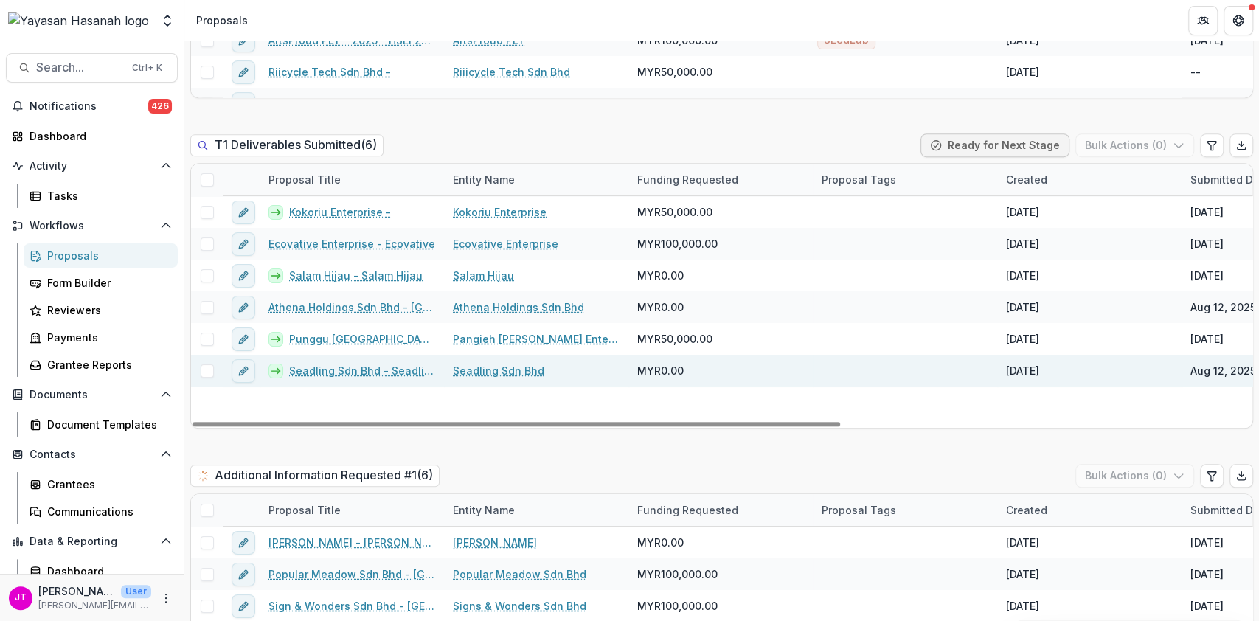
click at [413, 363] on link "Seadling Sdn Bhd - Seadling Sdn Bhd" at bounding box center [362, 370] width 146 height 15
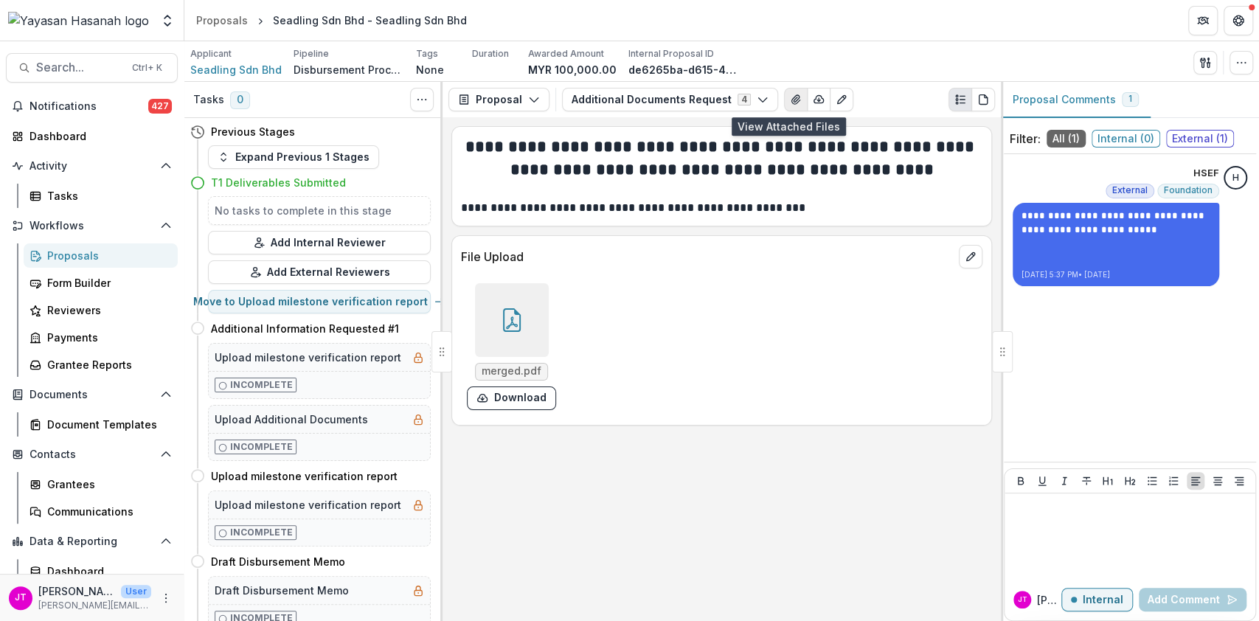
click at [784, 103] on button "View Attached Files" at bounding box center [796, 100] width 24 height 24
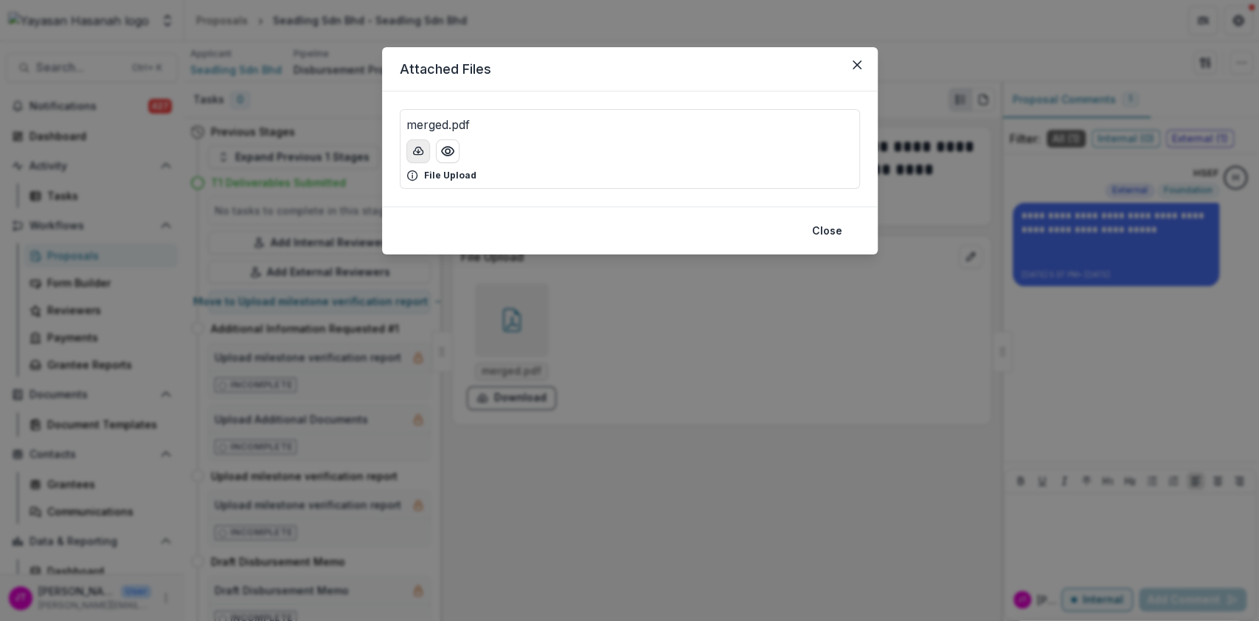
click at [418, 153] on icon "download-button" at bounding box center [418, 151] width 12 height 12
click at [854, 66] on icon "Close" at bounding box center [856, 64] width 9 height 9
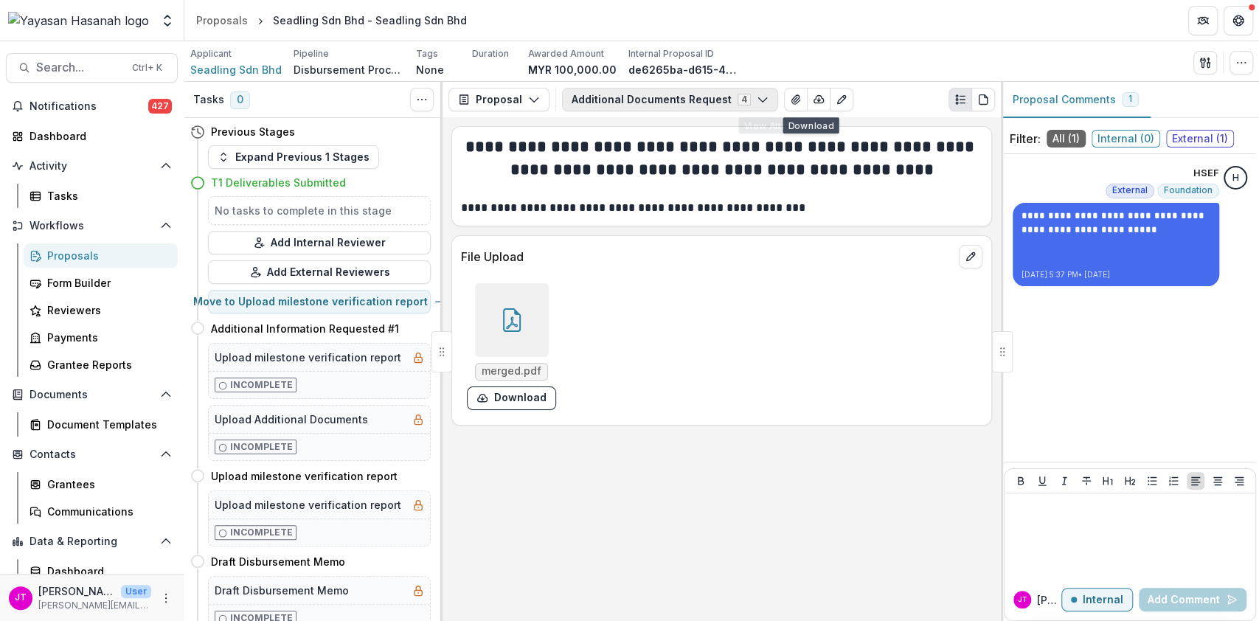
click at [725, 98] on button "Additional Documents Request 4" at bounding box center [670, 100] width 216 height 24
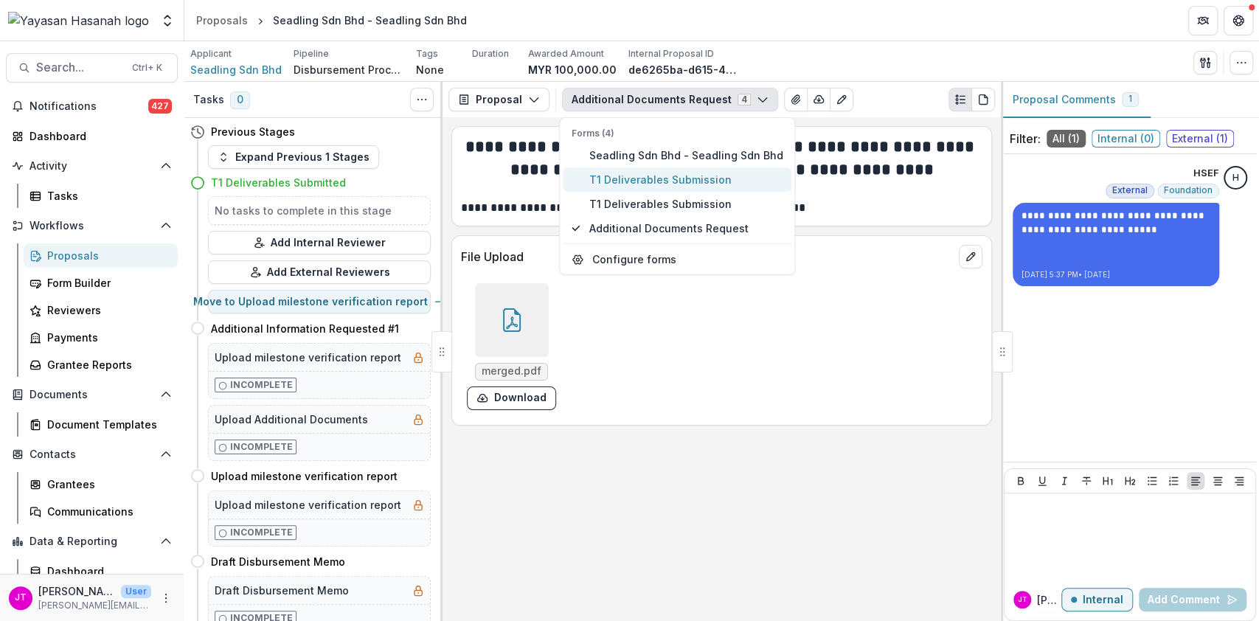
click at [658, 191] on button "T1 Deliverables Submission" at bounding box center [677, 179] width 229 height 24
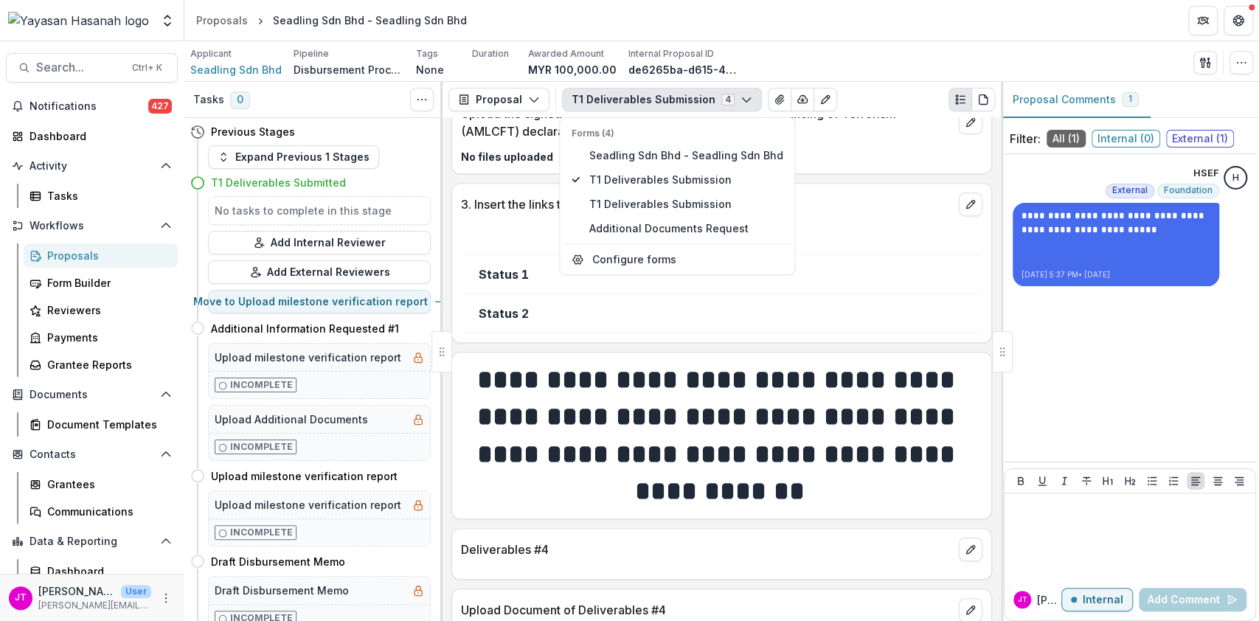
scroll to position [786, 0]
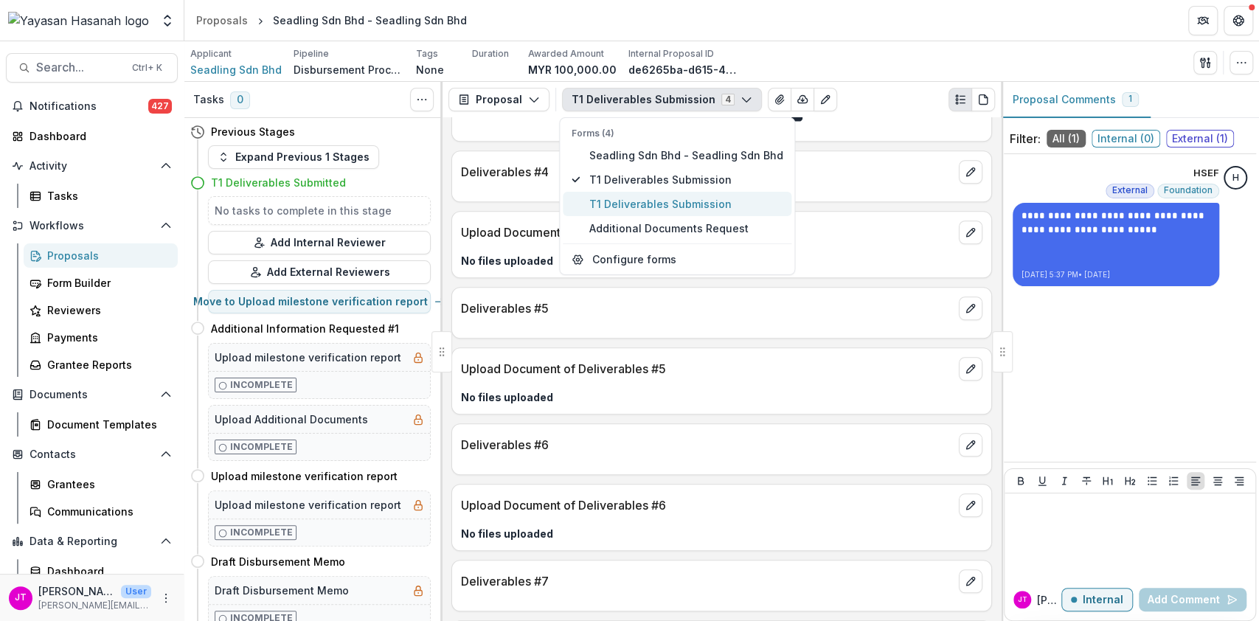
click at [673, 192] on button "T1 Deliverables Submission" at bounding box center [677, 204] width 229 height 24
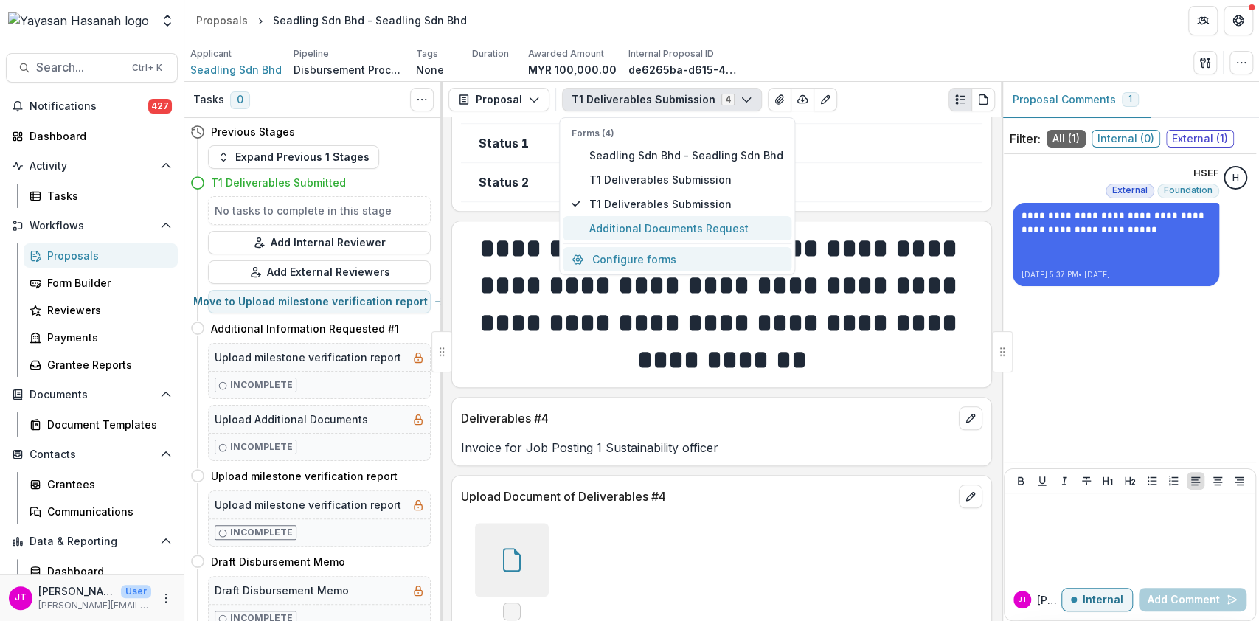
scroll to position [1180, 0]
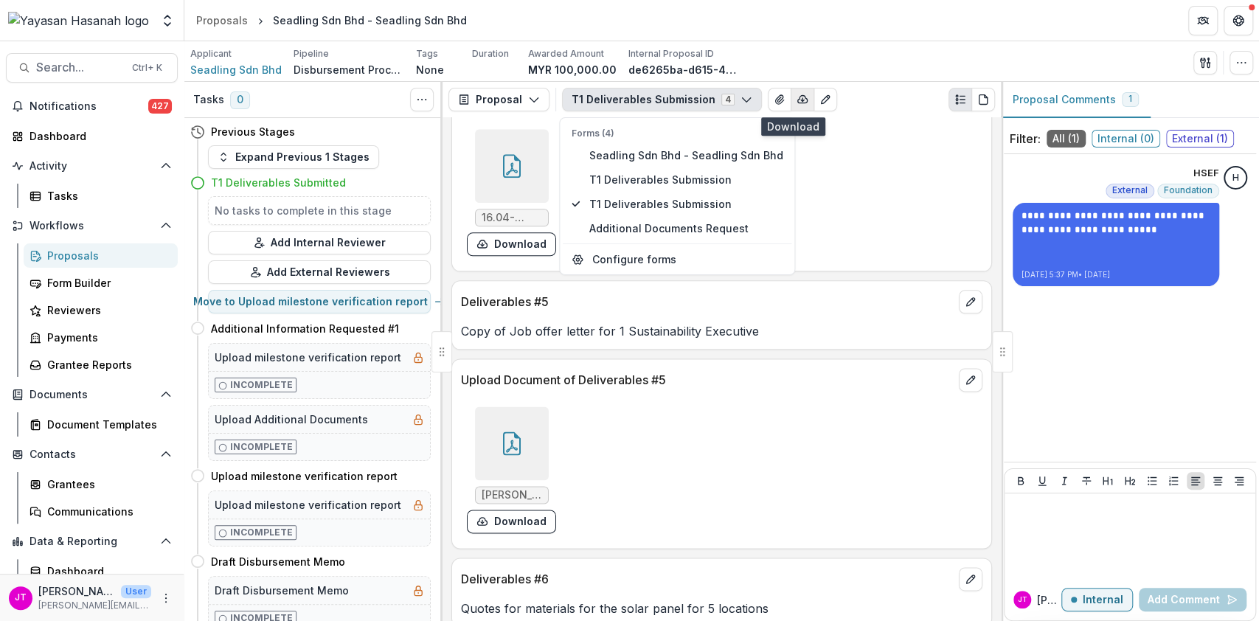
click at [791, 90] on button "button" at bounding box center [802, 100] width 24 height 24
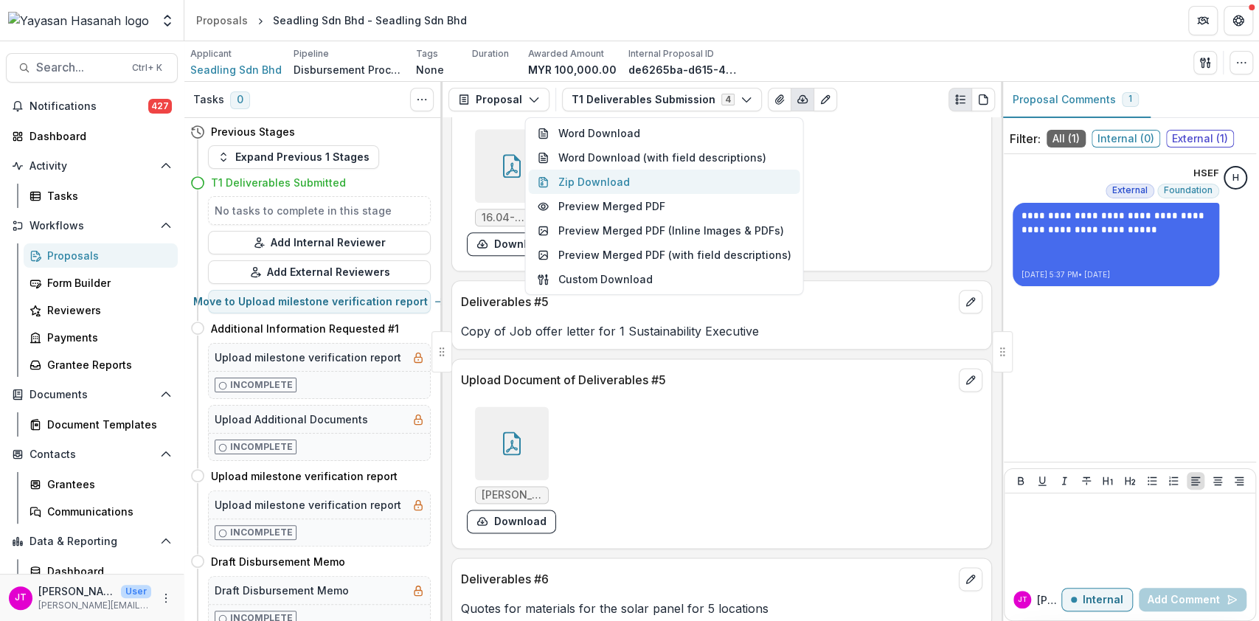
click at [699, 192] on button "Zip Download" at bounding box center [663, 182] width 271 height 24
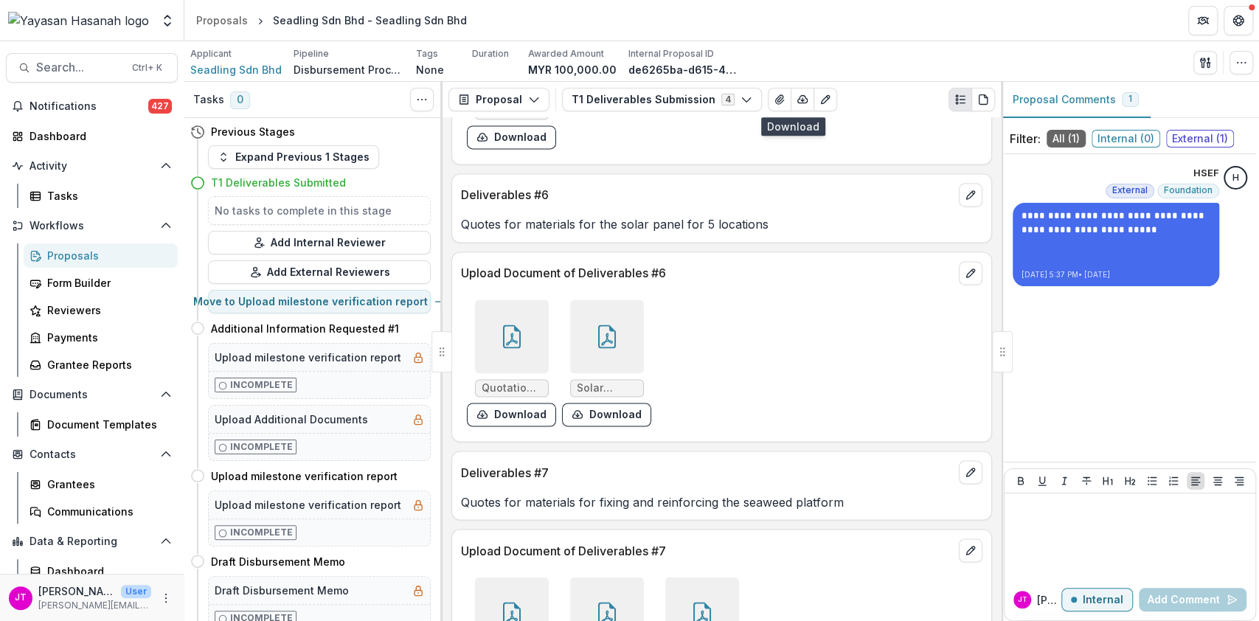
scroll to position [1573, 0]
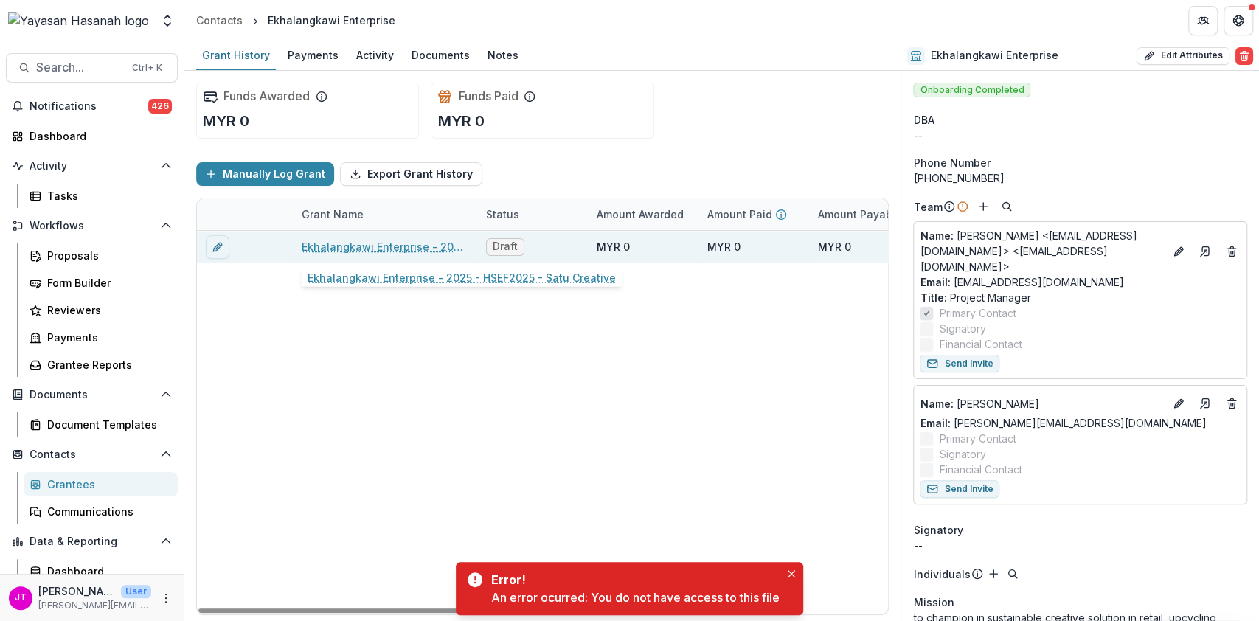
drag, startPoint x: 413, startPoint y: 253, endPoint x: 409, endPoint y: 244, distance: 9.6
click at [409, 244] on link "Ekhalangkawi Enterprise - 2025 - HSEF2025 - Satu Creative" at bounding box center [385, 246] width 167 height 15
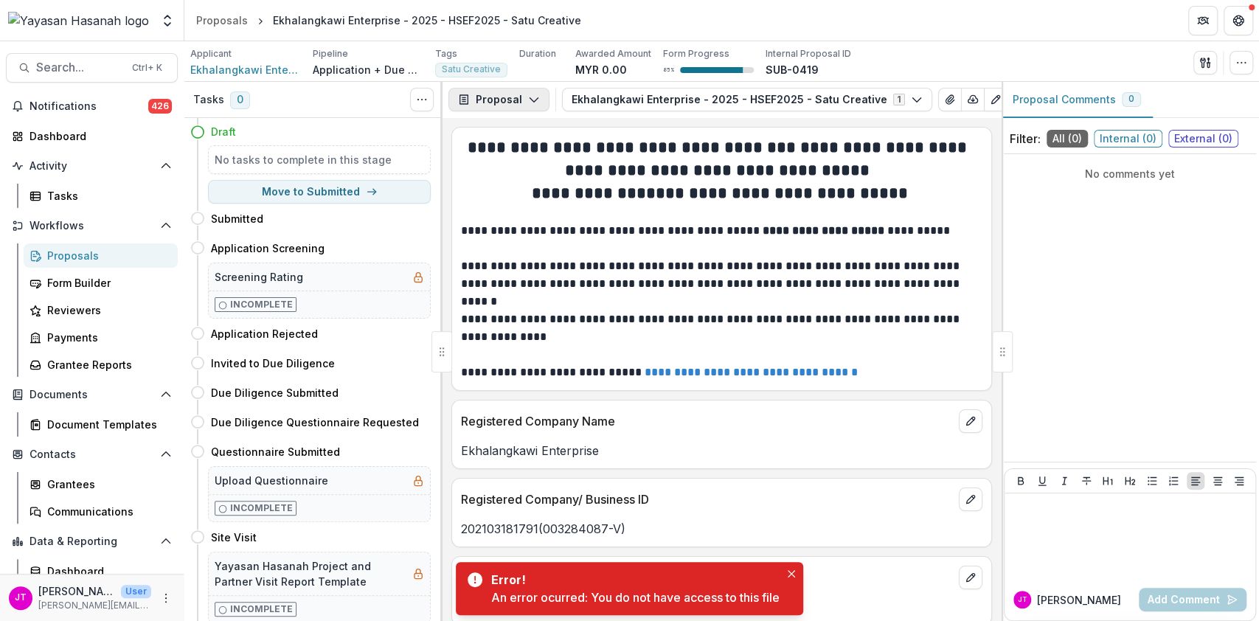
click at [522, 94] on button "Proposal" at bounding box center [498, 100] width 101 height 24
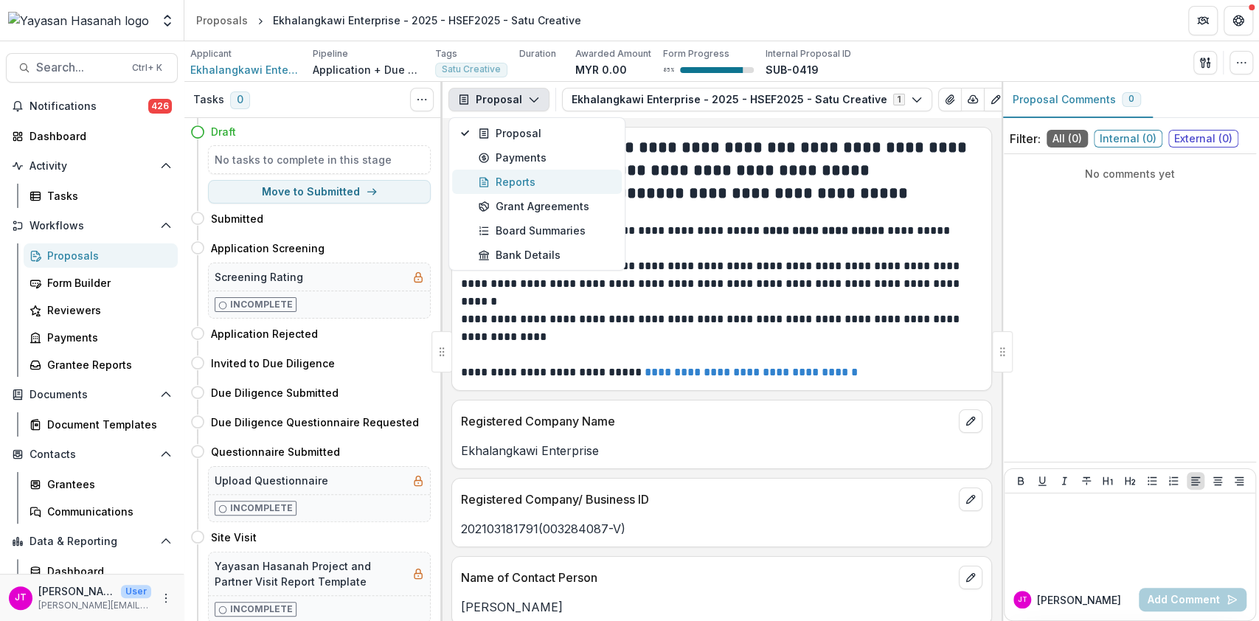
click at [521, 180] on div "Reports" at bounding box center [545, 181] width 135 height 15
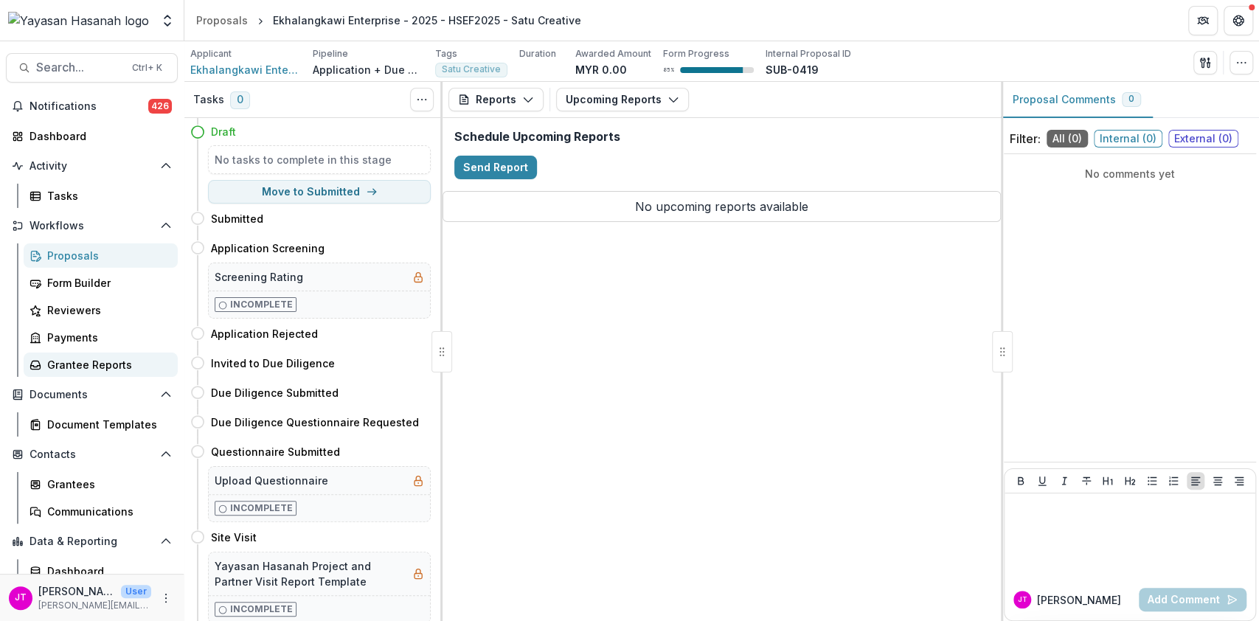
click at [91, 363] on div "Grantee Reports" at bounding box center [106, 364] width 119 height 15
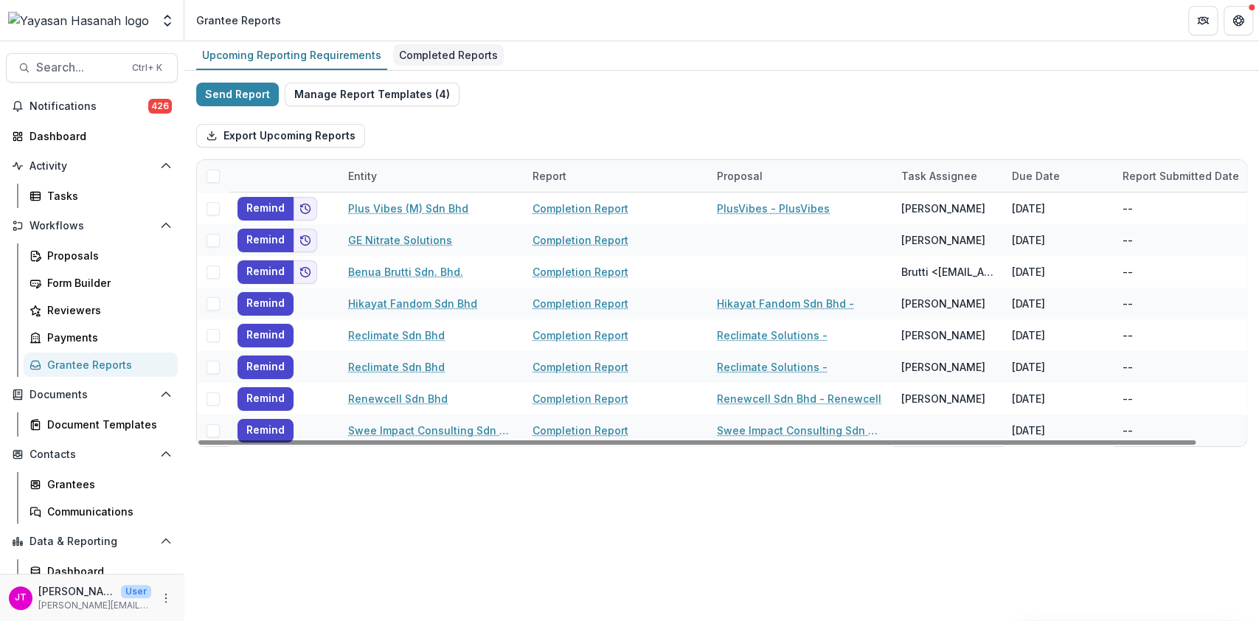
click at [457, 62] on div "Completed Reports" at bounding box center [448, 54] width 111 height 21
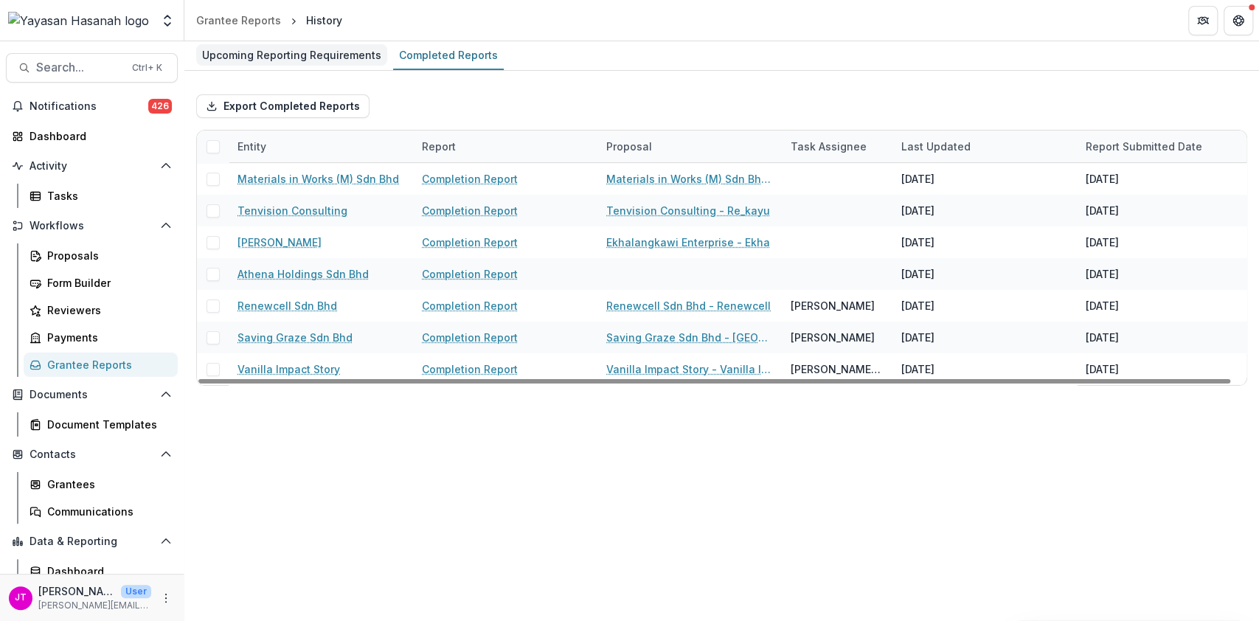
click at [307, 55] on div "Upcoming Reporting Requirements" at bounding box center [291, 54] width 191 height 21
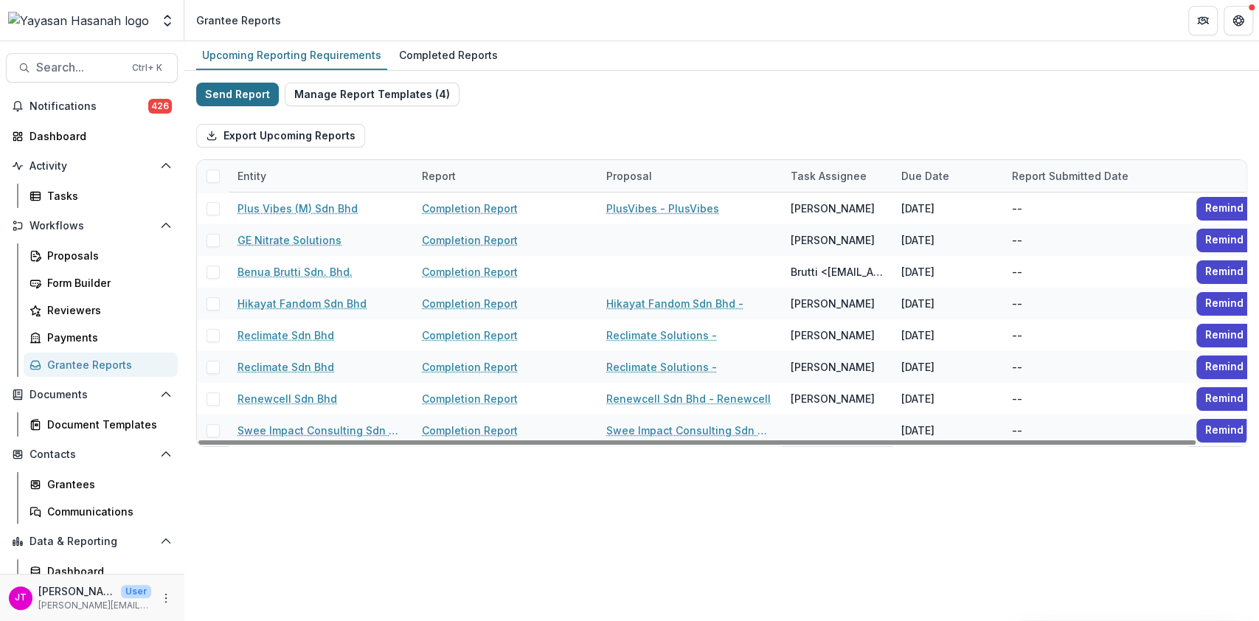
click at [223, 83] on button "Send Report" at bounding box center [237, 95] width 83 height 24
select select "********"
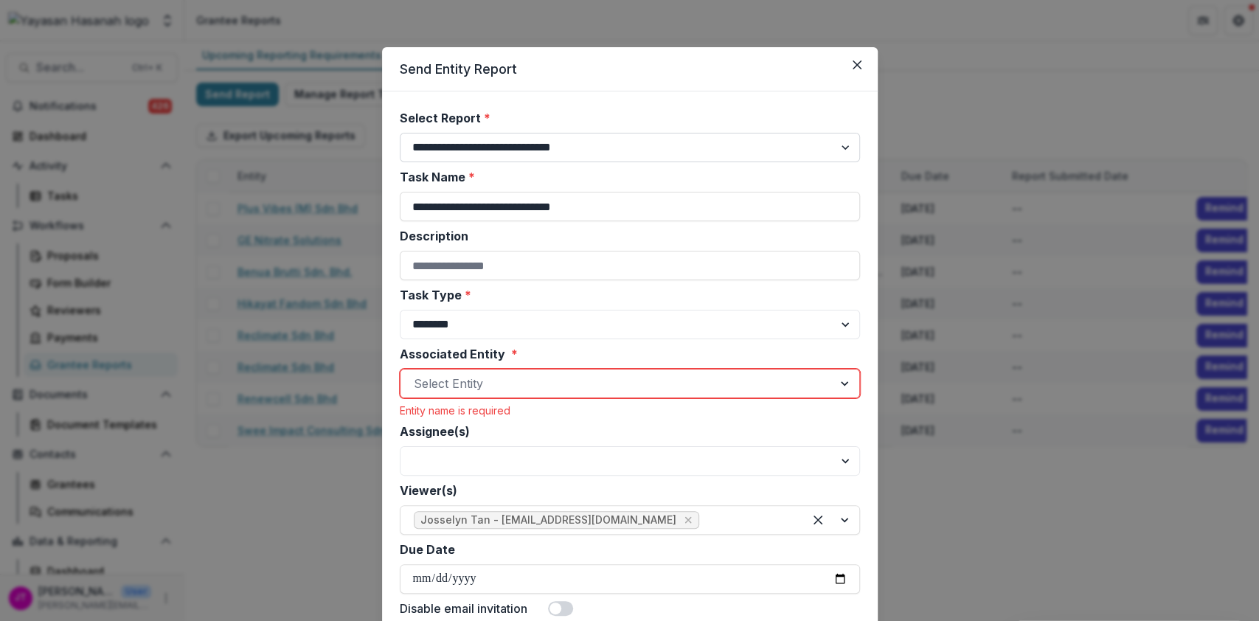
click at [573, 146] on select "**********" at bounding box center [630, 147] width 460 height 29
select select "**********"
click at [400, 133] on select "**********" at bounding box center [630, 147] width 460 height 29
type input "**********"
click at [513, 380] on div at bounding box center [617, 383] width 406 height 21
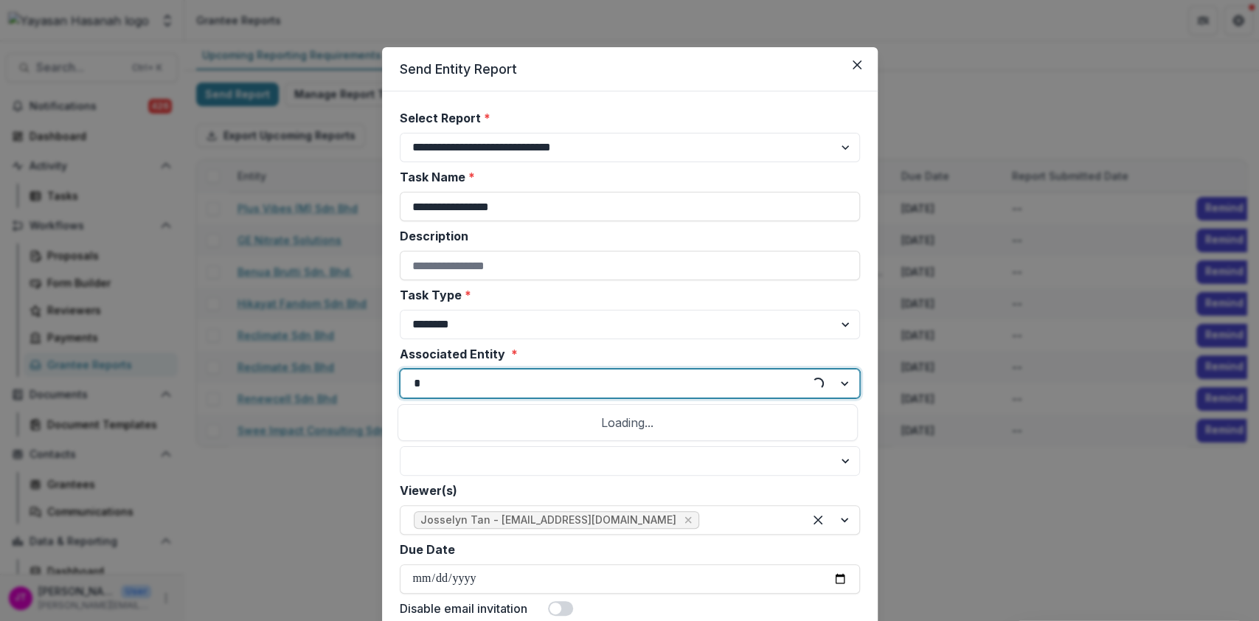
type input "**"
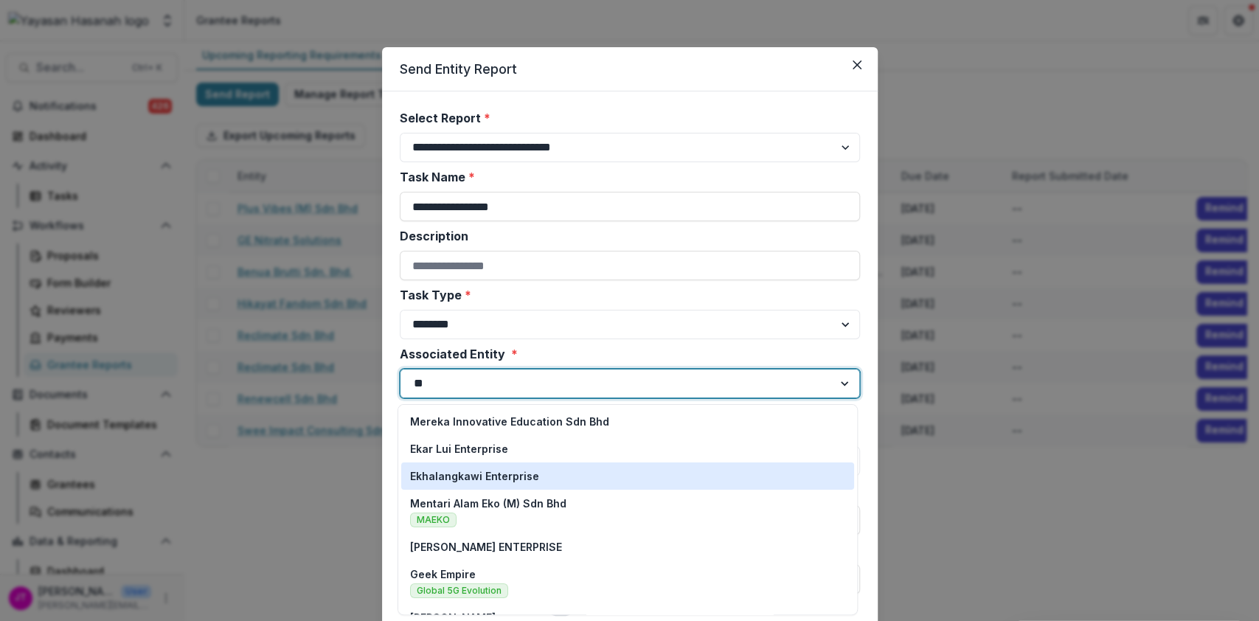
click at [525, 485] on div "Ekhalangkawi Enterprise" at bounding box center [627, 475] width 453 height 27
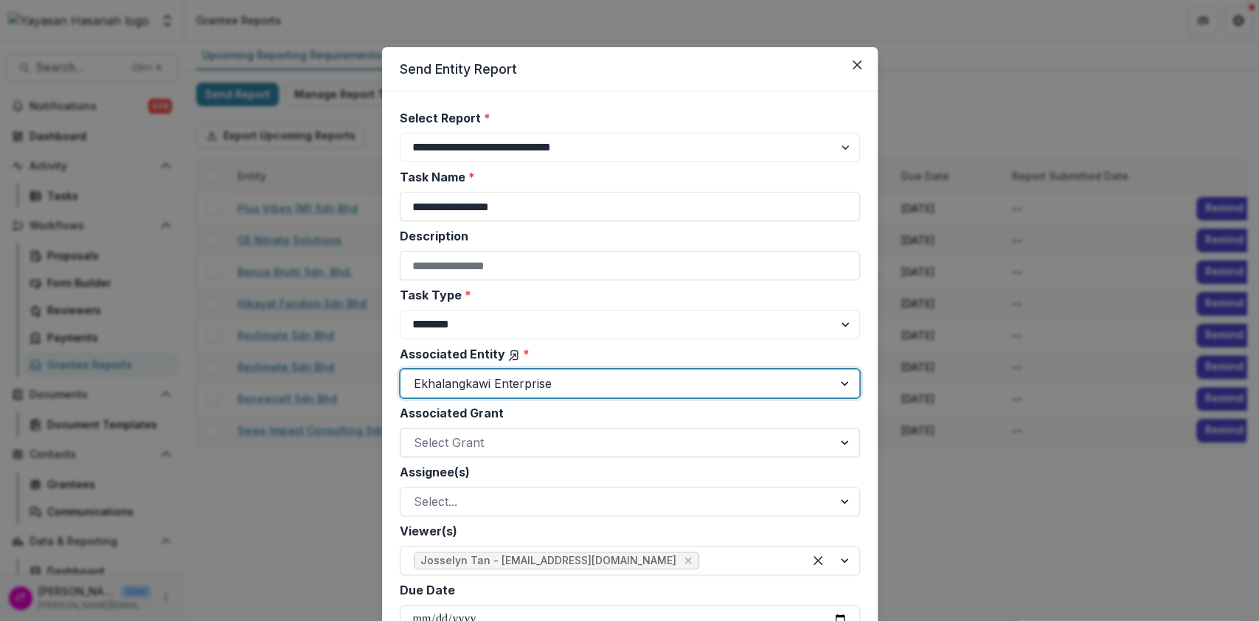
click at [586, 445] on div at bounding box center [617, 442] width 406 height 21
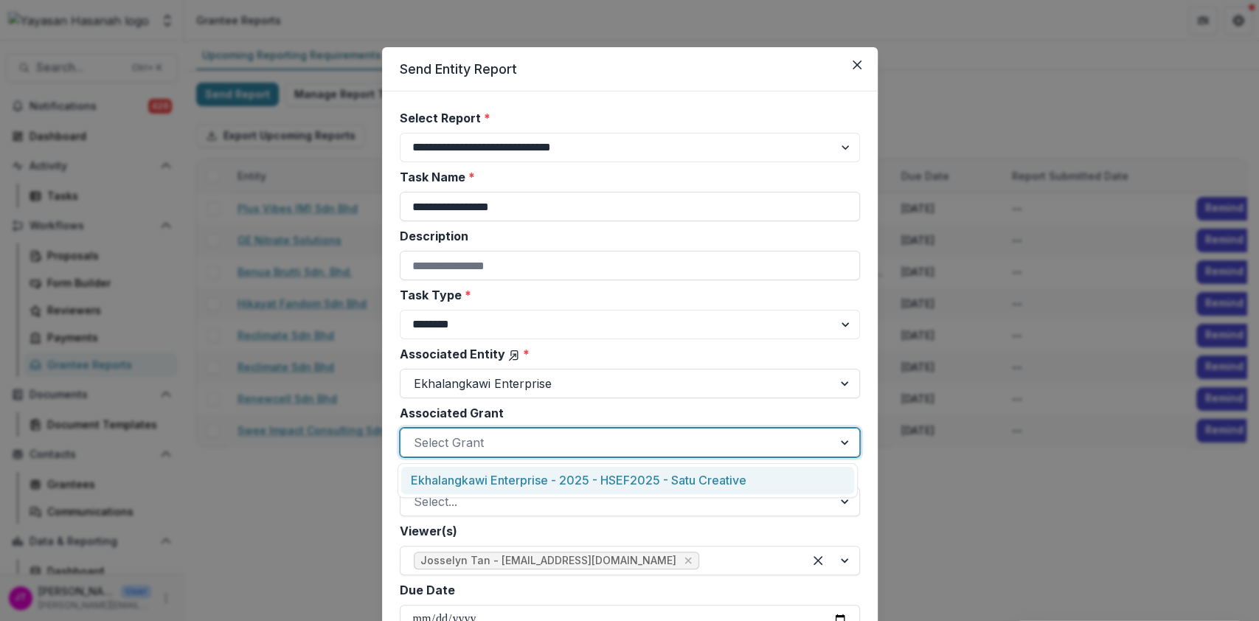
click at [586, 448] on div at bounding box center [617, 442] width 406 height 21
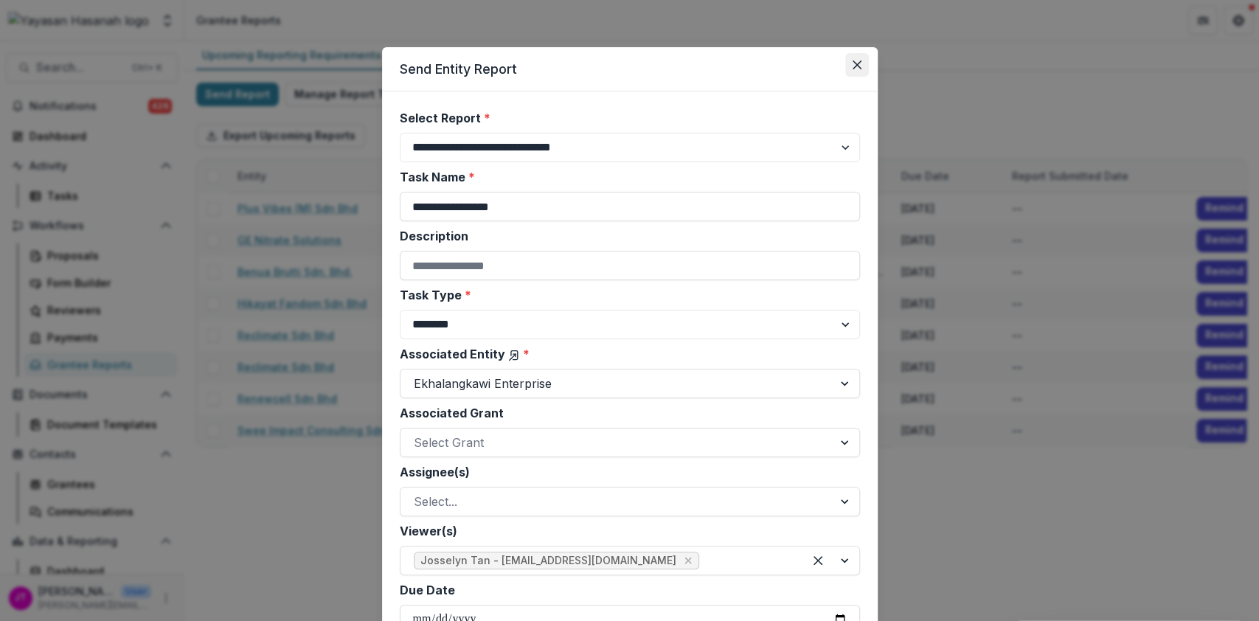
click at [861, 68] on button "Close" at bounding box center [857, 65] width 24 height 24
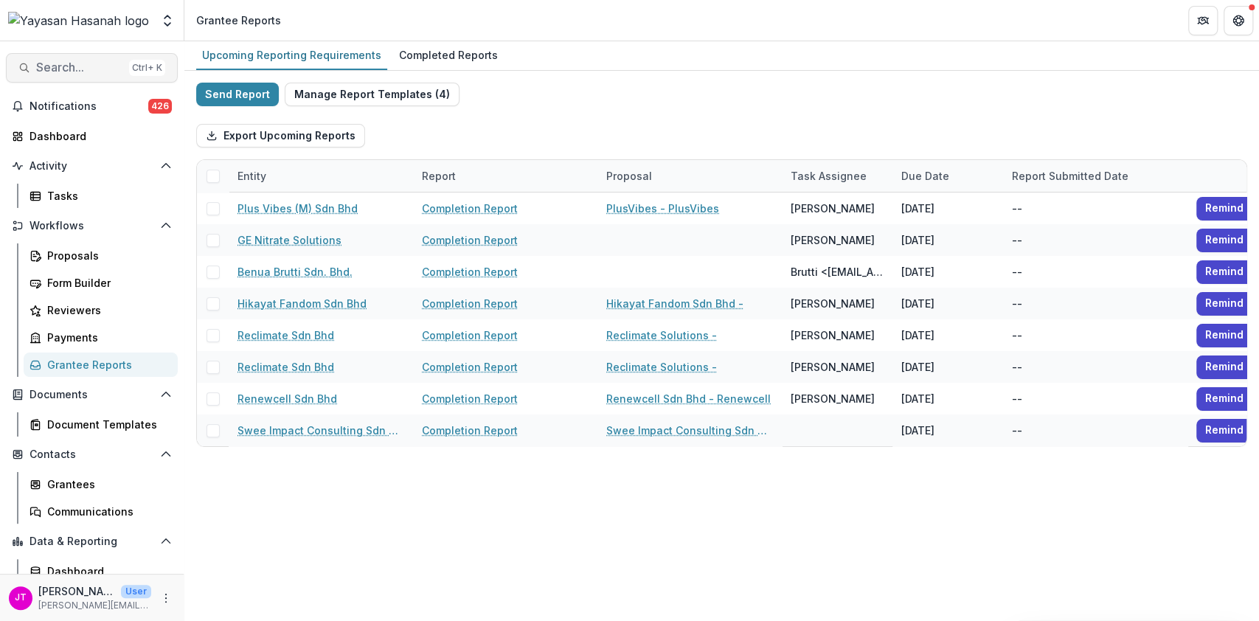
click at [91, 68] on span "Search..." at bounding box center [79, 67] width 87 height 14
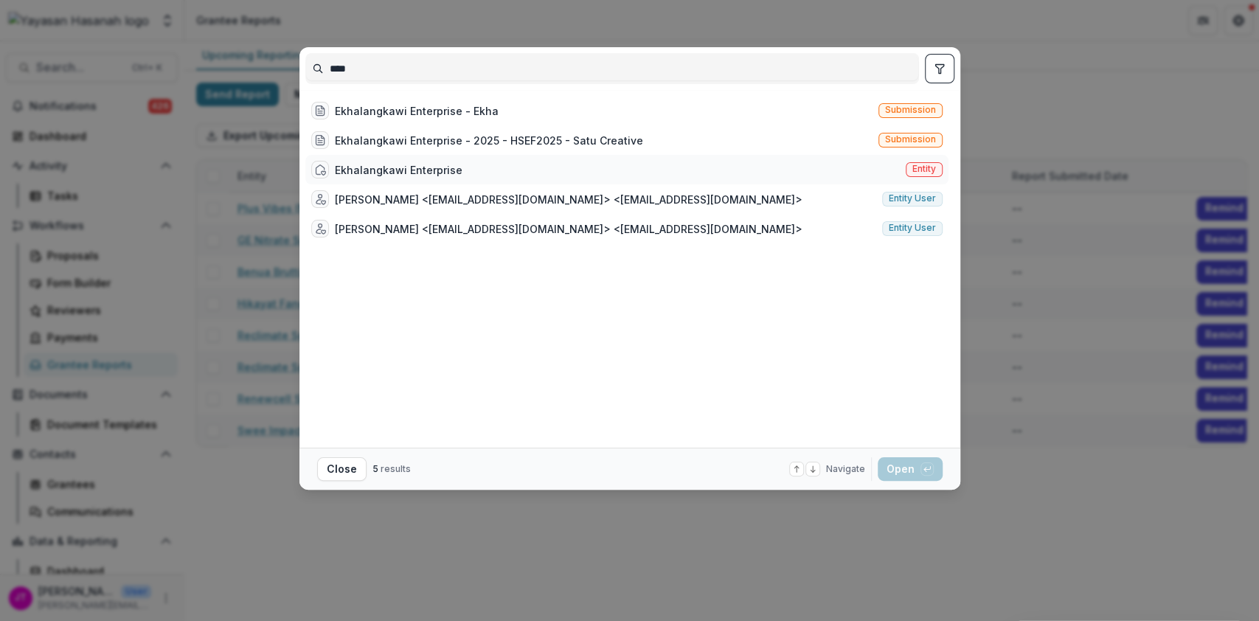
type input "****"
click at [348, 159] on div "Ekhalangkawi Enterprise Entity" at bounding box center [626, 169] width 643 height 29
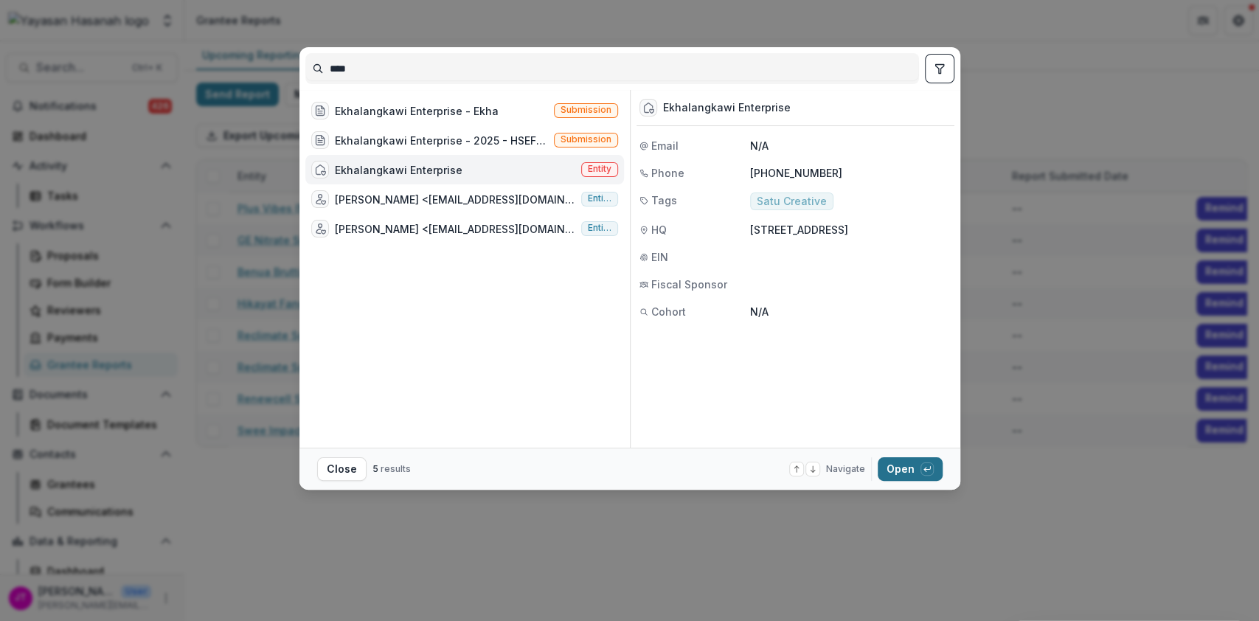
click at [909, 463] on button "Open with enter key" at bounding box center [909, 469] width 65 height 24
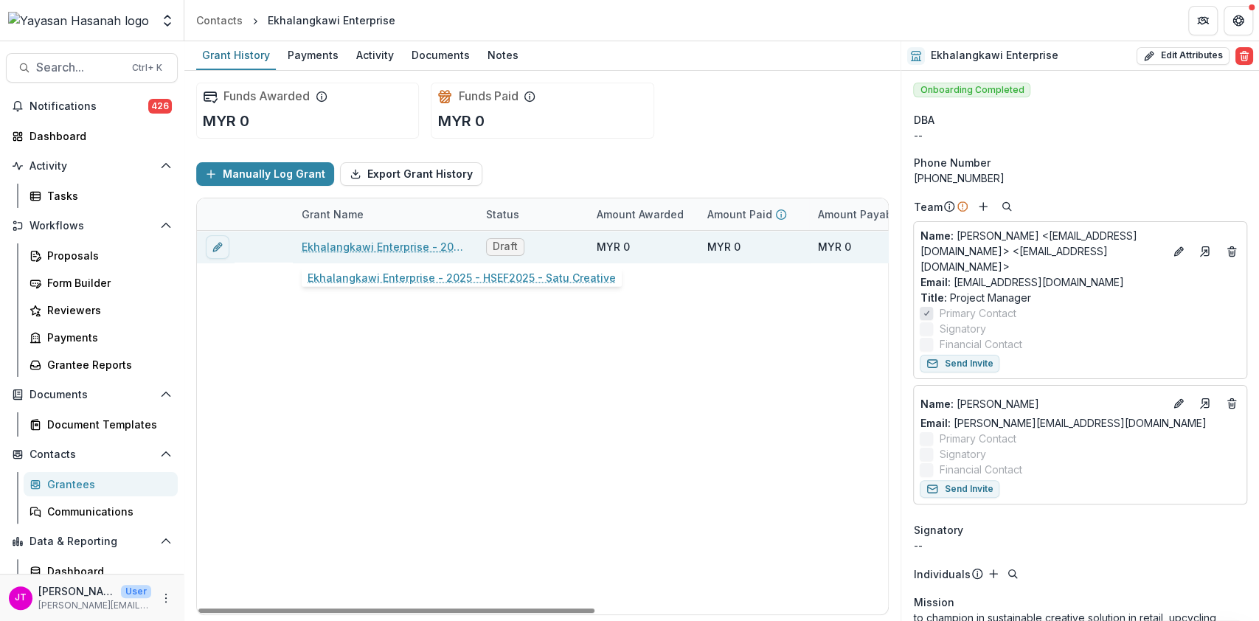
click at [364, 242] on link "Ekhalangkawi Enterprise - 2025 - HSEF2025 - Satu Creative" at bounding box center [385, 246] width 167 height 15
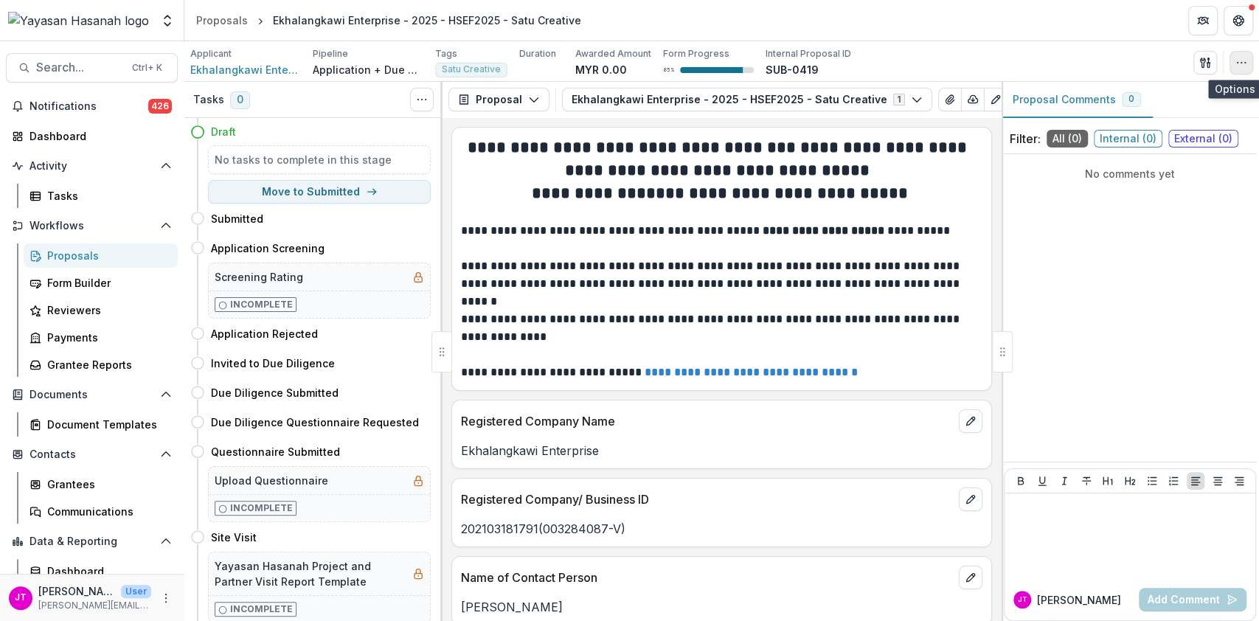
click at [1247, 66] on button "button" at bounding box center [1241, 63] width 24 height 24
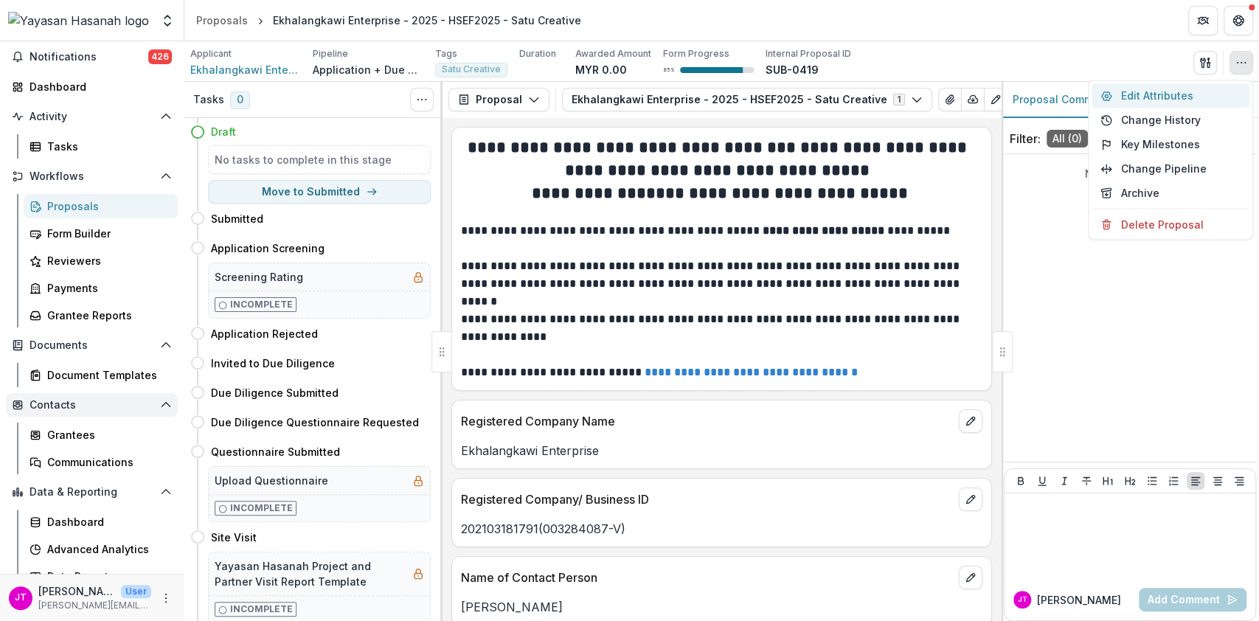
scroll to position [64, 0]
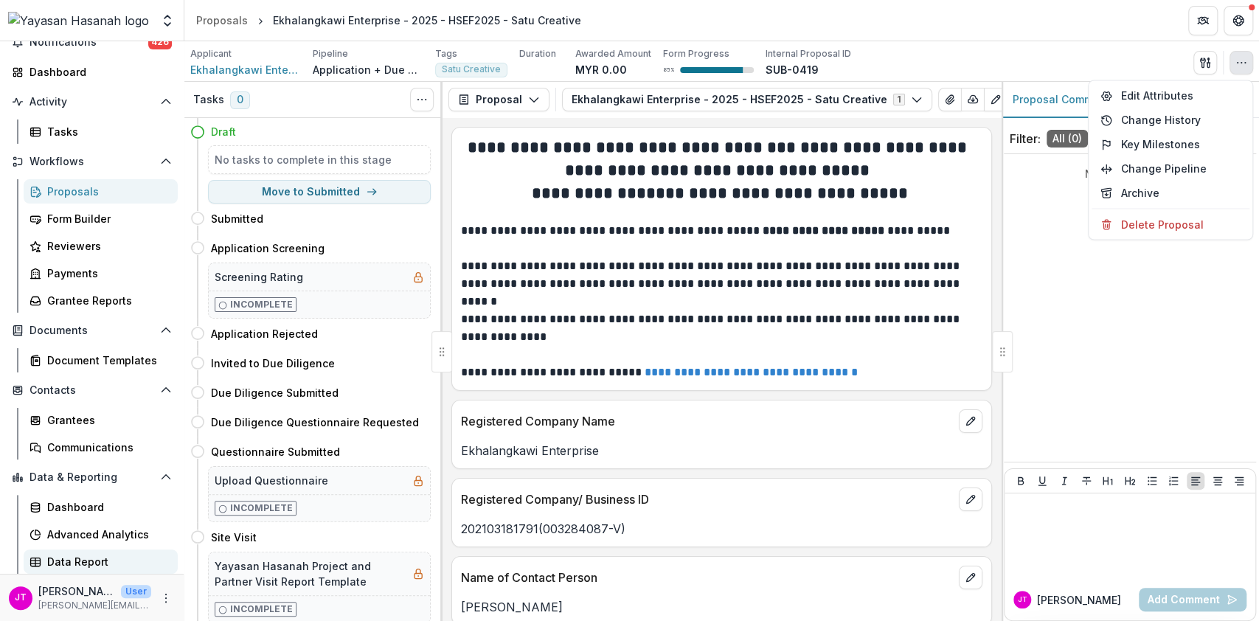
click at [71, 565] on div "Data Report" at bounding box center [106, 561] width 119 height 15
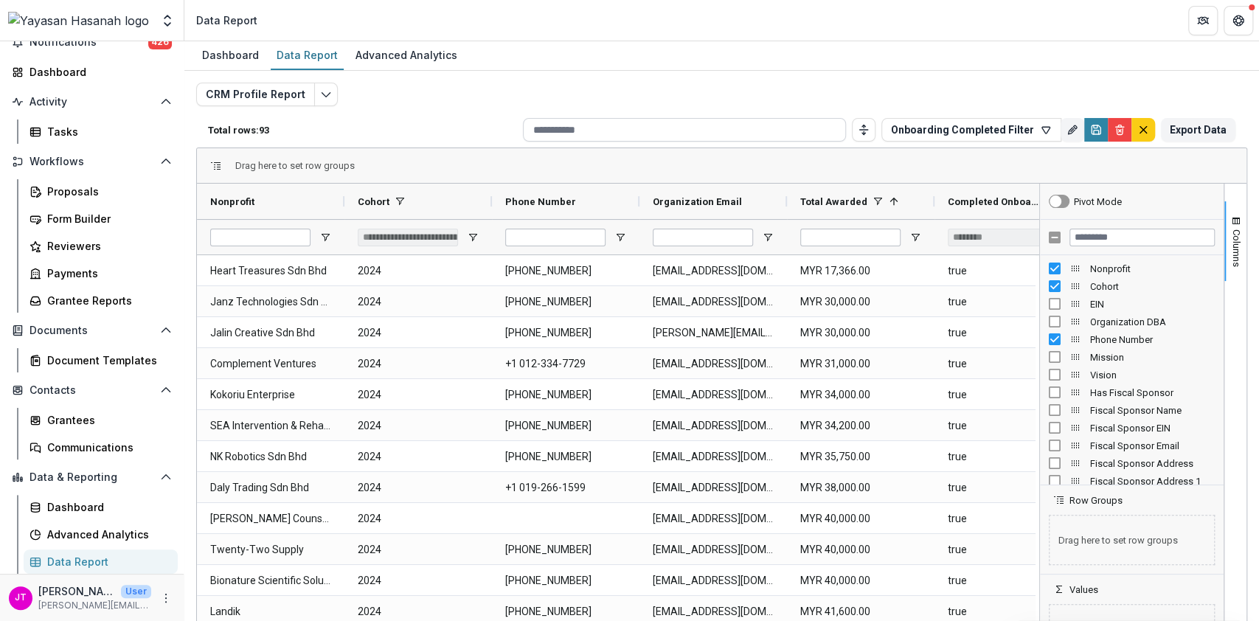
click at [627, 132] on input at bounding box center [684, 130] width 323 height 24
type input "**"
type input "**********"
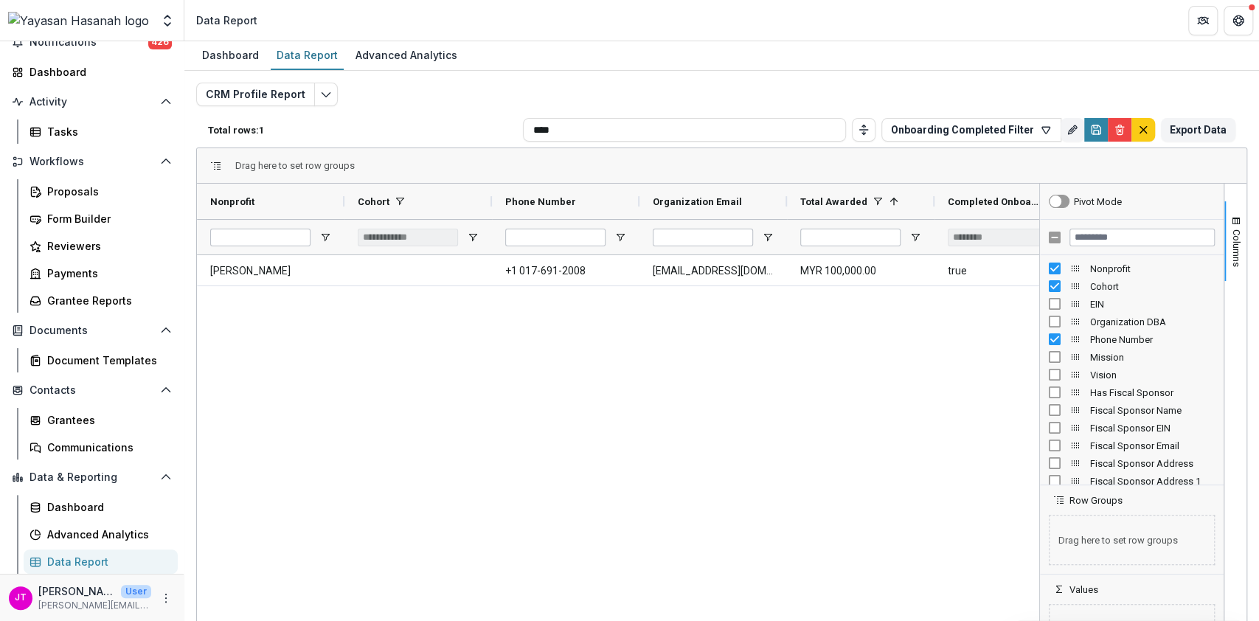
type input "****"
click at [420, 310] on div "Benjamin Ang Kah Wah +1 017-691-2008 ekhalangkawi@gmail.com MYR 100,000.00 true" at bounding box center [618, 457] width 842 height 404
drag, startPoint x: 638, startPoint y: 336, endPoint x: 348, endPoint y: 343, distance: 290.6
click at [348, 343] on div "Benjamin Ang Kah Wah +1 017-691-2008 ekhalangkawi@gmail.com MYR 100,000.00 true" at bounding box center [618, 457] width 842 height 404
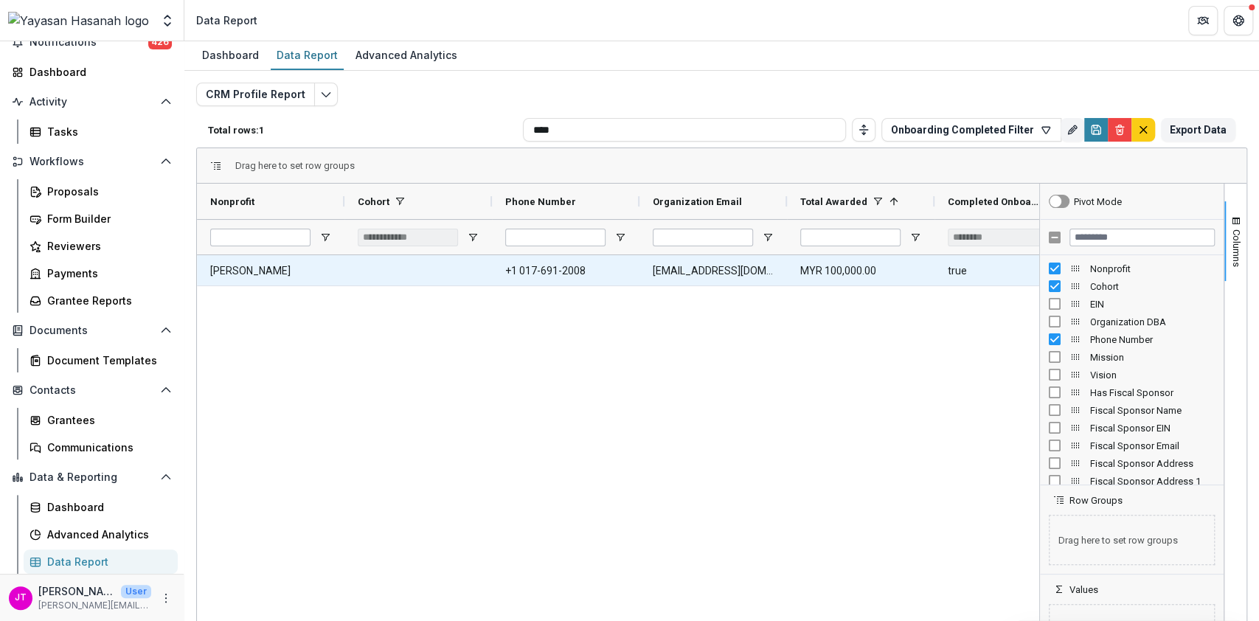
click at [246, 274] on Nonprofit-771 "[PERSON_NAME]" at bounding box center [270, 271] width 121 height 30
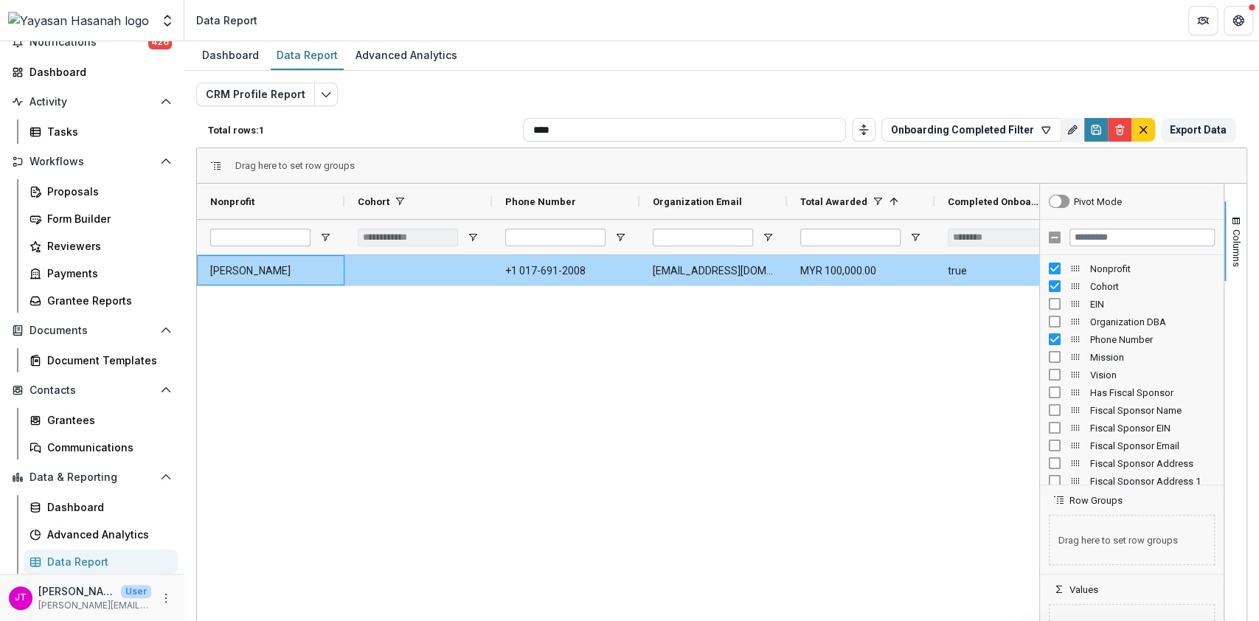
click at [564, 269] on Number-773 "+1 017-691-2008" at bounding box center [565, 271] width 121 height 30
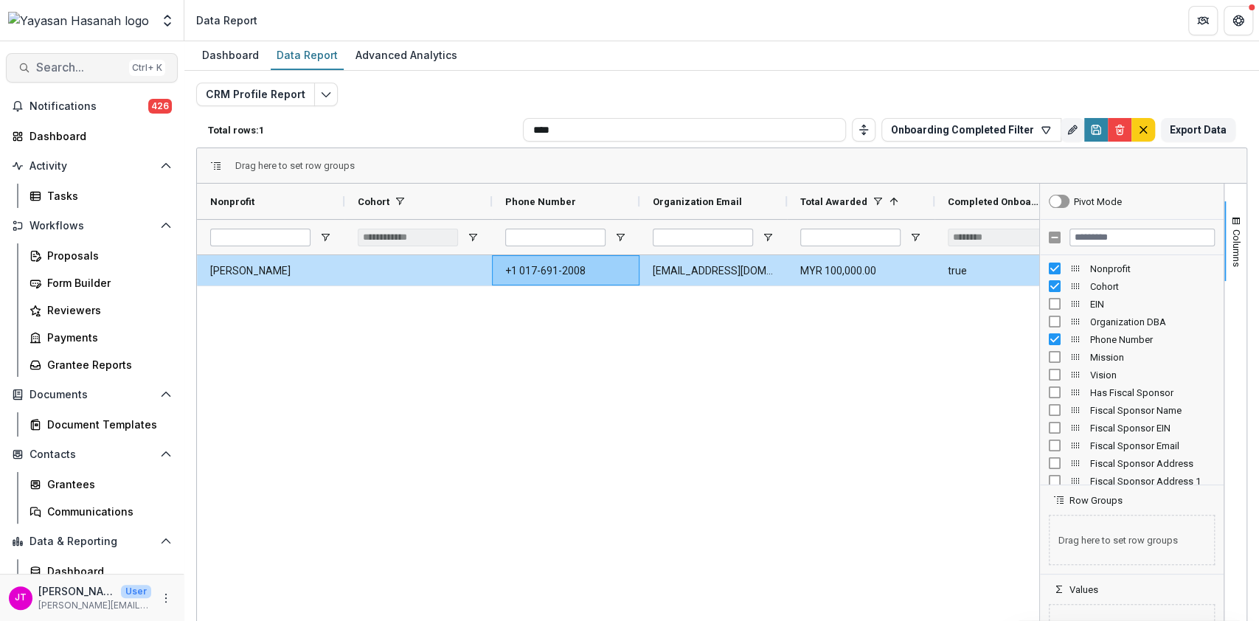
click at [59, 71] on span "Search..." at bounding box center [79, 67] width 87 height 14
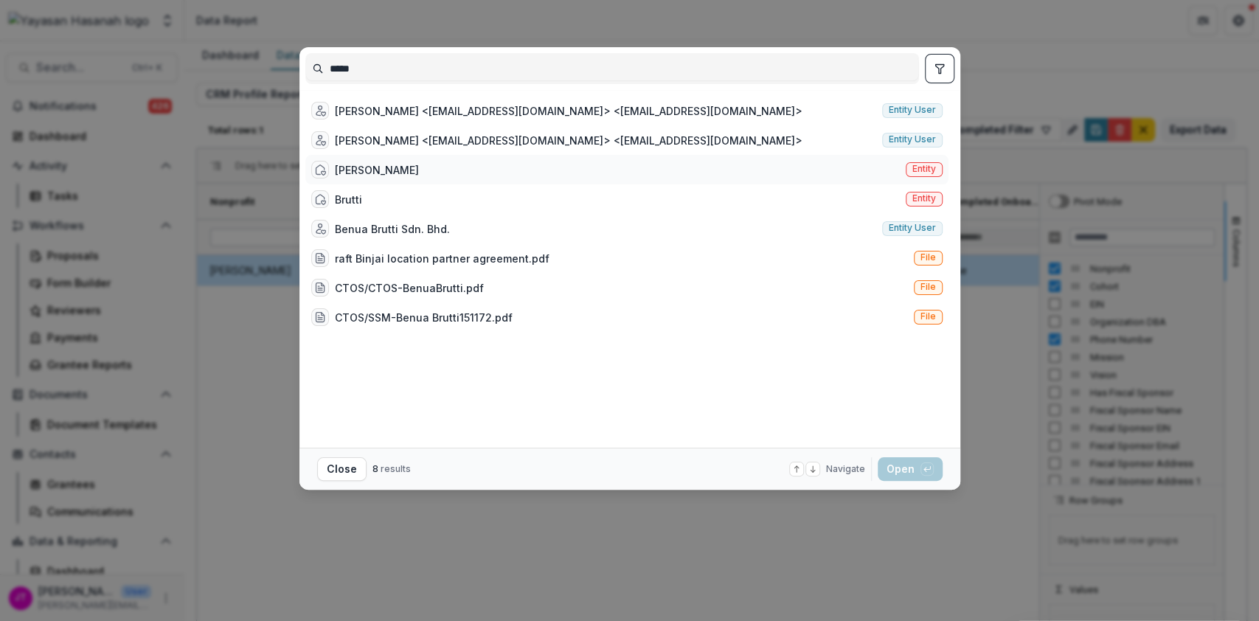
type input "*****"
click at [390, 167] on div "[PERSON_NAME]" at bounding box center [377, 169] width 84 height 15
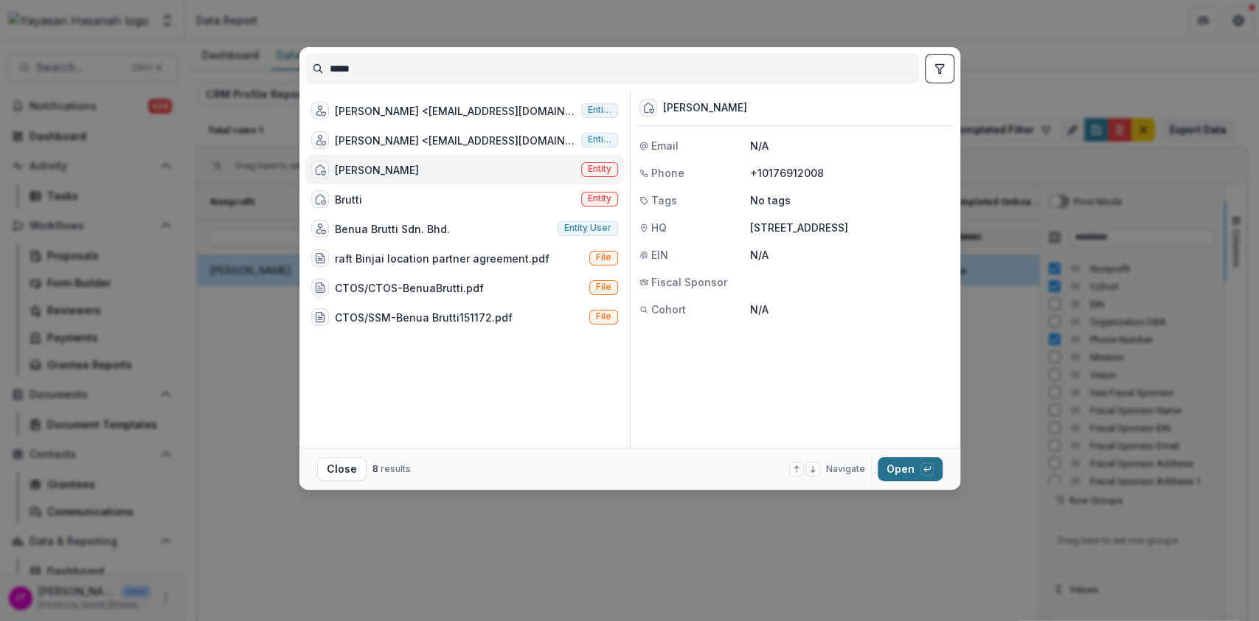
click at [900, 464] on button "Open with enter key" at bounding box center [909, 469] width 65 height 24
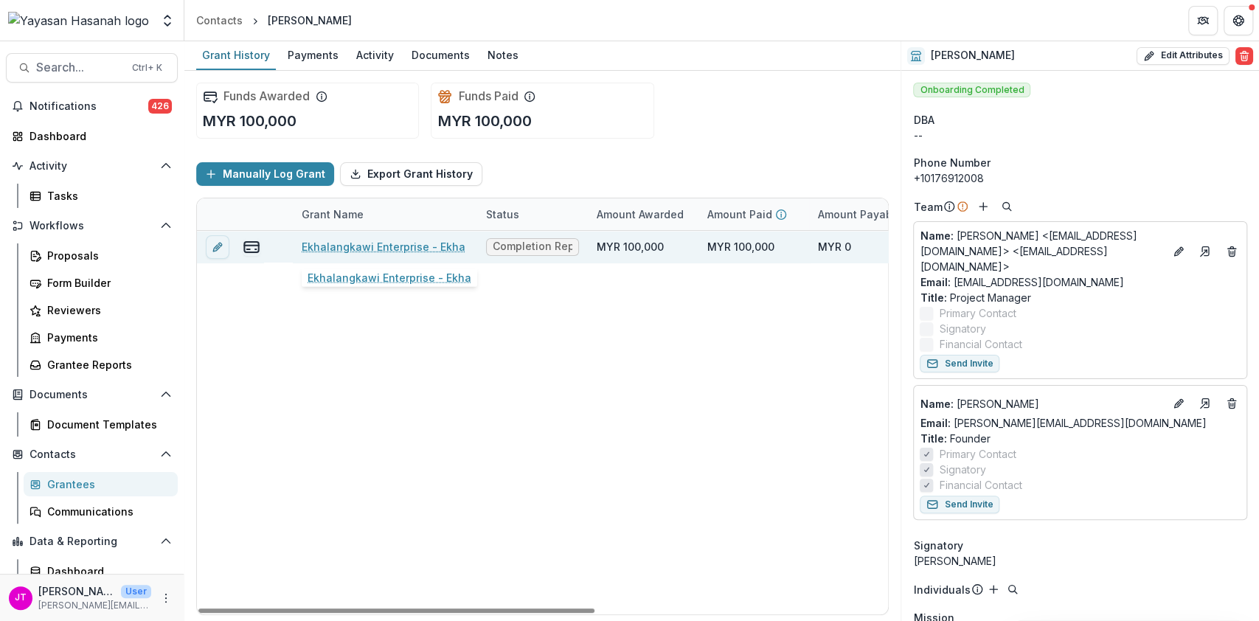
click at [446, 246] on link "Ekhalangkawi Enterprise - Ekha" at bounding box center [384, 246] width 164 height 15
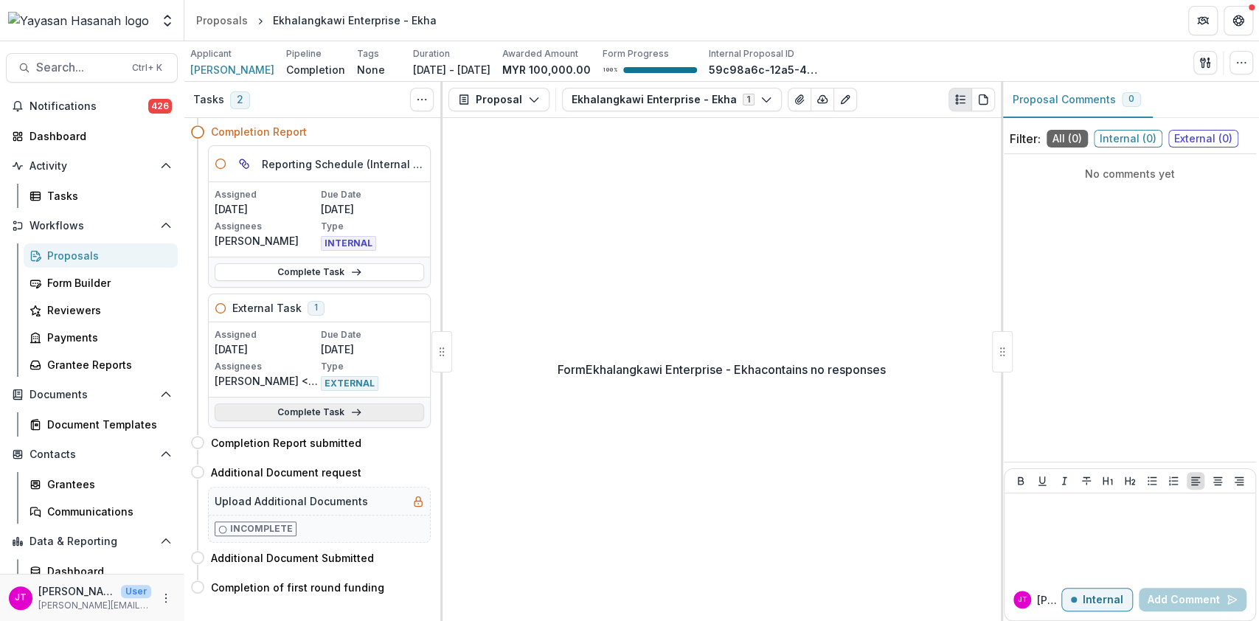
click at [344, 414] on link "Complete Task" at bounding box center [319, 412] width 209 height 18
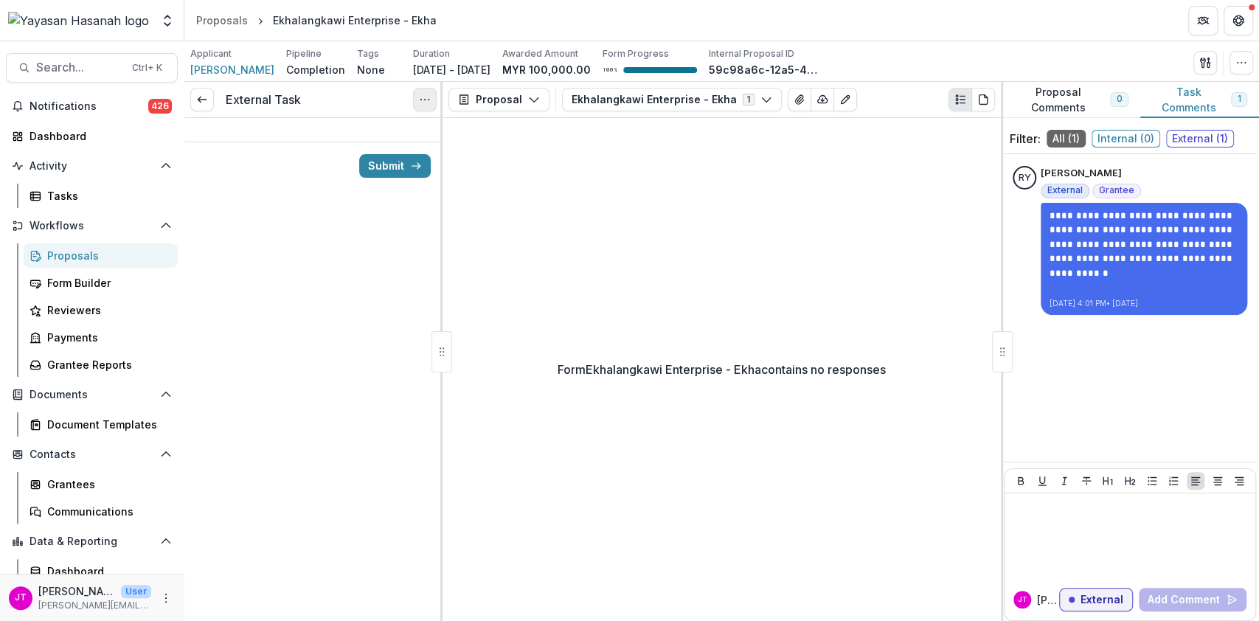
click at [421, 101] on icon "Options" at bounding box center [425, 100] width 12 height 12
click at [390, 160] on button "Cancel Task" at bounding box center [354, 164] width 158 height 24
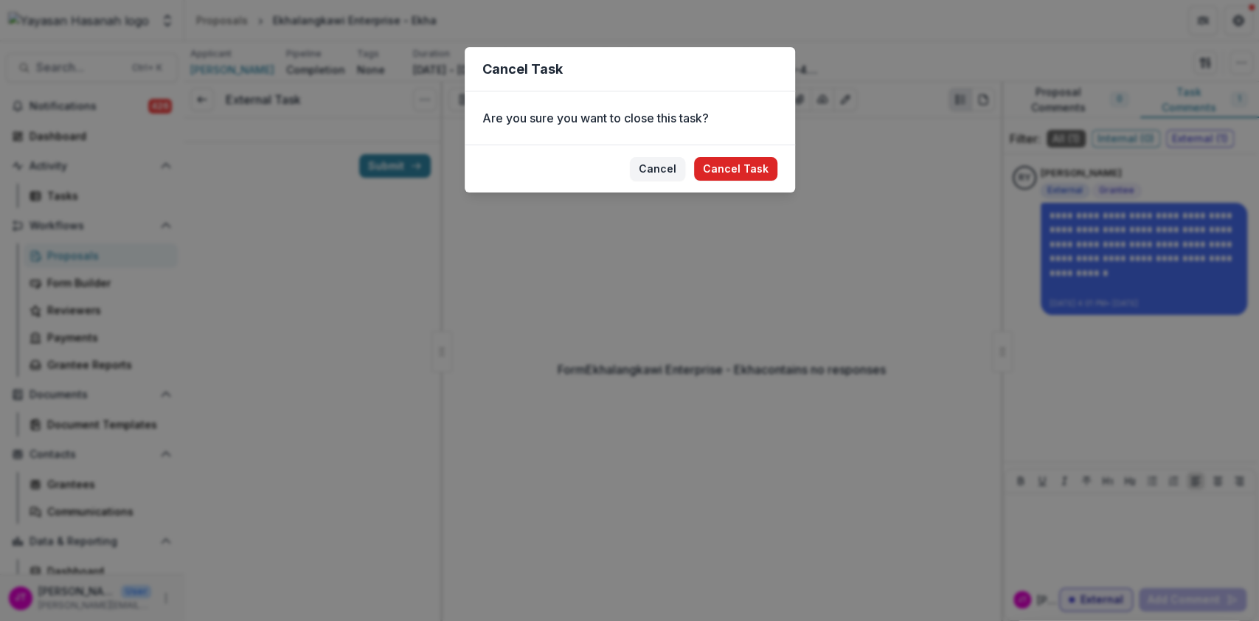
click at [747, 174] on button "Cancel Task" at bounding box center [735, 169] width 83 height 24
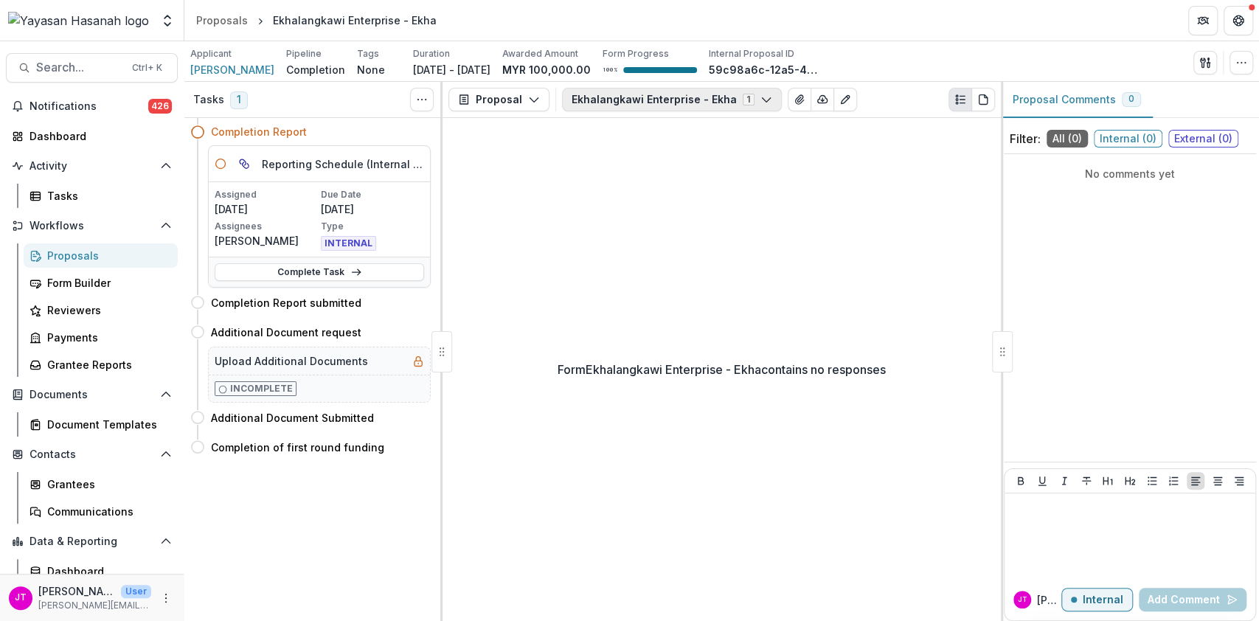
click at [685, 104] on button "Ekhalangkawi Enterprise - Ekha 1" at bounding box center [672, 100] width 220 height 24
click at [542, 100] on button "Proposal" at bounding box center [498, 100] width 101 height 24
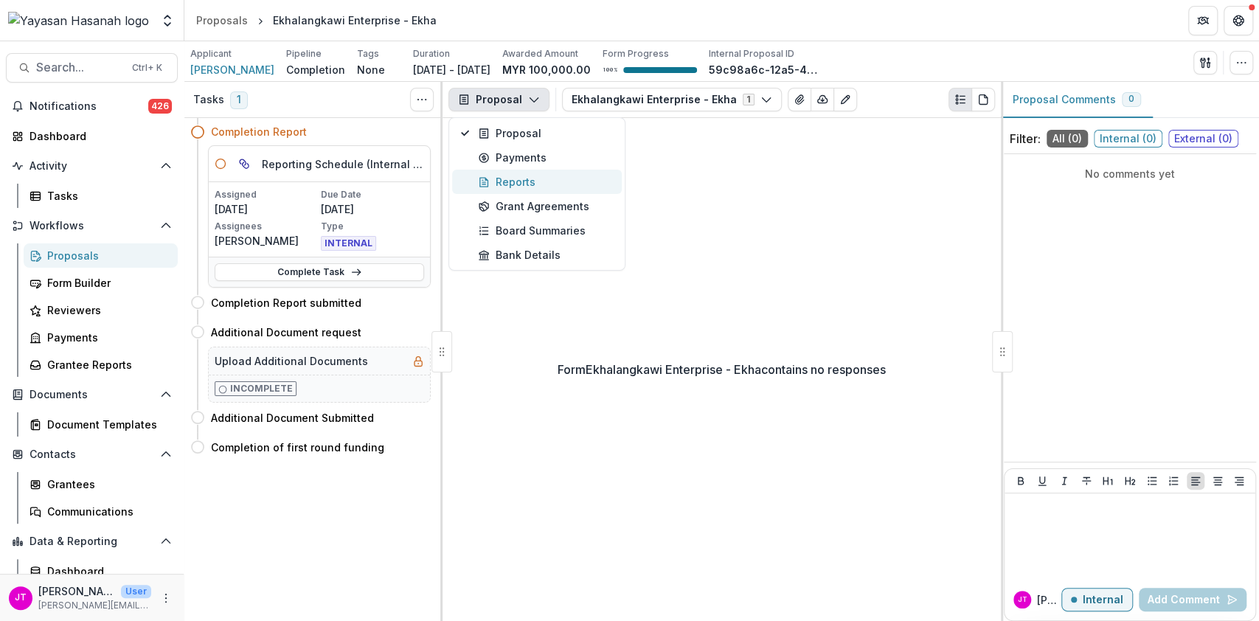
click at [529, 184] on div "Reports" at bounding box center [545, 181] width 135 height 15
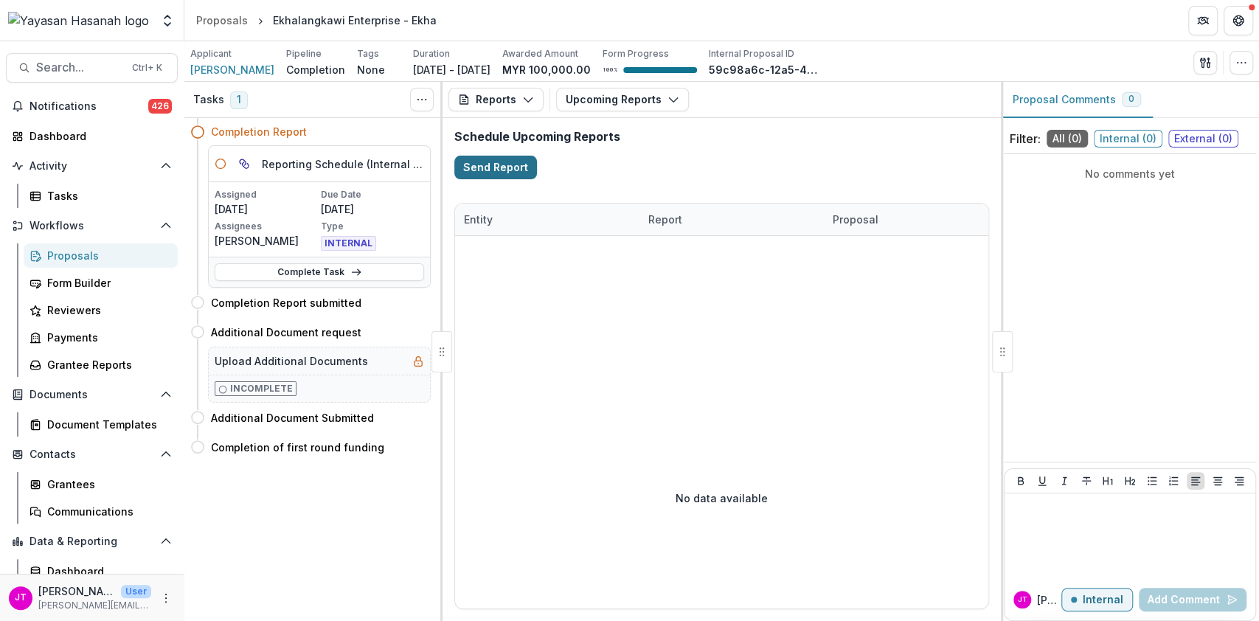
click at [519, 164] on button "Send Report" at bounding box center [495, 168] width 83 height 24
select select "********"
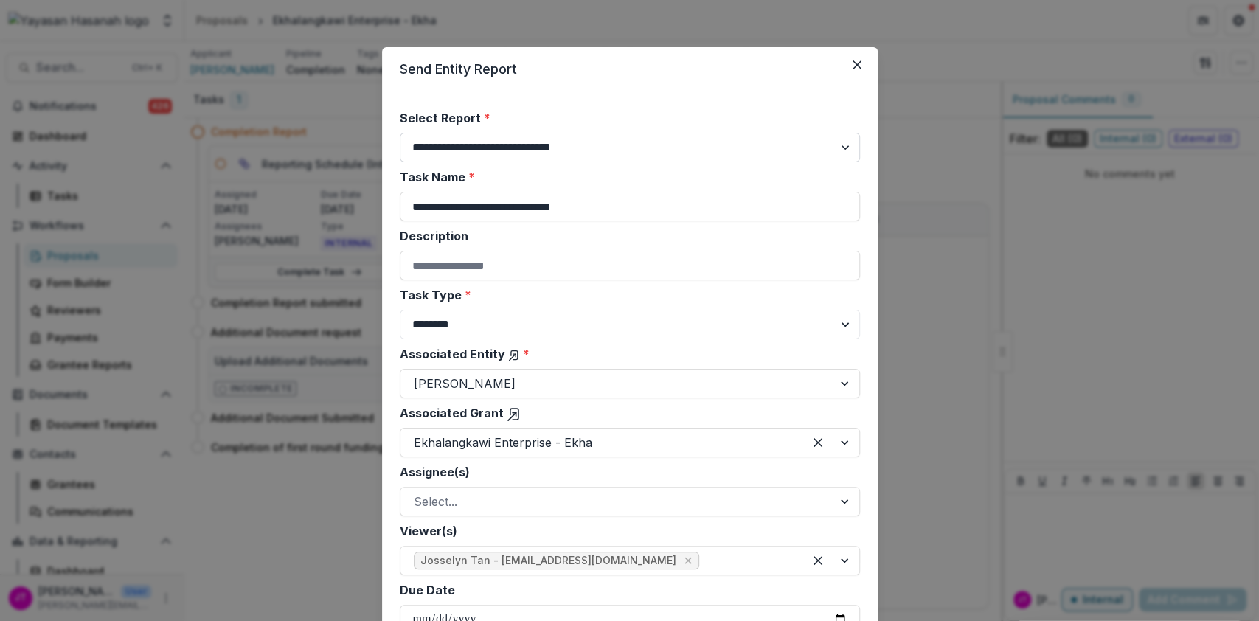
click at [637, 148] on select "**********" at bounding box center [630, 147] width 460 height 29
select select "**********"
click at [400, 133] on select "**********" at bounding box center [630, 147] width 460 height 29
type input "**********"
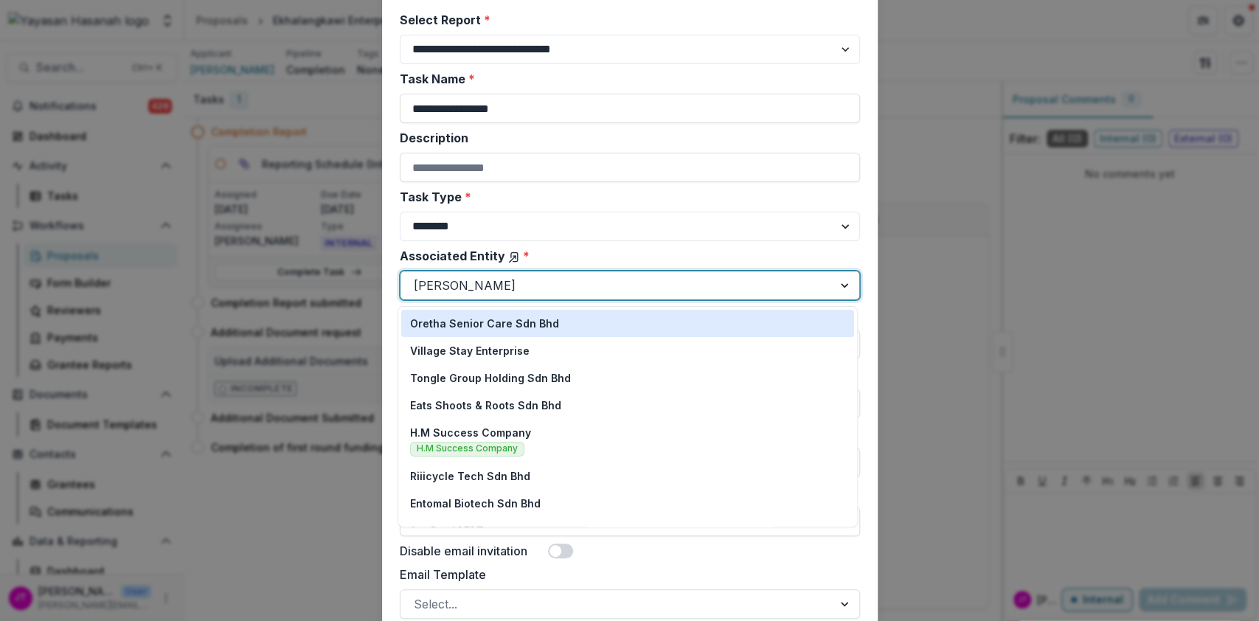
click at [593, 288] on div at bounding box center [617, 285] width 406 height 21
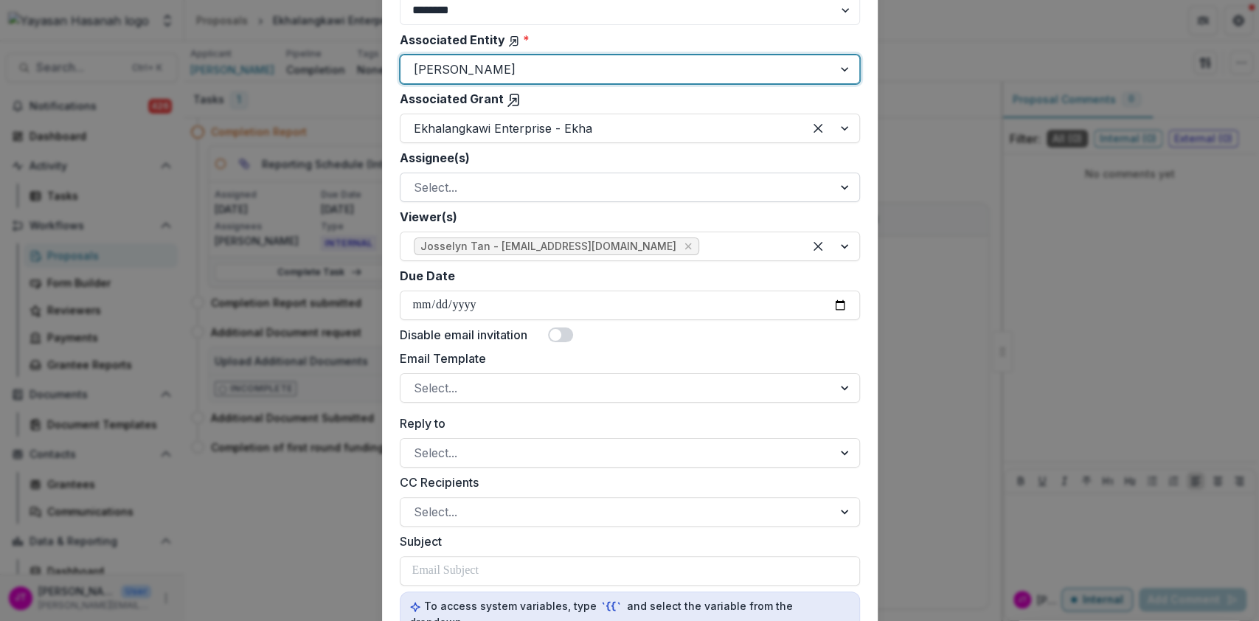
scroll to position [393, 0]
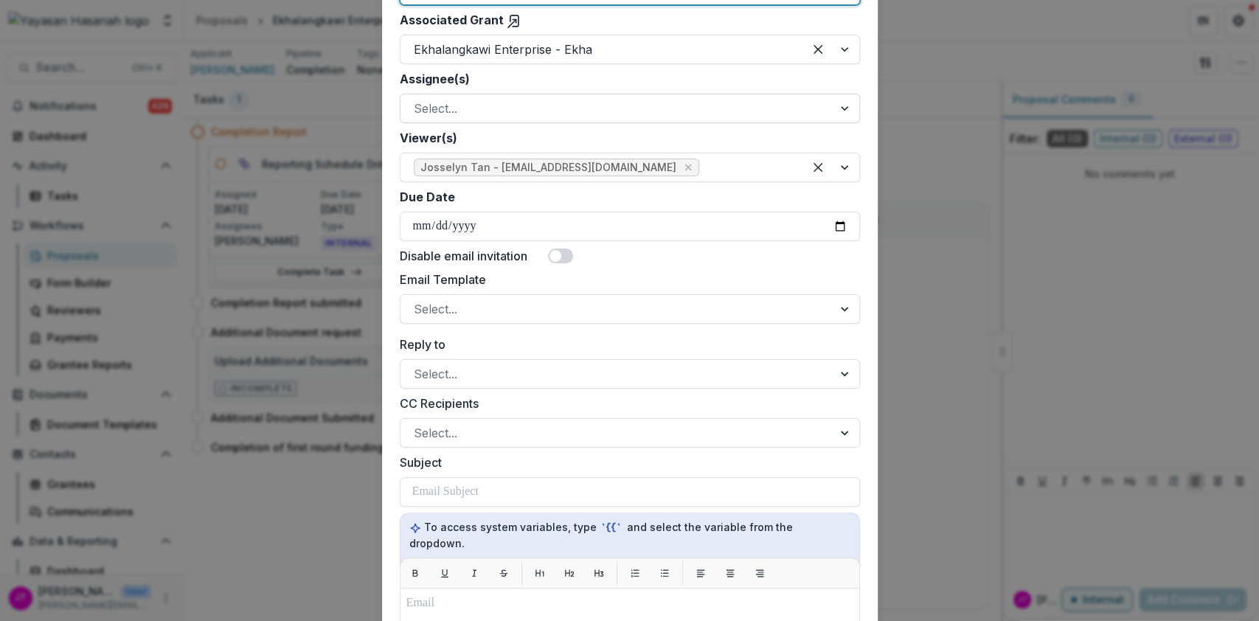
click at [594, 103] on div at bounding box center [617, 108] width 406 height 21
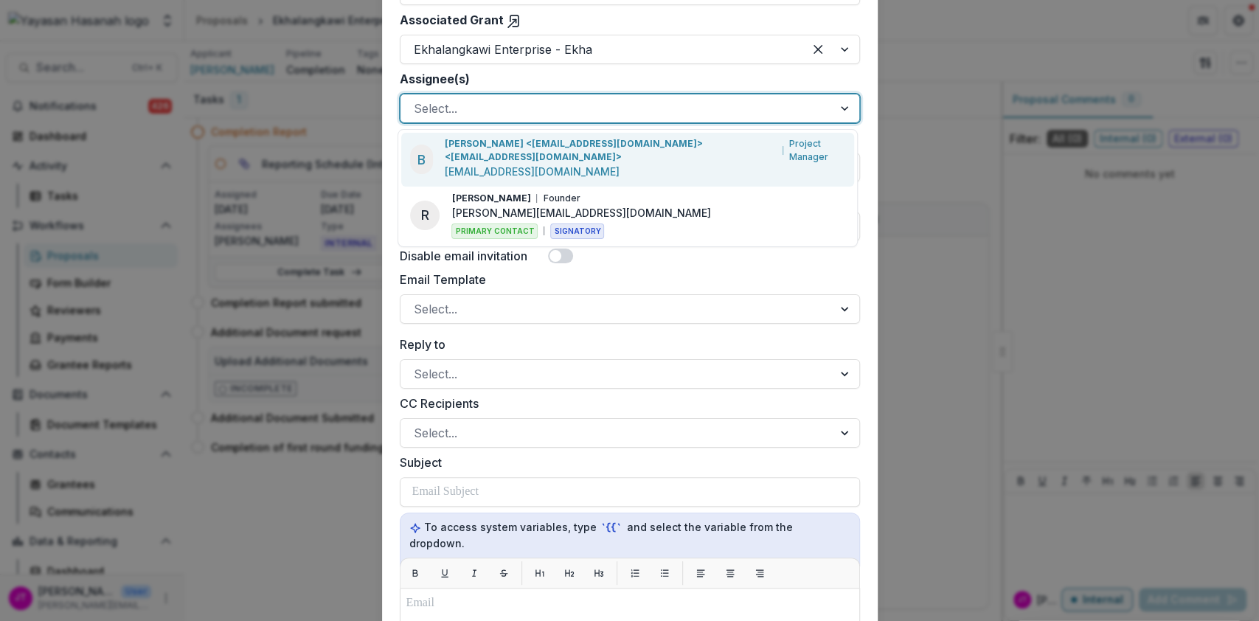
click at [602, 162] on p "Benjamin Ang <ekhalangkawi@gmail.com> <ekhalangkawi@gmail.com>" at bounding box center [611, 150] width 332 height 27
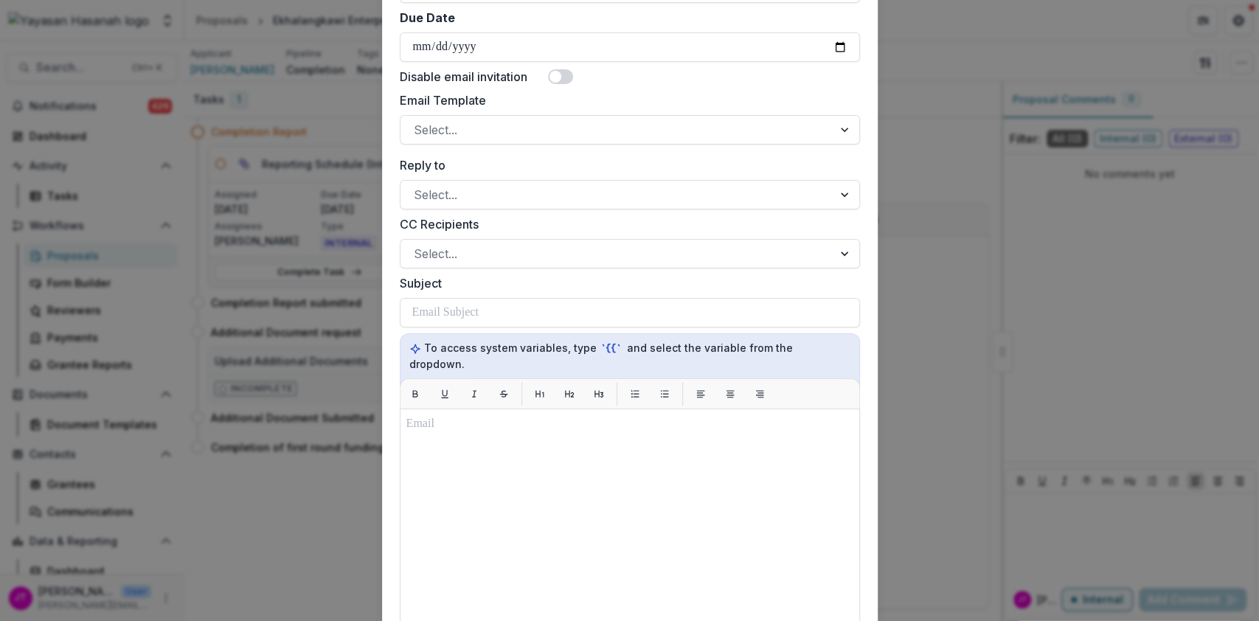
scroll to position [590, 0]
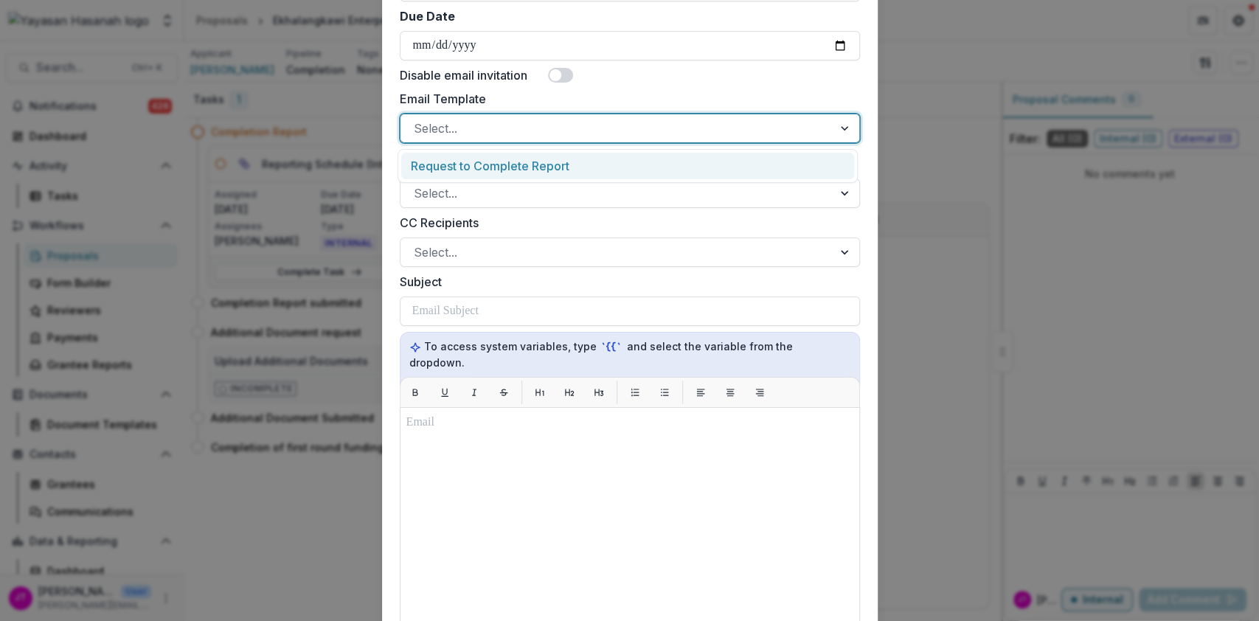
click at [590, 128] on div at bounding box center [617, 128] width 406 height 21
click at [591, 162] on div "Request to Complete Report" at bounding box center [627, 166] width 453 height 27
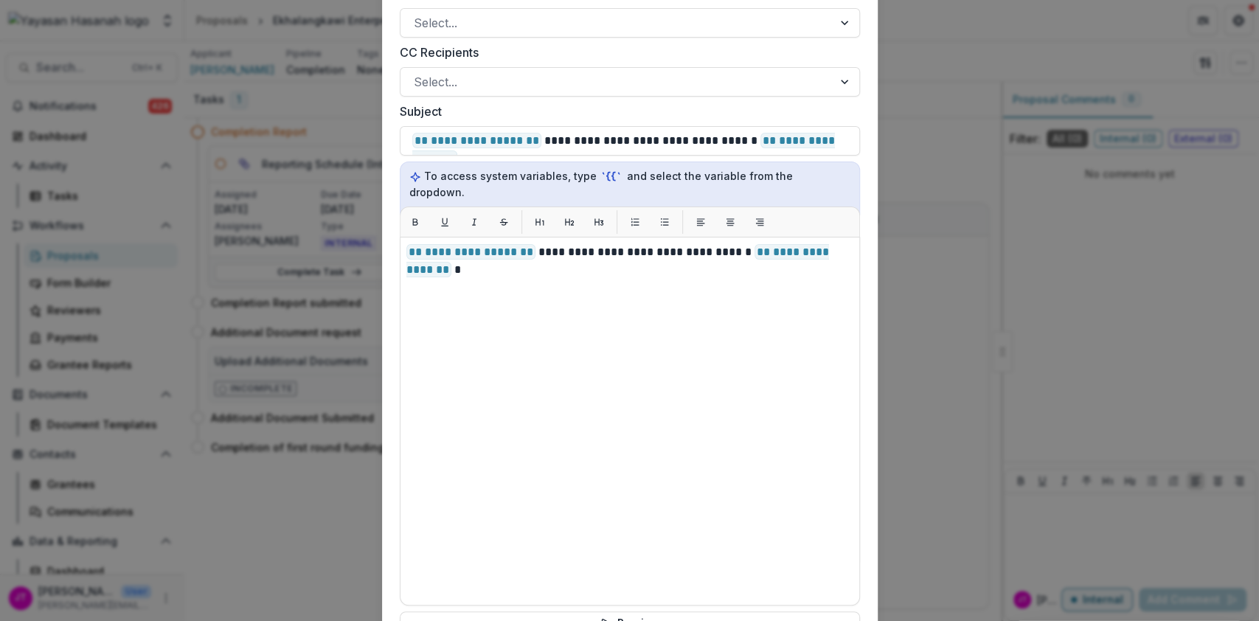
scroll to position [936, 0]
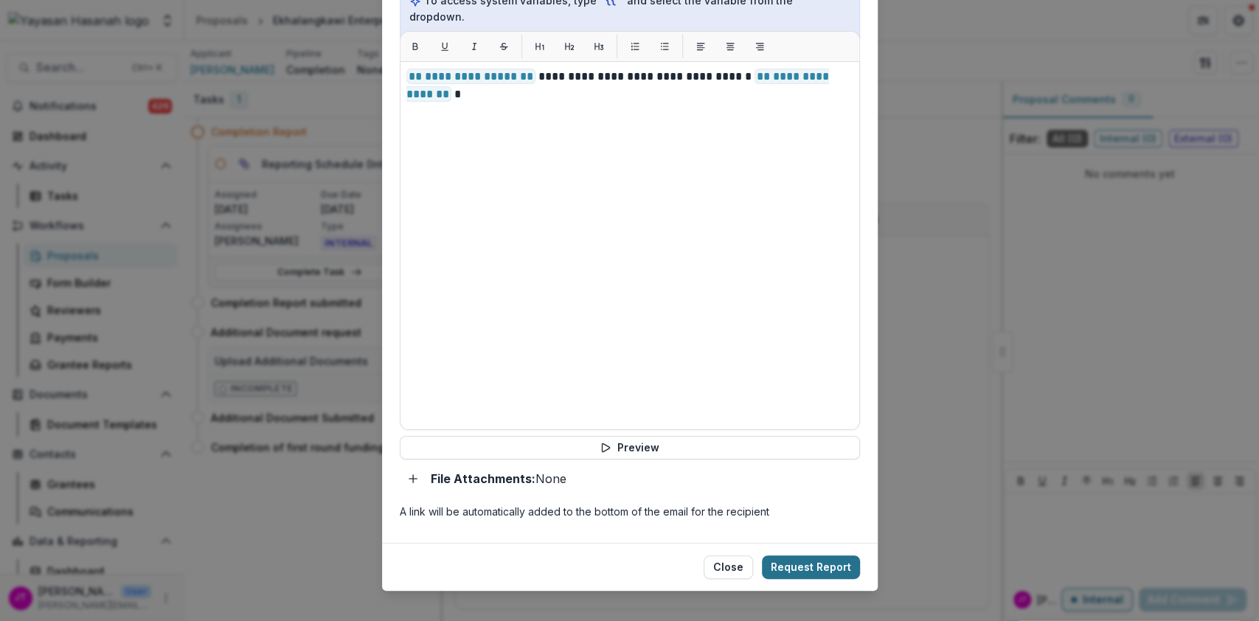
click at [793, 555] on button "Request Report" at bounding box center [811, 567] width 98 height 24
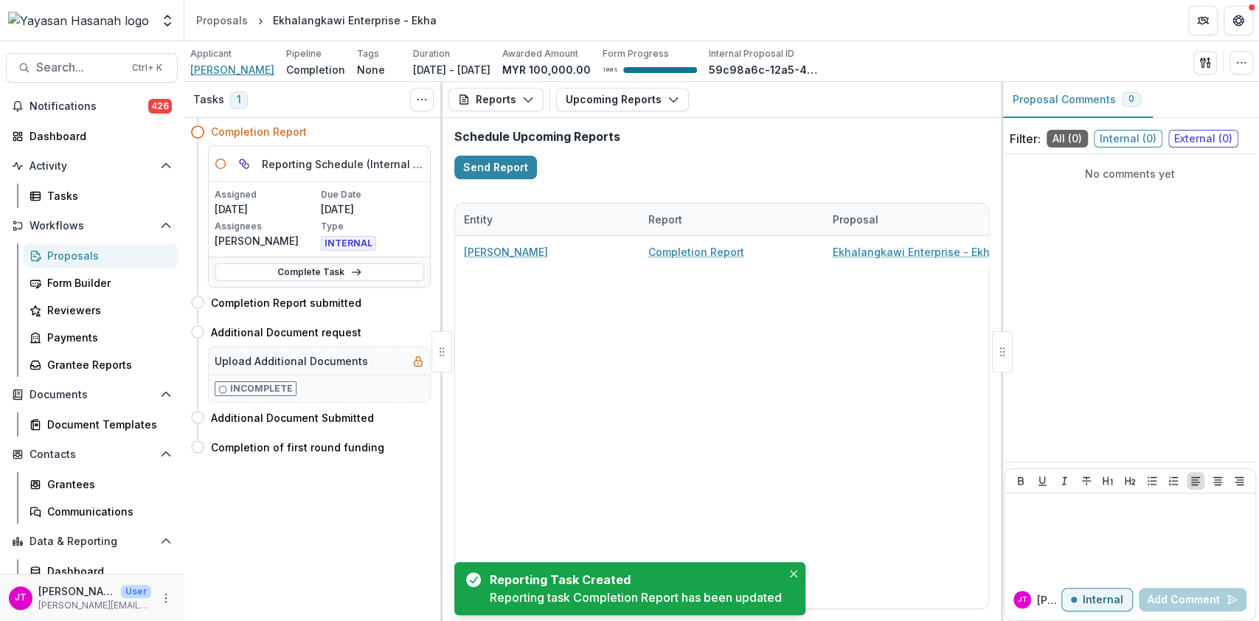
click at [207, 73] on span "[PERSON_NAME]" at bounding box center [232, 69] width 84 height 15
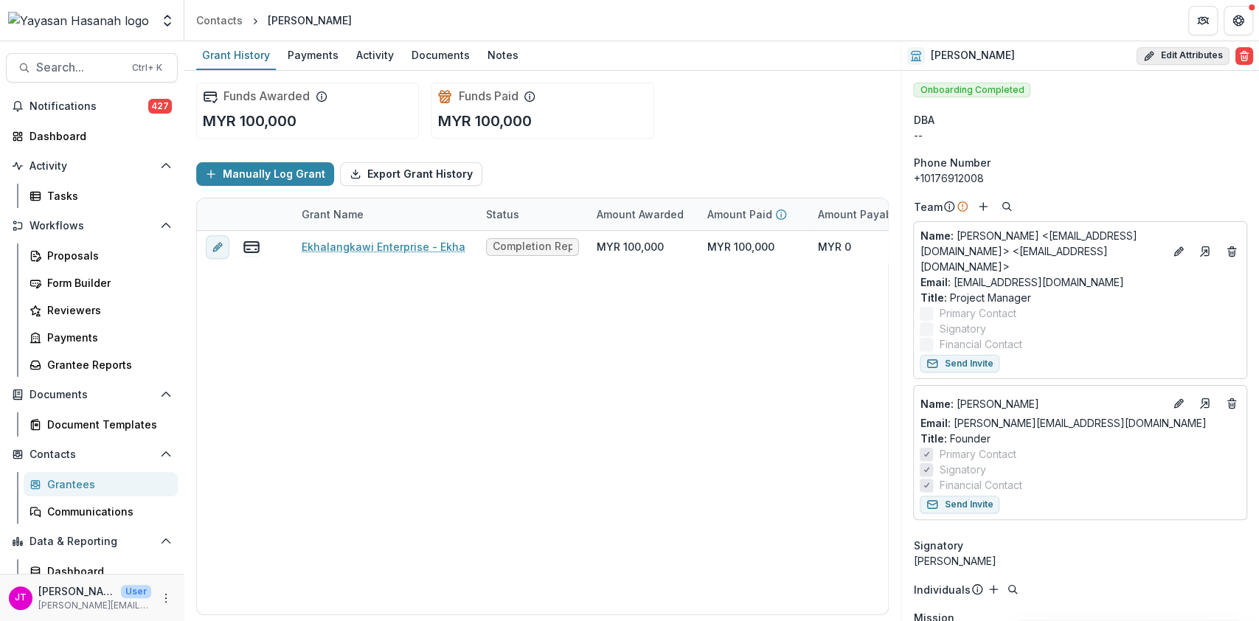
click at [1176, 60] on button "Edit Attributes" at bounding box center [1182, 56] width 93 height 18
select select
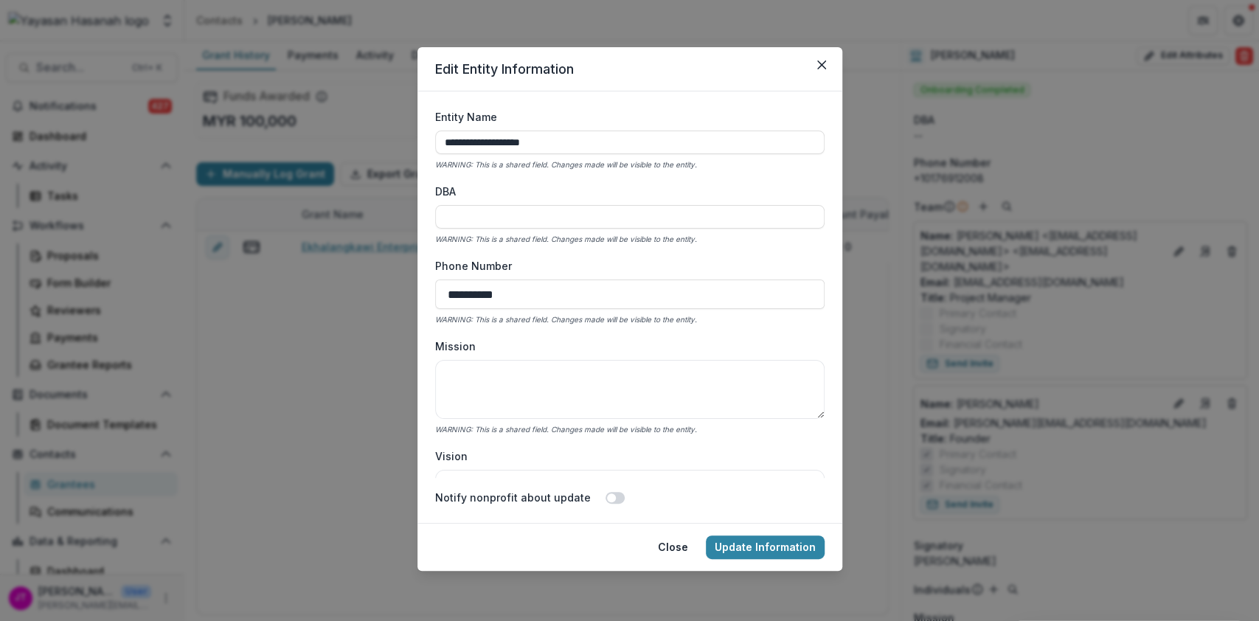
drag, startPoint x: 576, startPoint y: 145, endPoint x: 425, endPoint y: 152, distance: 150.6
click at [425, 152] on form "**********" at bounding box center [629, 306] width 425 height 431
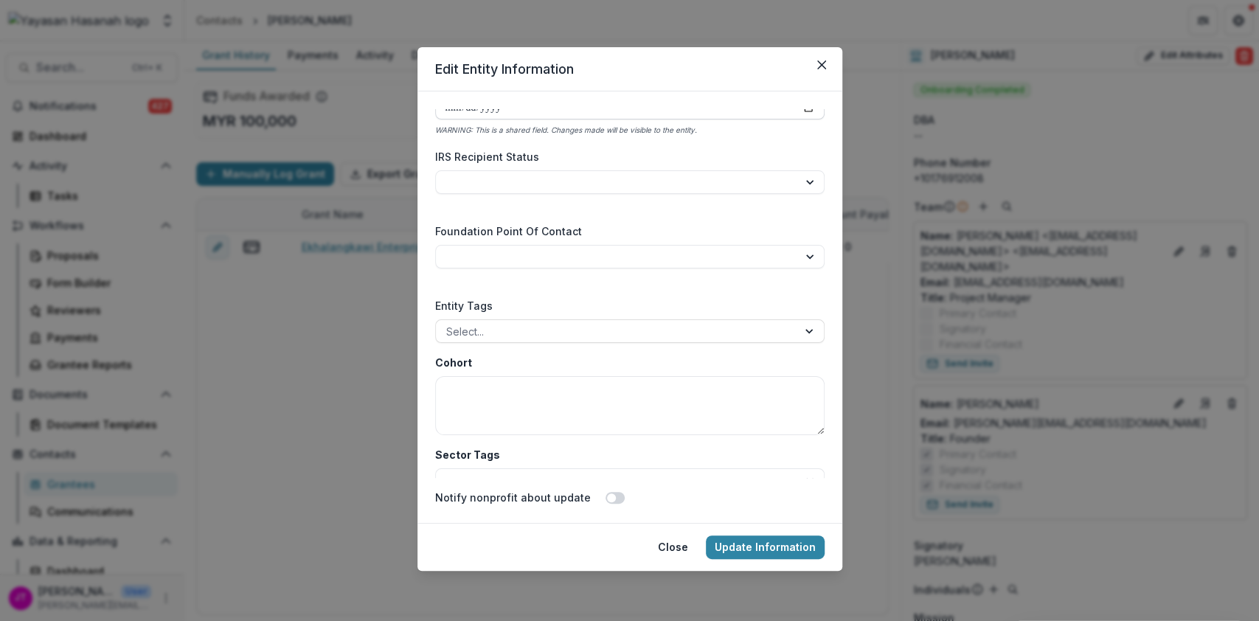
scroll to position [2314, 0]
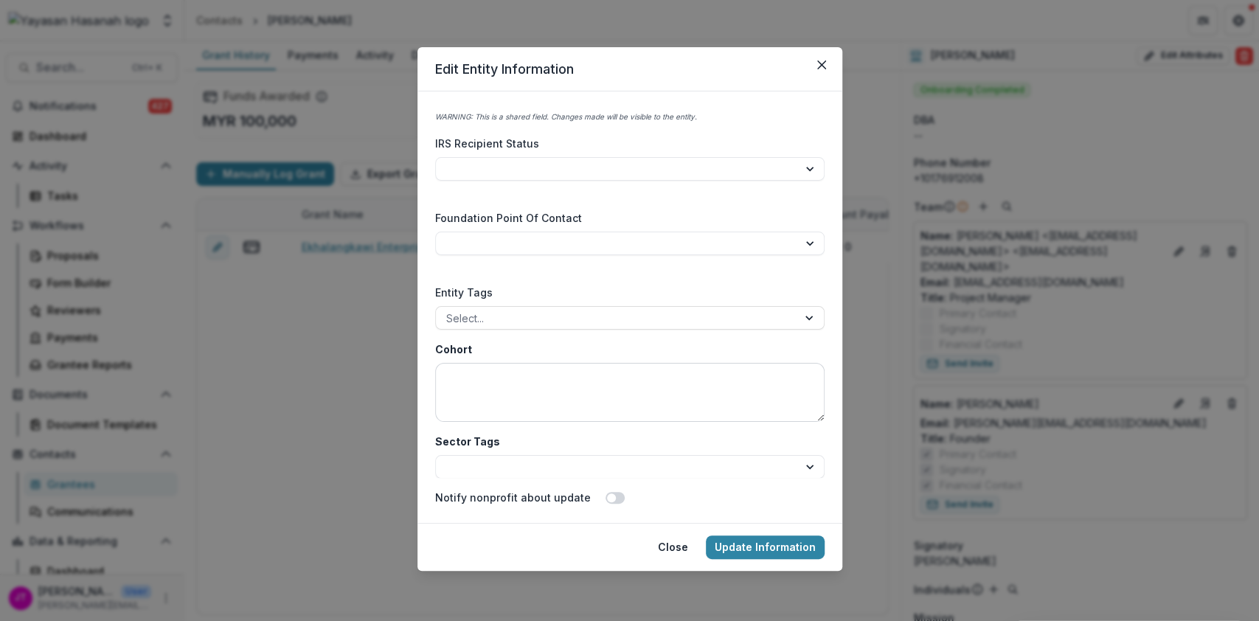
type input "**********"
click at [616, 380] on textarea "Cohort" at bounding box center [629, 392] width 389 height 59
type textarea "****"
click at [629, 468] on select "**********" at bounding box center [629, 467] width 389 height 24
click at [435, 455] on select "**********" at bounding box center [629, 467] width 389 height 24
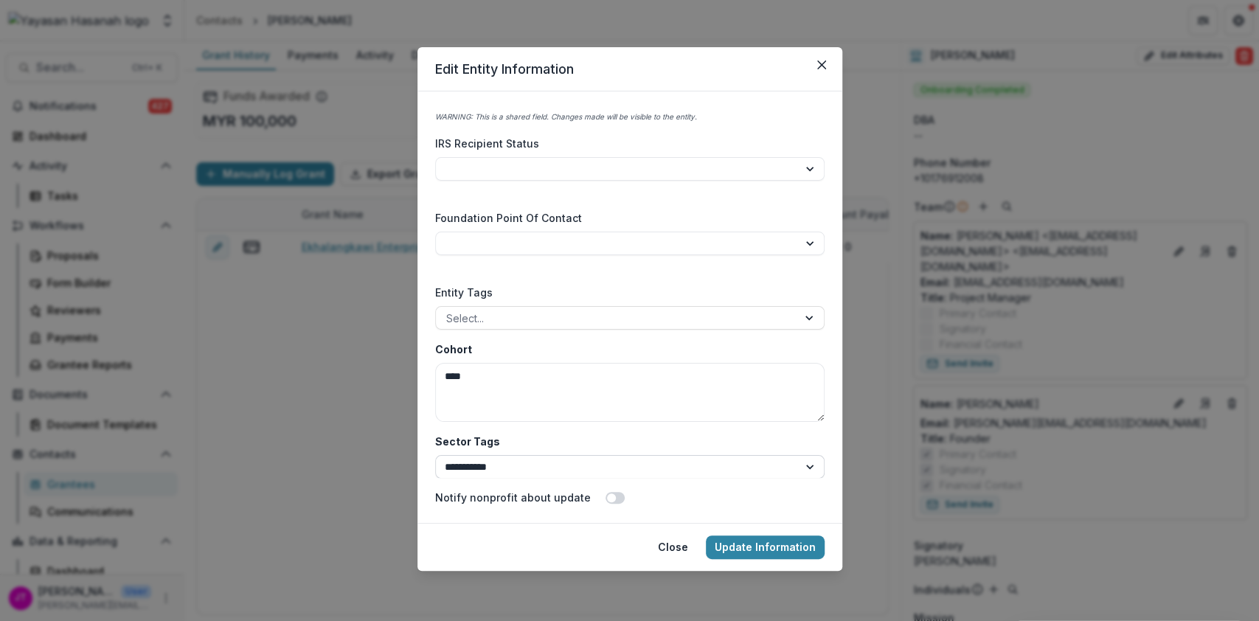
drag, startPoint x: 677, startPoint y: 459, endPoint x: 668, endPoint y: 457, distance: 9.0
click at [677, 459] on select "**********" at bounding box center [629, 467] width 389 height 24
select select "**********"
click at [435, 455] on select "**********" at bounding box center [629, 467] width 389 height 24
click at [770, 542] on button "Update Information" at bounding box center [765, 547] width 119 height 24
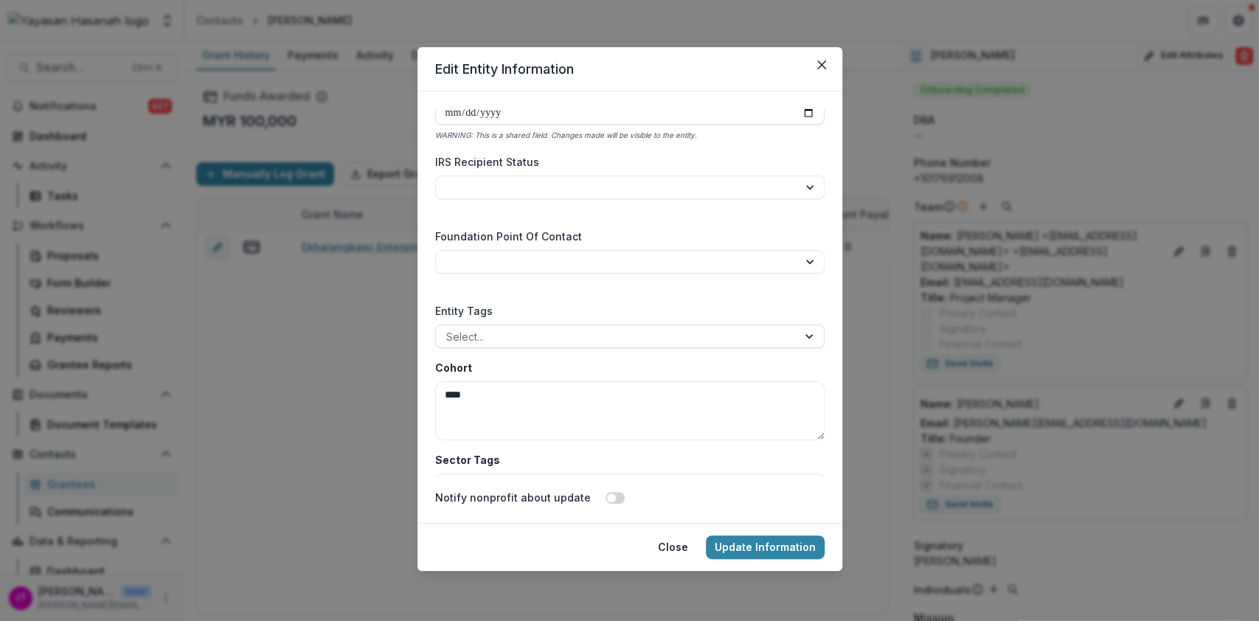
scroll to position [0, 0]
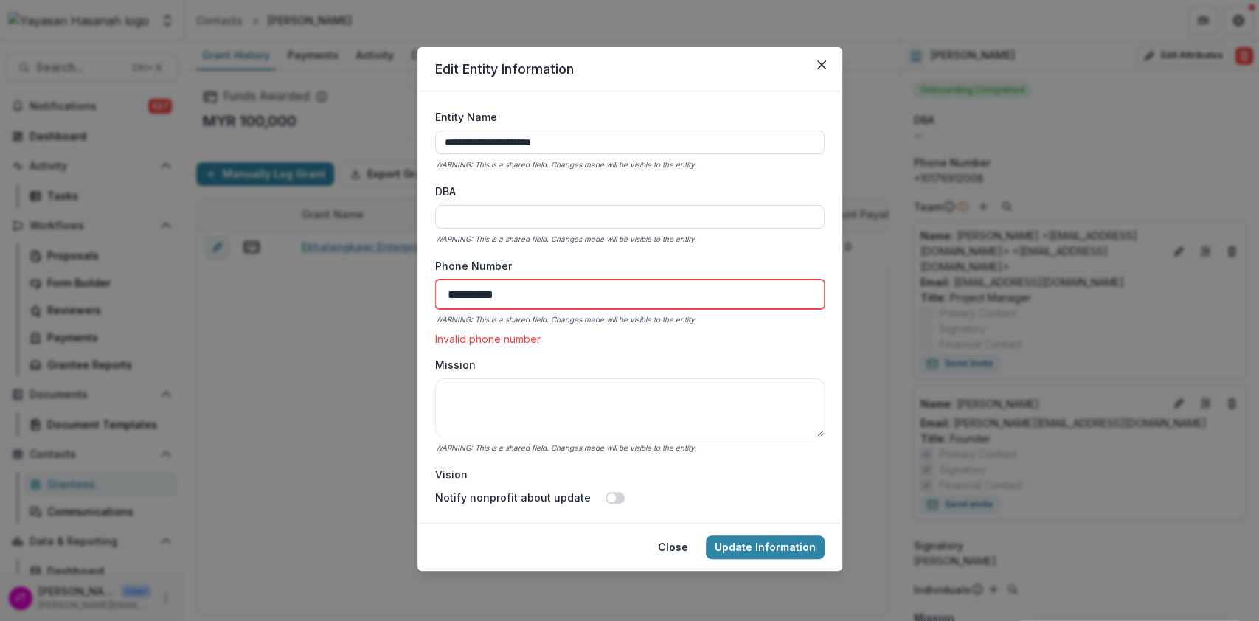
click at [450, 298] on input "**********" at bounding box center [629, 293] width 389 height 29
click at [579, 317] on icon "WARNING: This is a shared field. Changes made will be visible to the entity." at bounding box center [566, 319] width 262 height 9
click at [581, 337] on div "Invalid phone number" at bounding box center [629, 339] width 389 height 13
click at [549, 292] on input "**********" at bounding box center [629, 293] width 389 height 29
click at [448, 293] on input "**********" at bounding box center [629, 293] width 389 height 29
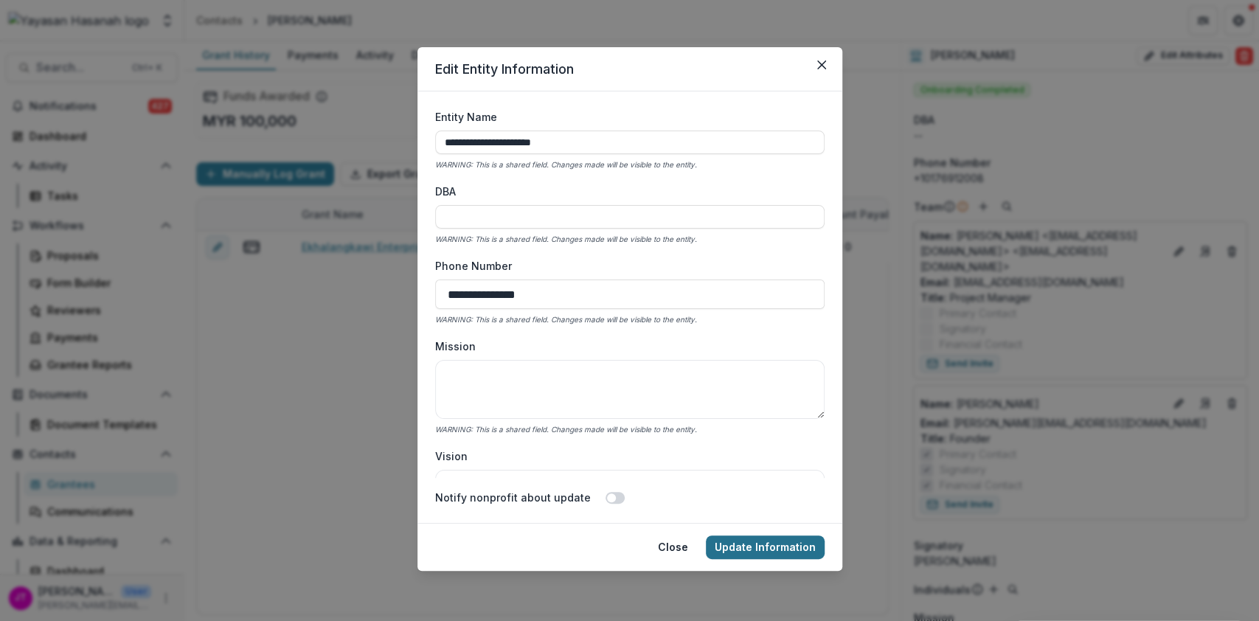
type input "**********"
click at [755, 538] on button "Update Information" at bounding box center [765, 547] width 119 height 24
